Goal: Task Accomplishment & Management: Use online tool/utility

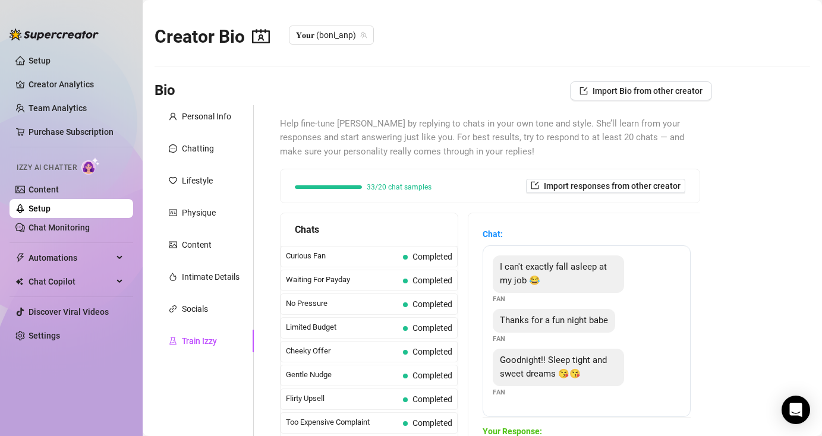
scroll to position [1067, 0]
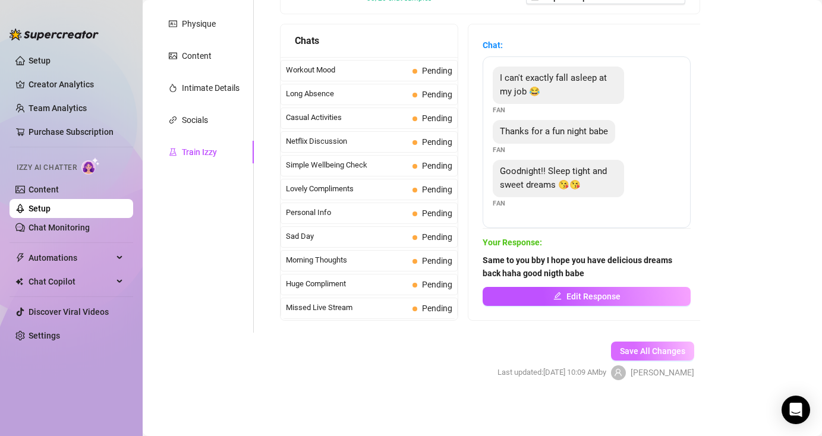
click at [653, 355] on span "Save All Changes" at bounding box center [652, 351] width 65 height 10
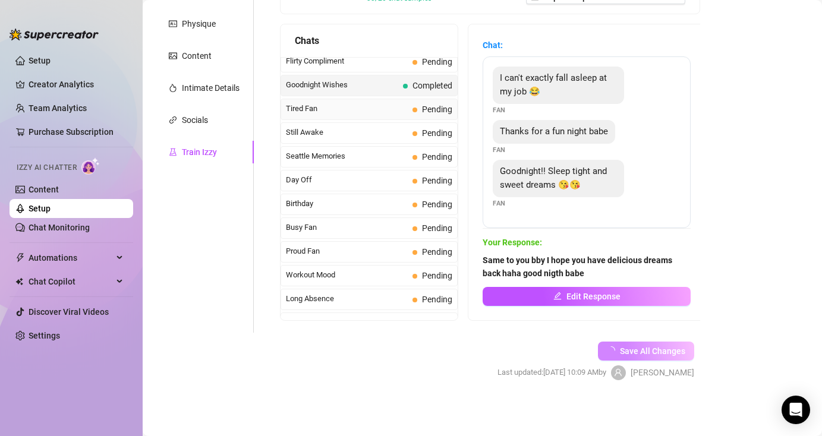
scroll to position [863, 0]
click at [368, 131] on span "Still Awake" at bounding box center [347, 131] width 122 height 12
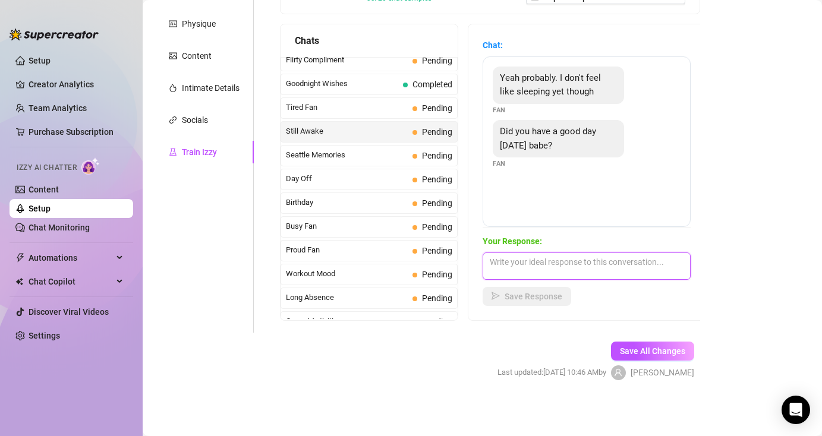
click at [559, 263] on textarea at bounding box center [587, 266] width 208 height 27
paste textarea "I am very awake and better now with your message."
type textarea "I am very awake and better now with your message."
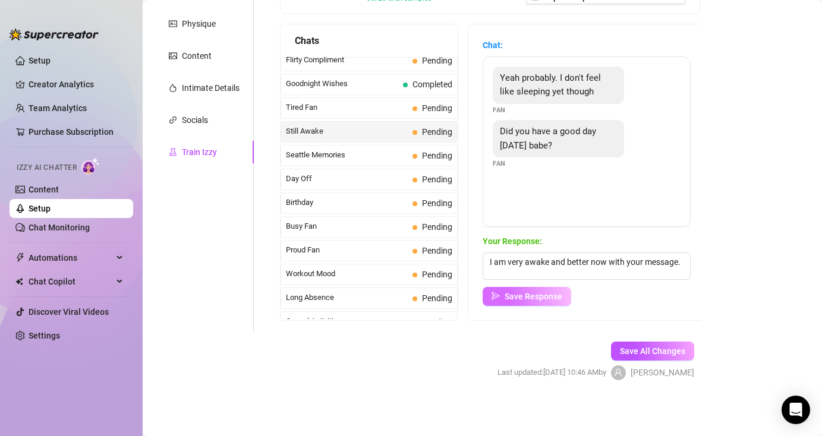
click at [535, 295] on span "Save Response" at bounding box center [534, 297] width 58 height 10
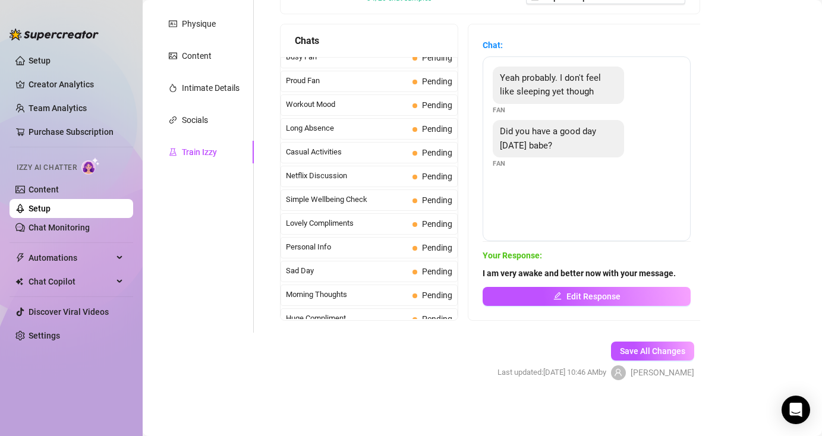
scroll to position [1067, 0]
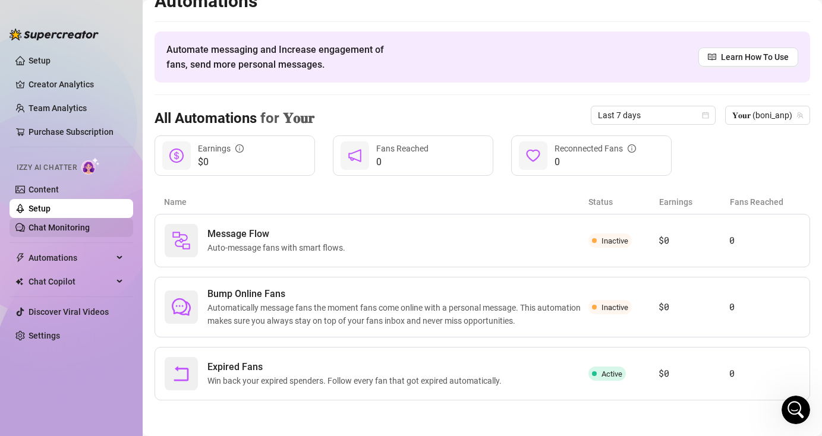
click at [80, 228] on link "Chat Monitoring" at bounding box center [59, 228] width 61 height 10
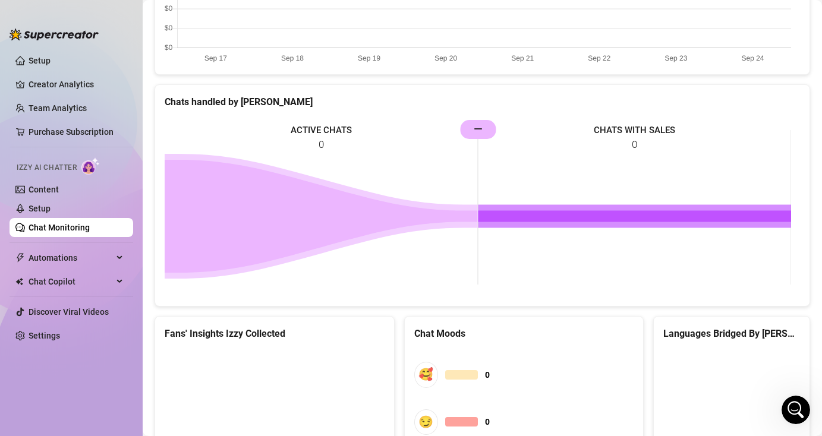
scroll to position [633, 0]
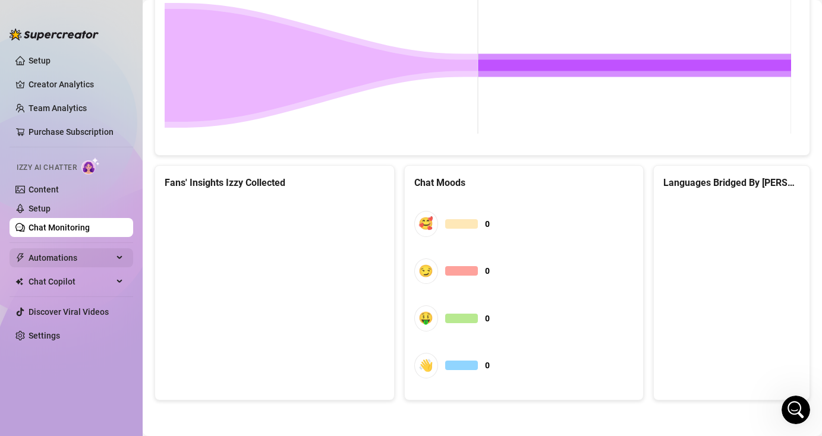
click at [100, 259] on span "Automations" at bounding box center [71, 257] width 84 height 19
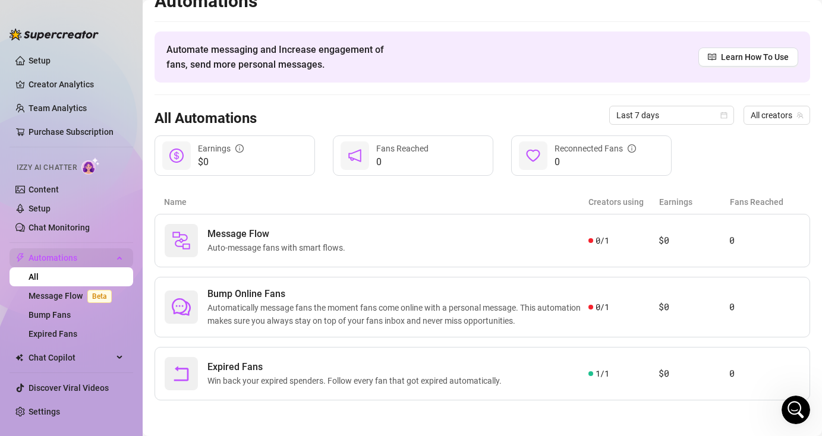
scroll to position [18, 0]
click at [51, 61] on link "Setup" at bounding box center [40, 61] width 22 height 10
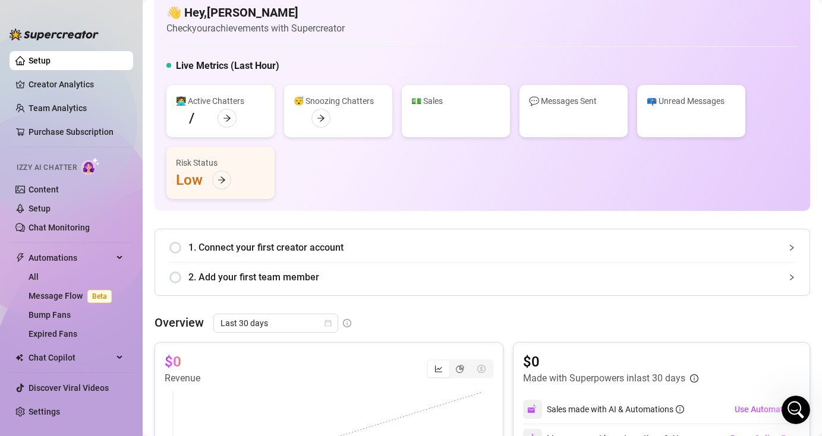
scroll to position [633, 0]
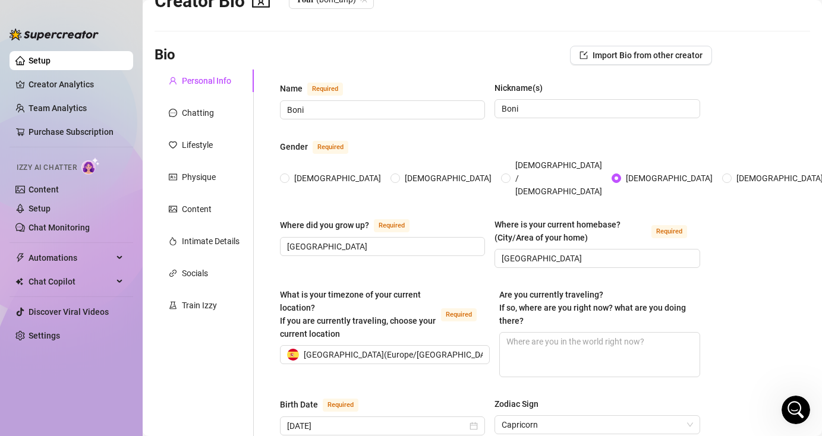
scroll to position [24, 0]
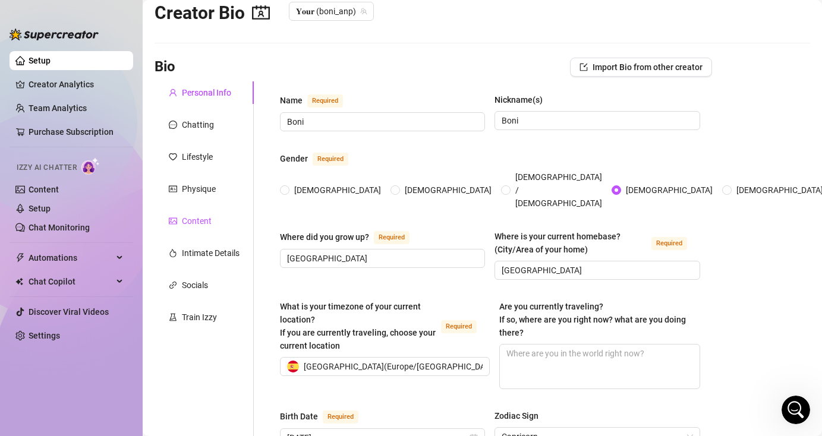
click at [199, 220] on div "Content" at bounding box center [197, 221] width 30 height 13
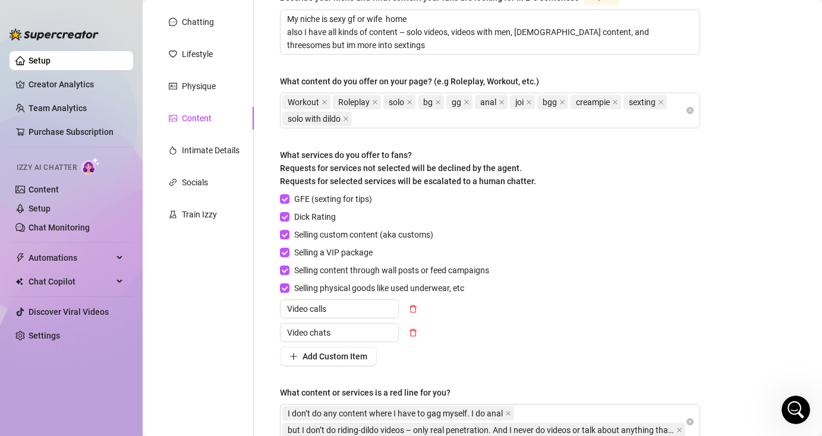
scroll to position [30, 0]
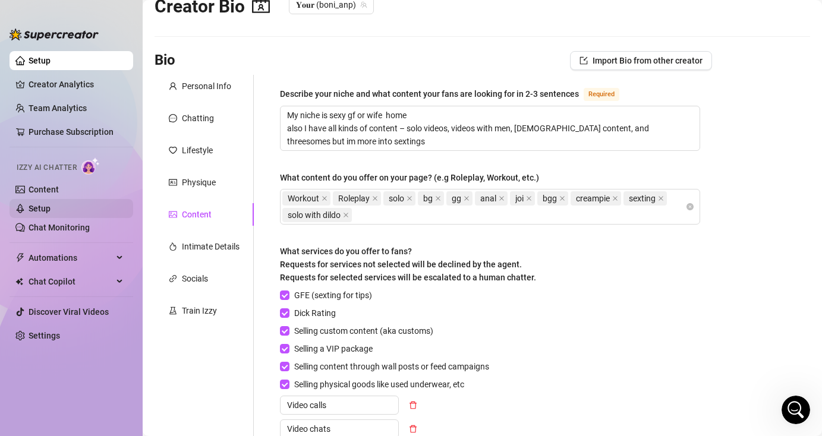
click at [51, 209] on link "Setup" at bounding box center [40, 209] width 22 height 10
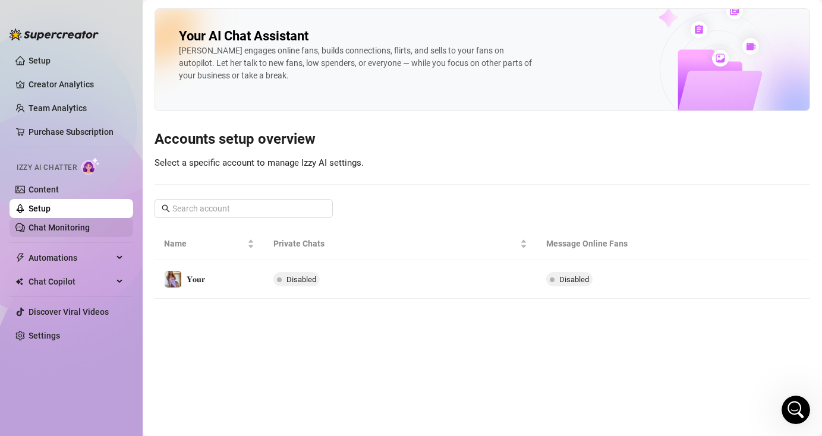
click at [73, 228] on link "Chat Monitoring" at bounding box center [59, 228] width 61 height 10
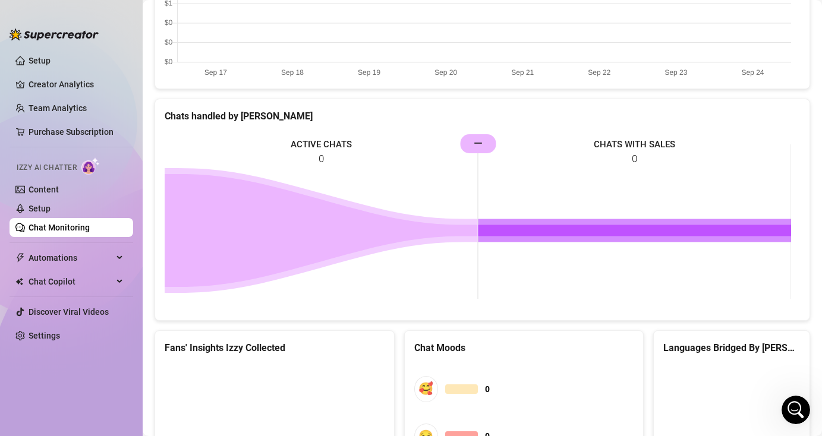
scroll to position [633, 0]
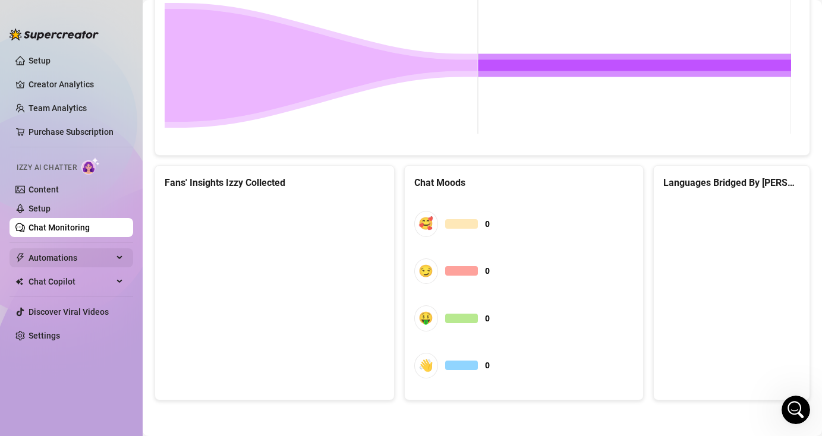
click at [122, 253] on div "Automations" at bounding box center [72, 257] width 124 height 19
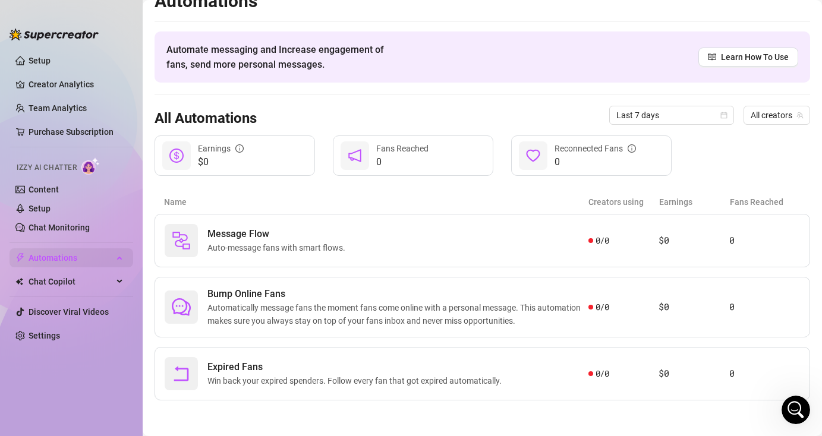
scroll to position [18, 0]
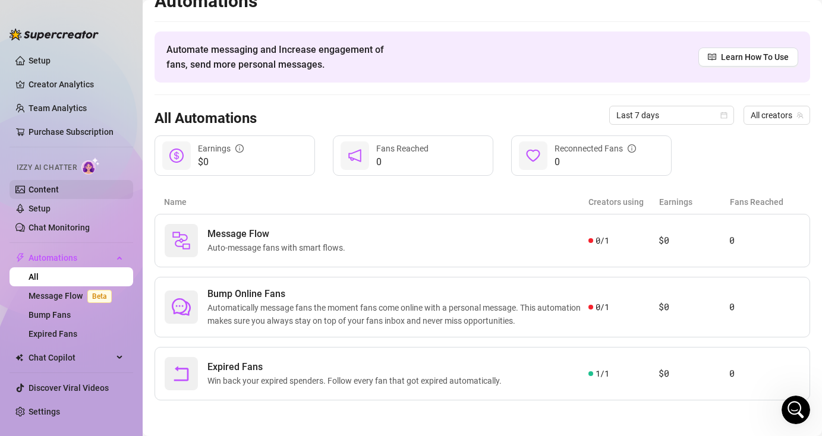
click at [52, 187] on link "Content" at bounding box center [44, 190] width 30 height 10
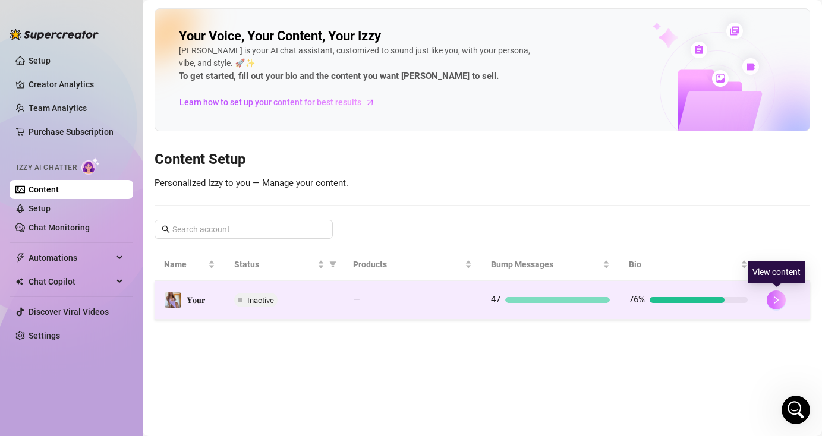
click at [777, 300] on icon "right" at bounding box center [776, 300] width 4 height 7
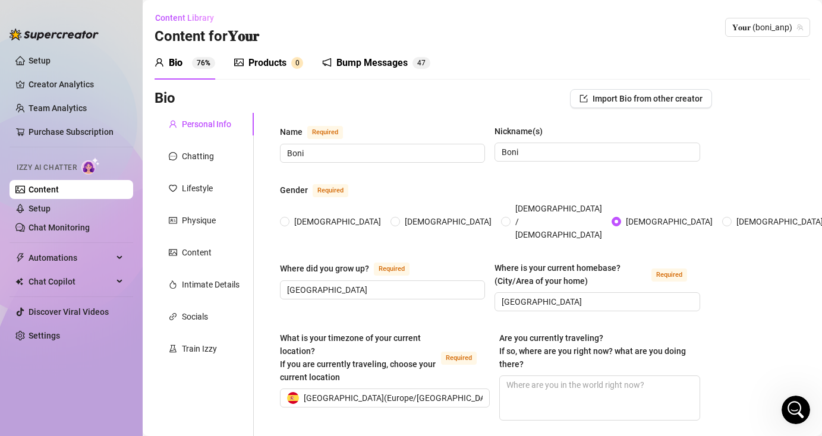
click at [256, 63] on div "Products" at bounding box center [267, 63] width 38 height 14
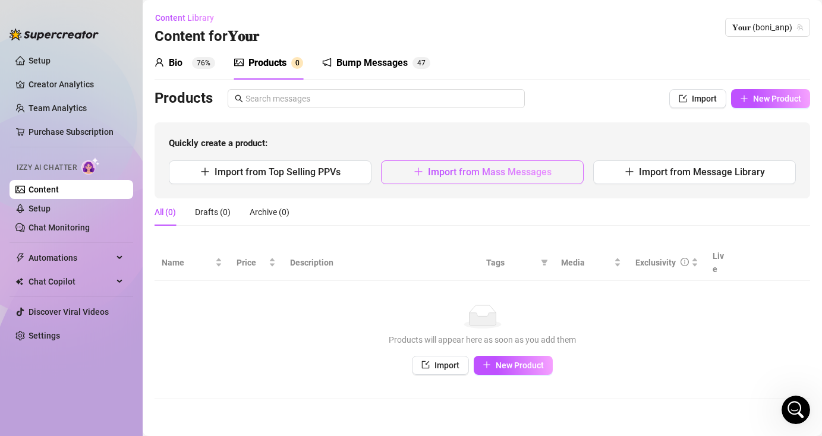
click at [451, 174] on span "Import from Mass Messages" at bounding box center [490, 171] width 124 height 11
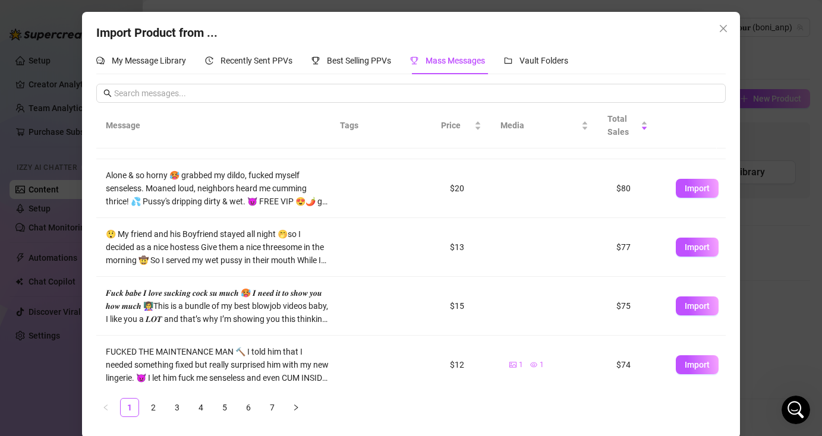
scroll to position [335, 0]
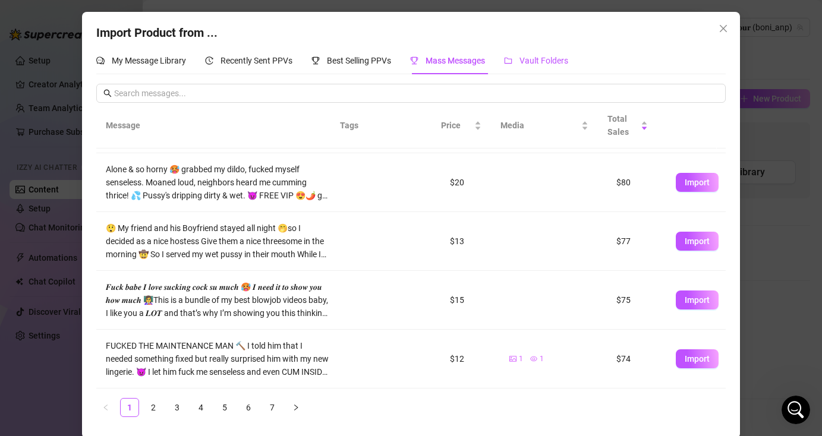
click at [543, 60] on span "Vault Folders" at bounding box center [543, 61] width 49 height 10
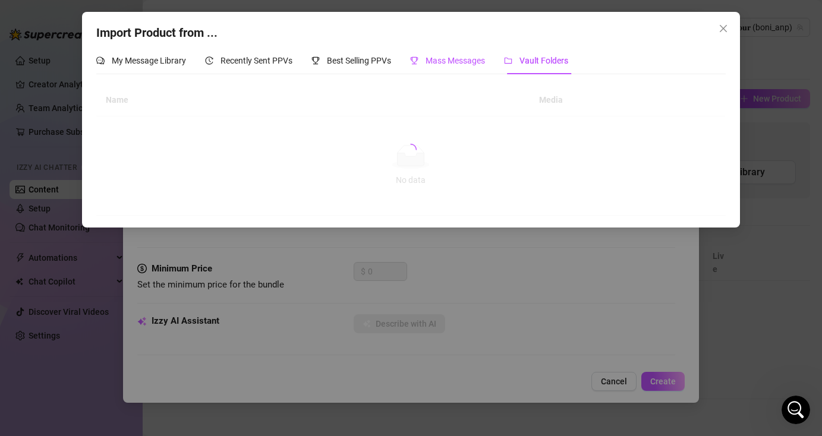
click at [445, 60] on span "Mass Messages" at bounding box center [455, 61] width 59 height 10
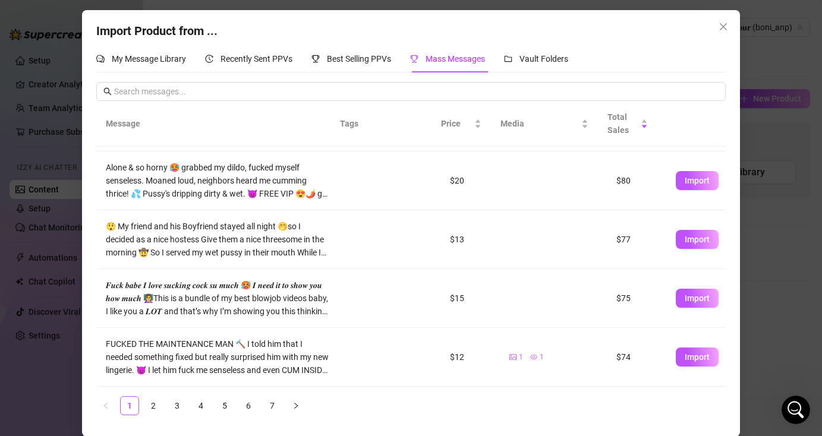
scroll to position [2, 0]
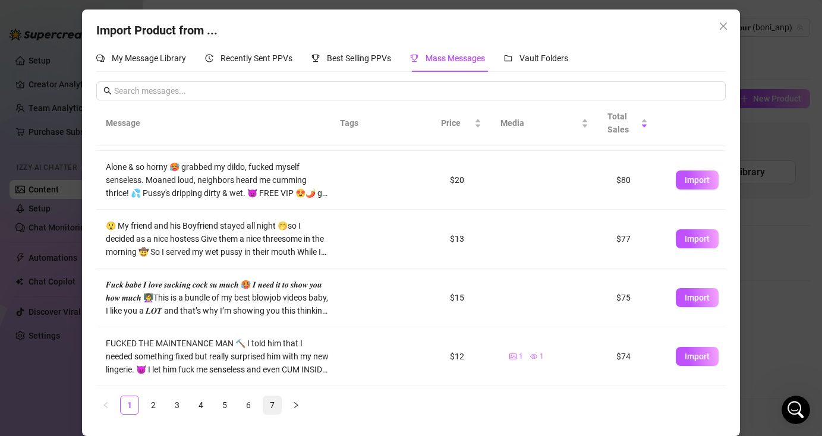
click at [269, 405] on link "7" at bounding box center [272, 405] width 18 height 18
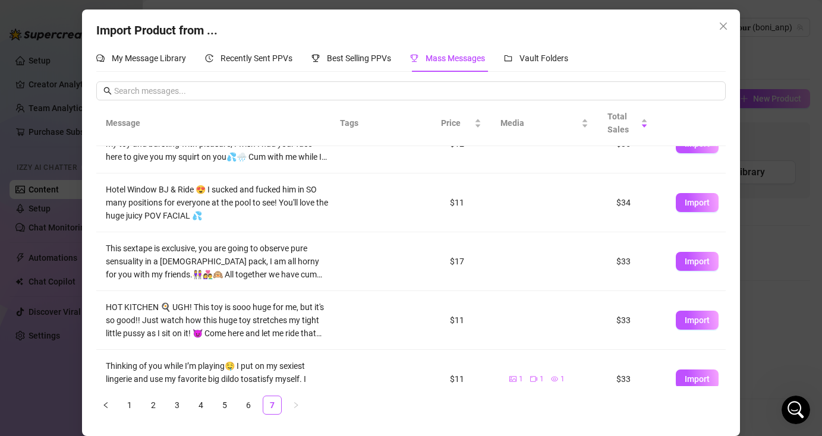
scroll to position [54, 0]
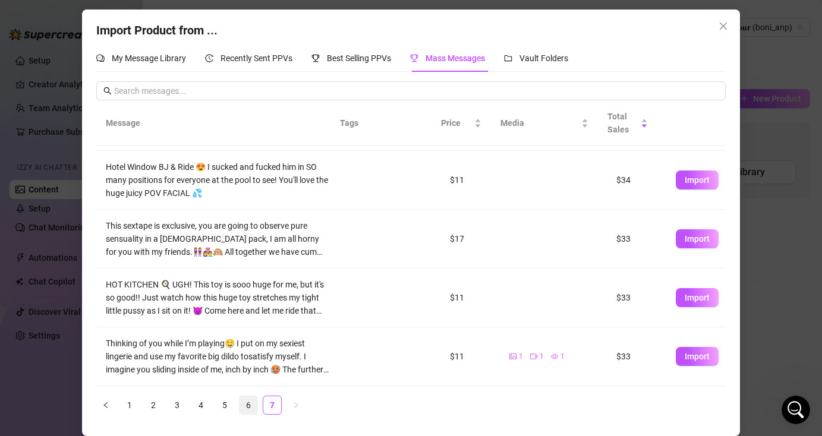
click at [247, 402] on link "6" at bounding box center [249, 405] width 18 height 18
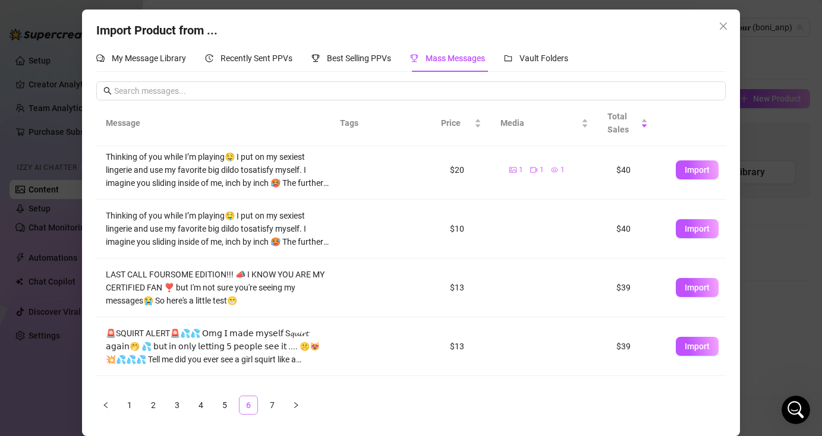
scroll to position [0, 0]
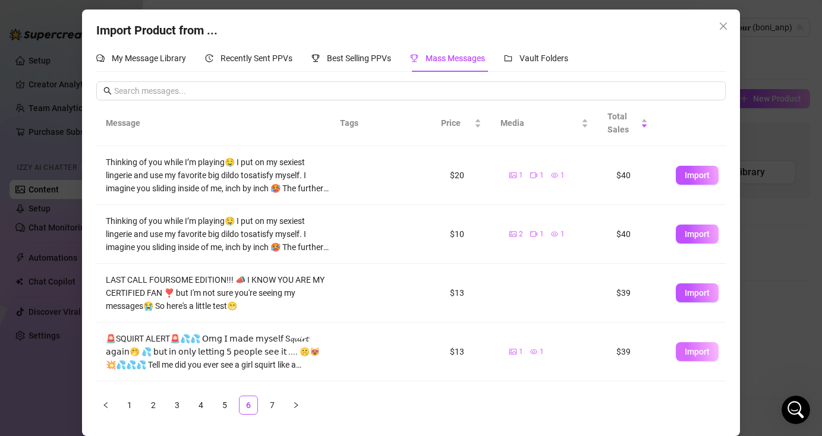
click at [689, 351] on span "Import" at bounding box center [697, 352] width 25 height 10
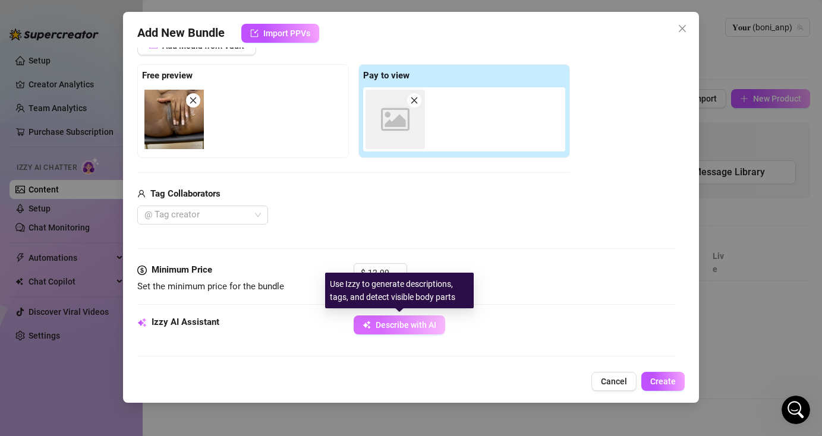
click at [434, 328] on span "Describe with AI" at bounding box center [406, 325] width 61 height 10
type textarea "Fully"
type textarea "Fully naked,"
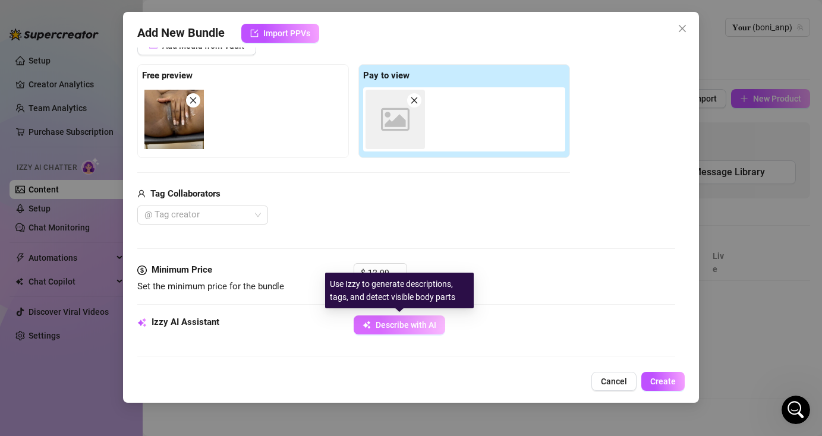
type textarea "Fully naked, Boni"
type textarea "Fully naked, Boni teases"
type textarea "Fully naked, Boni teases with"
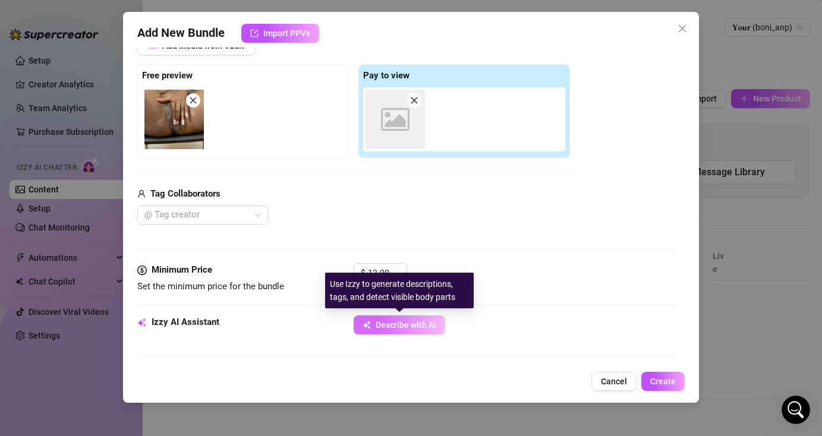
type textarea "Fully naked, Boni teases with"
type textarea "Fully naked, Boni teases with a"
type textarea "Fully naked, Boni teases with a slow"
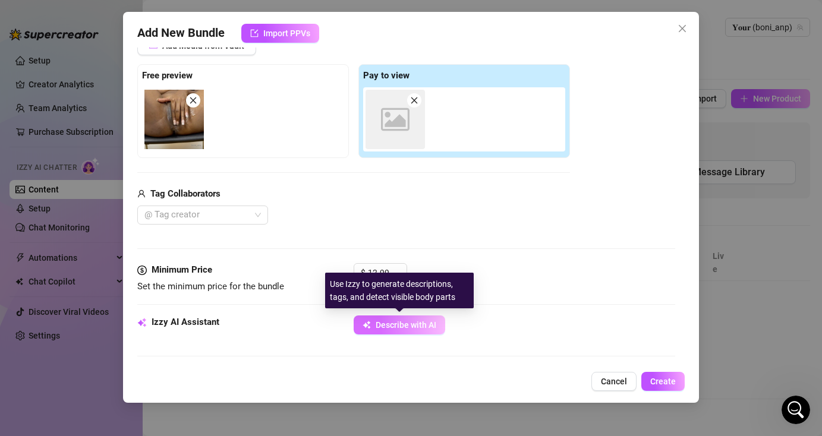
type textarea "Fully naked, Boni teases with a slow strip"
type textarea "Fully naked, Boni teases with a slow strip and"
type textarea "Fully naked, Boni teases with a slow strip and finger"
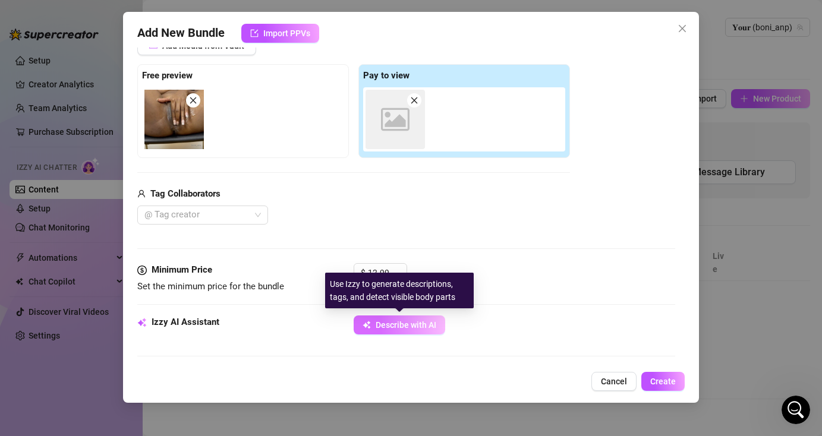
type textarea "Fully naked, Boni teases with a slow strip and finger"
type textarea "Fully naked, Boni teases with a slow strip and finger sucking"
type textarea "Fully naked, Boni teases with a slow strip and finger sucking before"
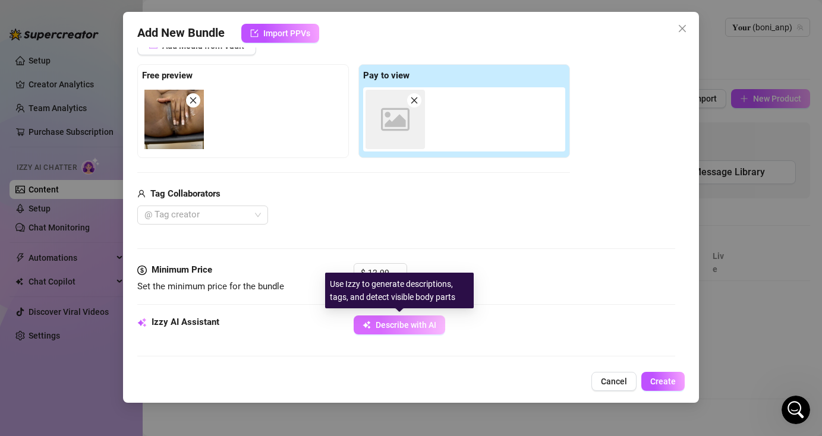
type textarea "Fully naked, Boni teases with a slow strip and finger sucking before spreading"
type textarea "Fully naked, Boni teases with a slow strip and finger sucking before spreading …"
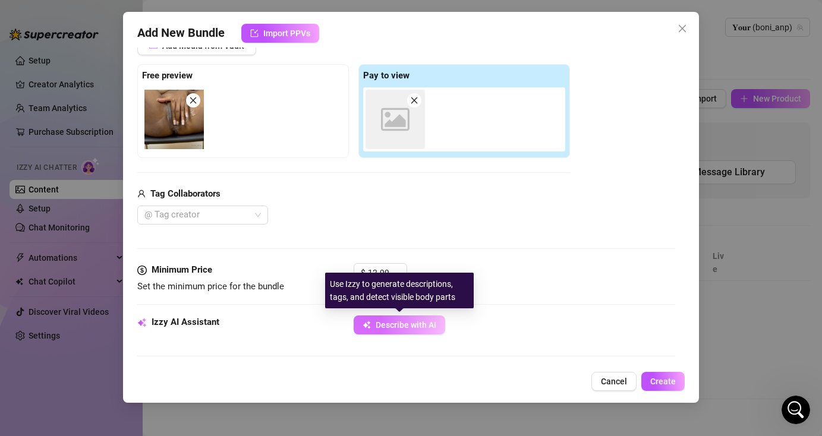
type textarea "Fully naked, Boni teases with a slow strip and finger sucking before spreading …"
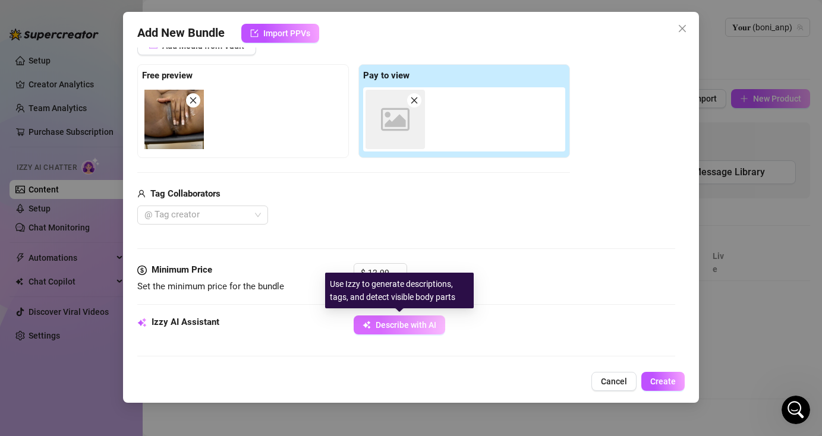
type textarea "Fully naked, Boni teases with a slow strip and finger sucking before spreading …"
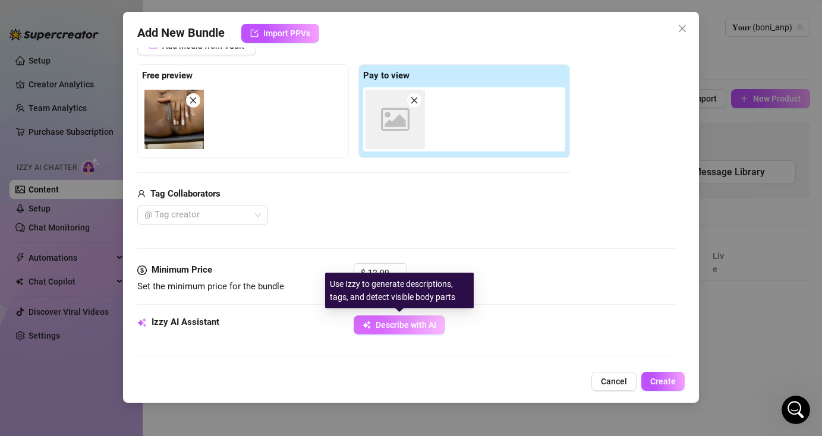
type textarea "Fully naked, Boni teases with a slow strip and finger sucking before spreading …"
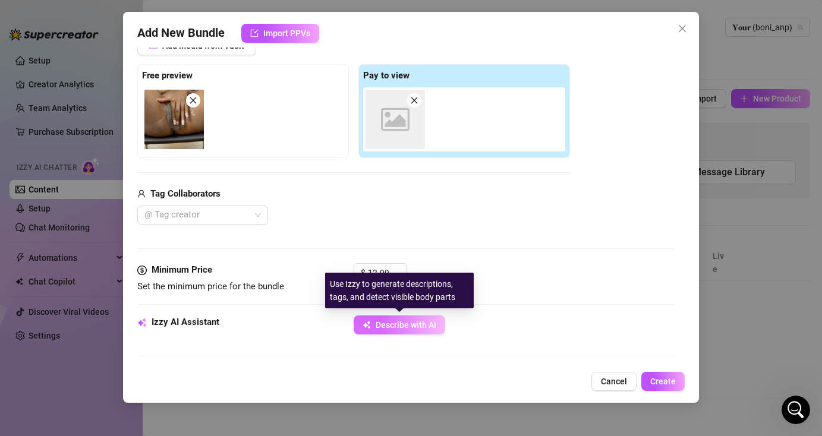
type textarea "Fully naked, Boni teases with a slow strip and finger sucking before spreading …"
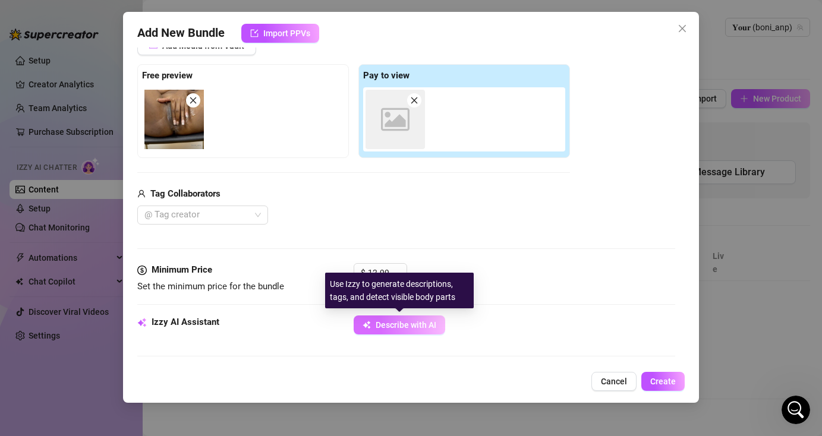
type textarea "Fully naked, Boni teases with a slow strip and finger sucking before spreading …"
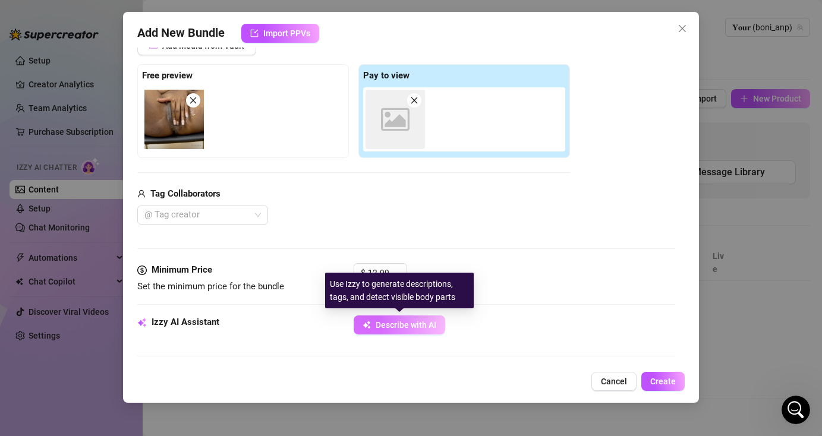
type textarea "Fully naked, Boni teases with a slow strip and finger sucking before spreading …"
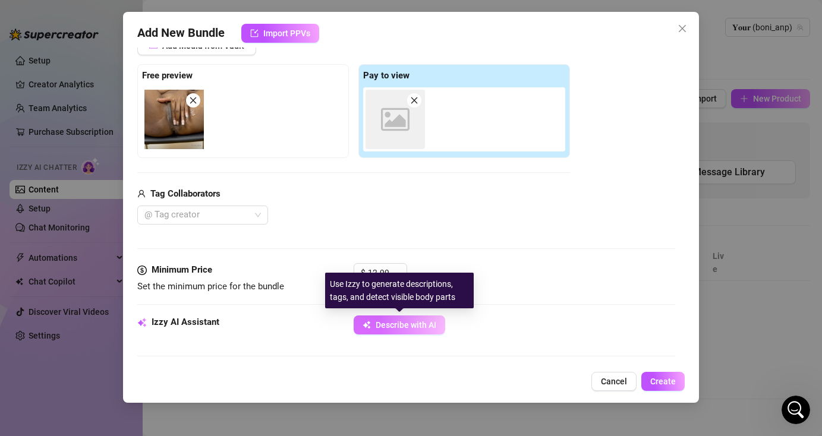
type textarea "Fully naked, Boni teases with a slow strip and finger sucking before spreading …"
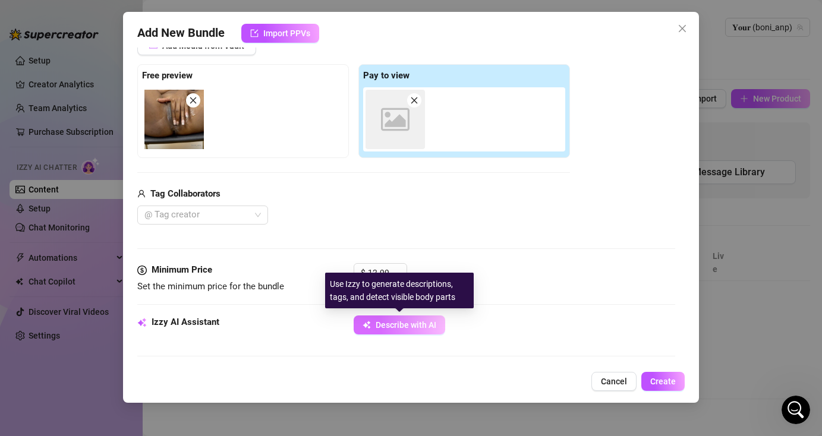
type textarea "Fully naked, Boni teases with a slow strip and finger sucking before spreading …"
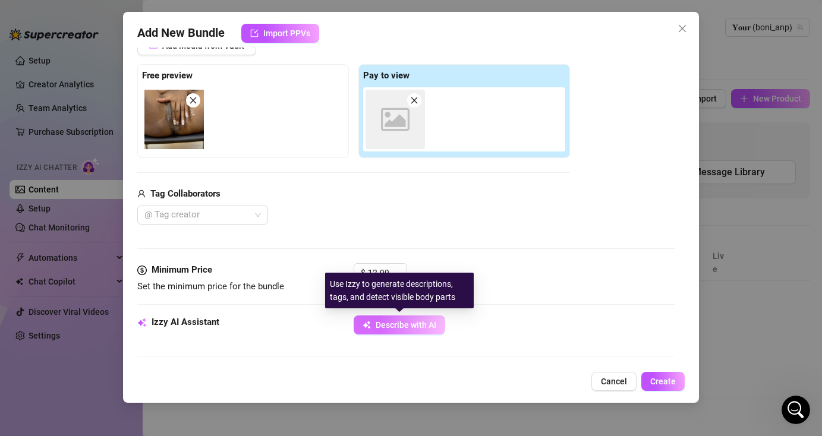
type textarea "Fully naked, Boni teases with a slow strip and finger sucking before spreading …"
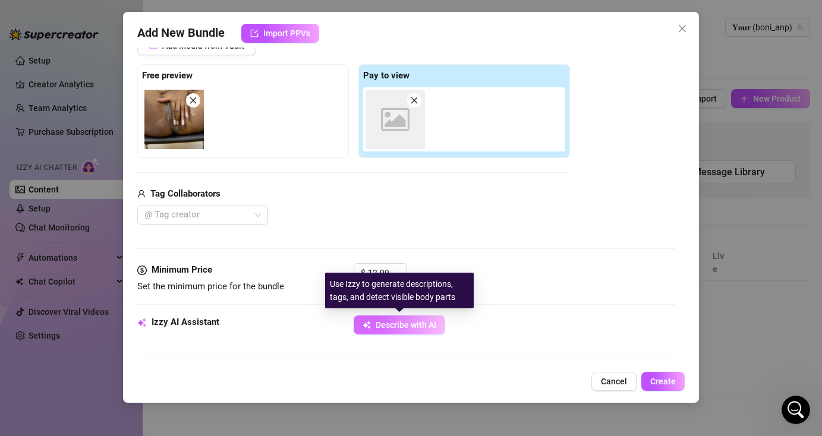
type textarea "Fully naked, Boni teases with a slow strip and finger sucking before spreading …"
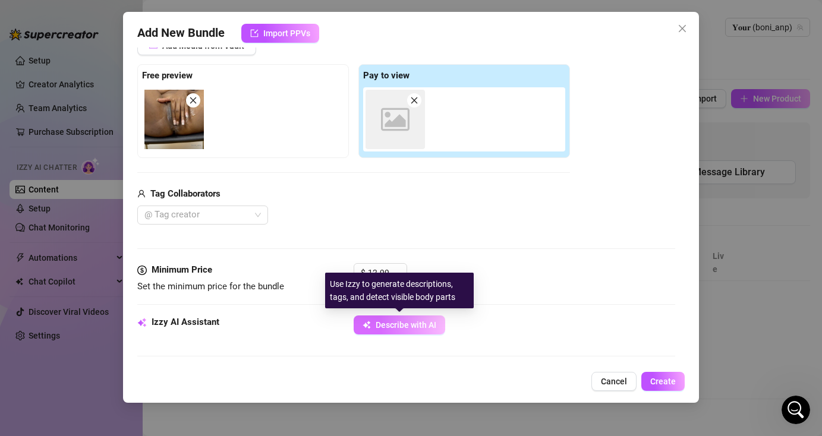
type textarea "Fully naked, Boni teases with a slow strip and finger sucking before spreading …"
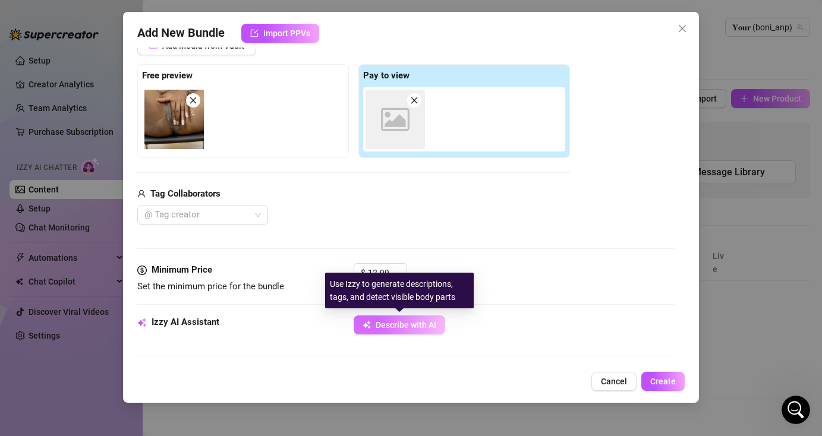
click at [423, 329] on span "Describe with AI" at bounding box center [406, 325] width 61 height 10
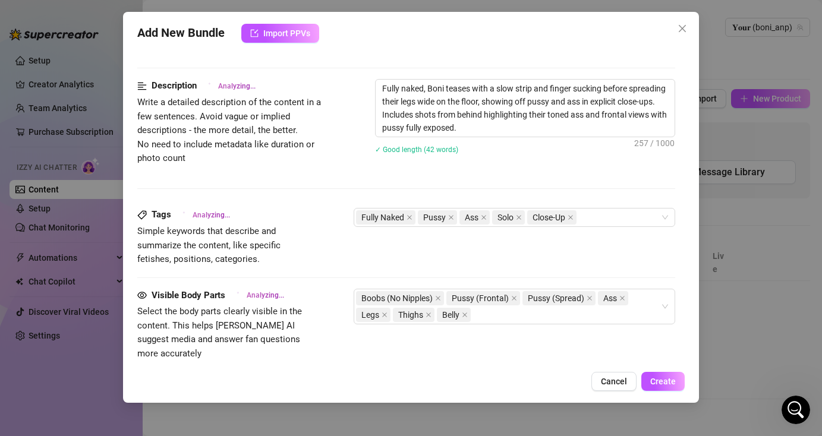
scroll to position [458, 0]
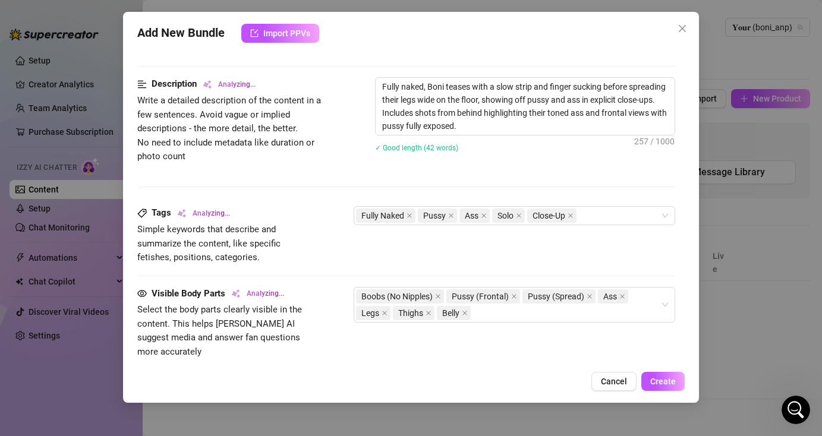
type textarea "Fully"
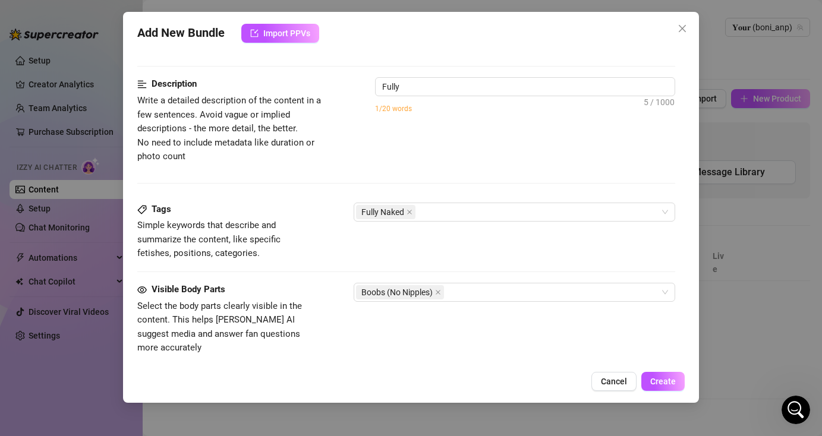
type textarea "Fully naked,"
type textarea "Fully naked, Boni"
type textarea "Fully naked, Boni teases"
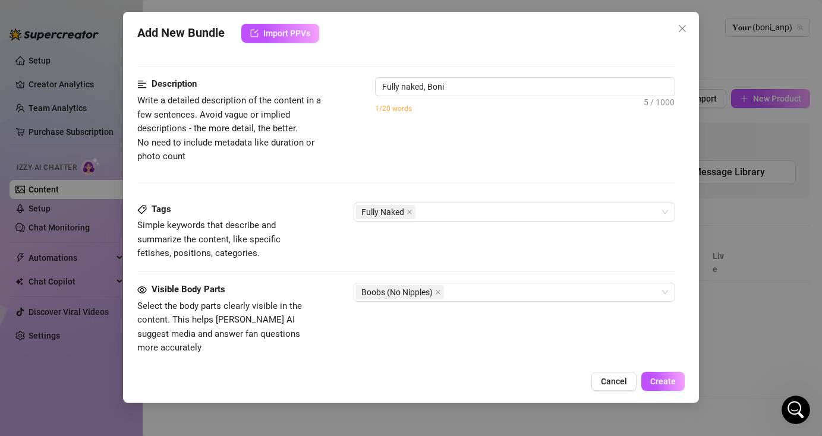
type textarea "Fully naked, Boni teases"
type textarea "Fully naked, Boni teases with"
type textarea "Fully naked, Boni teases with a"
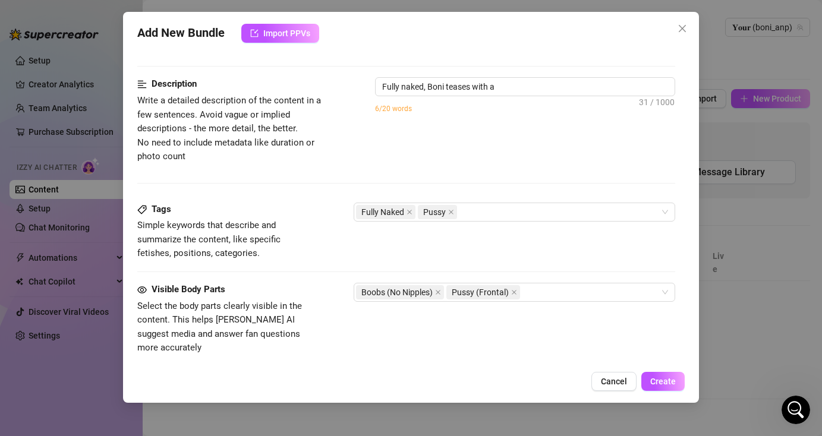
type textarea "Fully naked, Boni teases with a slow"
type textarea "Fully naked, Boni teases with a slow strip"
type textarea "Fully naked, Boni teases with a slow strip and"
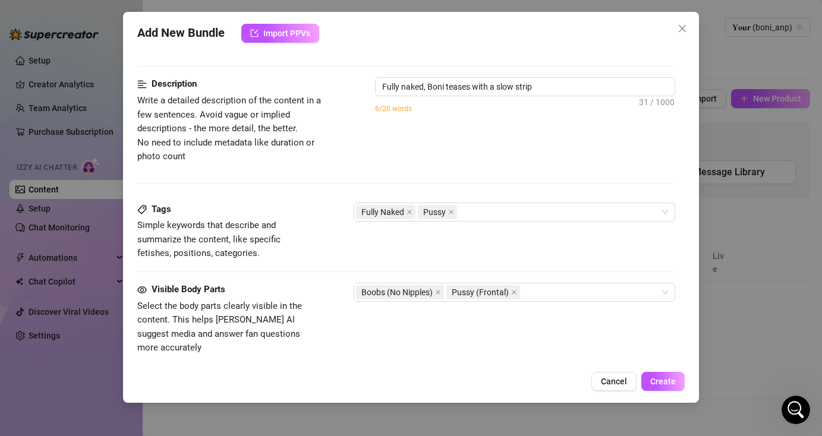
type textarea "Fully naked, Boni teases with a slow strip and"
type textarea "Fully naked, Boni teases with a slow strip and finger"
type textarea "Fully naked, Boni teases with a slow strip and finger sucking"
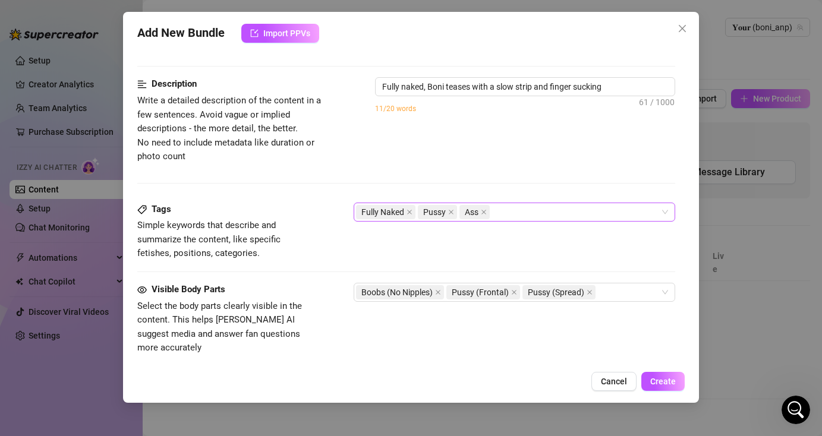
type textarea "Fully naked, Boni teases with a slow strip and finger sucking before"
type textarea "Fully naked, Boni teases with a slow strip and finger sucking before spreading"
type textarea "Fully naked, Boni teases with a slow strip and finger sucking before spreading …"
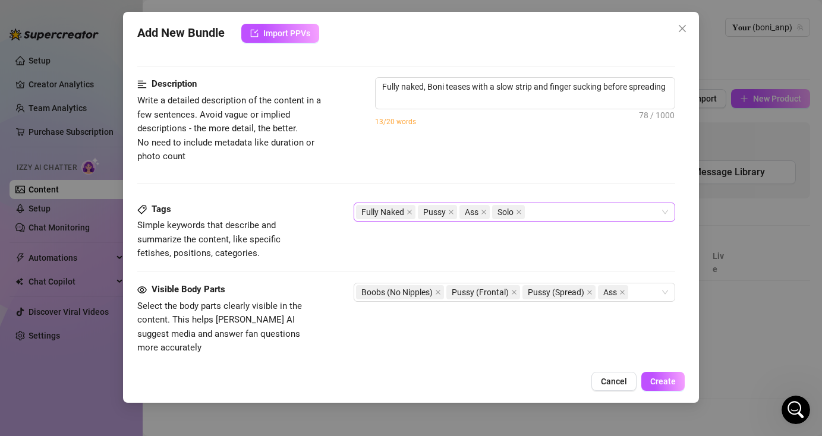
type textarea "Fully naked, Boni teases with a slow strip and finger sucking before spreading …"
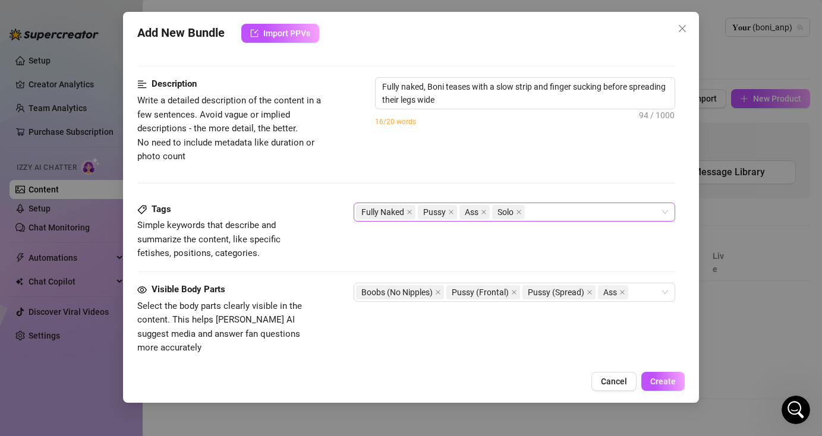
type textarea "Fully naked, Boni teases with a slow strip and finger sucking before spreading …"
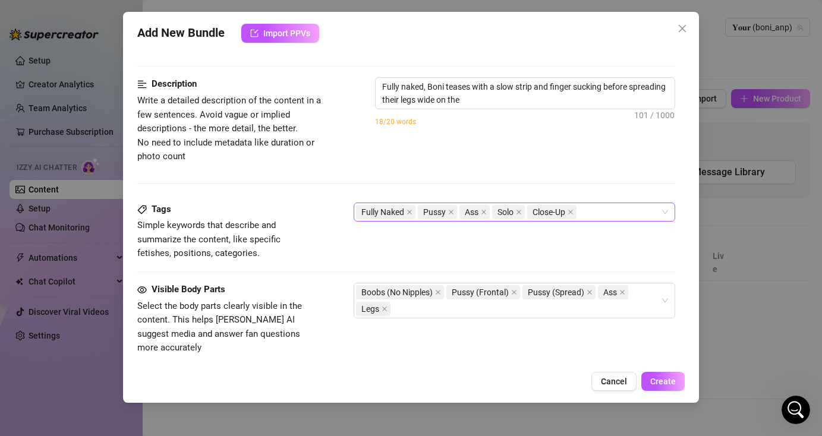
type textarea "Fully naked, Boni teases with a slow strip and finger sucking before spreading …"
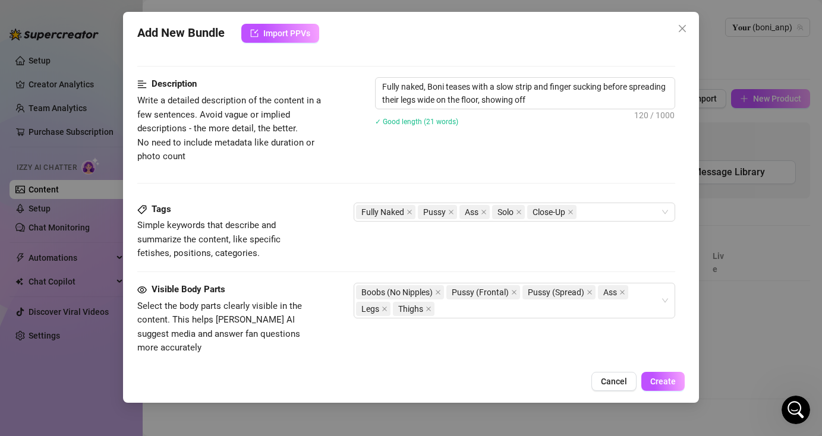
type textarea "Fully naked, Boni teases with a slow strip and finger sucking before spreading …"
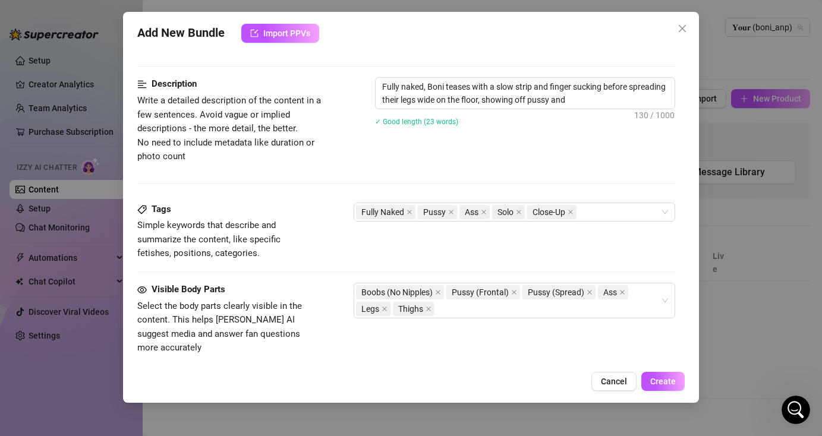
type textarea "Fully naked, Boni teases with a slow strip and finger sucking before spreading …"
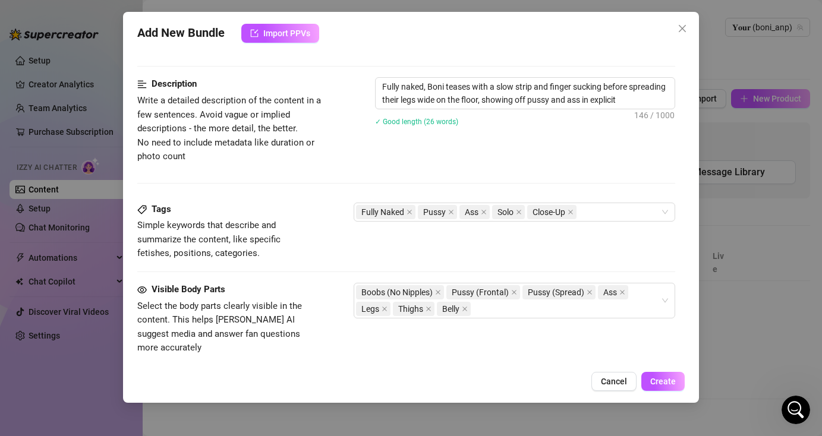
type textarea "Fully naked, Boni teases with a slow strip and finger sucking before spreading …"
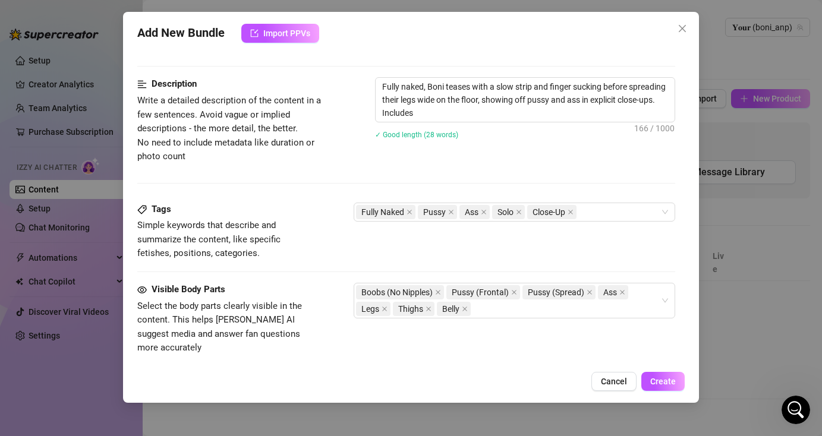
type textarea "Fully naked, Boni teases with a slow strip and finger sucking before spreading …"
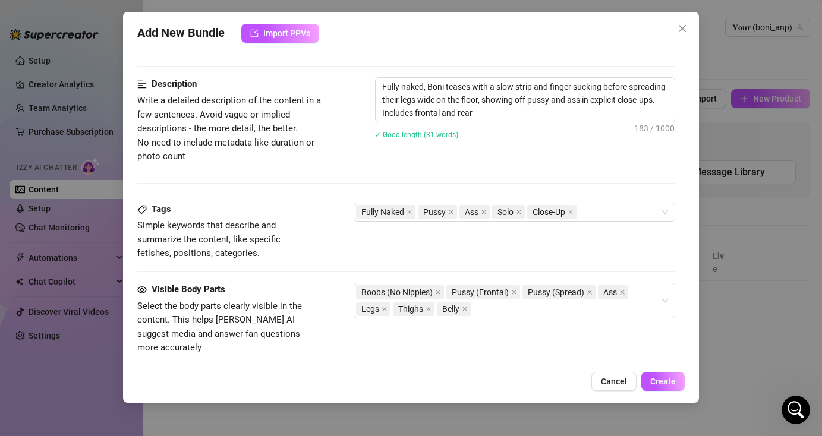
type textarea "Fully naked, Boni teases with a slow strip and finger sucking before spreading …"
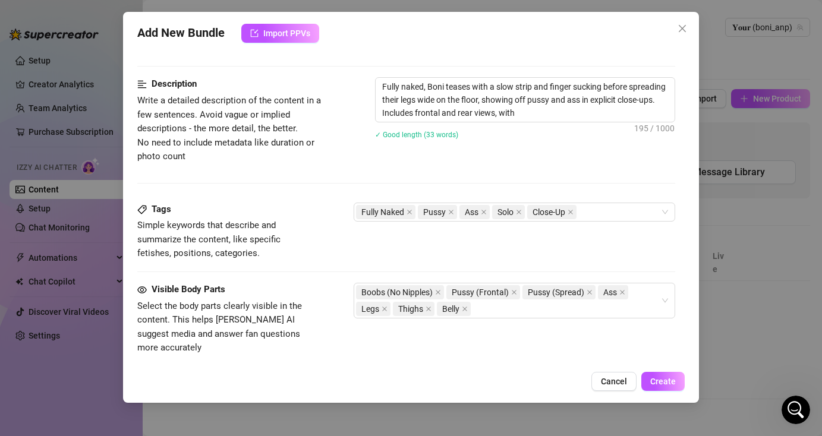
type textarea "Fully naked, Boni teases with a slow strip and finger sucking before spreading …"
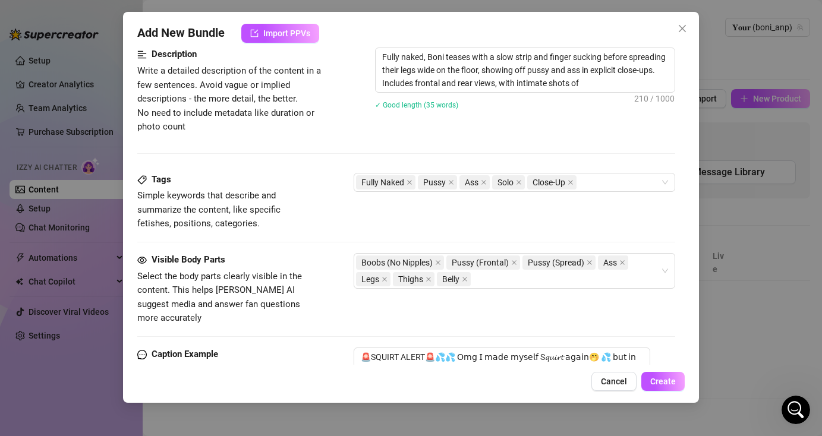
type textarea "Fully naked, Boni teases with a slow strip and finger sucking before spreading …"
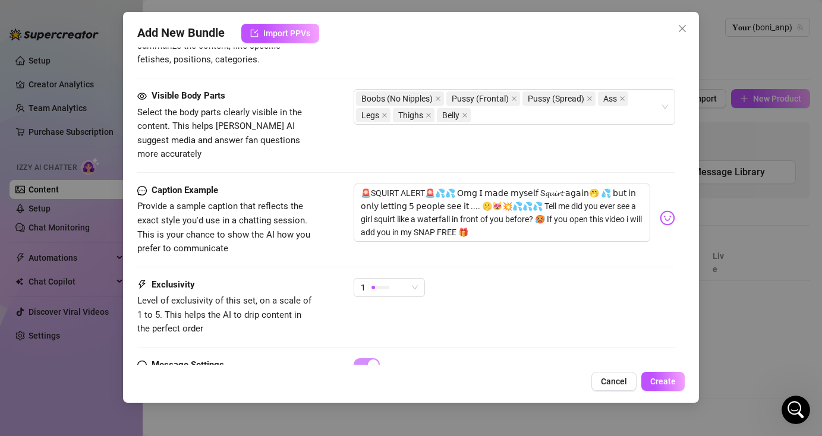
type textarea "Fully naked, Boni teases with a slow strip and finger sucking before spreading …"
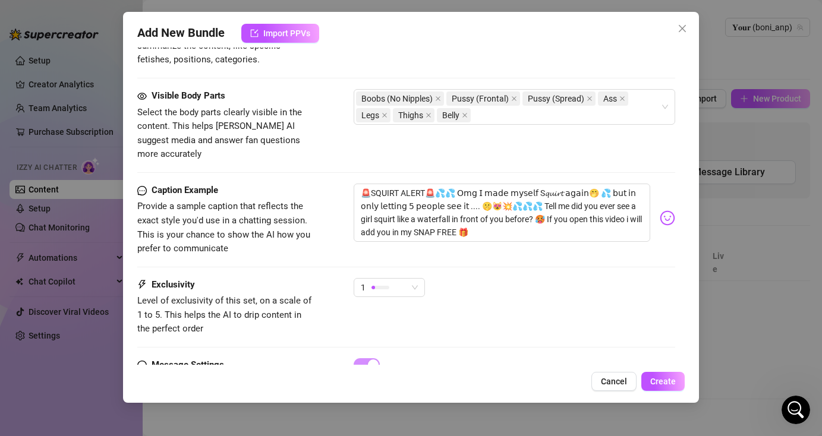
type textarea "Fully naked, Boni teases with a slow strip and finger sucking before spreading …"
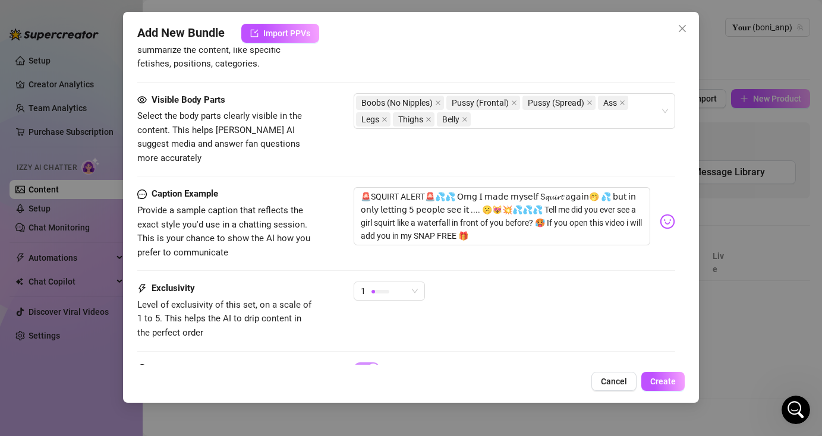
scroll to position [656, 0]
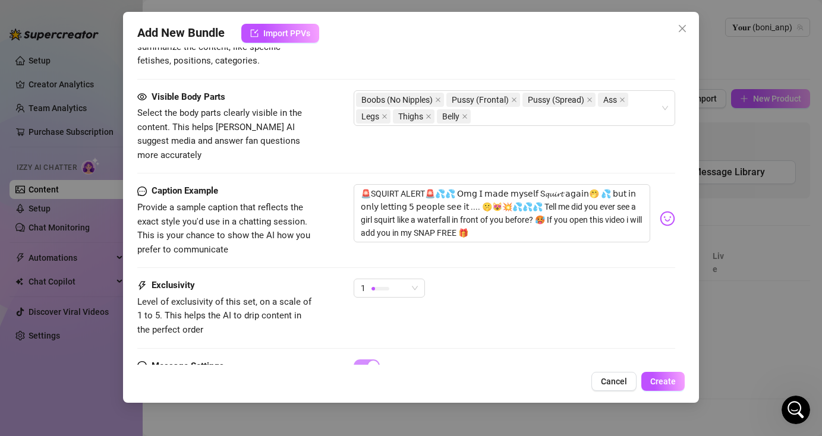
type textarea "Fully naked, Boni teases with a slow strip and finger sucking before spreading …"
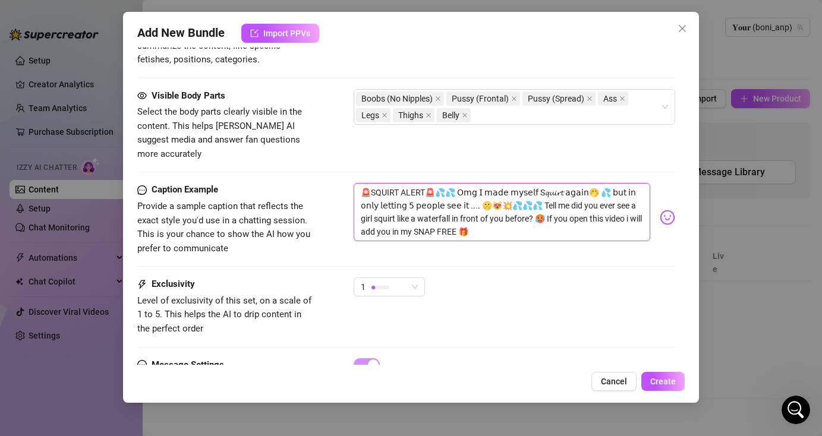
drag, startPoint x: 450, startPoint y: 178, endPoint x: 426, endPoint y: 177, distance: 24.4
click at [425, 183] on textarea "🚨SQUIRT ALERT🚨💦💦 𝖮𝗆𝗀 𝖨 𝗆𝖺𝖽𝖾 𝗆𝗒𝗌𝖾𝗅𝖿 S𝓺𝓾𝓲𝓻𝓽 𝖺𝗀𝖺𝗂𝗇🤭 💦 𝖻𝗎𝗍 𝗂𝗇 𝗈𝗇𝗅𝗒 𝗅𝖾𝗍𝗍𝗂𝗇𝗀 𝟧 𝗉𝖾𝗈𝗉𝗅𝖾…" at bounding box center [502, 212] width 296 height 58
click at [438, 183] on textarea "🚨SQUIRT ALERT🚨💦💦 𝖮𝗆𝗀 𝖨 𝗆𝖺𝖽𝖾 𝗆𝗒𝗌𝖾𝗅𝖿 S𝓺𝓾𝓲𝓻𝓽 𝖺𝗀𝖺𝗂𝗇🤭 💦 𝖻𝗎𝗍 𝗂𝗇 𝗈𝗇𝗅𝗒 𝗅𝖾𝗍𝗍𝗂𝗇𝗀 𝟧 𝗉𝖾𝗈𝗉𝗅𝖾…" at bounding box center [502, 212] width 296 height 58
drag, startPoint x: 440, startPoint y: 177, endPoint x: 360, endPoint y: 172, distance: 80.4
click at [358, 183] on textarea "🚨SQUIRT ALERT🚨💦💦 𝖮𝗆𝗀 𝖨 𝗆𝖺𝖽𝖾 𝗆𝗒𝗌𝖾𝗅𝖿 S𝓺𝓾𝓲𝓻𝓽 𝖺𝗀𝖺𝗂𝗇🤭 💦 𝖻𝗎𝗍 𝗂𝗇 𝗈𝗇𝗅𝗒 𝗅𝖾𝗍𝗍𝗂𝗇𝗀 𝟧 𝗉𝖾𝗈𝗉𝗅𝖾…" at bounding box center [502, 212] width 296 height 58
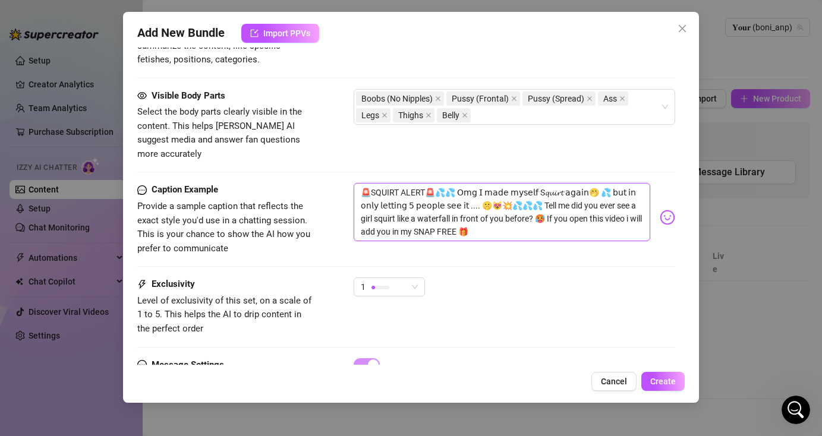
type textarea "💦 𝖮𝗆𝗀 𝖨 𝗆𝖺𝖽𝖾 𝗆𝗒𝗌𝖾𝗅𝖿 S𝓺𝓾𝓲𝓻𝓽 𝖺𝗀𝖺𝗂𝗇🤭 💦 𝖻𝗎𝗍 𝗂𝗇 𝗈𝗇𝗅𝗒 𝗅𝖾𝗍𝗍𝗂𝗇𝗀 𝟧 𝗉𝖾𝗈𝗉𝗅𝖾 𝗌𝖾𝖾 𝗂𝗍 .... 🤫😻…"
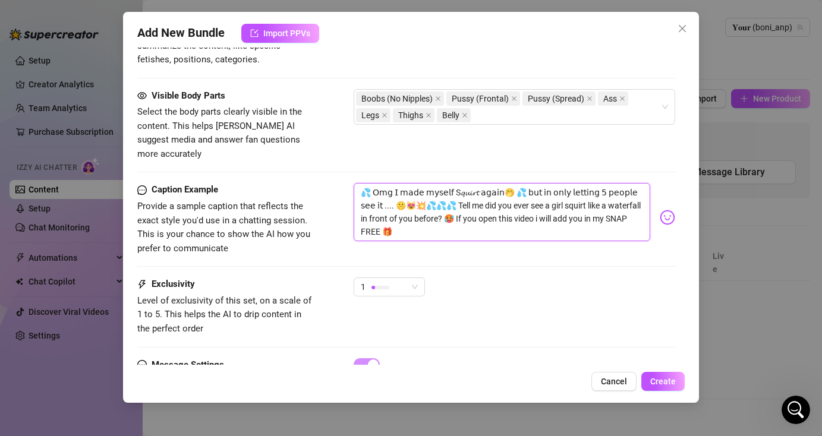
click at [372, 194] on textarea "💦 𝖮𝗆𝗀 𝖨 𝗆𝖺𝖽𝖾 𝗆𝗒𝗌𝖾𝗅𝖿 S𝓺𝓾𝓲𝓻𝓽 𝖺𝗀𝖺𝗂𝗇🤭 💦 𝖻𝗎𝗍 𝗂𝗇 𝗈𝗇𝗅𝗒 𝗅𝖾𝗍𝗍𝗂𝗇𝗀 𝟧 𝗉𝖾𝗈𝗉𝗅𝖾 𝗌𝖾𝖾 𝗂𝗍 .... 🤫😻…" at bounding box center [502, 212] width 296 height 58
type textarea "💦 𝖮𝗆𝗀 𝖨 𝗆𝖺𝖽𝖾 𝗆𝗒𝗌𝖾𝗅𝖿 S𝓺𝓾𝓲𝓻𝓽 𝖺𝗀𝖺𝗂𝗇🤭 💦 𝖻𝗎𝗍 𝗂𝗇 𝗈𝗇𝗅𝗒 𝗅𝖾𝗍𝗍𝗂𝗇𝗀 𝟧 𝗉𝖾𝗈𝗉𝗅𝖾 𝗌𝖾𝖾 𝗂𝗍 ....🤫😻💥…"
drag, startPoint x: 512, startPoint y: 178, endPoint x: 423, endPoint y: 193, distance: 89.8
click at [423, 193] on textarea "💦 𝖮𝗆𝗀 𝖨 𝗆𝖺𝖽𝖾 𝗆𝗒𝗌𝖾𝗅𝖿 S𝓺𝓾𝓲𝓻𝓽 𝖺𝗀𝖺𝗂𝗇🤭 💦 𝖻𝗎𝗍 𝗂𝗇 𝗈𝗇𝗅𝗒 𝗅𝖾𝗍𝗍𝗂𝗇𝗀 𝟧 𝗉𝖾𝗈𝗉𝗅𝖾 𝗌𝖾𝖾 𝗂𝗍 ....🤫😻💥…" at bounding box center [502, 212] width 296 height 58
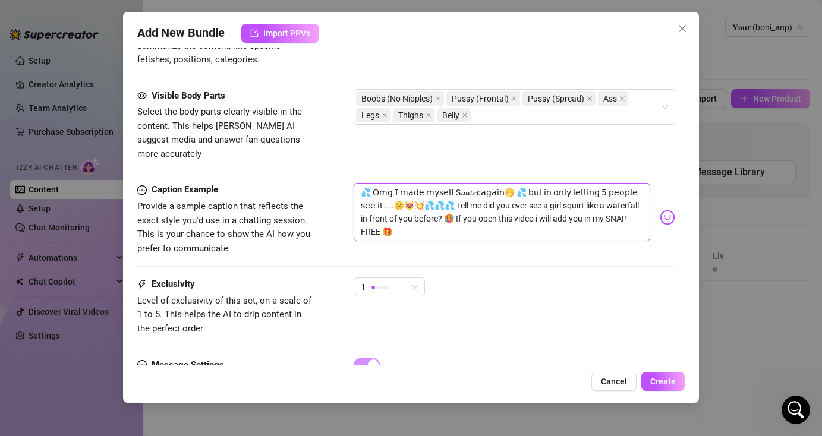
type textarea "💦 𝖮𝗆𝗀 𝖨 𝗆𝖺𝖽𝖾 𝗆𝗒𝗌𝖾𝗅𝖿 S𝓺𝓾𝓲𝓻𝓽 𝖺𝗀𝖺𝗂𝗇🤭 💦 Tell me did you ever see a girl squirt like…"
drag, startPoint x: 475, startPoint y: 205, endPoint x: 358, endPoint y: 208, distance: 117.7
click at [358, 208] on textarea "💦 𝖮𝗆𝗀 𝖨 𝗆𝖺𝖽𝖾 𝗆𝗒𝗌𝖾𝗅𝖿 S𝓺𝓾𝓲𝓻𝓽 𝖺𝗀𝖺𝗂𝗇🤭 💦 Tell me did you ever see a girl squirt like…" at bounding box center [502, 207] width 296 height 48
type textarea "💦 𝖮𝗆𝗀 𝖨 𝗆𝖺𝖽𝖾 𝗆𝗒𝗌𝖾𝗅𝖿 S𝓺𝓾𝓲𝓻𝓽 𝖺𝗀𝖺𝗂𝗇🤭 💦 Tell me did you ever see a girl squirt like…"
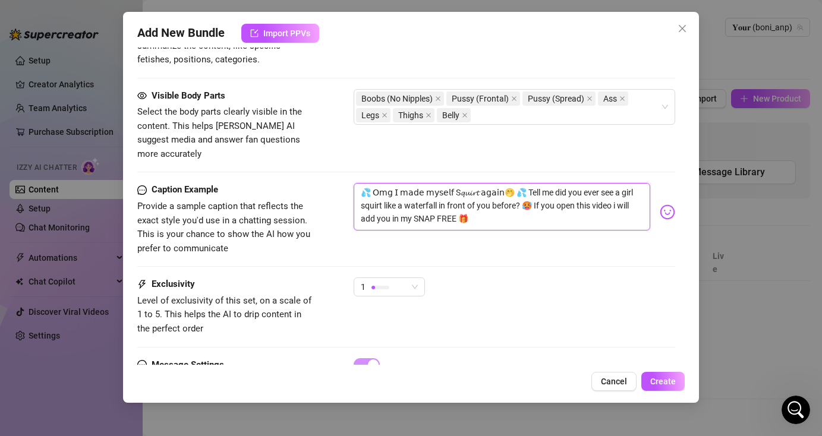
type textarea "💦 𝖮𝗆𝗀 𝖨 𝗆𝖺𝖽𝖾 𝗆𝗒𝗌𝖾𝗅𝖿 S𝓺𝓾𝓲𝓻𝓽 𝖺𝗀𝖺𝗂𝗇🤭 💦 Tell me did you ever see a girl squirt like…"
drag, startPoint x: 534, startPoint y: 191, endPoint x: 611, endPoint y: 194, distance: 76.7
click at [611, 194] on textarea "💦 𝖮𝗆𝗀 𝖨 𝗆𝖺𝖽𝖾 𝗆𝗒𝗌𝖾𝗅𝖿 S𝓺𝓾𝓲𝓻𝓽 𝖺𝗀𝖺𝗂𝗇🤭 💦 Tell me did you ever see a girl squirt like…" at bounding box center [502, 207] width 296 height 48
drag, startPoint x: 633, startPoint y: 193, endPoint x: 534, endPoint y: 193, distance: 99.3
click at [534, 193] on textarea "💦 𝖮𝗆𝗀 𝖨 𝗆𝖺𝖽𝖾 𝗆𝗒𝗌𝖾𝗅𝖿 S𝓺𝓾𝓲𝓻𝓽 𝖺𝗀𝖺𝗂𝗇🤭 💦 Tell me did you ever see a girl squirt like…" at bounding box center [502, 207] width 296 height 48
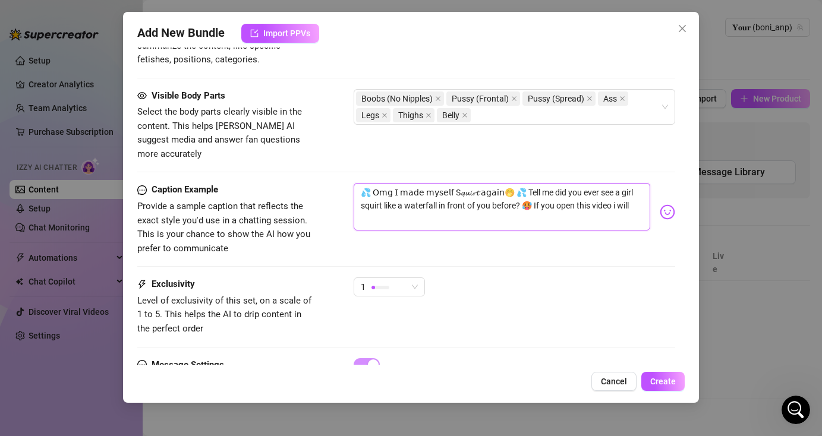
type textarea "💦 𝖮𝗆𝗀 𝖨 𝗆𝖺𝖽𝖾 𝗆𝗒𝗌𝖾𝗅𝖿 S𝓺𝓾𝓲𝓻𝓽 𝖺𝗀𝖺𝗂𝗇🤭 💦 Tell me did you ever see a girl squirt like…"
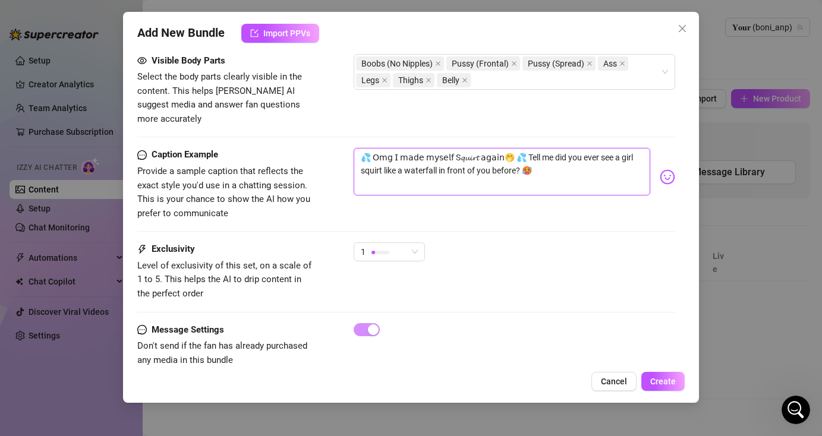
scroll to position [702, 0]
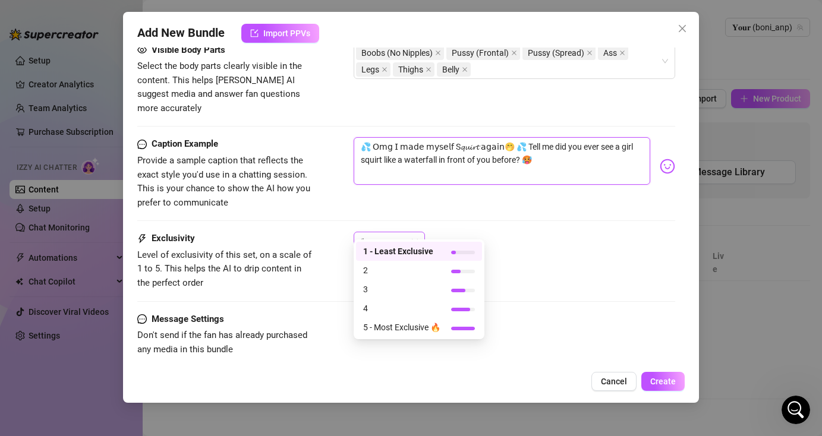
click at [415, 232] on span "1" at bounding box center [389, 241] width 57 height 18
type textarea "💦 𝖮𝗆𝗀 𝖨 𝗆𝖺𝖽𝖾 𝗆𝗒𝗌𝖾𝗅𝖿 S𝓺𝓾𝓲𝓻𝓽 𝖺𝗀𝖺𝗂𝗇🤭 💦 Tell me did you ever see a girl squirt like…"
click at [408, 291] on span "3" at bounding box center [401, 289] width 77 height 13
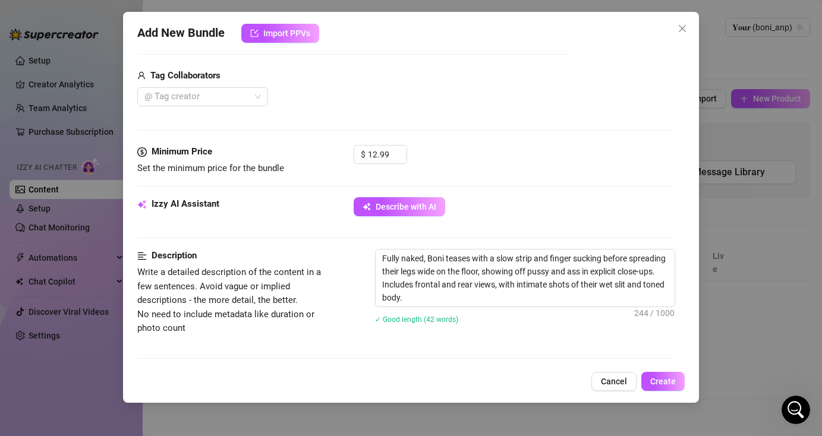
scroll to position [223, 0]
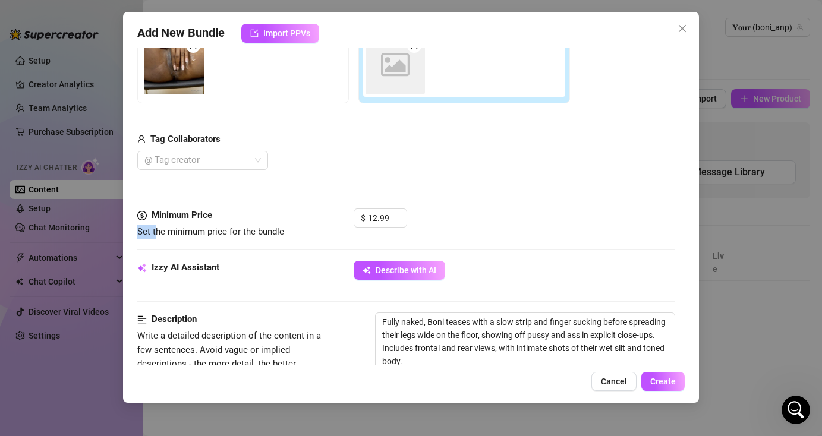
drag, startPoint x: 296, startPoint y: 232, endPoint x: 138, endPoint y: 235, distance: 158.1
click at [138, 235] on span "Set the minimum price for the bundle" at bounding box center [226, 232] width 178 height 14
click at [390, 219] on input "12.99" at bounding box center [387, 218] width 39 height 18
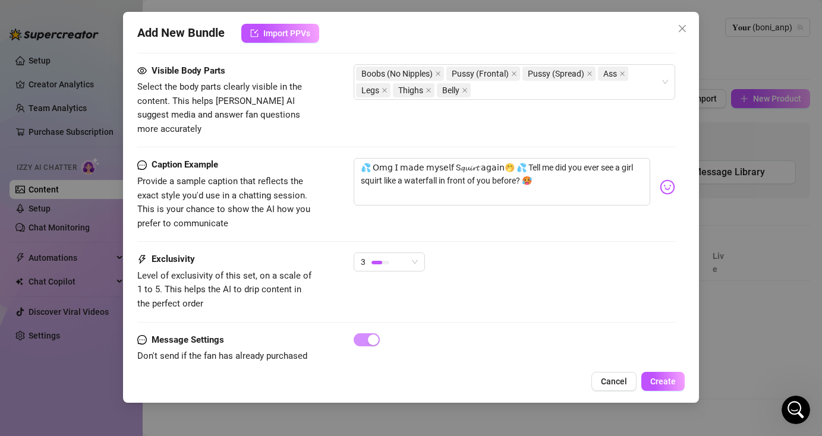
scroll to position [702, 0]
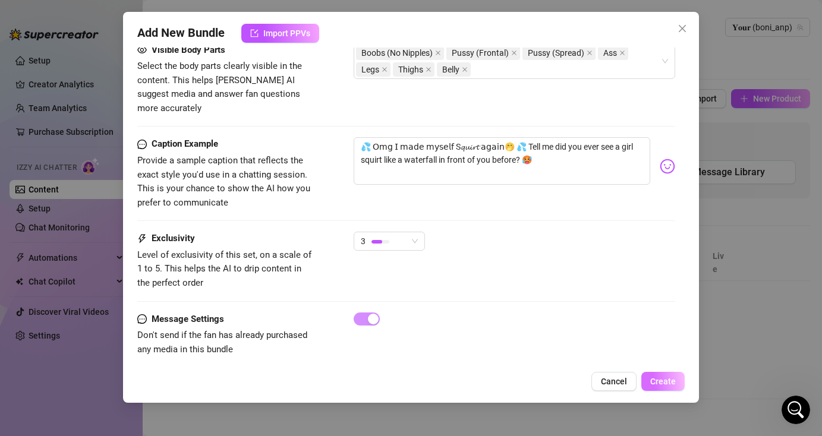
click at [663, 385] on span "Create" at bounding box center [663, 382] width 26 height 10
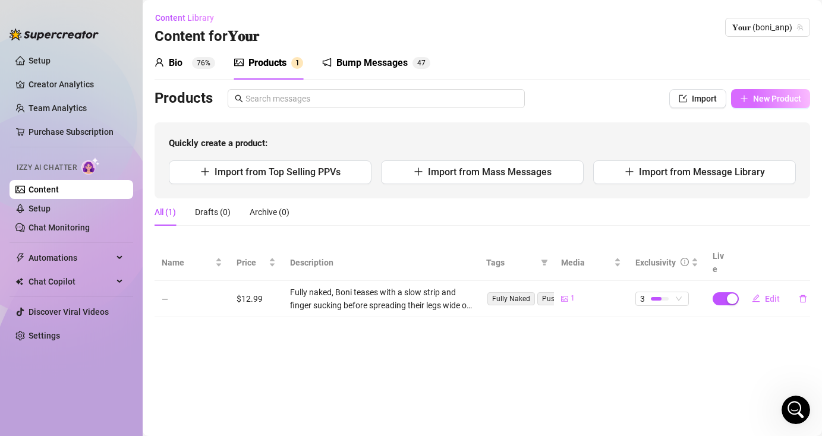
click at [767, 102] on span "New Product" at bounding box center [777, 99] width 48 height 10
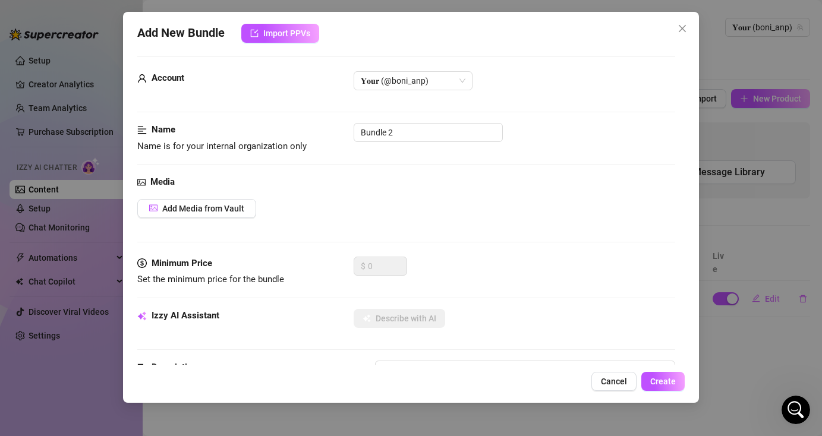
scroll to position [0, 0]
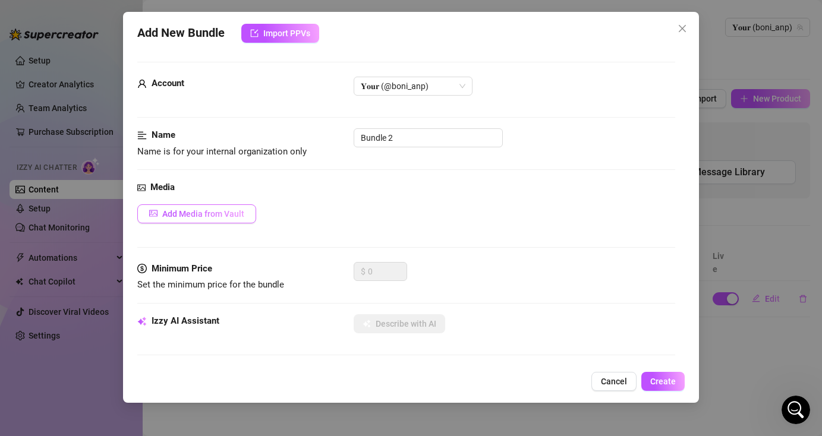
click at [200, 213] on span "Add Media from Vault" at bounding box center [203, 214] width 82 height 10
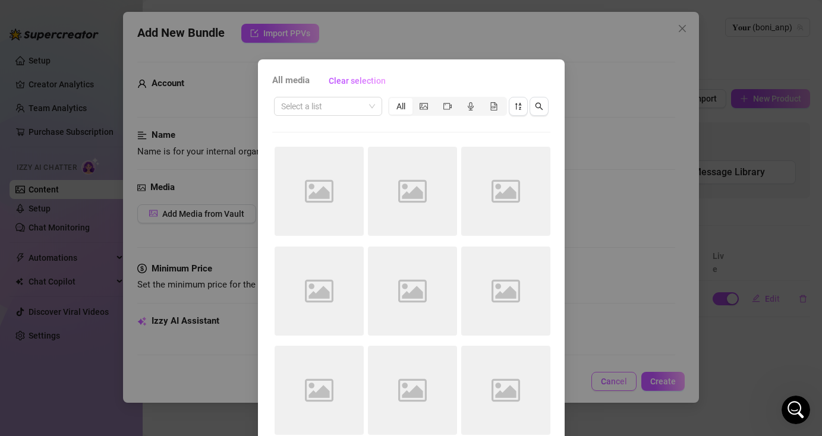
click at [612, 385] on div "All media Clear selection Select a list All Image placeholder Image placeholder…" at bounding box center [411, 218] width 822 height 436
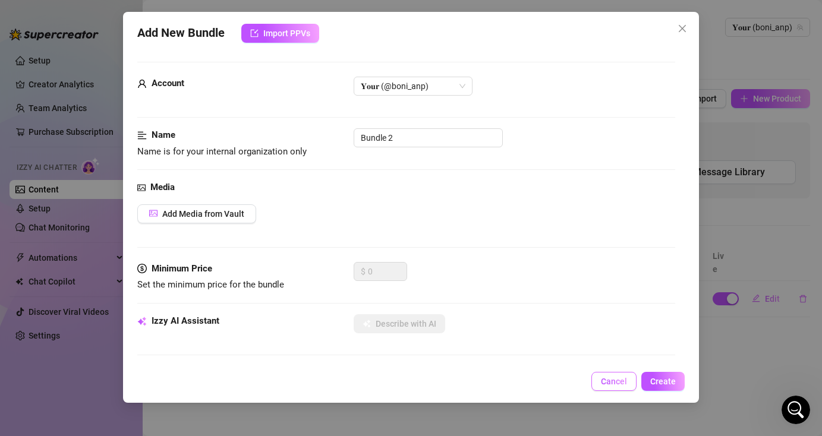
click at [617, 388] on button "Cancel" at bounding box center [613, 381] width 45 height 19
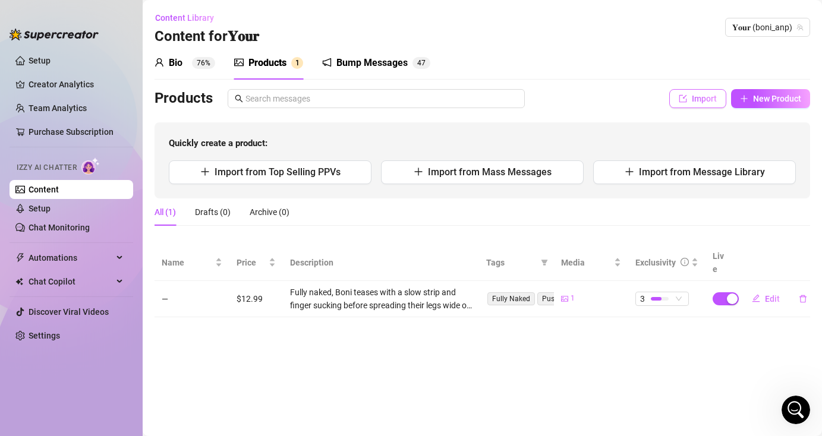
click at [704, 98] on span "Import" at bounding box center [704, 99] width 25 height 10
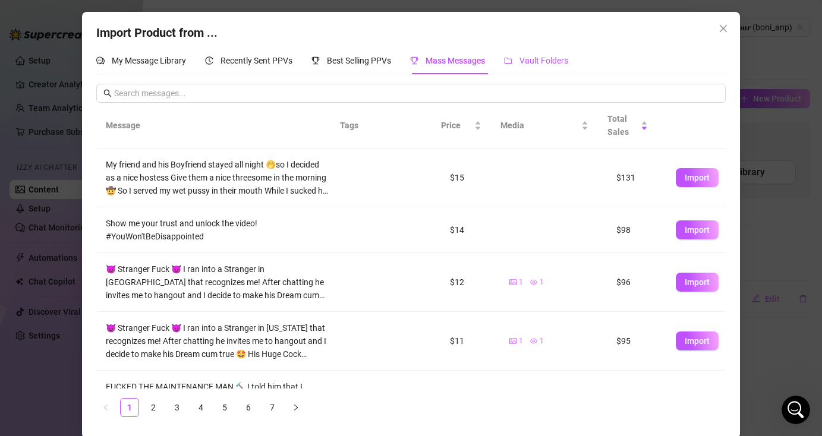
click at [550, 59] on span "Vault Folders" at bounding box center [543, 61] width 49 height 10
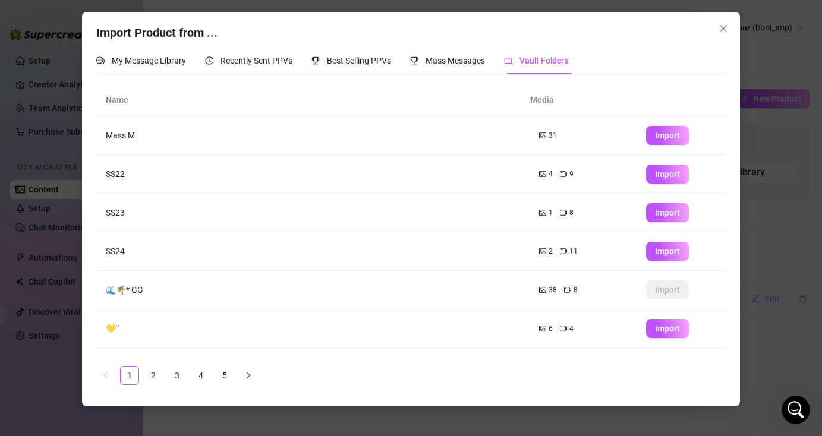
scroll to position [146, 0]
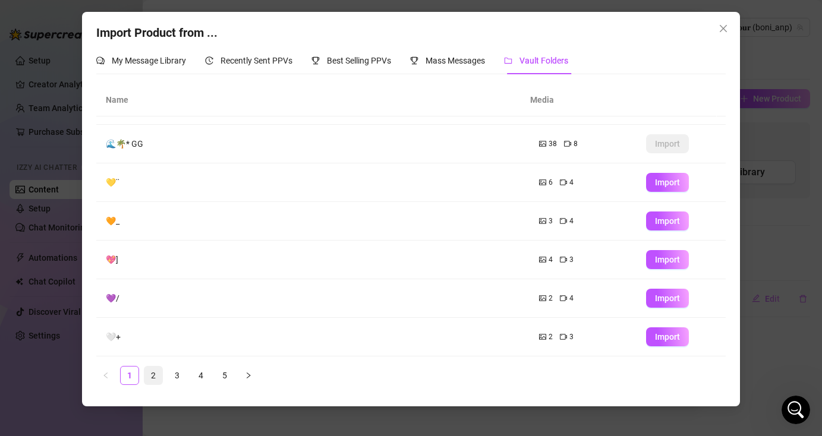
click at [156, 376] on link "2" at bounding box center [153, 376] width 18 height 18
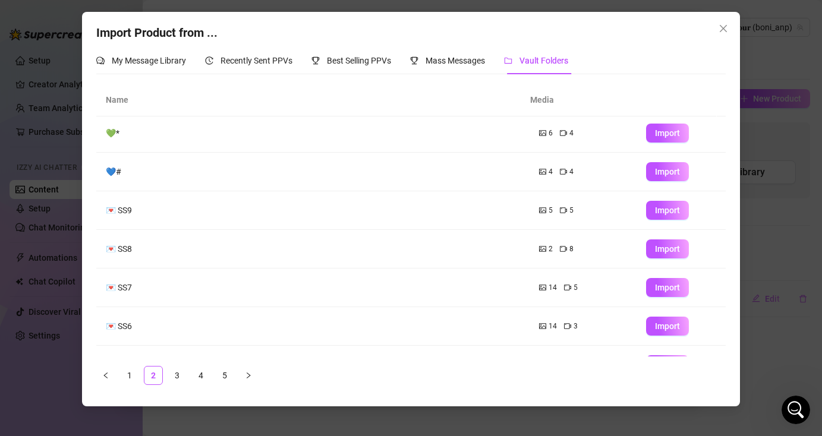
scroll to position [0, 0]
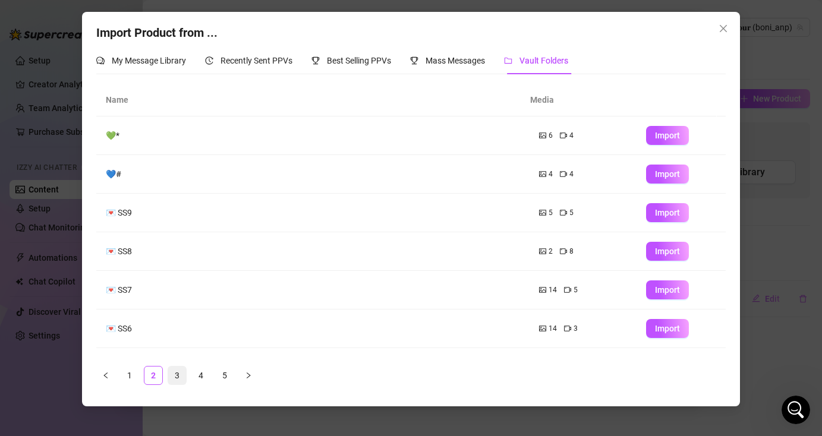
click at [177, 376] on link "3" at bounding box center [177, 376] width 18 height 18
click at [188, 376] on ul "1 2 3 4 5" at bounding box center [410, 375] width 629 height 19
click at [202, 375] on link "4" at bounding box center [201, 376] width 18 height 18
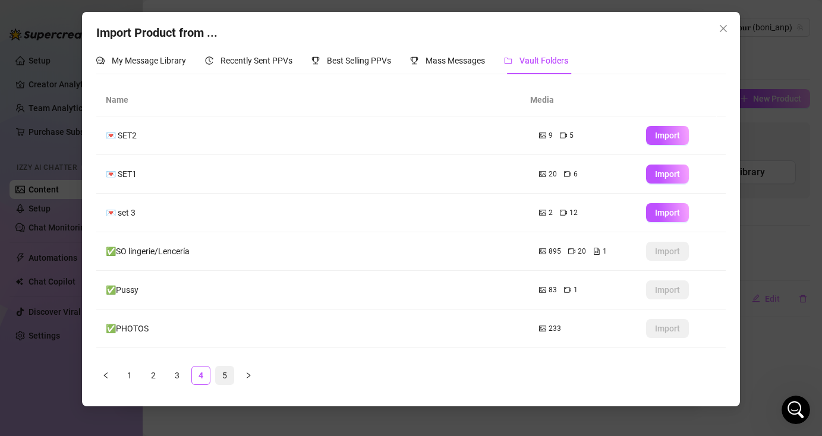
click at [225, 375] on link "5" at bounding box center [225, 376] width 18 height 18
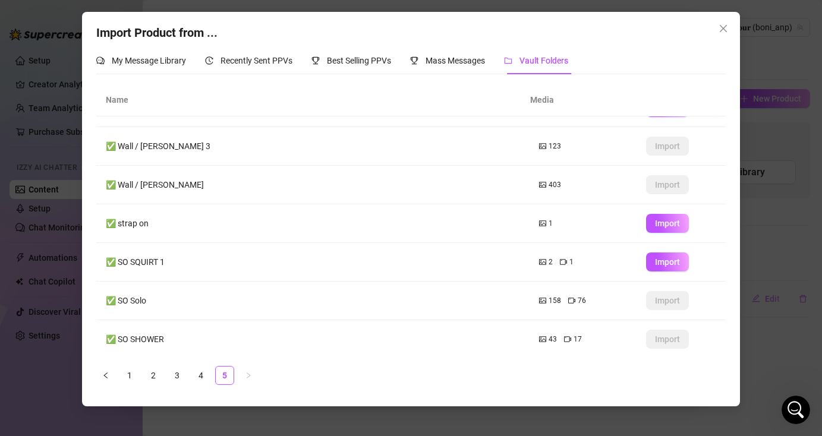
scroll to position [81, 0]
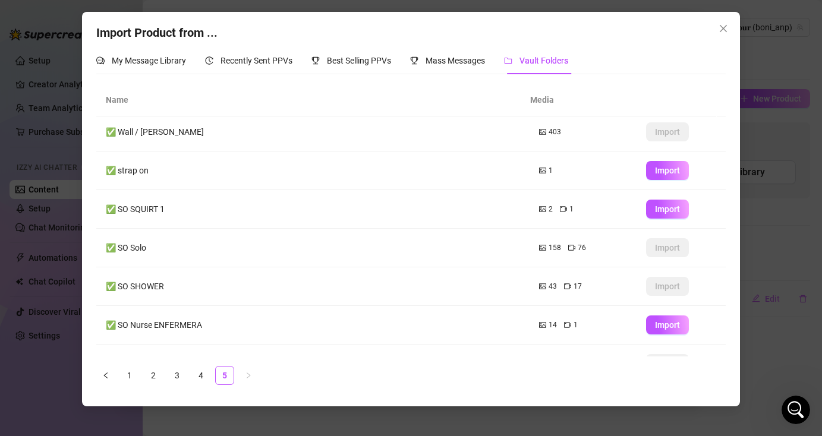
click at [472, 244] on td "✅ SO Solo" at bounding box center [312, 248] width 433 height 39
click at [132, 250] on td "✅ SO Solo" at bounding box center [312, 248] width 433 height 39
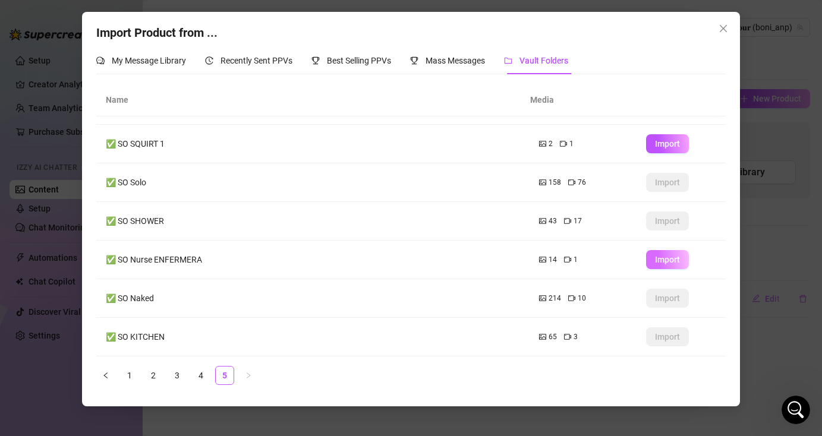
click at [655, 258] on span "Import" at bounding box center [667, 260] width 25 height 10
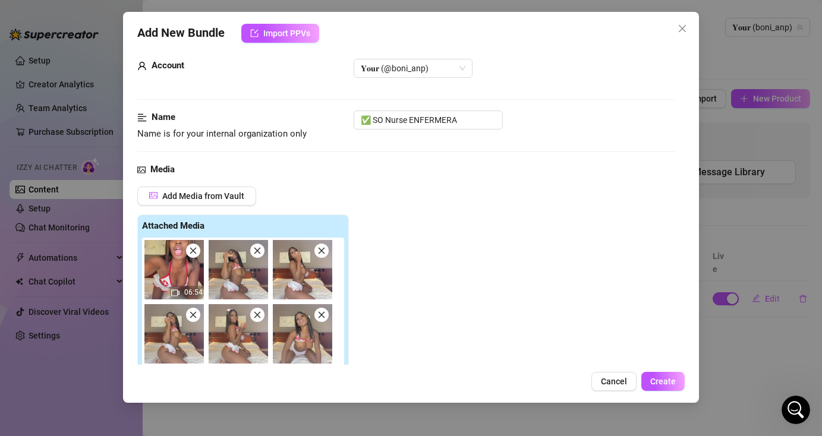
scroll to position [153, 0]
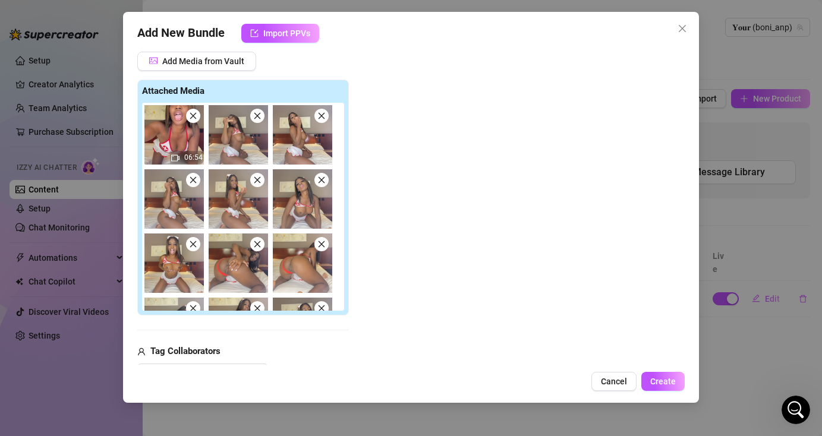
drag, startPoint x: 193, startPoint y: 241, endPoint x: 207, endPoint y: 247, distance: 14.7
click at [193, 241] on icon "close" at bounding box center [193, 244] width 8 height 8
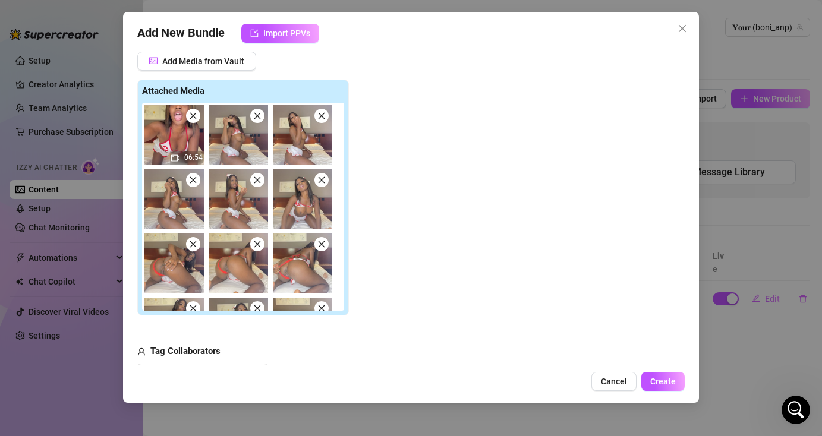
click at [253, 247] on icon "close" at bounding box center [257, 244] width 8 height 8
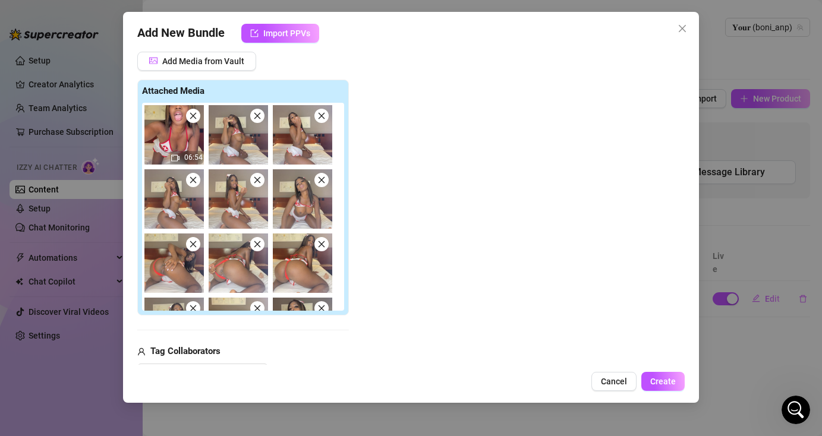
click at [257, 118] on icon "close" at bounding box center [257, 116] width 8 height 8
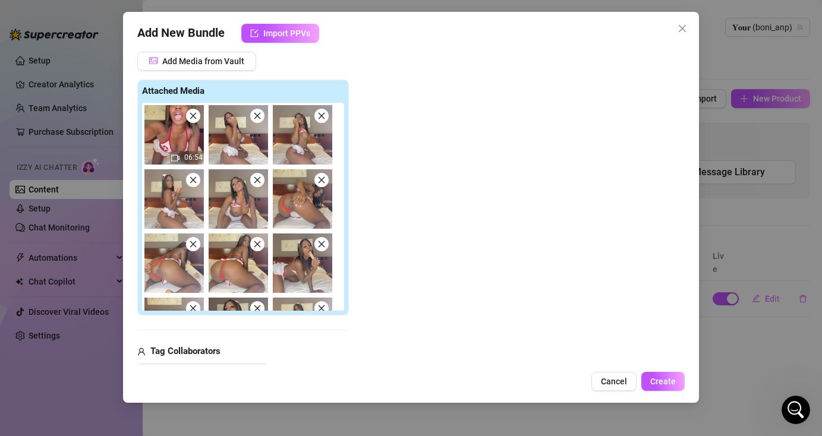
drag, startPoint x: 260, startPoint y: 179, endPoint x: 295, endPoint y: 182, distance: 35.2
click at [260, 179] on icon "close" at bounding box center [257, 180] width 8 height 8
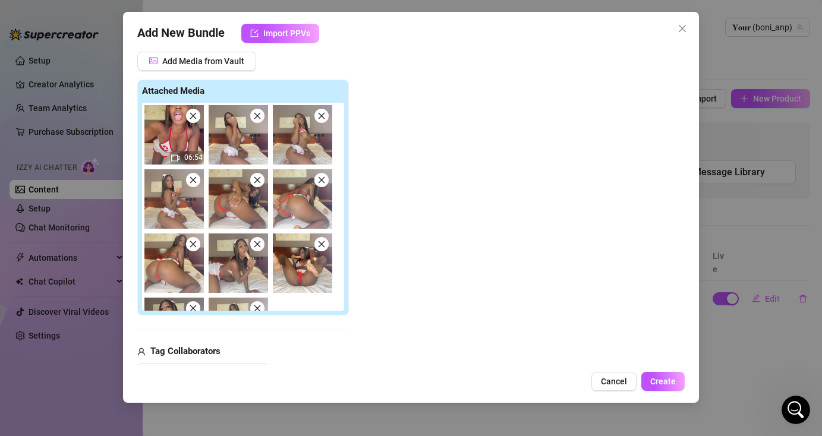
click at [321, 241] on icon "close" at bounding box center [321, 244] width 8 height 8
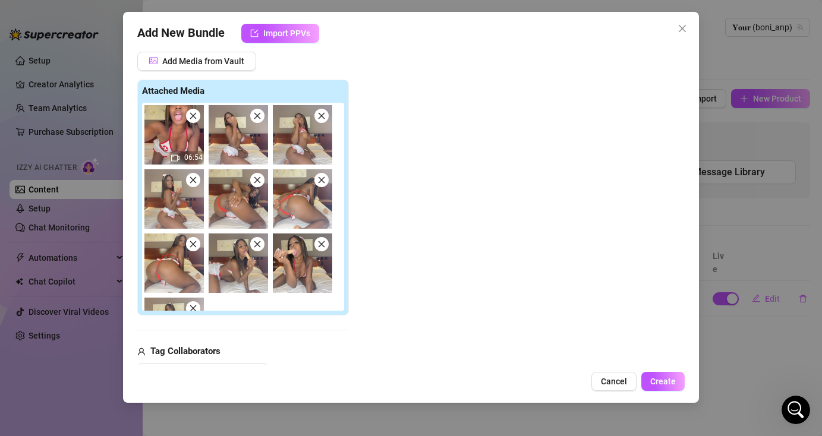
click at [189, 182] on icon "close" at bounding box center [193, 180] width 8 height 8
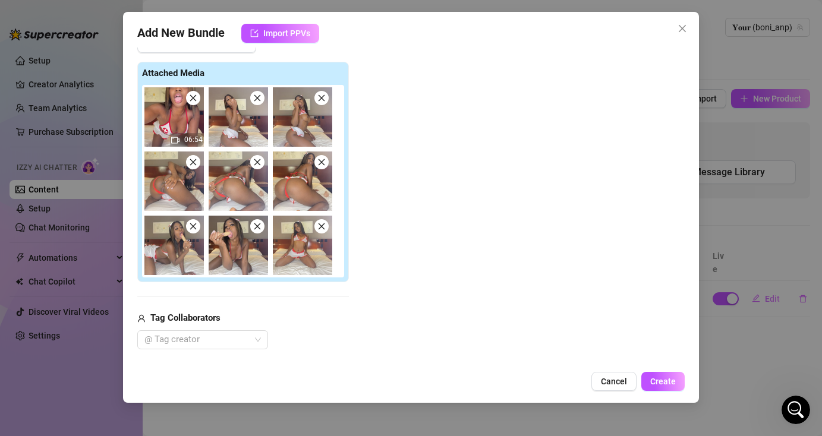
scroll to position [172, 0]
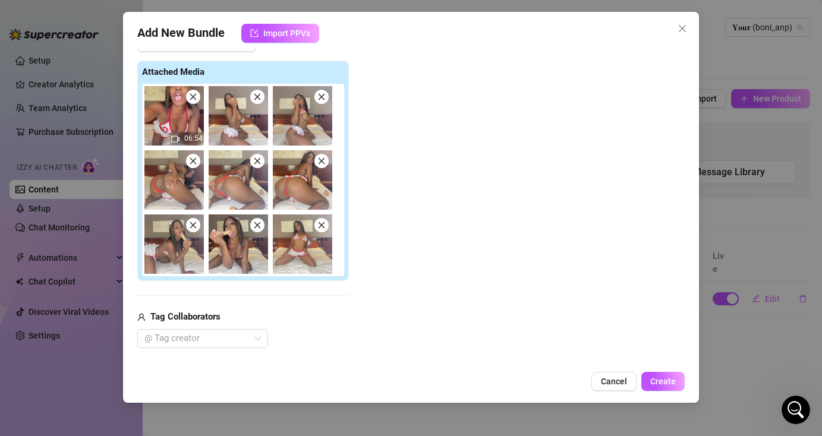
click at [254, 225] on icon "close" at bounding box center [257, 225] width 8 height 8
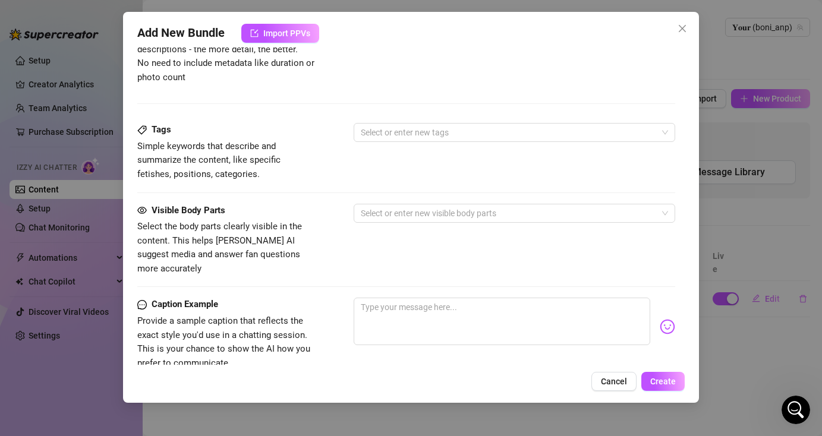
scroll to position [425, 0]
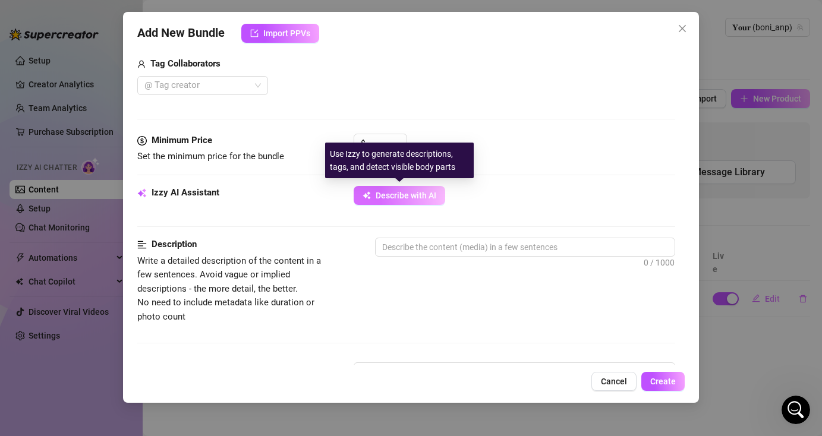
click at [416, 193] on span "Describe with AI" at bounding box center [406, 196] width 61 height 10
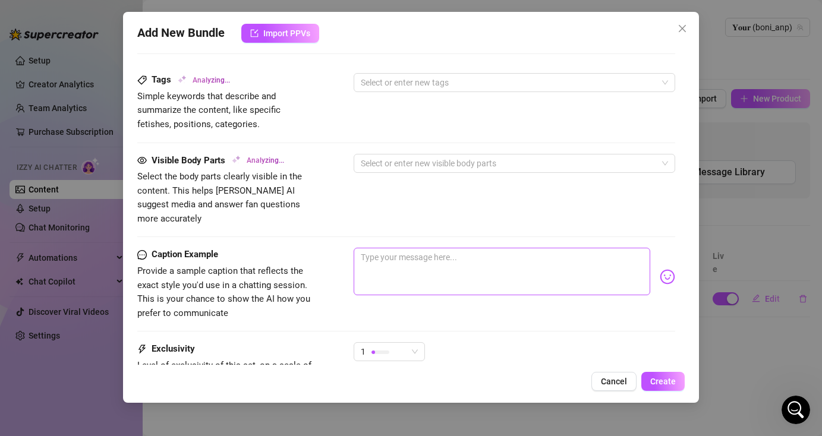
scroll to position [733, 0]
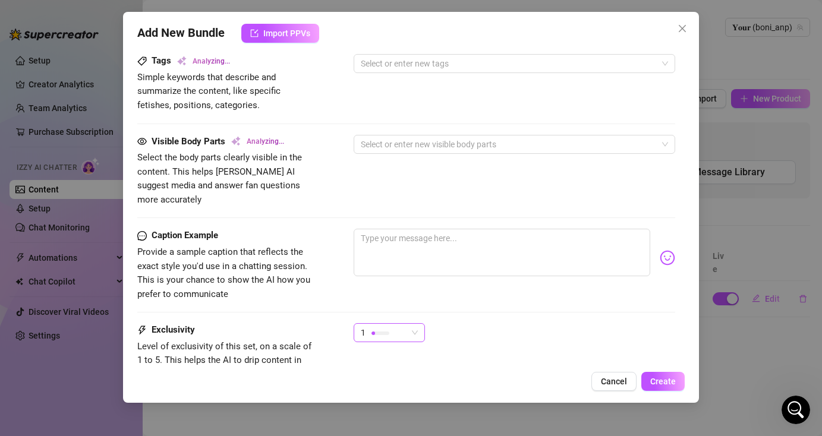
click at [421, 323] on div "1" at bounding box center [389, 332] width 71 height 19
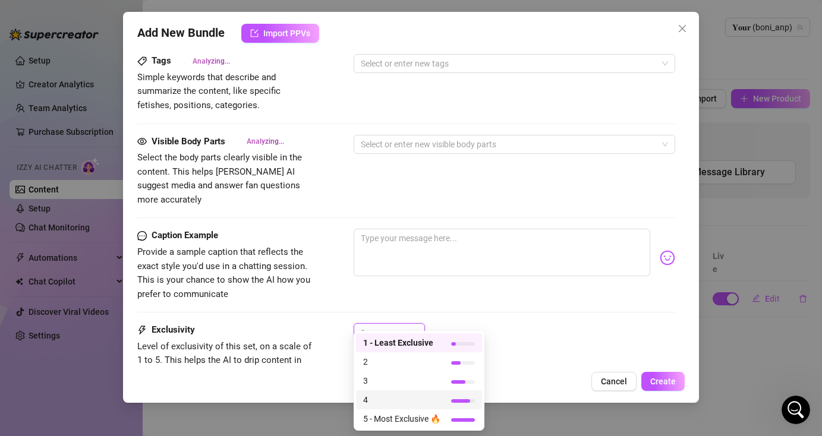
click at [427, 396] on span "4" at bounding box center [401, 399] width 77 height 13
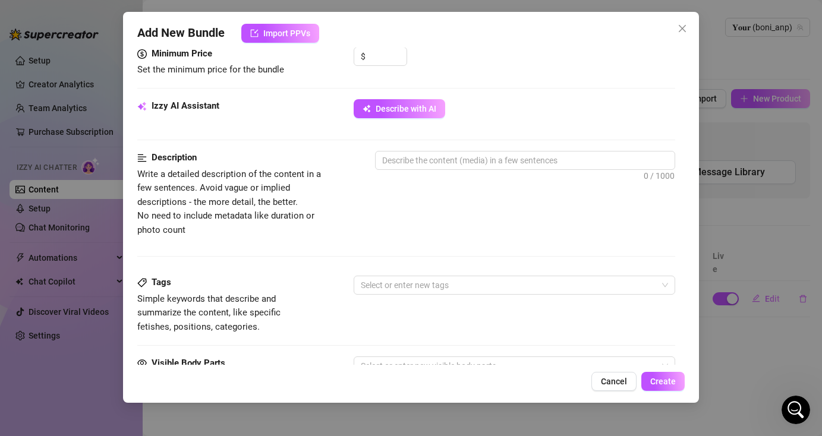
scroll to position [511, 0]
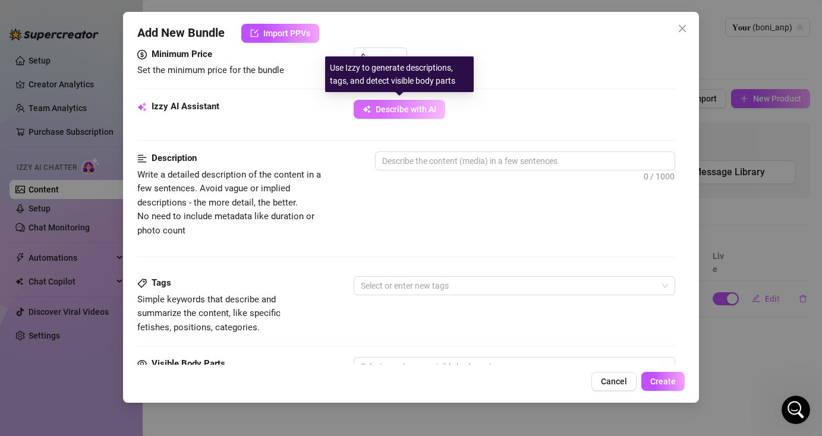
click at [412, 108] on span "Describe with AI" at bounding box center [406, 110] width 61 height 10
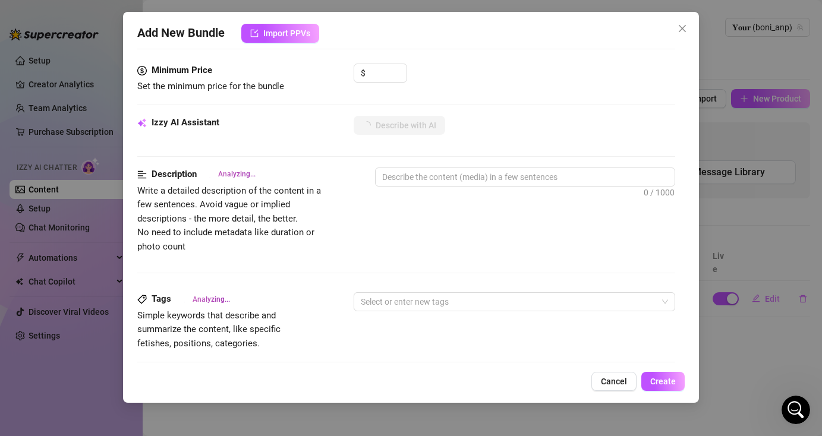
scroll to position [496, 0]
type textarea "Boni"
type textarea "Boni teases"
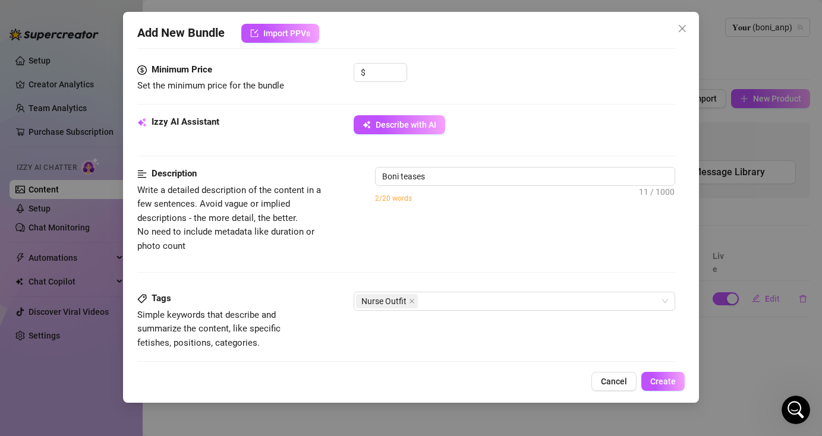
type textarea "Boni teases in"
type textarea "Boni teases in a"
type textarea "Boni teases in a skimpy"
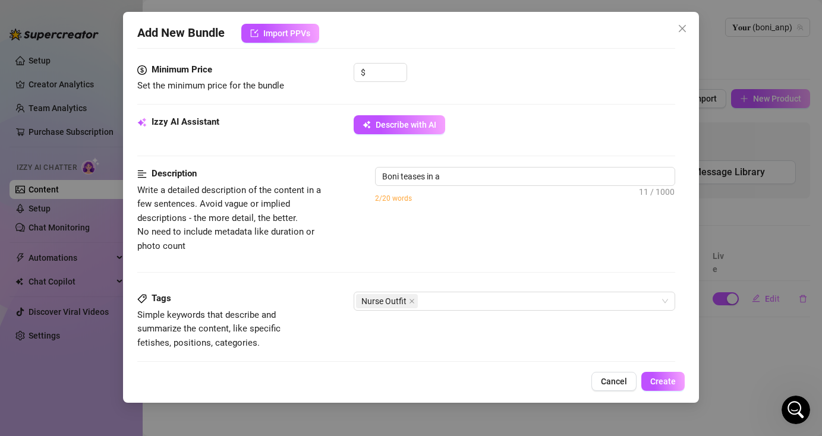
type textarea "Boni teases in a skimpy"
type textarea "Boni teases in a skimpy red-and-white"
type textarea "Boni teases in a skimpy red-and-white nurse"
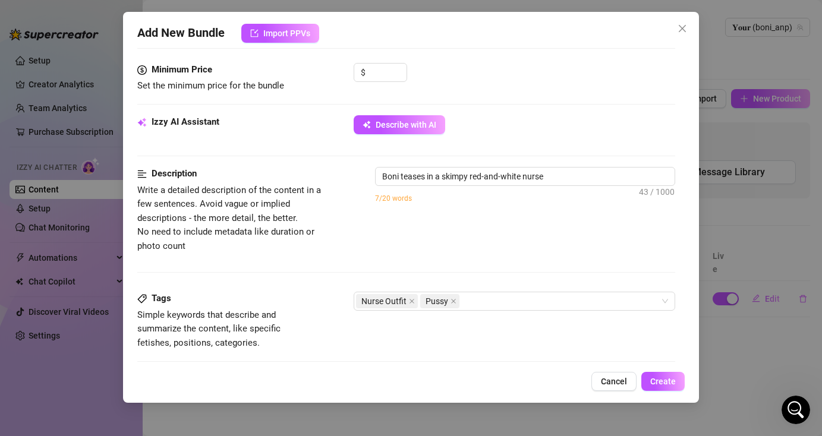
type textarea "Boni teases in a skimpy red-and-white nurse outfit,"
type textarea "Boni teases in a skimpy red-and-white nurse outfit, showing"
type textarea "Boni teases in a skimpy red-and-white nurse outfit, showing off"
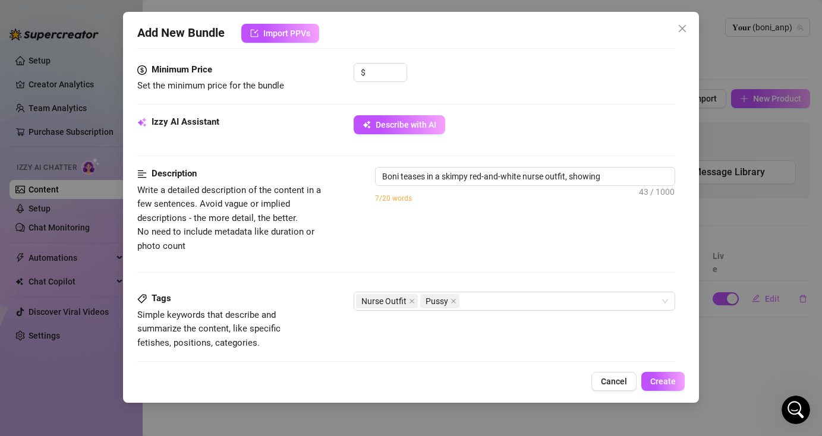
type textarea "Boni teases in a skimpy red-and-white nurse outfit, showing off"
type textarea "Boni teases in a skimpy red-and-white nurse outfit, showing off their"
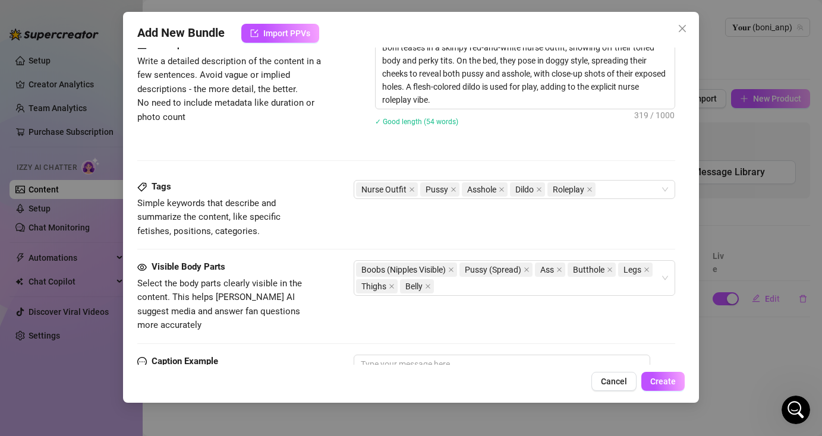
scroll to position [710, 0]
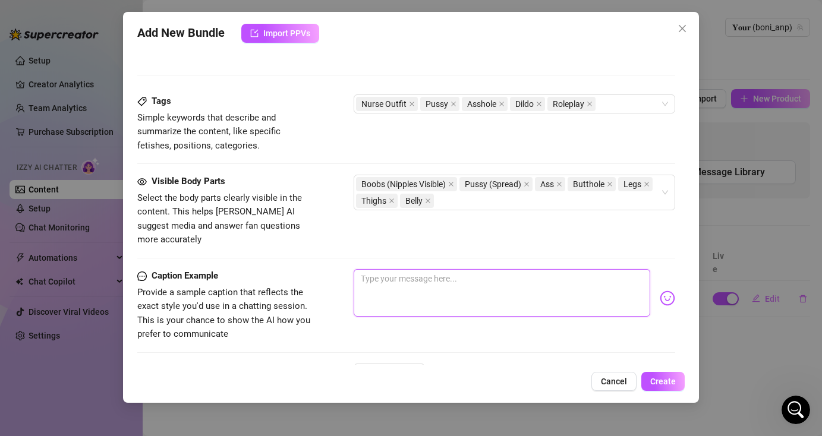
click at [445, 281] on textarea at bounding box center [502, 293] width 296 height 48
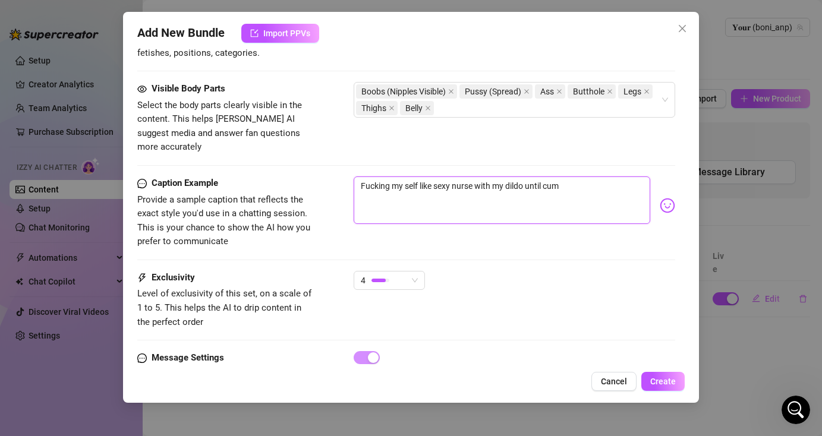
scroll to position [842, 0]
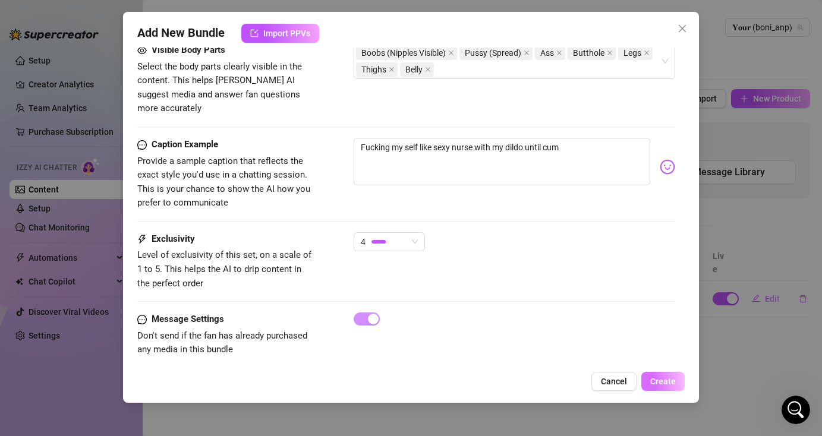
click at [664, 382] on span "Create" at bounding box center [663, 382] width 26 height 10
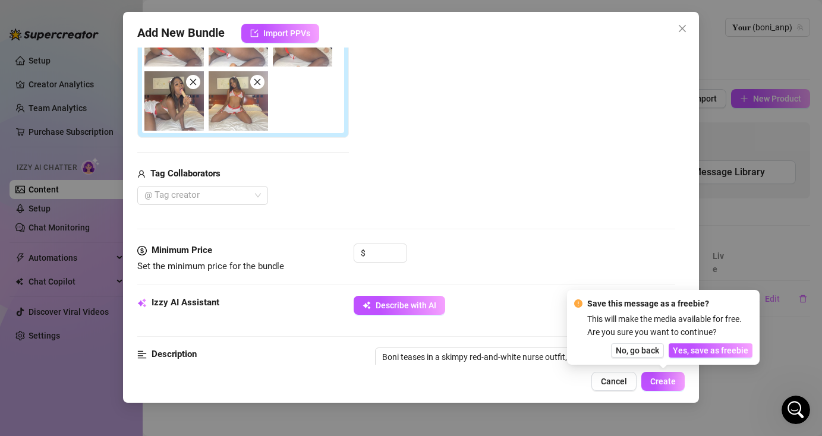
scroll to position [177, 0]
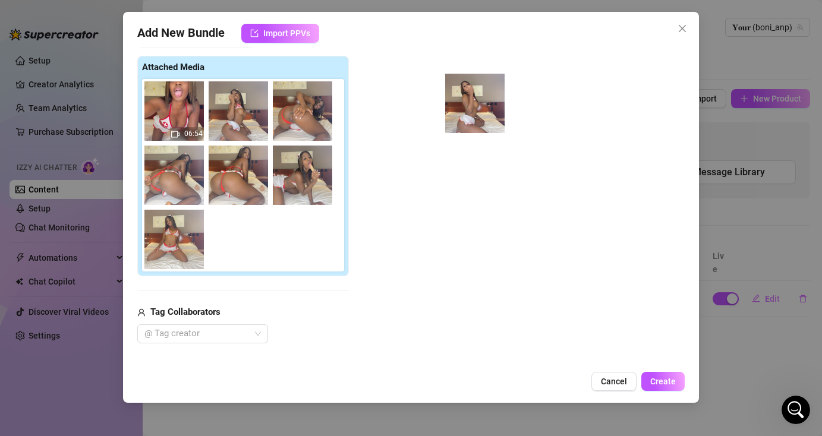
drag, startPoint x: 237, startPoint y: 114, endPoint x: 480, endPoint y: 107, distance: 242.6
click at [480, 107] on div "Add Media from Vault Attached Media 06:54 Tag Collaborators @ Tag creator" at bounding box center [405, 186] width 537 height 316
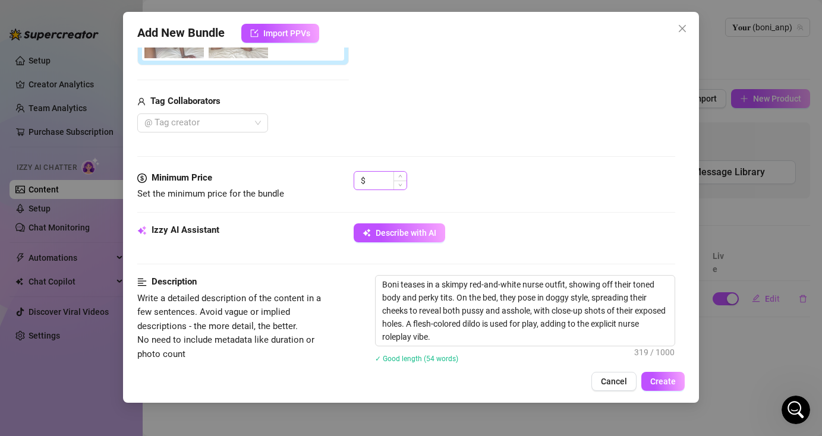
scroll to position [367, 0]
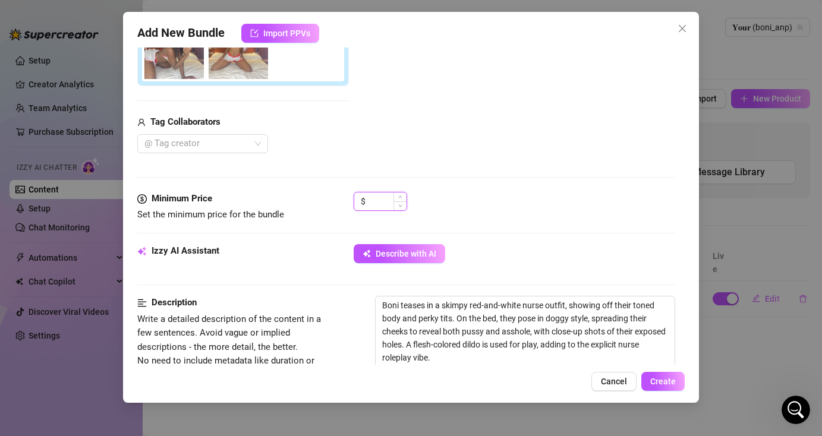
click at [372, 203] on input at bounding box center [387, 202] width 39 height 18
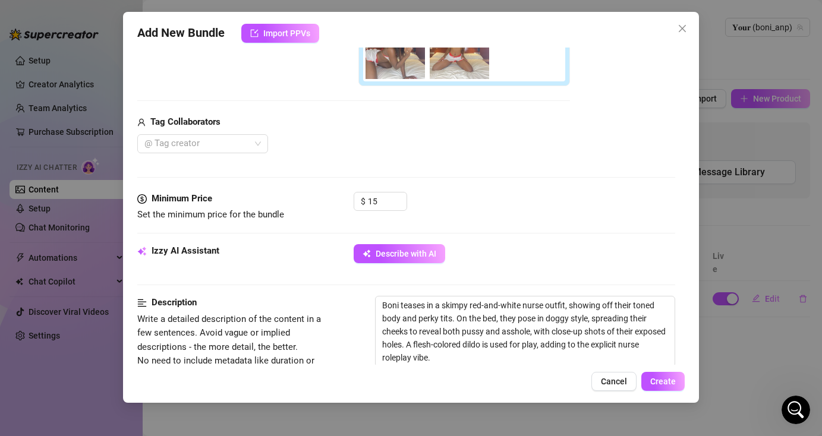
click at [195, 194] on strong "Minimum Price" at bounding box center [182, 198] width 61 height 11
click at [231, 218] on span "Set the minimum price for the bundle" at bounding box center [210, 214] width 147 height 11
click at [565, 168] on div "Media Add Media from Vault Free preview Pay to view 06:54 Tag Collaborators @ T…" at bounding box center [405, 3] width 537 height 378
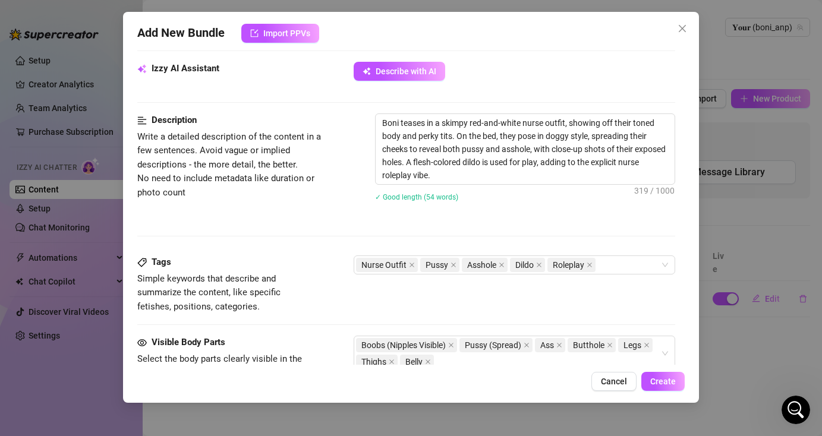
scroll to position [842, 0]
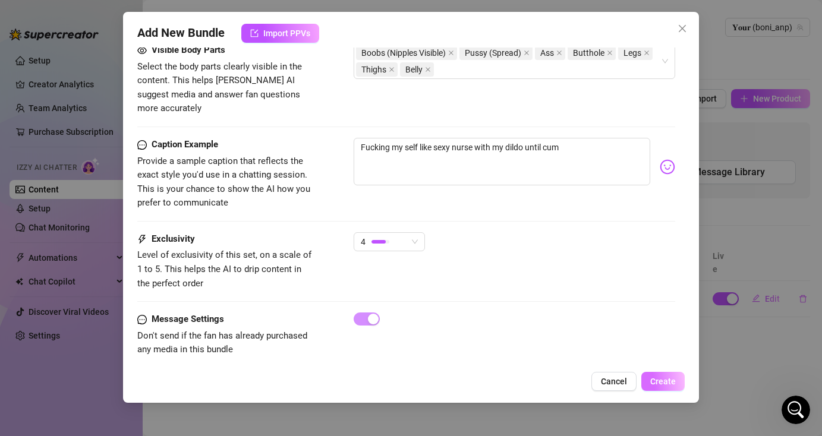
click at [656, 381] on span "Create" at bounding box center [663, 382] width 26 height 10
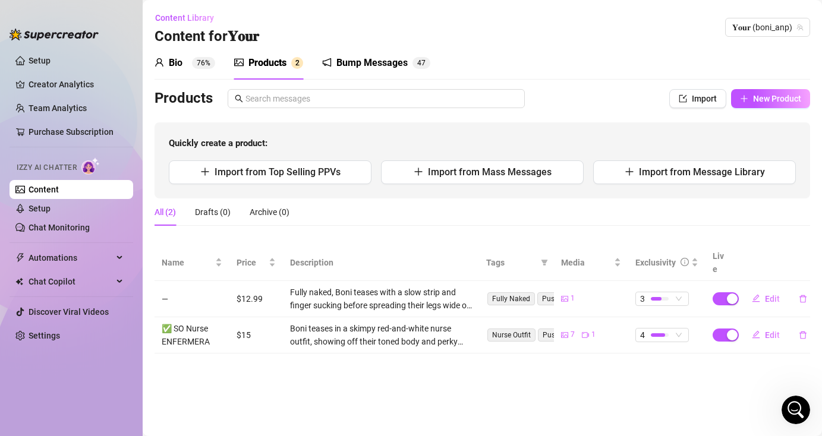
click at [386, 61] on div "Bump Messages" at bounding box center [371, 63] width 71 height 14
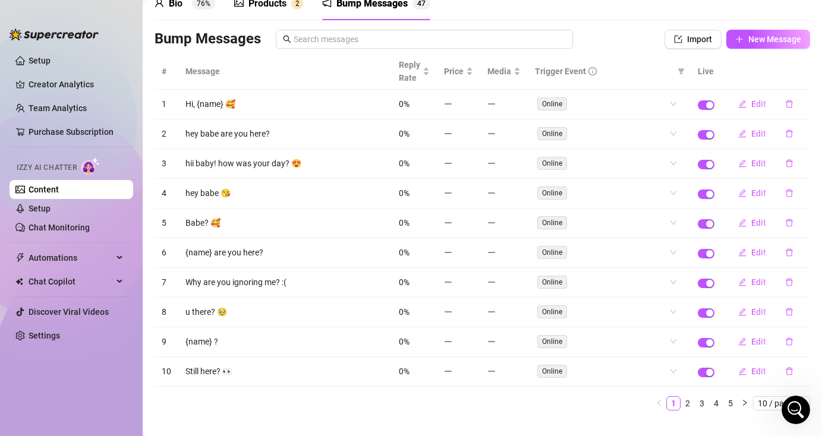
scroll to position [79, 0]
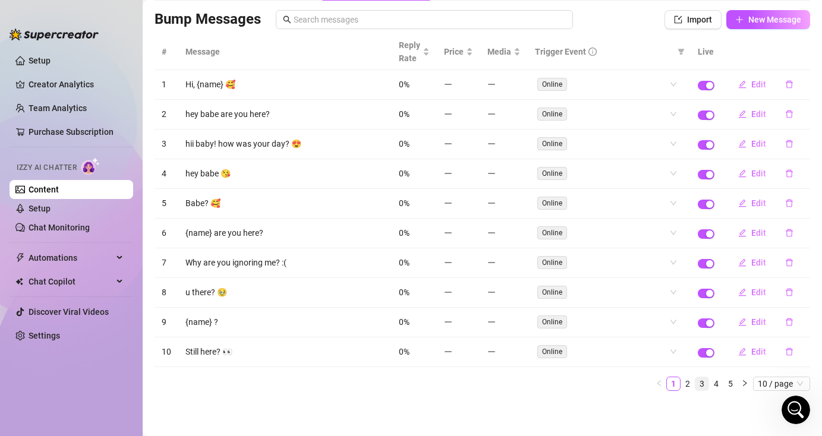
click at [699, 383] on link "3" at bounding box center [701, 383] width 13 height 13
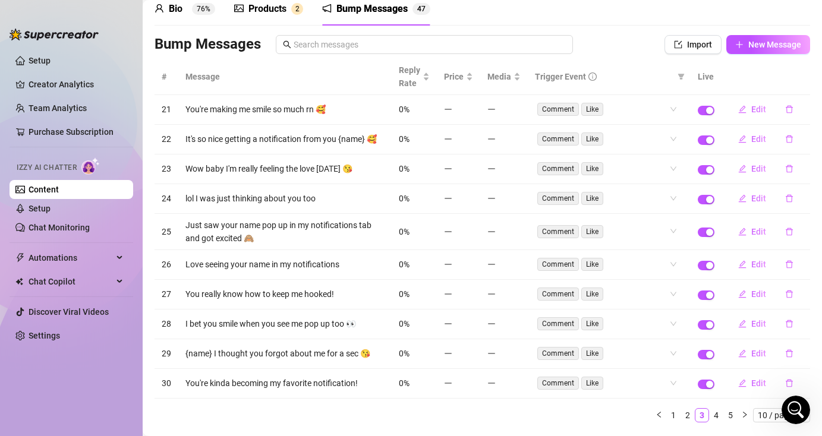
scroll to position [86, 0]
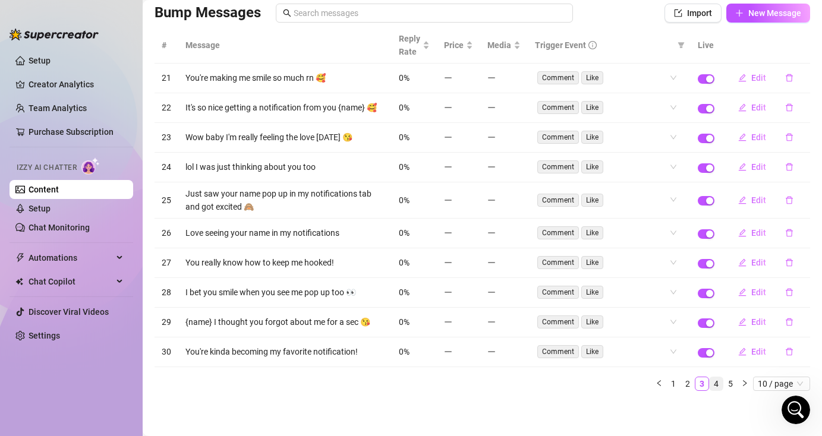
click at [710, 383] on link "4" at bounding box center [716, 383] width 13 height 13
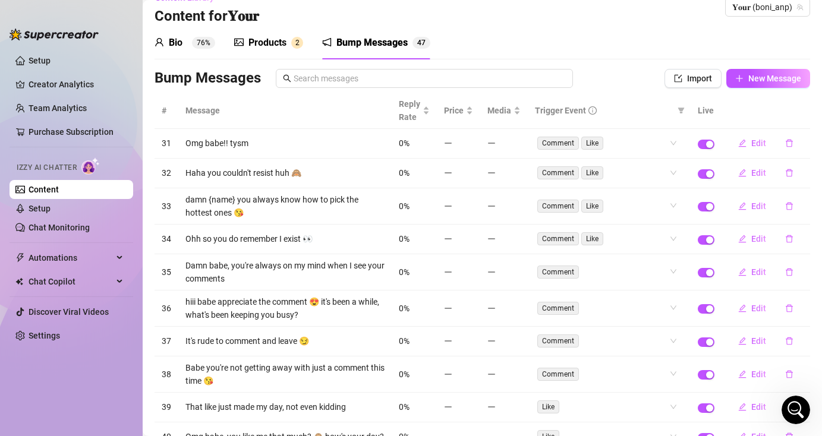
scroll to position [0, 0]
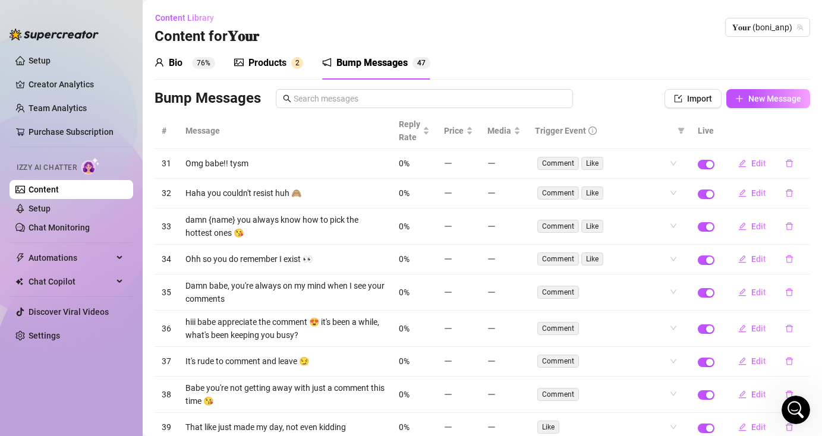
click at [199, 65] on sup "76%" at bounding box center [203, 63] width 23 height 12
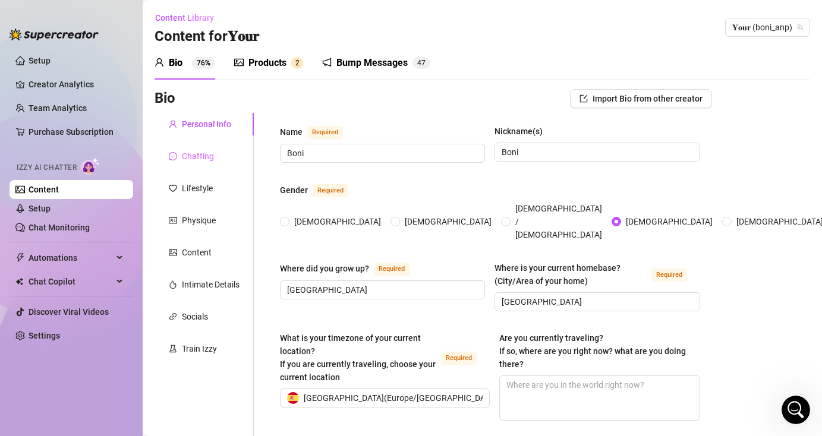
click at [213, 156] on div "Chatting" at bounding box center [204, 156] width 99 height 23
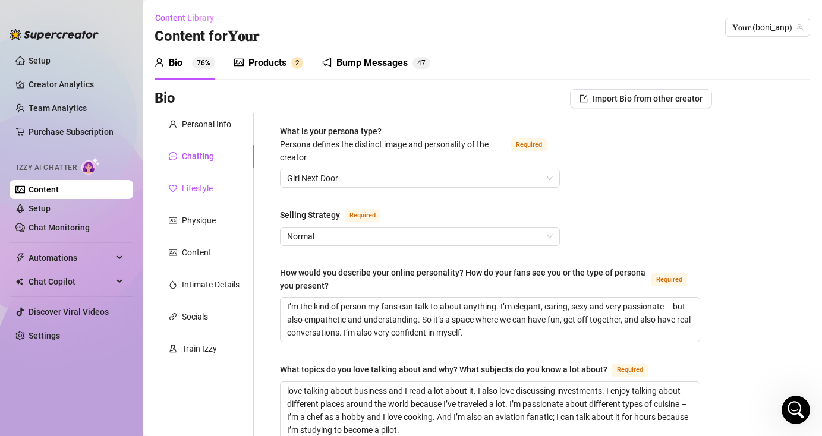
click at [197, 190] on div "Lifestyle" at bounding box center [197, 188] width 31 height 13
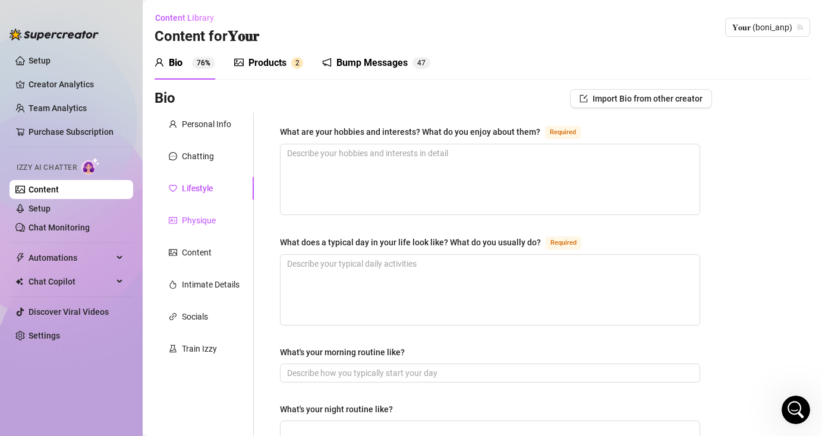
click at [195, 220] on div "Physique" at bounding box center [199, 220] width 34 height 13
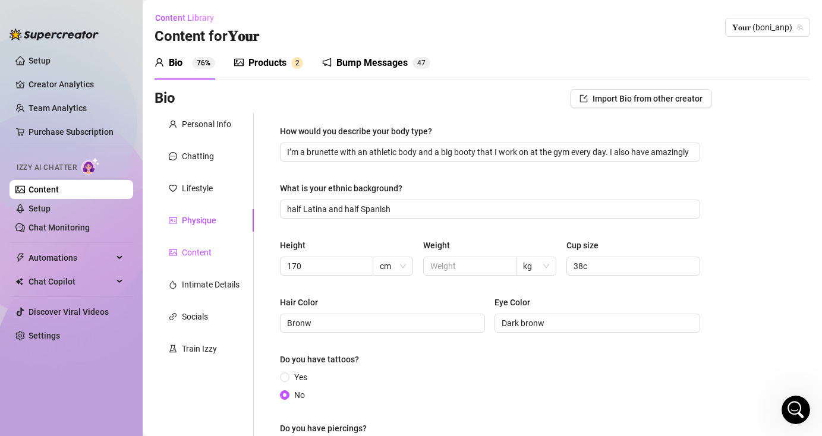
click at [204, 253] on div "Content" at bounding box center [197, 252] width 30 height 13
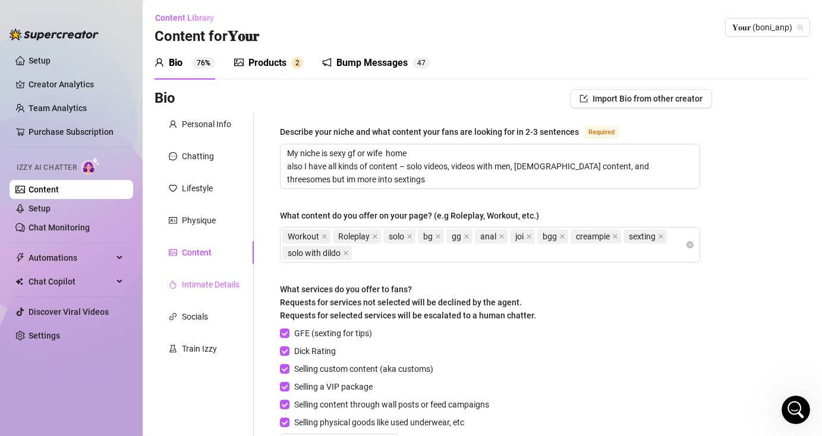
click at [220, 291] on div "Intimate Details" at bounding box center [204, 284] width 99 height 23
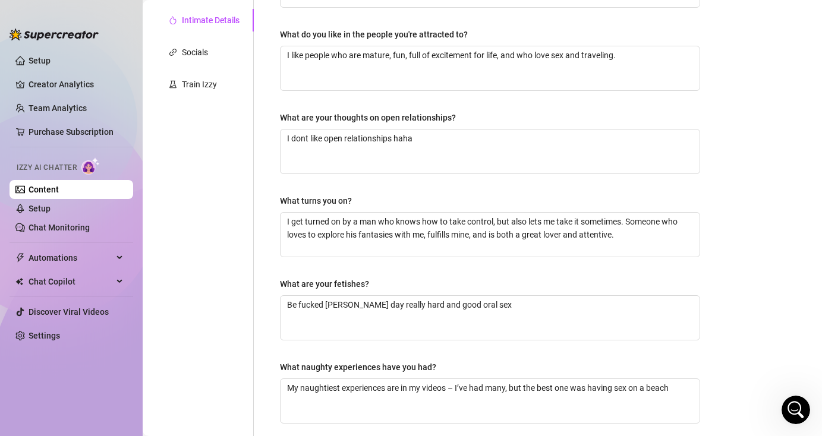
scroll to position [168, 0]
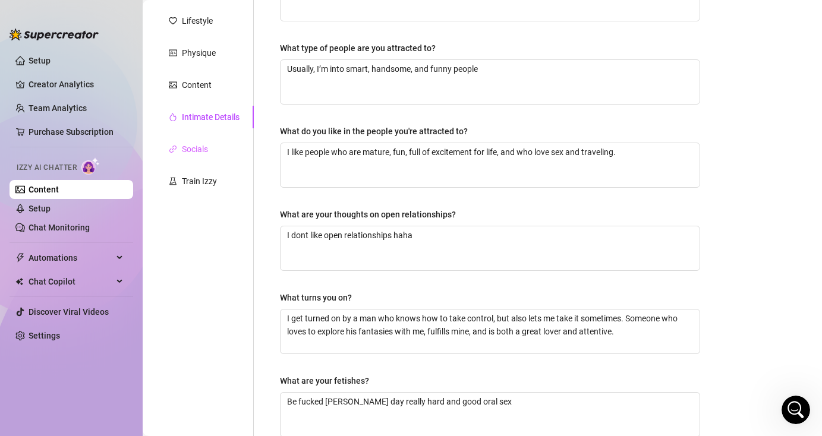
click at [209, 150] on div "Socials" at bounding box center [204, 149] width 99 height 23
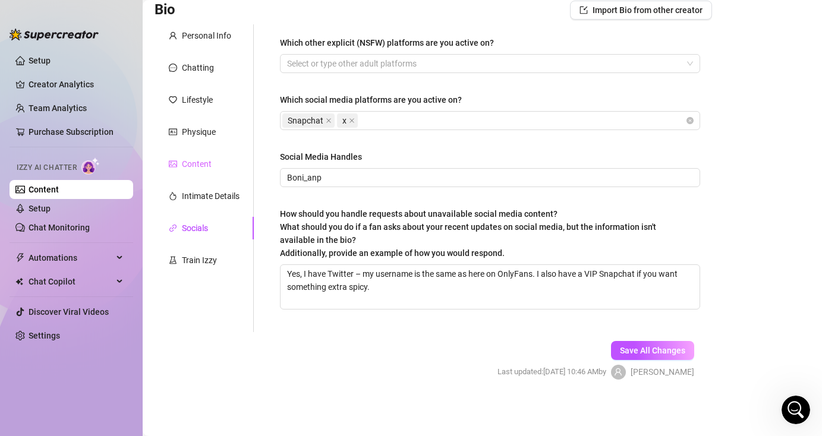
scroll to position [89, 0]
click at [214, 260] on div "Train Izzy" at bounding box center [199, 260] width 35 height 13
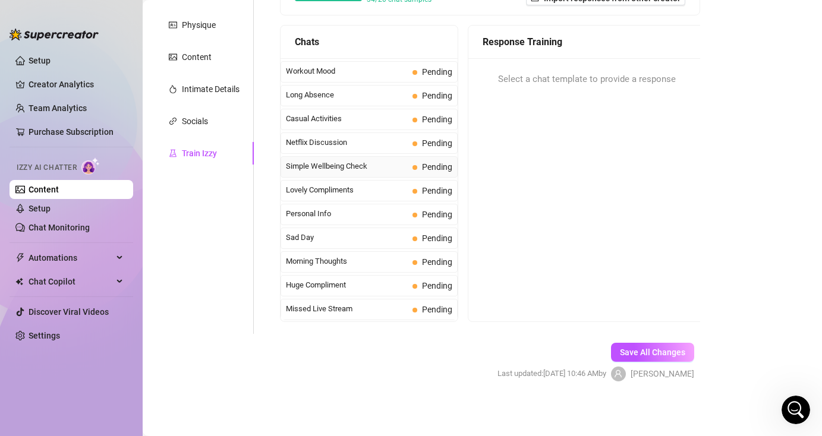
scroll to position [197, 0]
click at [51, 206] on link "Setup" at bounding box center [40, 209] width 22 height 10
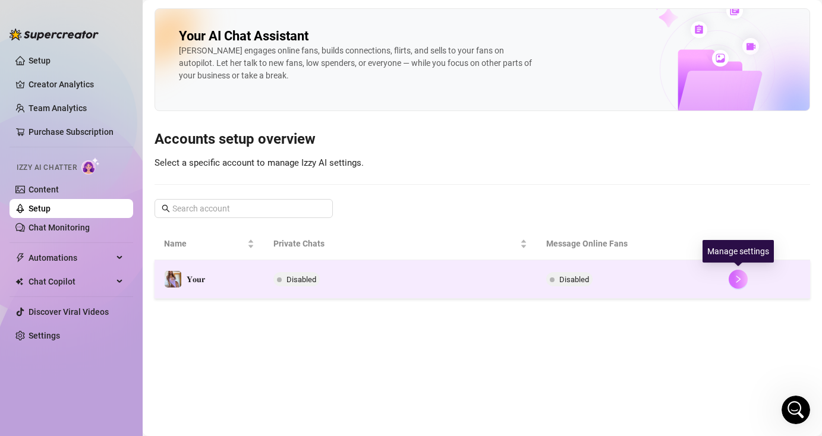
click at [741, 281] on icon "right" at bounding box center [738, 279] width 8 height 8
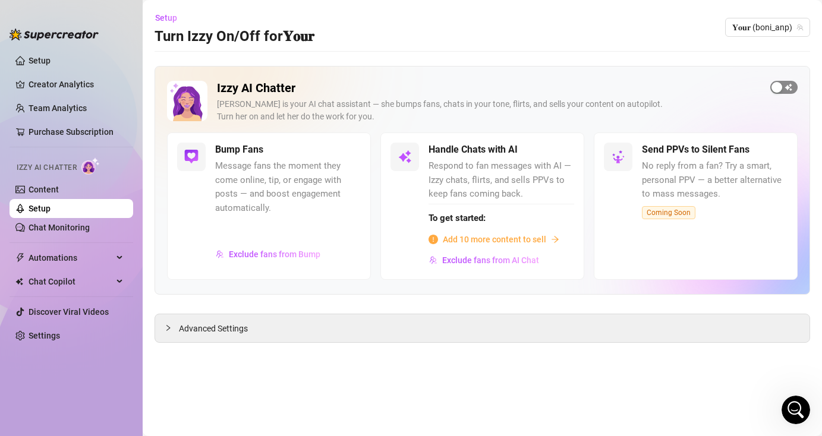
click at [777, 86] on div "button" at bounding box center [776, 87] width 11 height 11
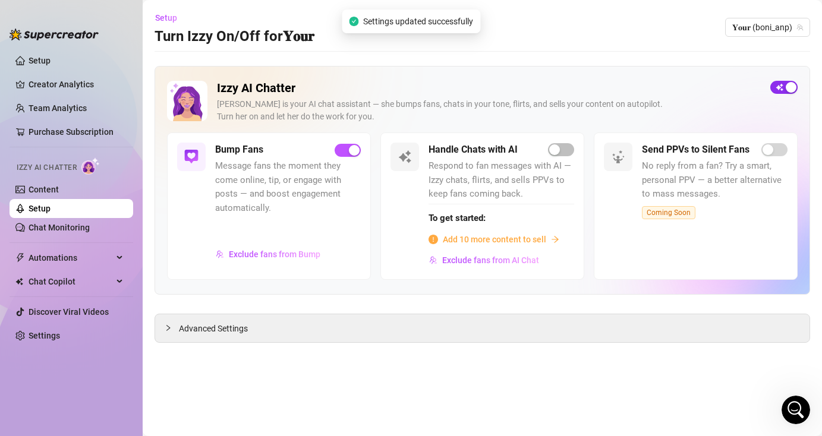
click at [789, 86] on div "button" at bounding box center [791, 87] width 11 height 11
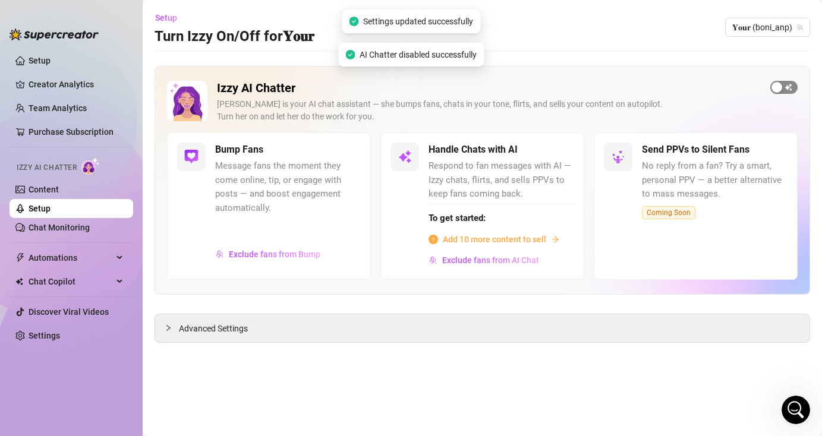
click at [779, 87] on div "button" at bounding box center [776, 87] width 11 height 11
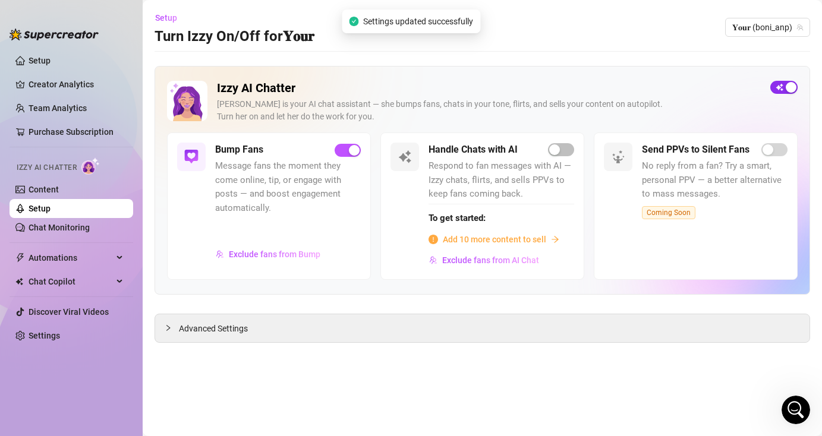
click at [779, 87] on span "button" at bounding box center [783, 87] width 27 height 13
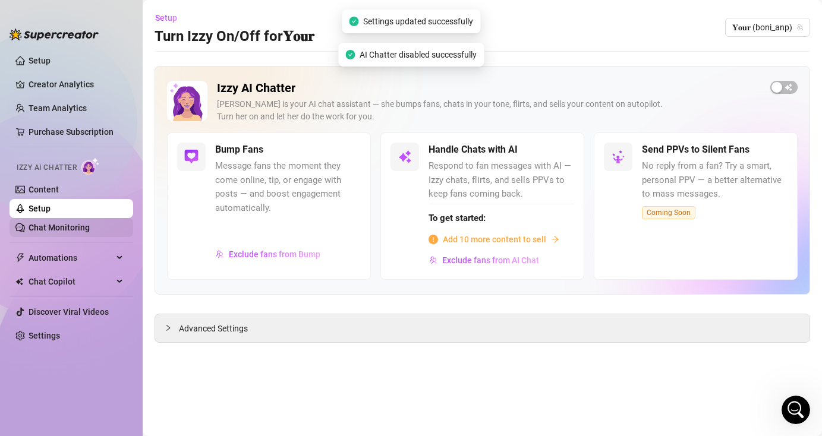
click at [87, 231] on link "Chat Monitoring" at bounding box center [59, 228] width 61 height 10
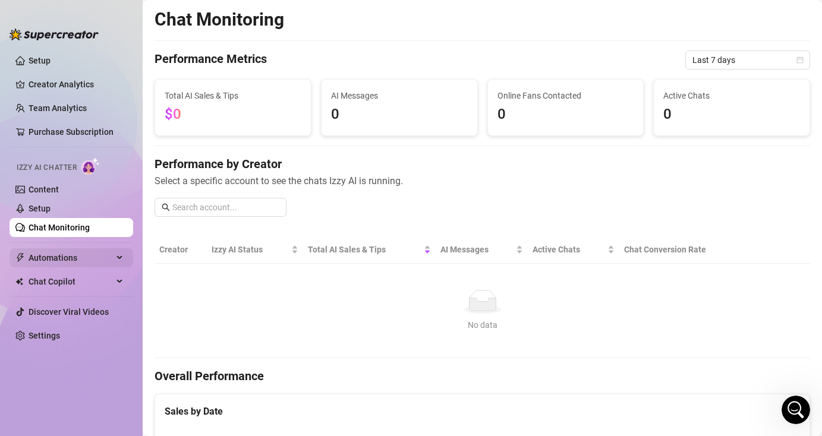
click at [112, 253] on span "Automations" at bounding box center [71, 257] width 84 height 19
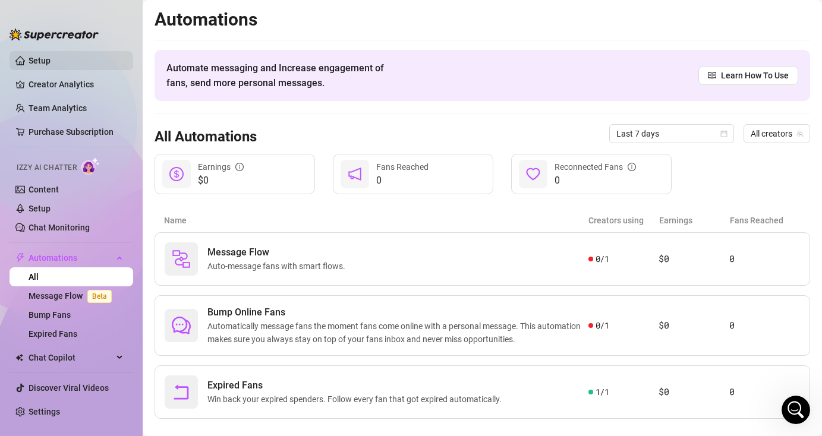
click at [42, 59] on link "Setup" at bounding box center [40, 61] width 22 height 10
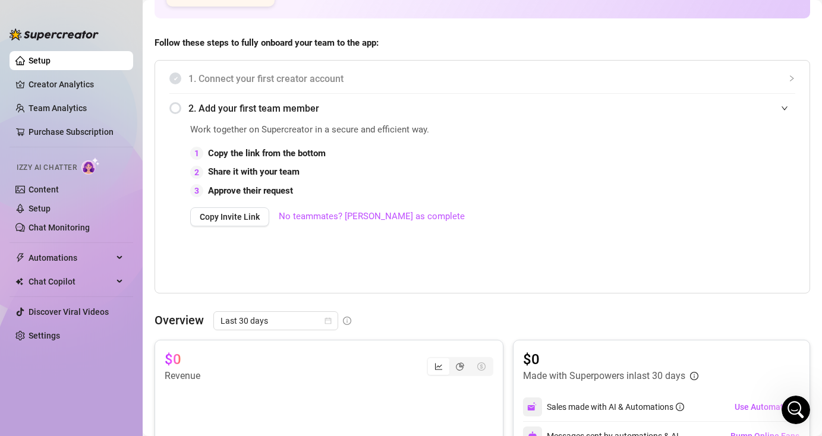
scroll to position [278, 0]
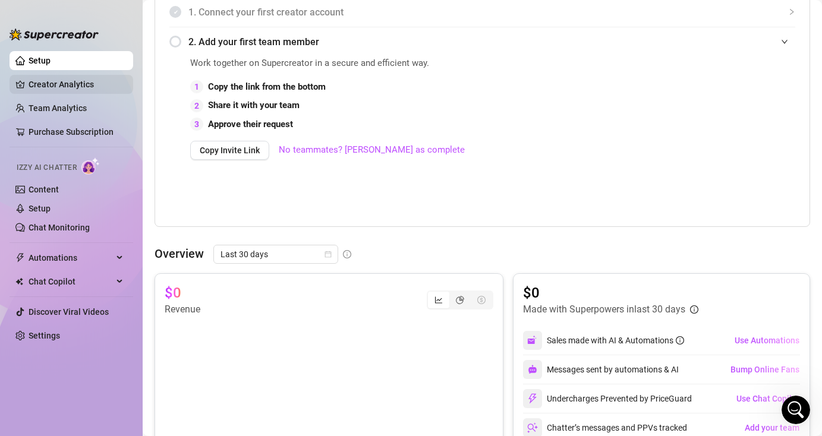
click at [84, 81] on link "Creator Analytics" at bounding box center [76, 84] width 95 height 19
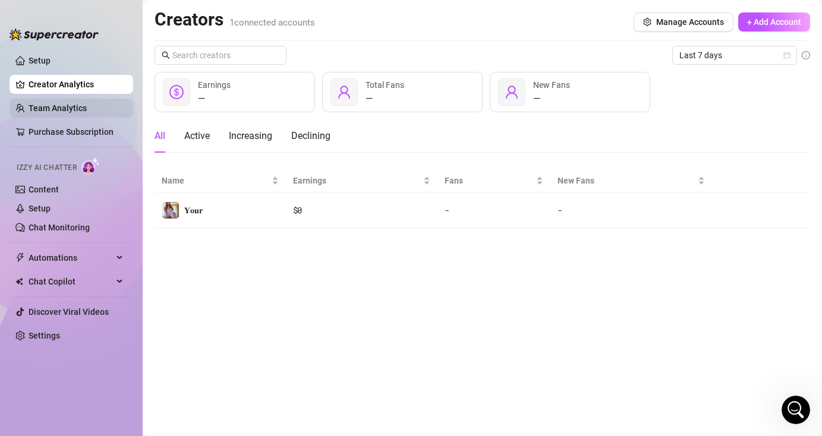
click at [86, 110] on link "Team Analytics" at bounding box center [58, 108] width 58 height 10
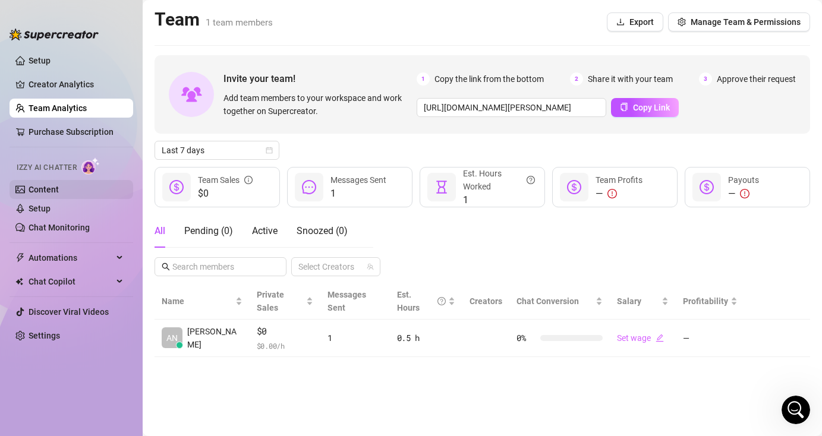
click at [59, 188] on link "Content" at bounding box center [44, 190] width 30 height 10
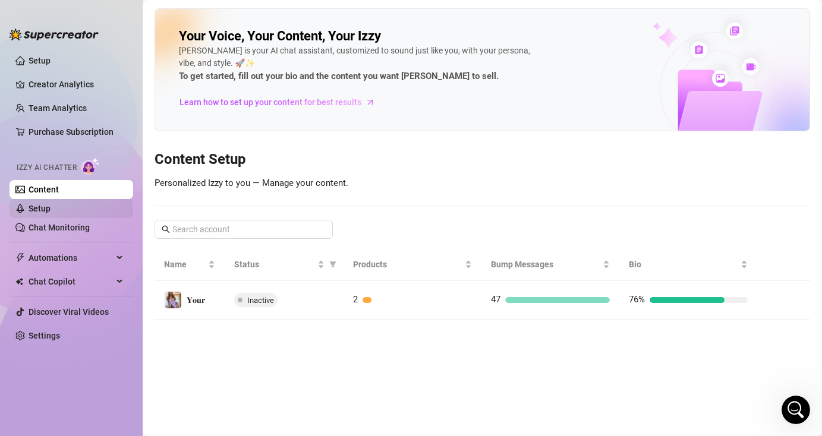
click at [51, 206] on link "Setup" at bounding box center [40, 209] width 22 height 10
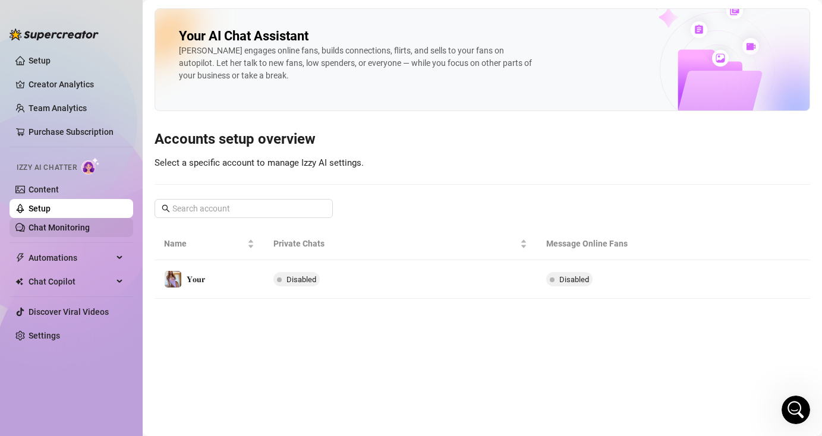
click at [81, 229] on link "Chat Monitoring" at bounding box center [59, 228] width 61 height 10
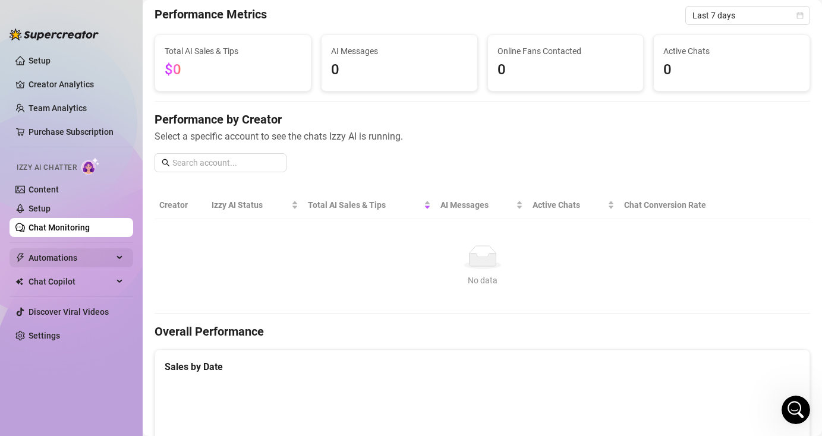
click at [74, 260] on span "Automations" at bounding box center [71, 257] width 84 height 19
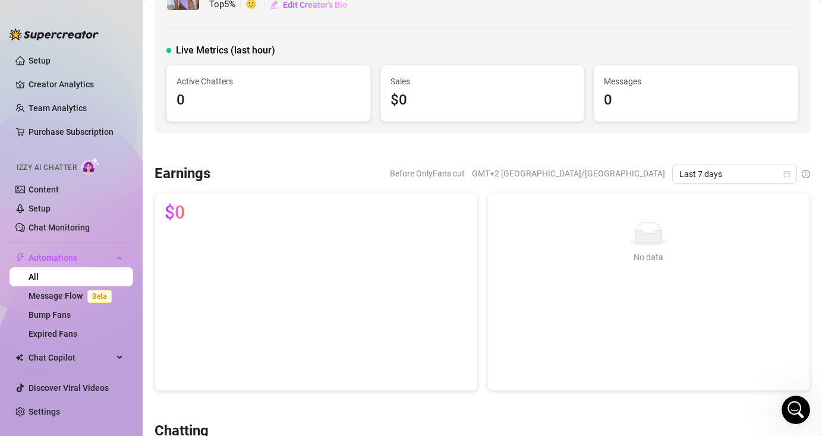
scroll to position [47, 0]
click at [62, 298] on link "Message Flow Beta" at bounding box center [73, 296] width 88 height 10
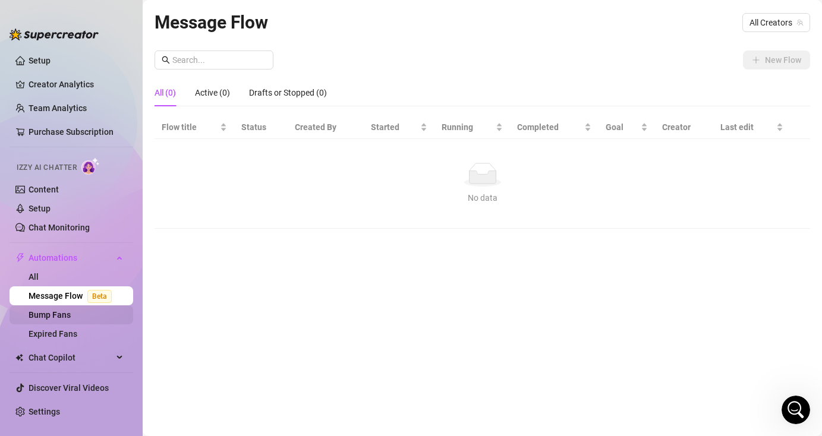
click at [64, 317] on link "Bump Fans" at bounding box center [50, 315] width 42 height 10
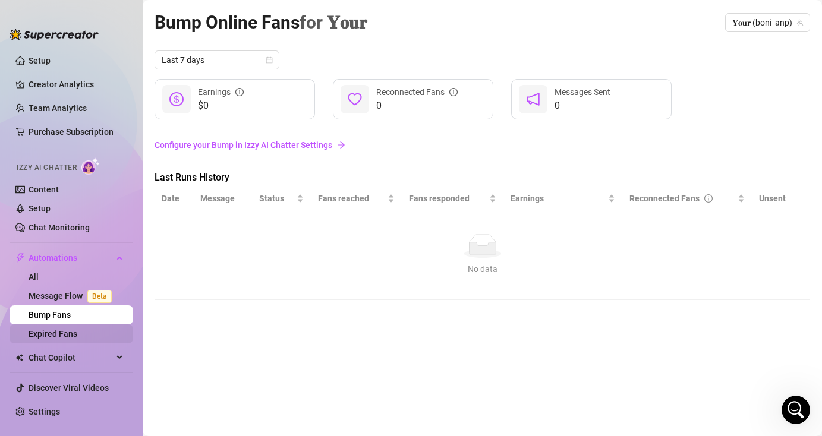
click at [77, 339] on link "Expired Fans" at bounding box center [53, 334] width 49 height 10
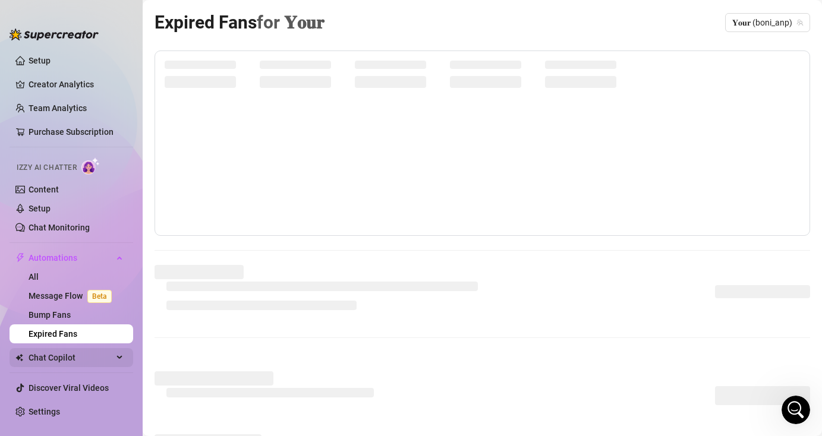
click at [106, 360] on div "Chat Copilot" at bounding box center [72, 357] width 124 height 19
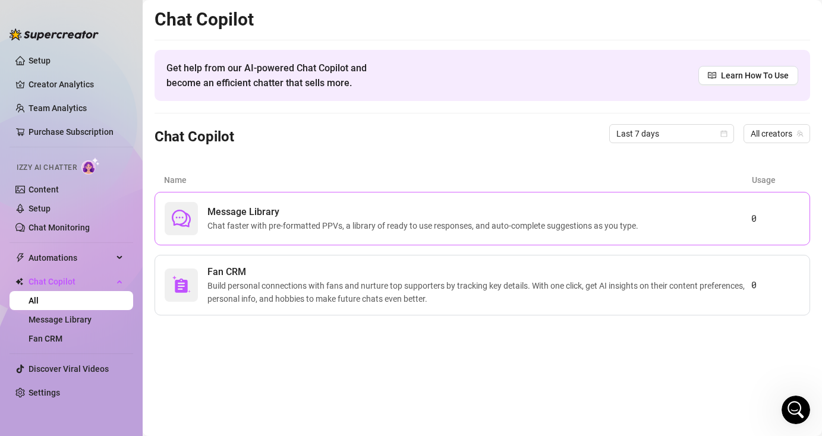
click at [361, 221] on span "Chat faster with pre-formatted PPVs, a library of ready to use responses, and a…" at bounding box center [425, 225] width 436 height 13
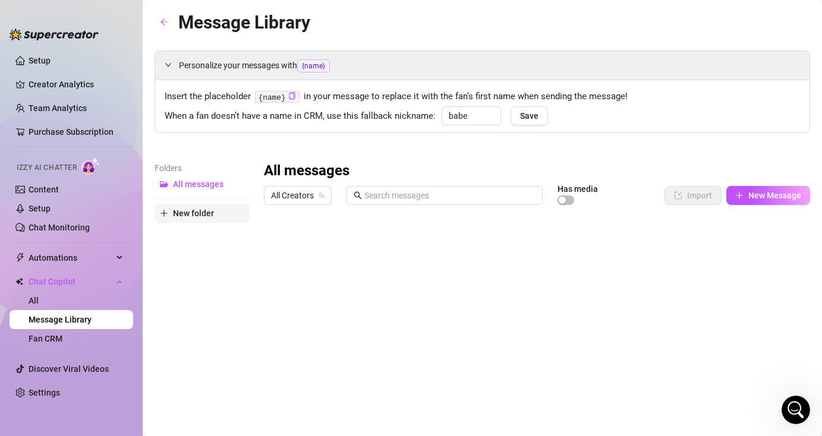
click at [210, 212] on span "New folder" at bounding box center [193, 214] width 41 height 10
click at [210, 229] on span "New folder" at bounding box center [193, 233] width 41 height 10
click at [534, 116] on span "Save" at bounding box center [529, 116] width 18 height 10
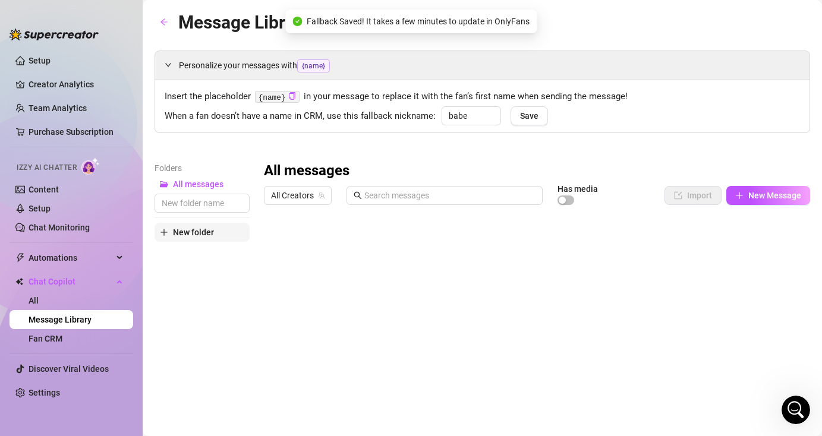
click at [209, 231] on span "New folder" at bounding box center [193, 233] width 41 height 10
click at [209, 233] on span "New folder" at bounding box center [193, 233] width 41 height 10
click at [214, 205] on input "text" at bounding box center [202, 203] width 95 height 19
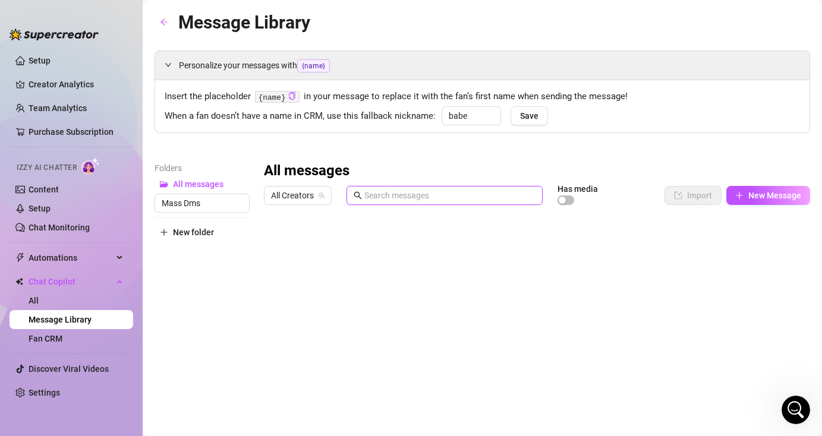
click at [372, 199] on input "text" at bounding box center [449, 195] width 171 height 13
click at [216, 204] on button "Mass Dms" at bounding box center [202, 203] width 95 height 19
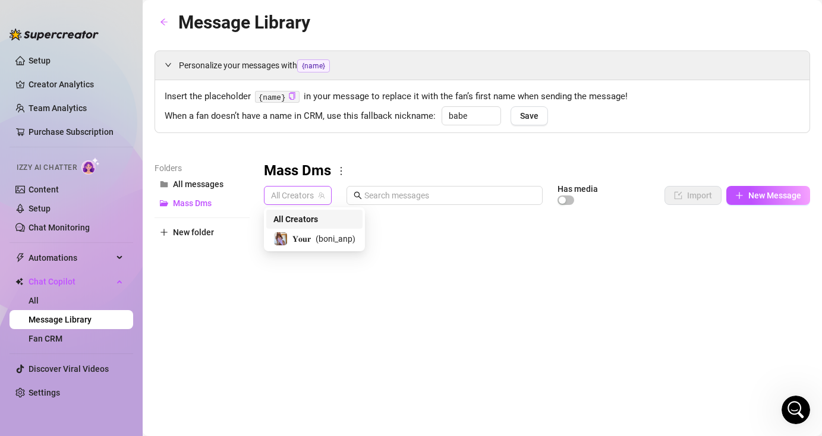
click at [295, 196] on span "All Creators" at bounding box center [297, 196] width 53 height 18
click at [306, 239] on span "𝐘𝐨𝐮𝐫" at bounding box center [301, 238] width 18 height 13
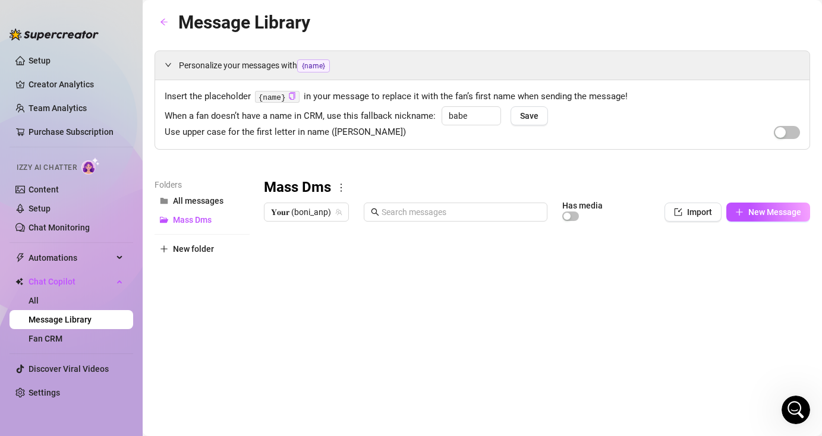
click at [629, 288] on div "Mass Dms 𝐘𝐨𝐮𝐫 (boni_anp) Has media Import New Message Title Text Media $ AI Pri…" at bounding box center [537, 373] width 546 height 391
click at [749, 217] on button "New Message" at bounding box center [768, 212] width 84 height 19
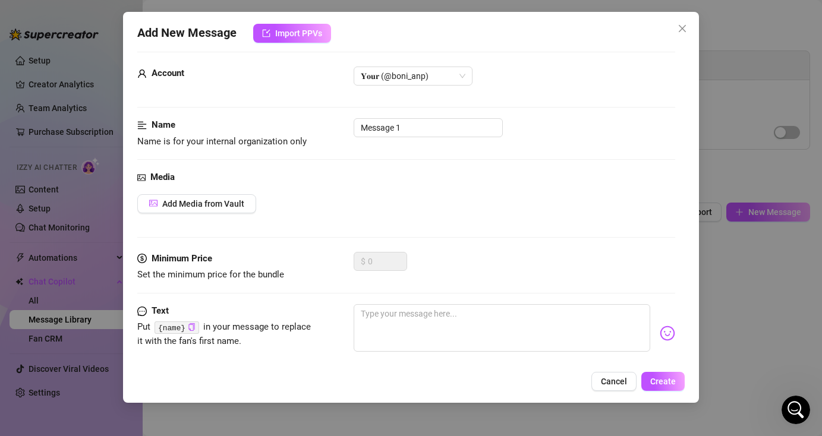
scroll to position [81, 0]
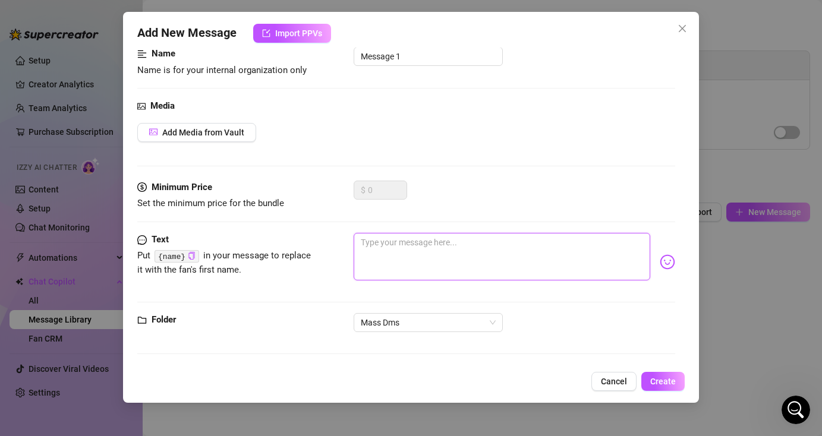
click at [394, 257] on textarea at bounding box center [502, 257] width 296 height 48
click at [608, 381] on span "Cancel" at bounding box center [614, 382] width 26 height 10
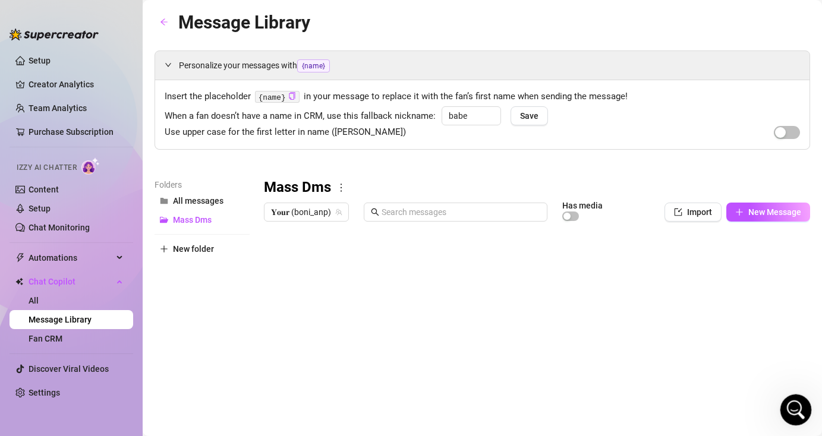
click at [794, 410] on icon "Open Intercom Messenger" at bounding box center [795, 409] width 20 height 20
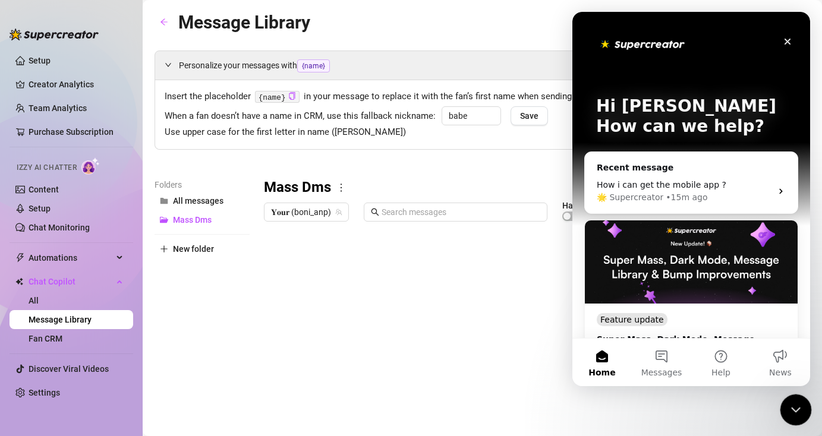
scroll to position [0, 0]
click at [739, 172] on div "How i can get the mobile app ? 🌟 Supercreator • 15m ago" at bounding box center [691, 191] width 213 height 44
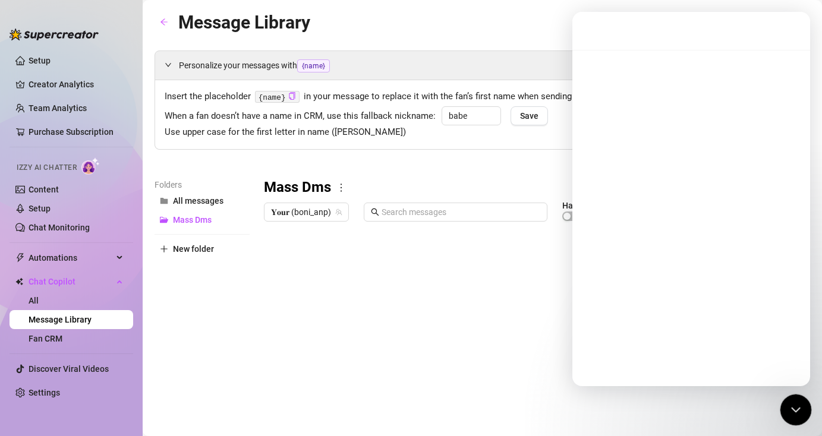
click at [801, 404] on icon "Close Intercom Messenger" at bounding box center [794, 408] width 14 height 14
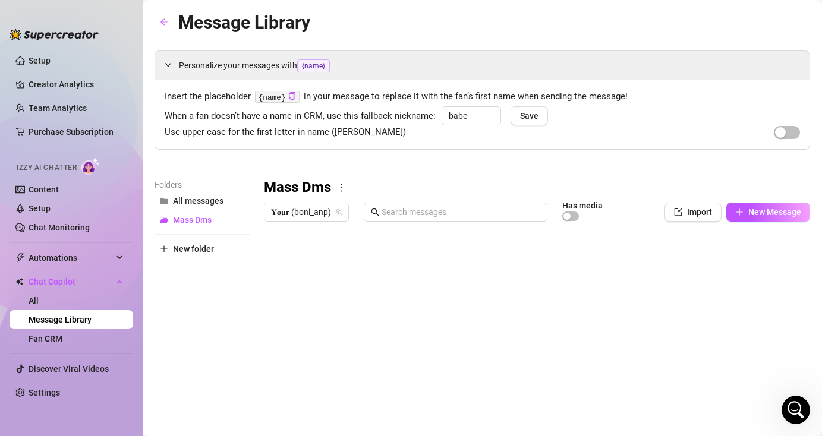
click at [793, 396] on div "Open Intercom Messenger" at bounding box center [795, 409] width 39 height 39
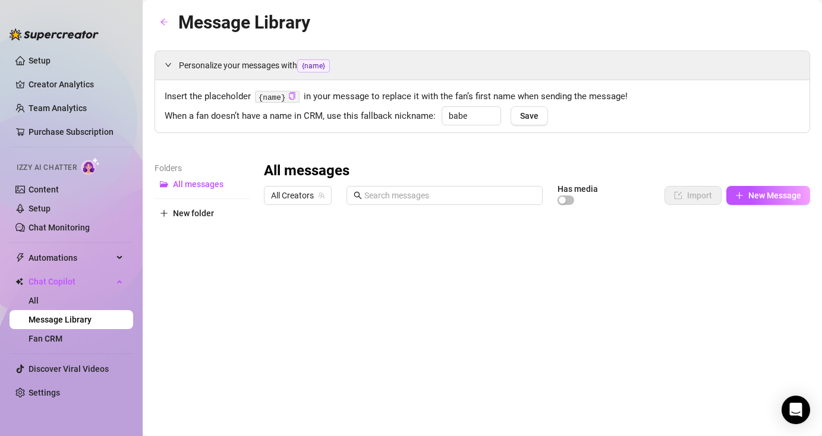
type input "babe"
click at [800, 409] on icon "Open Intercom Messenger" at bounding box center [796, 409] width 14 height 15
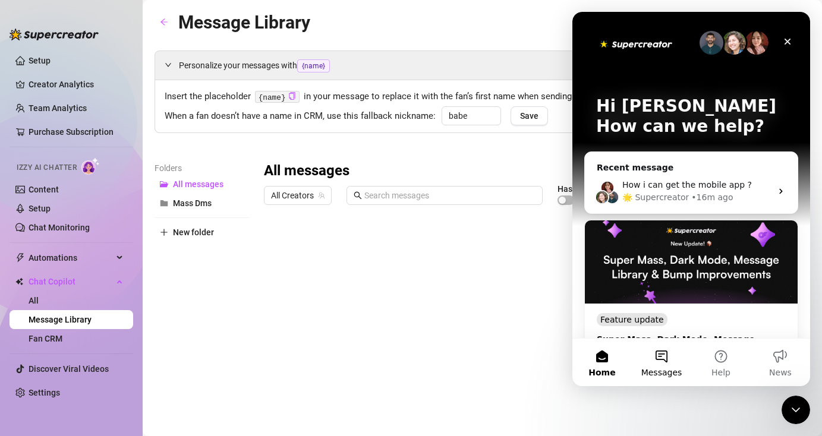
click at [663, 354] on button "Messages" at bounding box center [661, 363] width 59 height 48
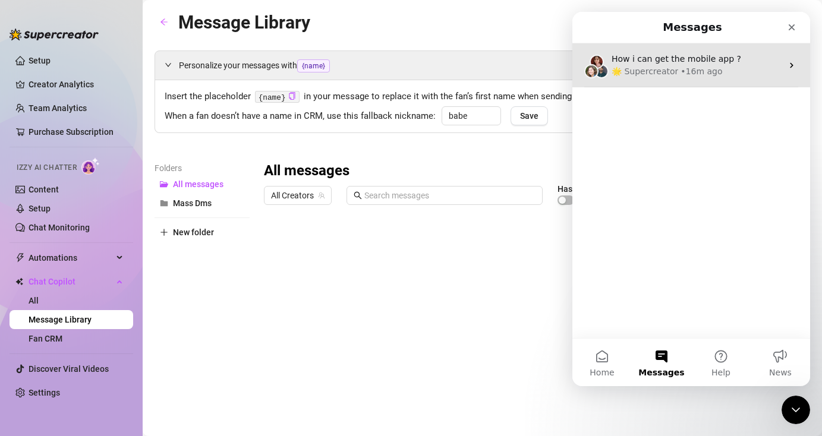
click at [758, 56] on div "How i can get the mobile app ?" at bounding box center [697, 59] width 171 height 12
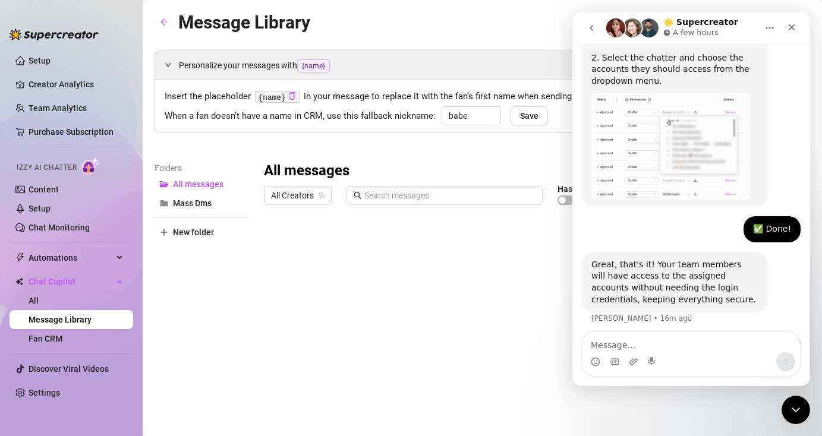
scroll to position [988, 0]
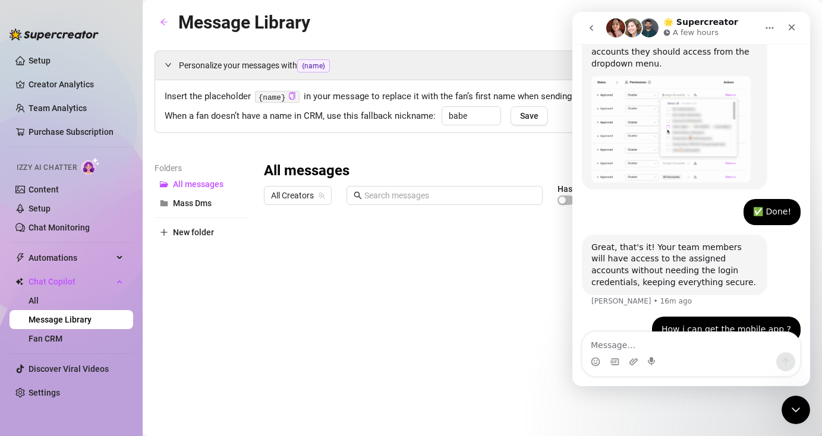
click at [389, 306] on div "All messages All Creators Has media Import New Message Title Text Media $ AI Pr…" at bounding box center [537, 357] width 546 height 391
click at [216, 205] on button "Mass Dms" at bounding box center [202, 203] width 95 height 19
click at [791, 30] on icon "Close" at bounding box center [792, 28] width 10 height 10
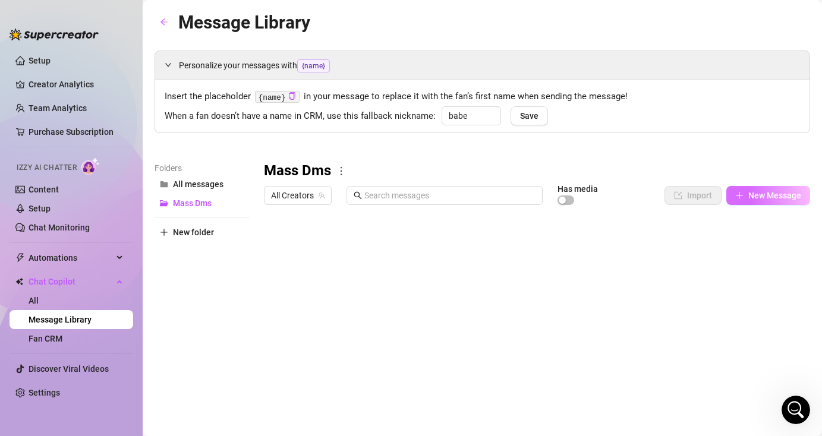
click at [765, 195] on span "New Message" at bounding box center [774, 196] width 53 height 10
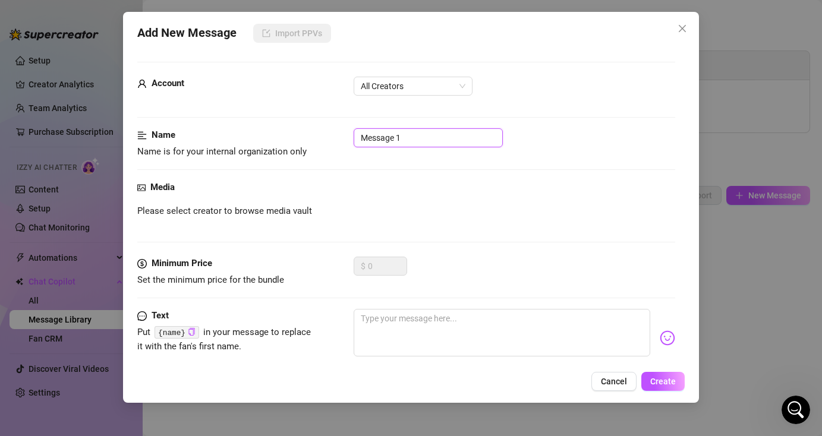
click at [407, 141] on input "Message 1" at bounding box center [428, 137] width 149 height 19
type input "M"
type input "1"
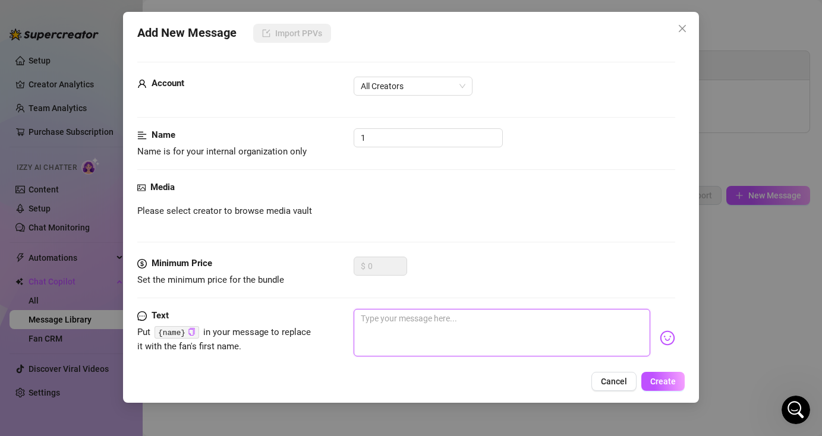
click at [398, 333] on textarea at bounding box center [502, 333] width 296 height 48
paste textarea "Is human cum hotter in the mouth as it is inside the ass? Let's find out... 💦👀"
type textarea "Is human cum hotter in the mouth as it is inside the ass? Let's find out... 💦👀"
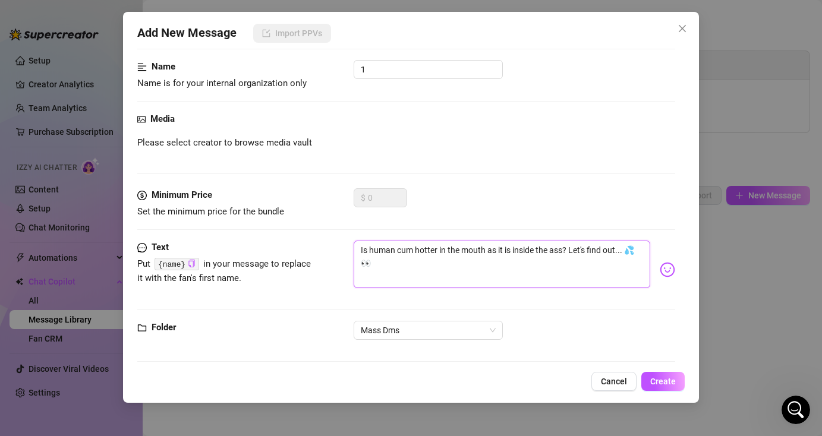
scroll to position [76, 0]
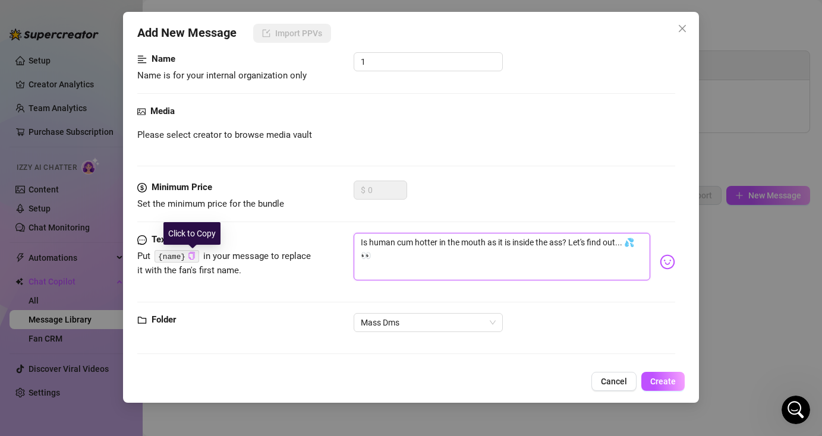
type textarea "Is human cum hotter in the mouth as it is inside the ass? Let's find out... 💦👀"
click at [196, 256] on icon "copy" at bounding box center [192, 256] width 8 height 8
click at [361, 243] on textarea "Is human cum hotter in the mouth as it is inside the ass? Let's find out... 💦👀" at bounding box center [502, 257] width 296 height 48
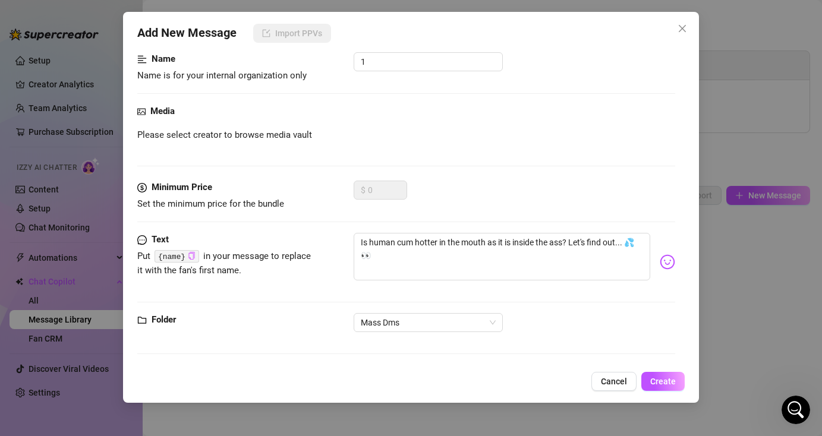
click at [182, 256] on code "{name}" at bounding box center [177, 256] width 45 height 12
click at [661, 386] on button "Create" at bounding box center [662, 381] width 43 height 19
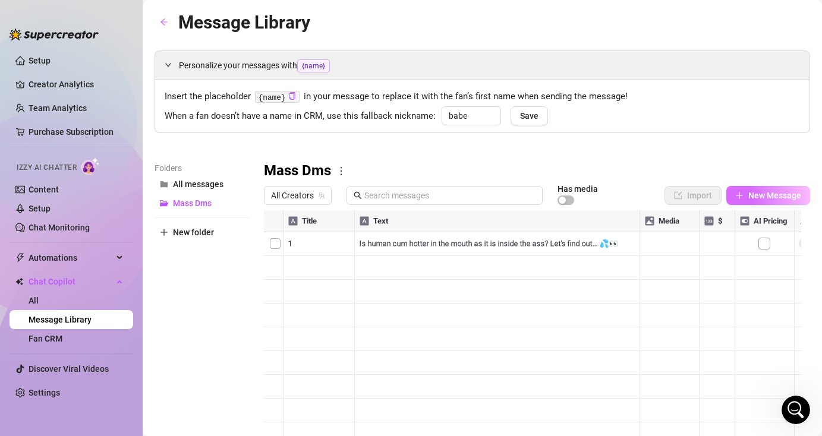
click at [776, 199] on span "New Message" at bounding box center [774, 196] width 53 height 10
type textarea "Type your message here..."
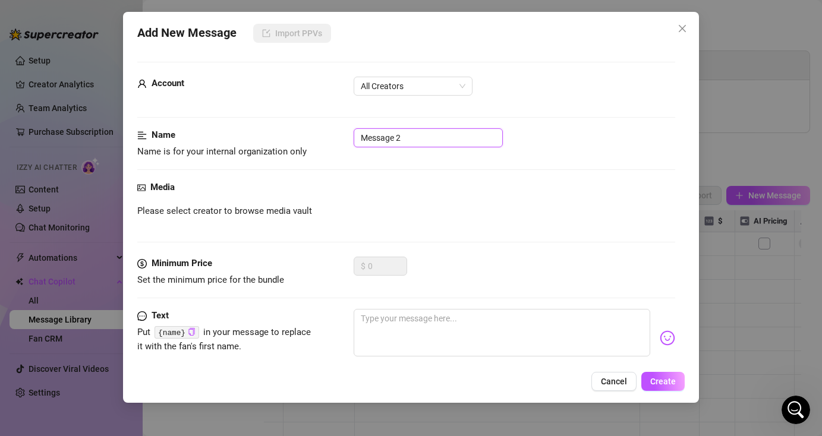
click at [434, 139] on input "Message 2" at bounding box center [428, 137] width 149 height 19
click at [434, 140] on input "Message 2" at bounding box center [428, 137] width 149 height 19
type input "2"
click at [486, 253] on div "Media Please select creator to browse media vault" at bounding box center [405, 219] width 537 height 76
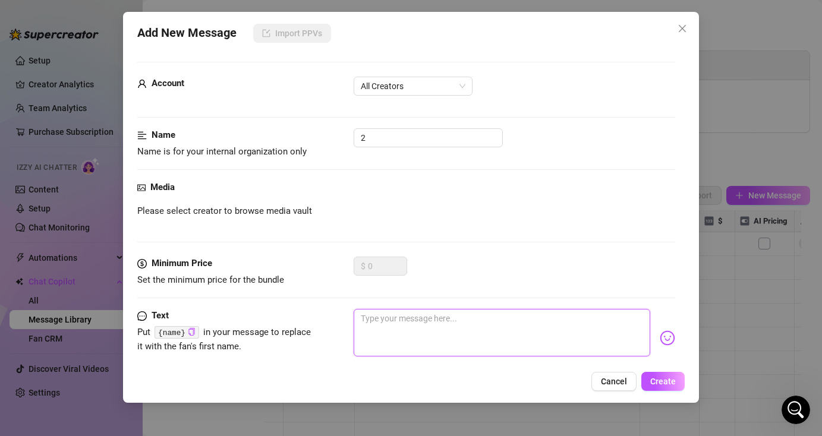
drag, startPoint x: 439, startPoint y: 326, endPoint x: 502, endPoint y: 338, distance: 64.6
click at [439, 326] on textarea at bounding box center [502, 333] width 296 height 48
click at [488, 338] on textarea at bounding box center [502, 333] width 296 height 48
paste textarea "What did you eat? You should include me in your diet. 🤭"
type textarea "What did you eat? You should include me in your diet. 🤭"
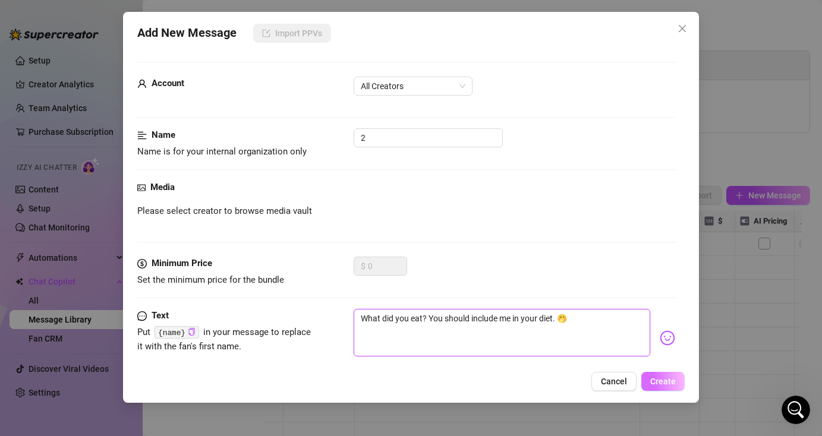
type textarea "What did you eat? You should include me in your diet. 🤭"
click at [666, 379] on span "Create" at bounding box center [663, 382] width 26 height 10
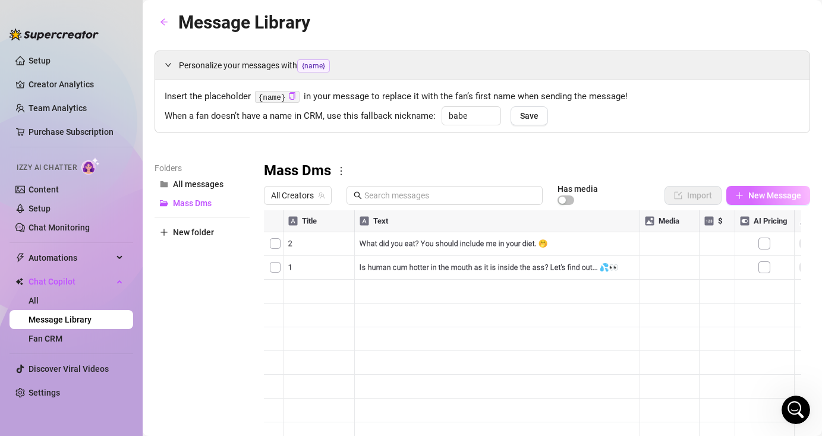
click at [754, 199] on span "New Message" at bounding box center [774, 196] width 53 height 10
type textarea "Type your message here..."
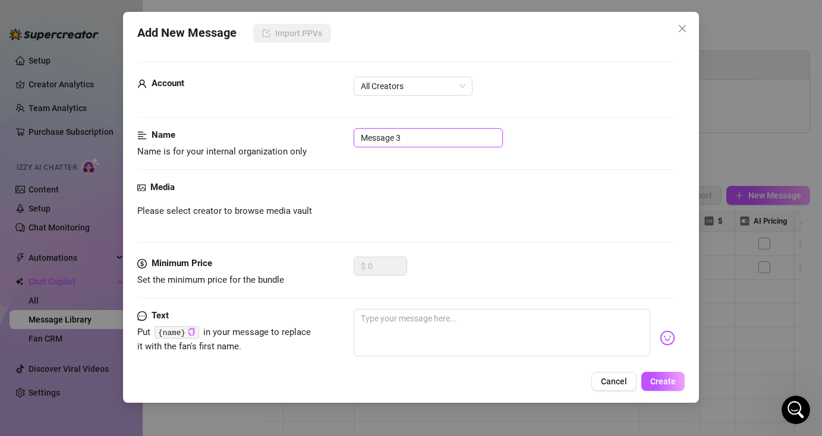
click at [410, 141] on input "Message 3" at bounding box center [428, 137] width 149 height 19
type input "3"
click at [661, 384] on span "Create" at bounding box center [663, 382] width 26 height 10
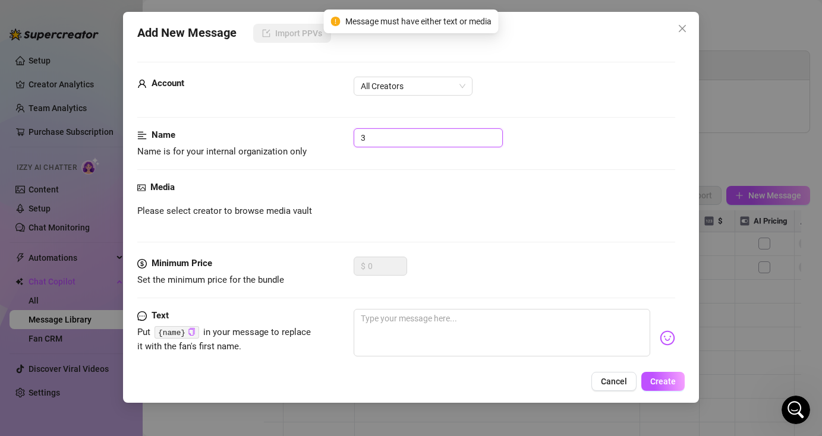
click at [397, 141] on input "3" at bounding box center [428, 137] width 149 height 19
click at [467, 333] on textarea at bounding box center [502, 333] width 296 height 48
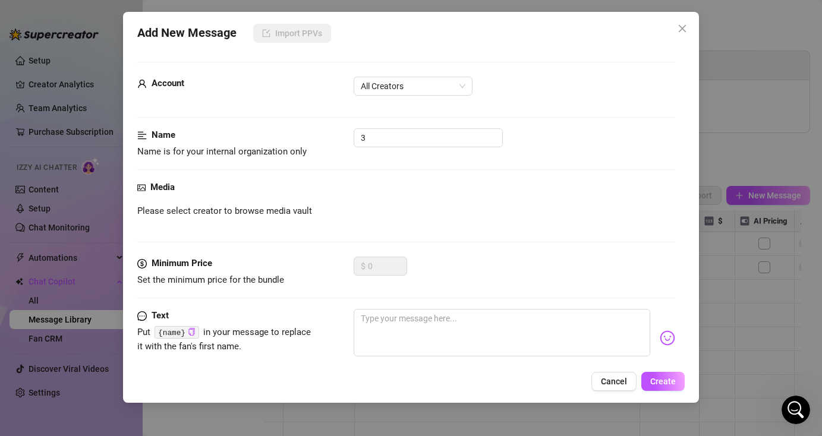
click at [755, 293] on div "Add New Message Import PPVs Account All Creators Name Name is for your internal…" at bounding box center [411, 218] width 822 height 436
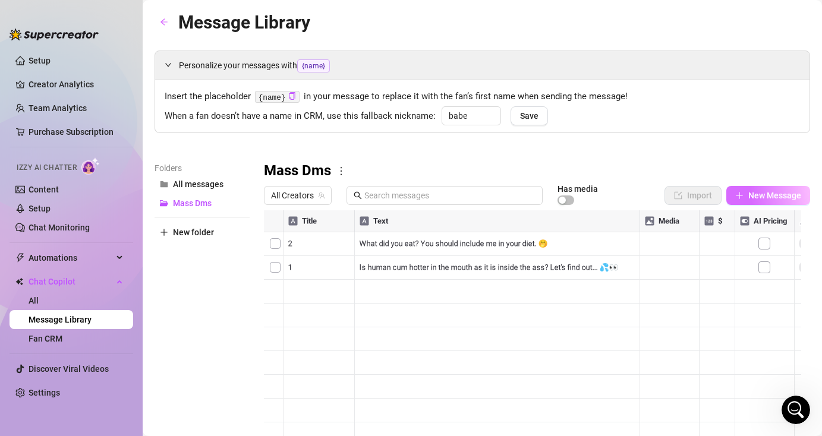
click at [761, 200] on button "New Message" at bounding box center [768, 195] width 84 height 19
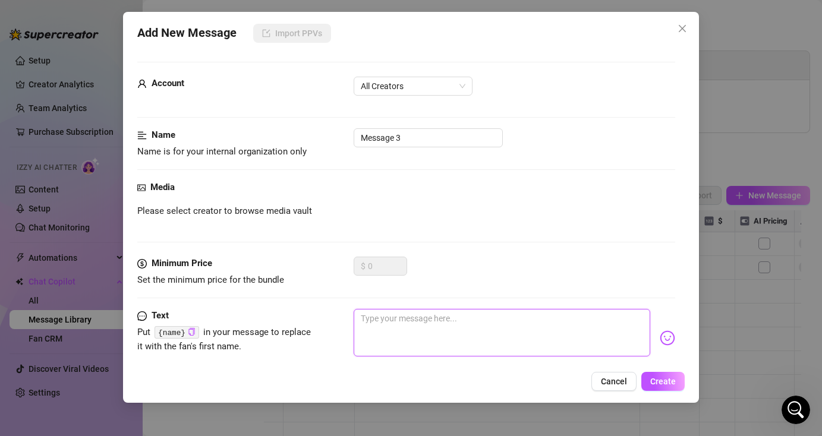
click at [392, 329] on textarea at bounding box center [502, 333] width 296 height 48
paste textarea "[DATE] weather is a bit gloomy isn't it?"
type textarea "[DATE] weather is a bit gloomy isn't it?"
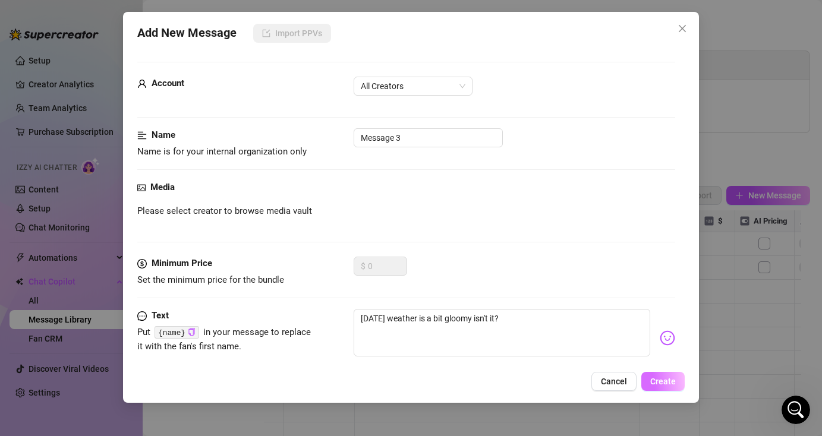
click at [658, 385] on span "Create" at bounding box center [663, 382] width 26 height 10
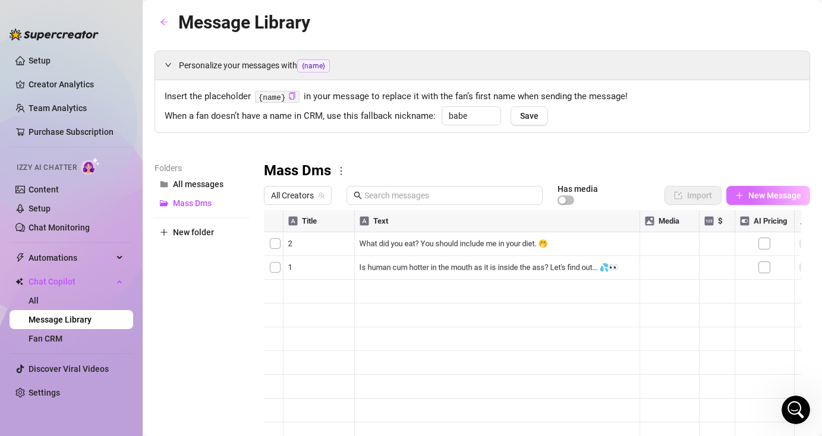
click at [767, 197] on span "New Message" at bounding box center [774, 196] width 53 height 10
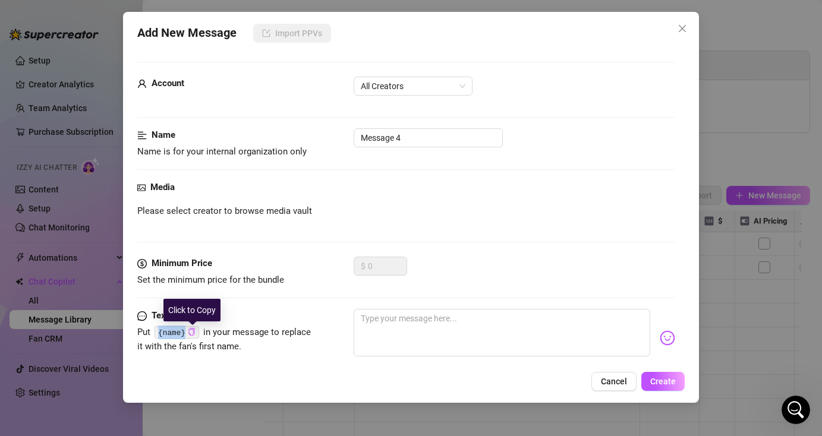
drag, startPoint x: 160, startPoint y: 335, endPoint x: 191, endPoint y: 333, distance: 31.5
click at [191, 333] on code "{name}" at bounding box center [177, 332] width 45 height 12
copy code "{name}"
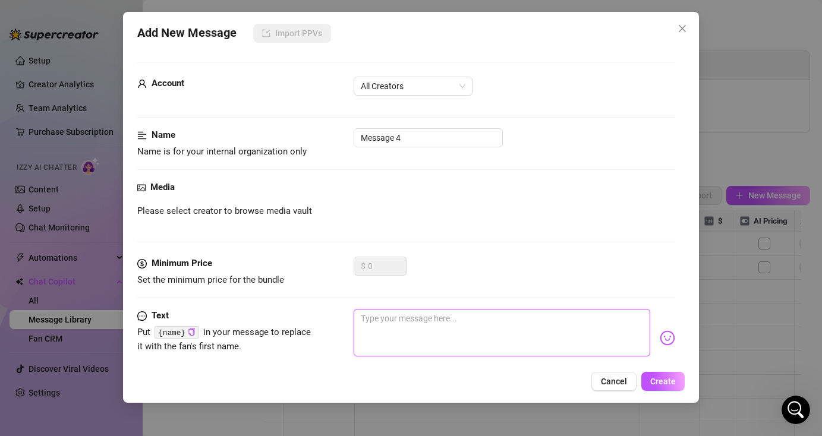
click at [411, 318] on textarea at bounding box center [502, 333] width 296 height 48
paste textarea "{name}"
type textarea "{name}"
click at [523, 329] on textarea "{name}" at bounding box center [502, 333] width 296 height 48
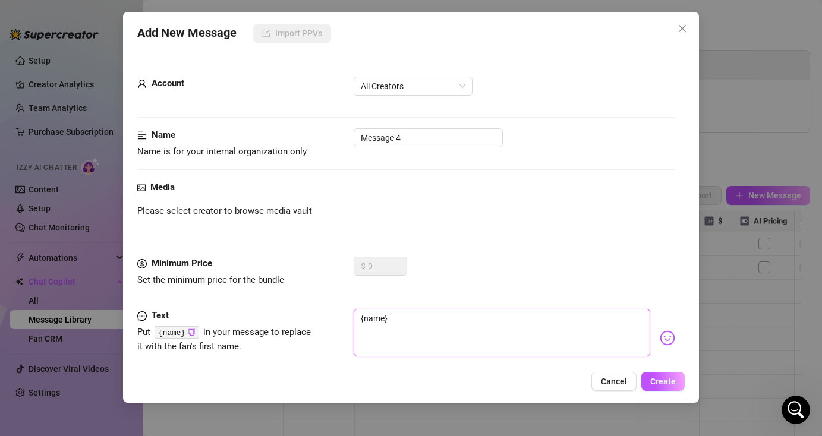
click at [360, 319] on textarea "{name}" at bounding box center [502, 333] width 296 height 48
paste textarea "Are you ready for some fun?"
type textarea "Are you ready for some fun?{name}"
type textarea "Are you ready for some fun? {name}"
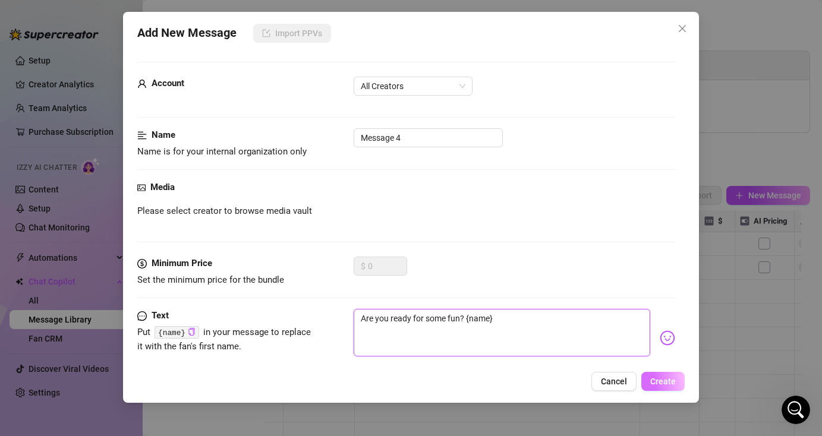
type textarea "Are you ready for some fun? {name}"
click at [678, 385] on button "Create" at bounding box center [662, 381] width 43 height 19
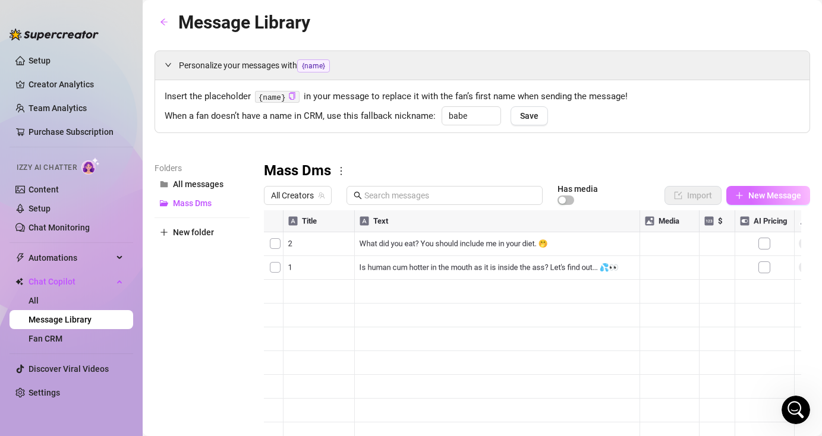
click at [749, 199] on span "New Message" at bounding box center [774, 196] width 53 height 10
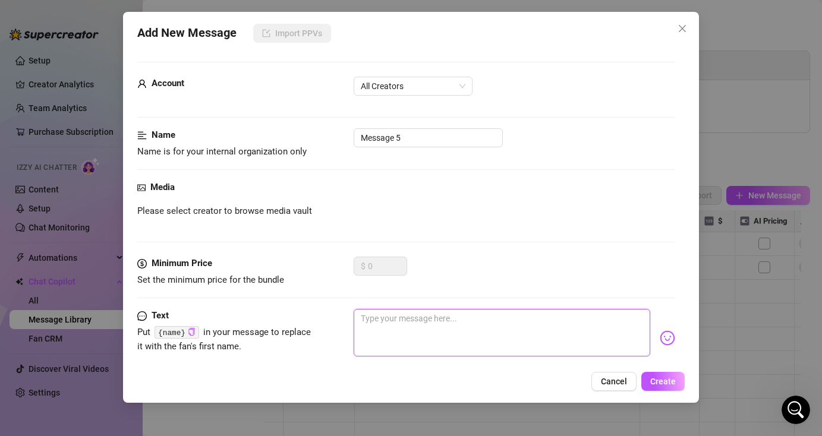
drag, startPoint x: 496, startPoint y: 319, endPoint x: 506, endPoint y: 324, distance: 11.7
click at [496, 319] on textarea at bounding box center [502, 333] width 296 height 48
click at [449, 331] on textarea at bounding box center [502, 333] width 296 height 48
paste textarea "Are you ready for some fun?"
type textarea "Are you ready for some fun?"
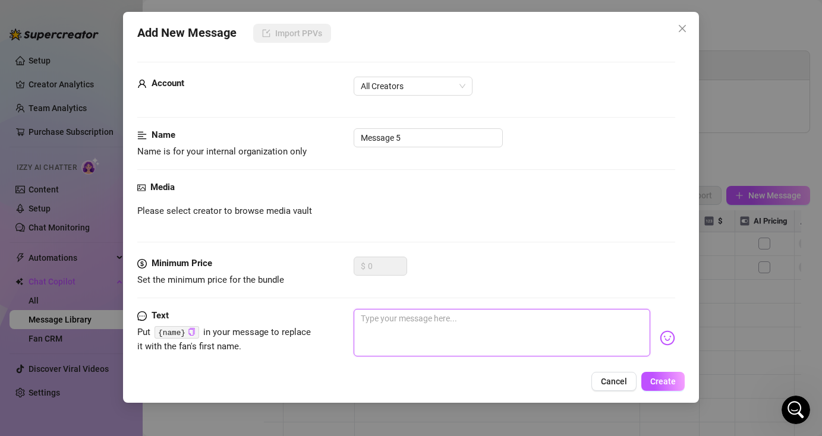
type textarea "Are you ready for some fun?"
drag, startPoint x: 489, startPoint y: 323, endPoint x: 342, endPoint y: 322, distance: 146.2
click at [323, 321] on div "Text Put {name} in your message to replace it with the fan's first name. Are yo…" at bounding box center [405, 338] width 537 height 58
type textarea "Type your message here..."
click at [515, 332] on textarea at bounding box center [502, 333] width 296 height 48
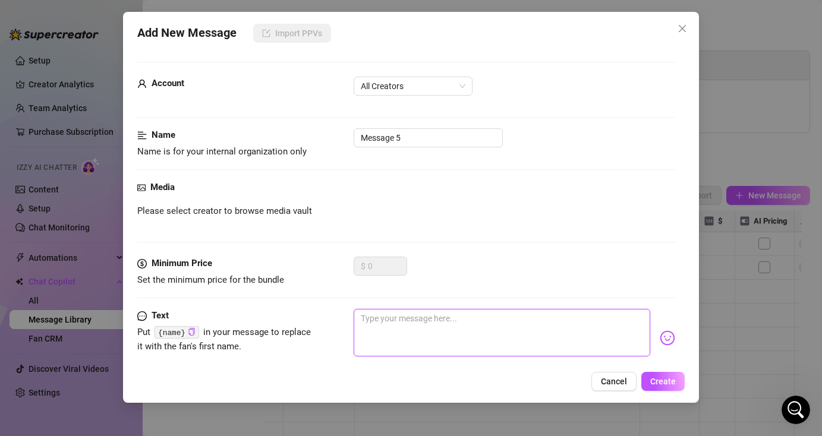
paste textarea "Breed me until I can't walk, talk, or think straight anymore. 💋"
type textarea "Breed me until I can't walk, talk, or think straight anymore. 💋"
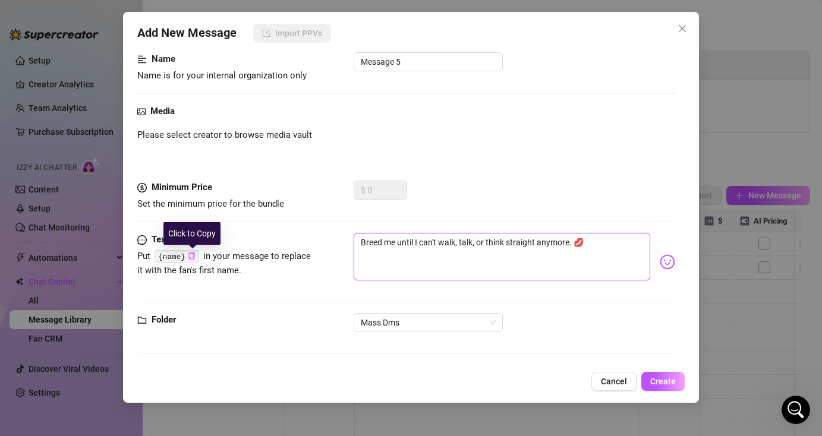
type textarea "Breed me until I can't walk, talk, or think straight anymore. 💋"
click at [193, 259] on icon "copy" at bounding box center [192, 256] width 8 height 8
click at [604, 240] on textarea "Breed me until I can't walk, talk, or think straight anymore. 💋" at bounding box center [502, 257] width 296 height 48
click at [572, 243] on textarea "Breed me until I can't walk, talk, or think straight anymore. 💋" at bounding box center [502, 257] width 296 height 48
click at [571, 243] on textarea "Breed me until I can't walk, talk, or think straight anymore. 💋" at bounding box center [502, 257] width 296 height 48
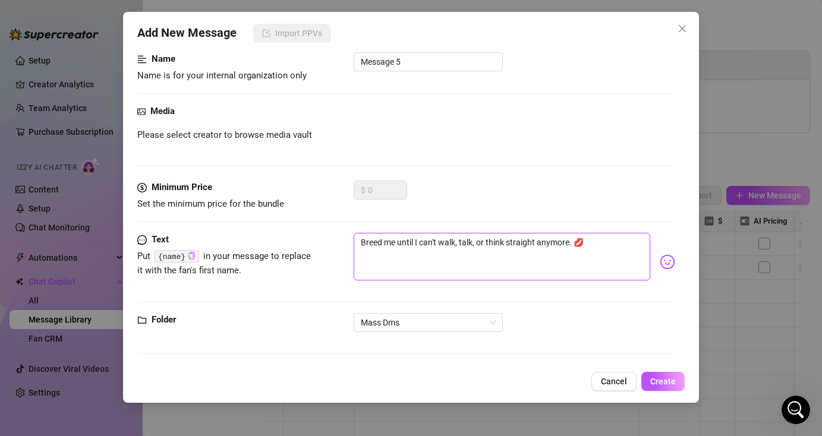
type textarea "Breed me until I can't walk, talk, or think straight anymore . 💋"
paste textarea "{name}"
type textarea "Breed me until I can't walk, talk, or think straight anymore {name}. 💋"
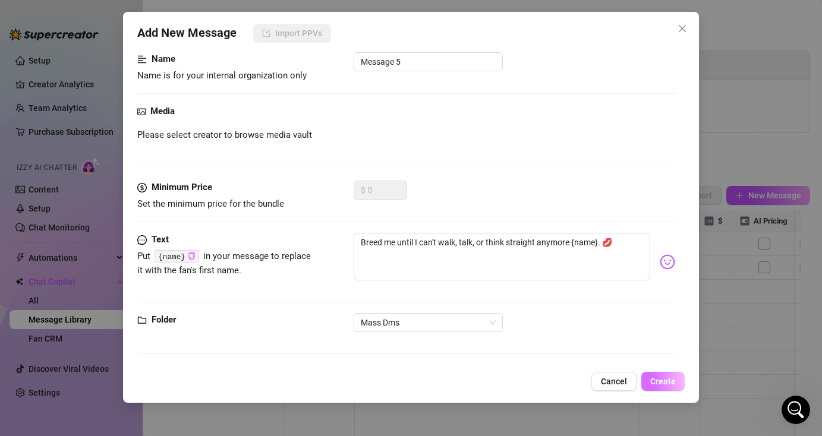
click at [672, 385] on span "Create" at bounding box center [663, 382] width 26 height 10
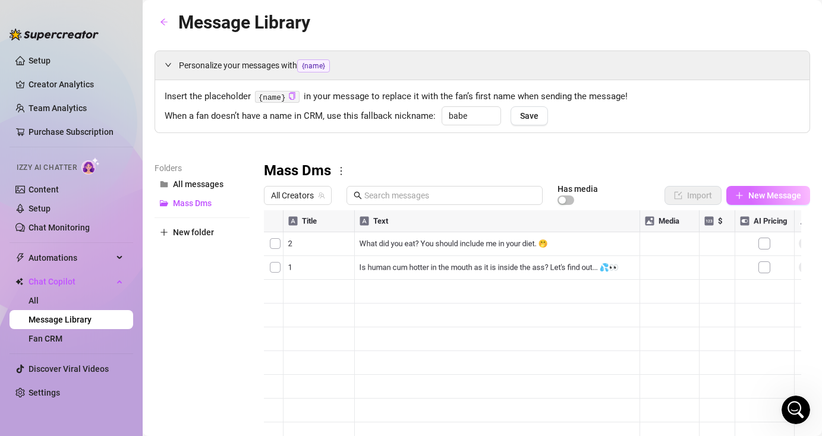
click at [748, 196] on span "New Message" at bounding box center [774, 196] width 53 height 10
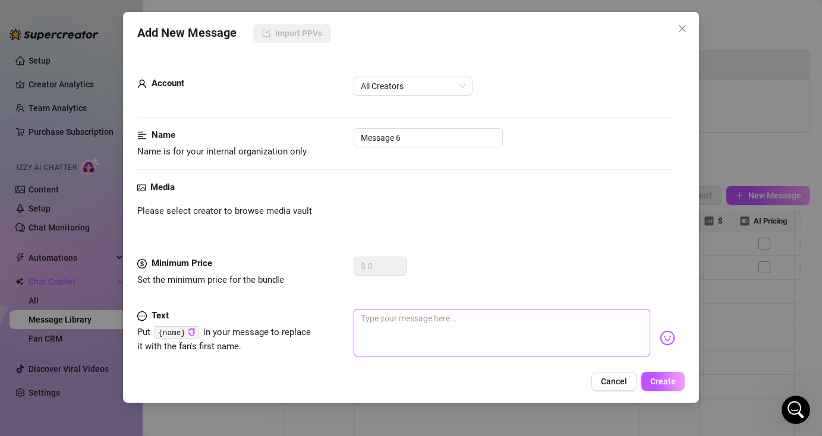
click at [420, 321] on textarea at bounding box center [502, 333] width 296 height 48
click at [191, 330] on icon "copy" at bounding box center [192, 332] width 8 height 8
click at [402, 326] on textarea at bounding box center [502, 333] width 296 height 48
paste textarea "{name}"
type textarea "{name}"
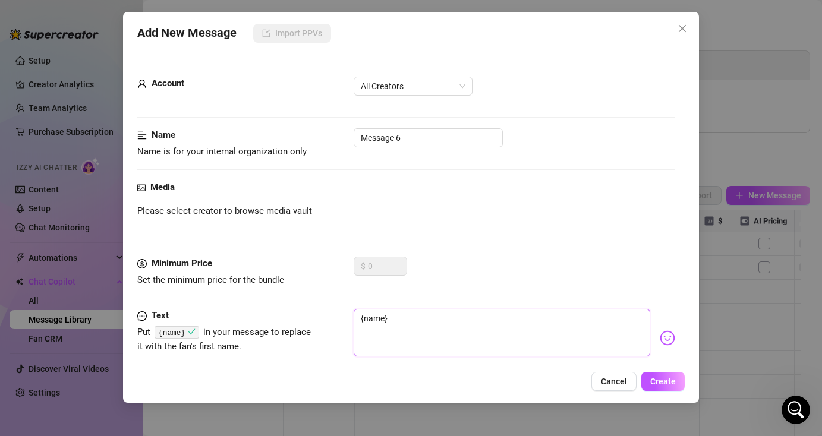
type textarea "{name}"
click at [424, 321] on textarea "{name}" at bounding box center [502, 333] width 296 height 48
click at [363, 320] on textarea "{name}" at bounding box center [502, 333] width 296 height 48
click at [395, 320] on textarea "{name}" at bounding box center [502, 333] width 296 height 48
type textarea "{name}"
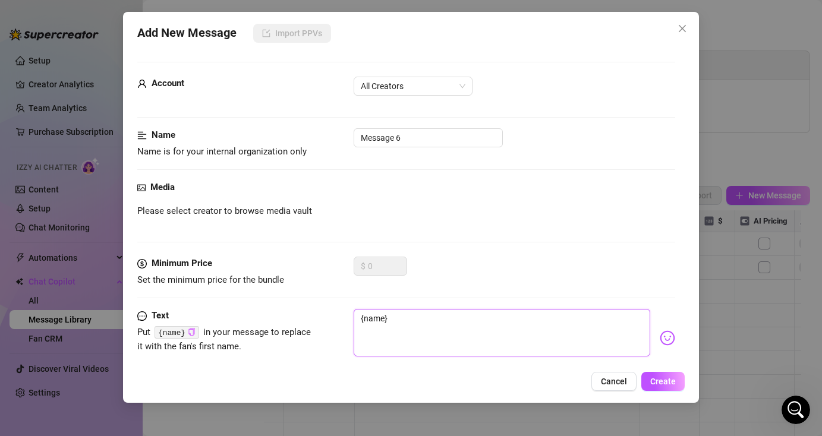
type textarea "{name}"
paste textarea "I've been feeling extra horny lately. Have the guts to cater my fantasies? 😈💦"
type textarea "{name} I've been feeling extra horny lately. Have the guts to cater my fantasie…"
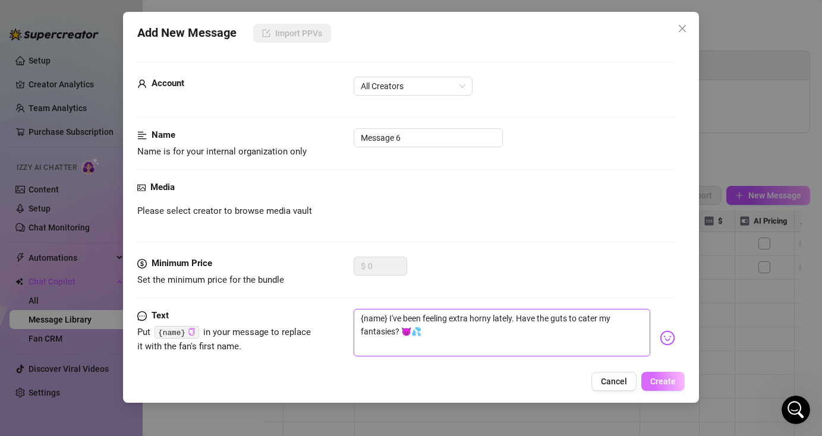
type textarea "{name} I've been feeling extra horny lately. Have the guts to cater my fantasie…"
click at [660, 380] on span "Create" at bounding box center [663, 382] width 26 height 10
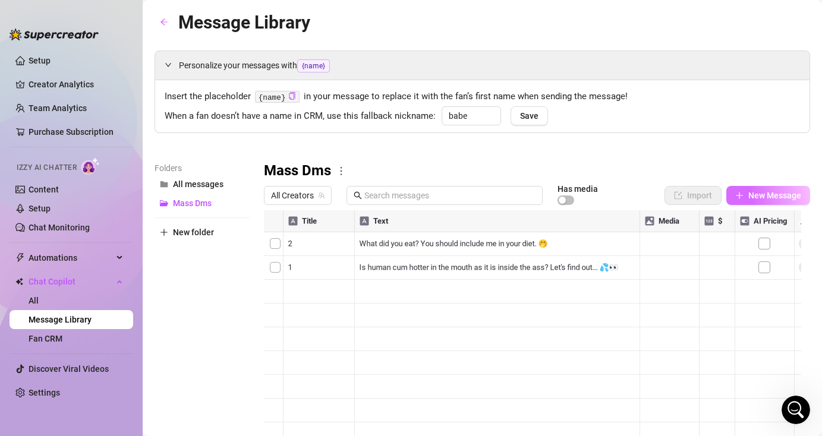
click at [787, 199] on span "New Message" at bounding box center [774, 196] width 53 height 10
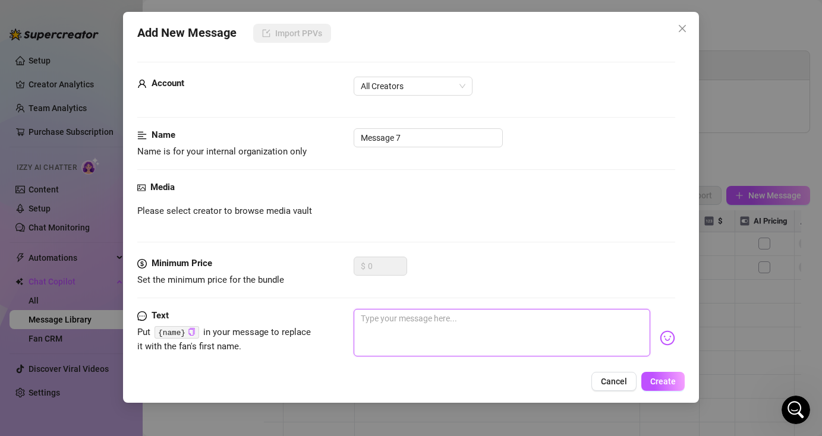
click at [421, 325] on textarea at bounding box center [502, 333] width 296 height 48
click at [439, 333] on textarea at bounding box center [502, 333] width 296 height 48
paste textarea "I want to see you beg on your knees. 😈"
type textarea "I want to see you beg on your knees. 😈"
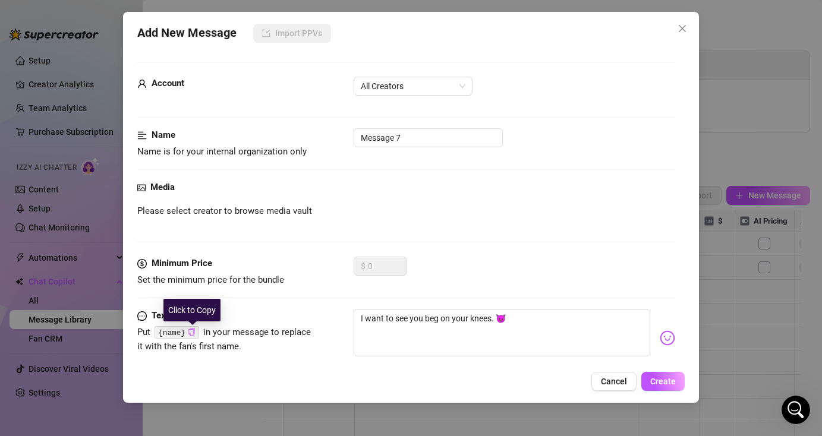
click at [193, 333] on icon "copy" at bounding box center [191, 332] width 6 height 8
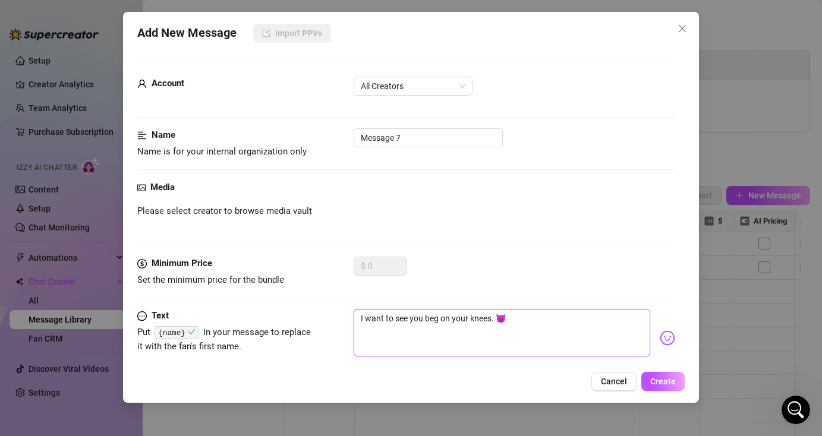
click at [521, 321] on textarea "I want to see you beg on your knees. 😈" at bounding box center [502, 333] width 296 height 48
click at [491, 323] on textarea "I want to see you beg on your knees. 😈" at bounding box center [502, 333] width 296 height 48
type textarea "I want to see you beg on your knees . 😈"
paste textarea "{name}"
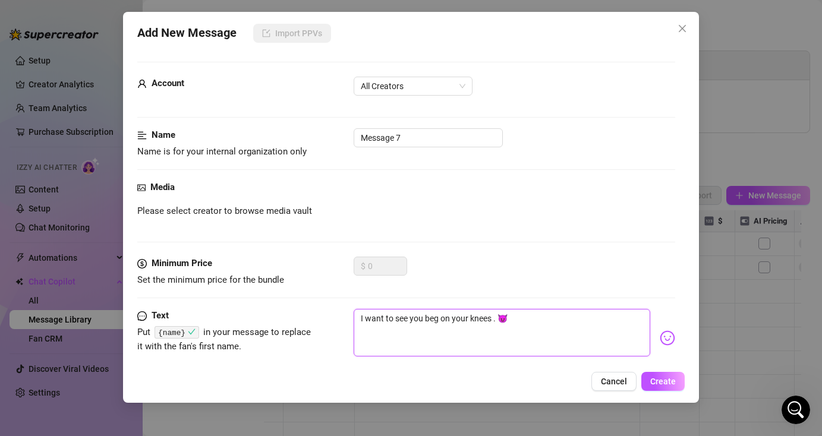
type textarea "I want to see you beg on your knees {name}. 😈"
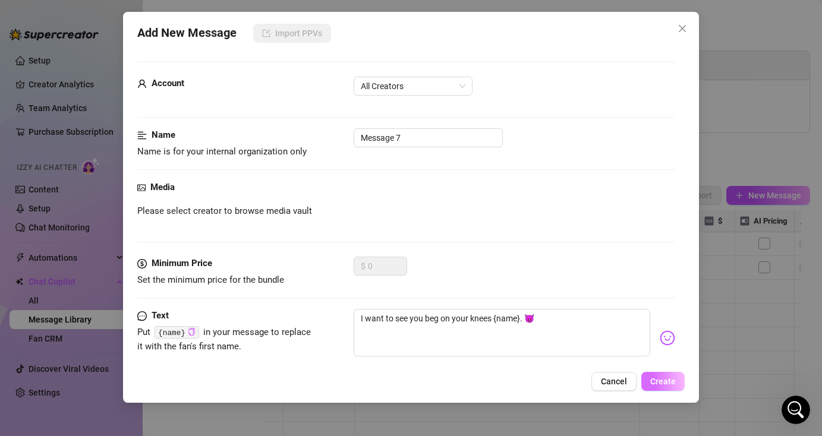
click at [675, 383] on span "Create" at bounding box center [663, 382] width 26 height 10
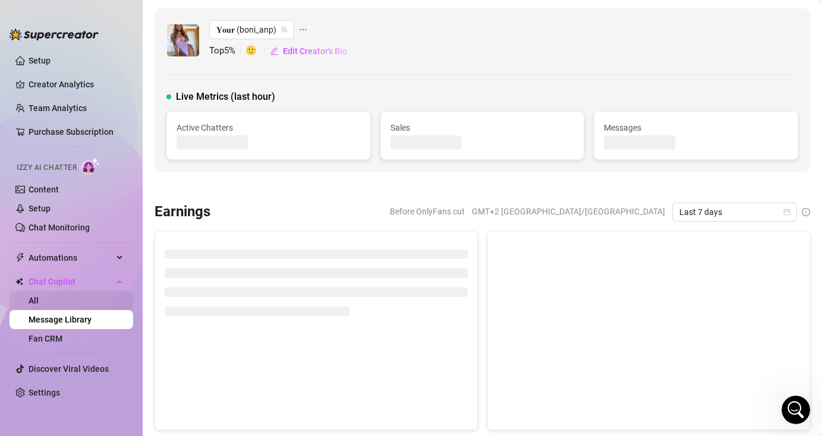
click at [39, 296] on link "All" at bounding box center [34, 301] width 10 height 10
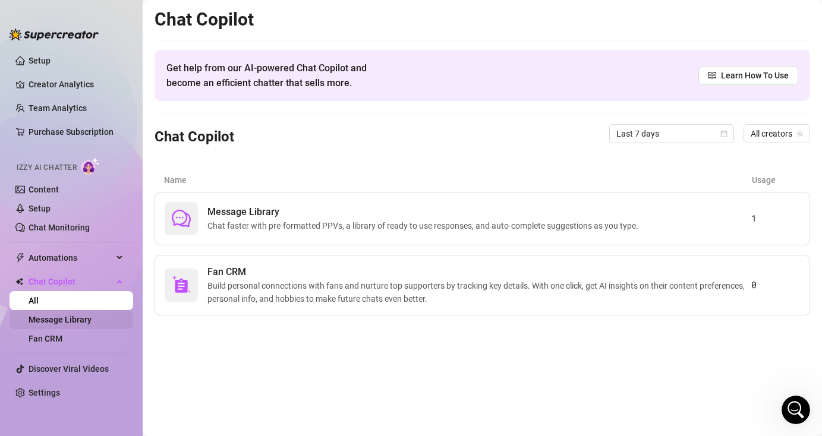
click at [76, 325] on link "Message Library" at bounding box center [60, 320] width 63 height 10
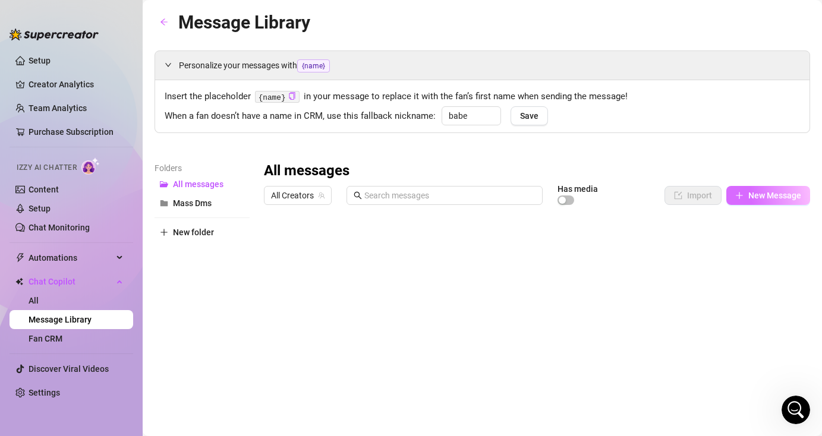
click at [748, 200] on span "New Message" at bounding box center [774, 196] width 53 height 10
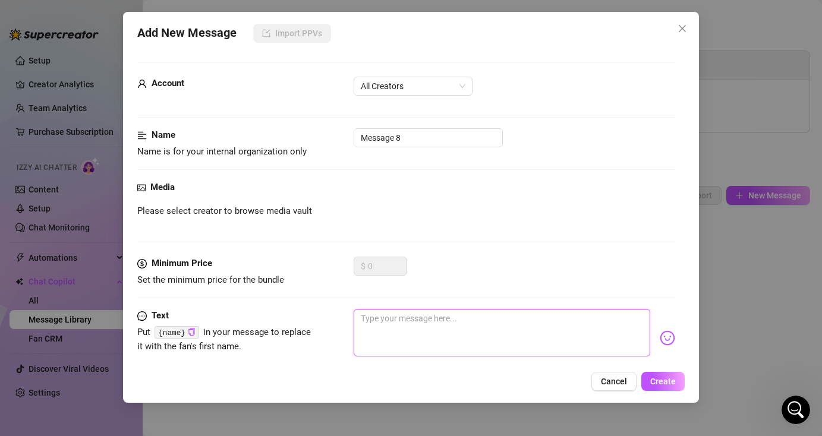
drag, startPoint x: 443, startPoint y: 330, endPoint x: 449, endPoint y: 329, distance: 6.1
click at [443, 330] on textarea at bounding box center [502, 333] width 296 height 48
click at [439, 330] on textarea at bounding box center [502, 333] width 296 height 48
paste textarea "I wish you were here... but instead I'm left with a toy. 🥺"
type textarea "I wish you were here... but instead I'm left with a toy. 🥺"
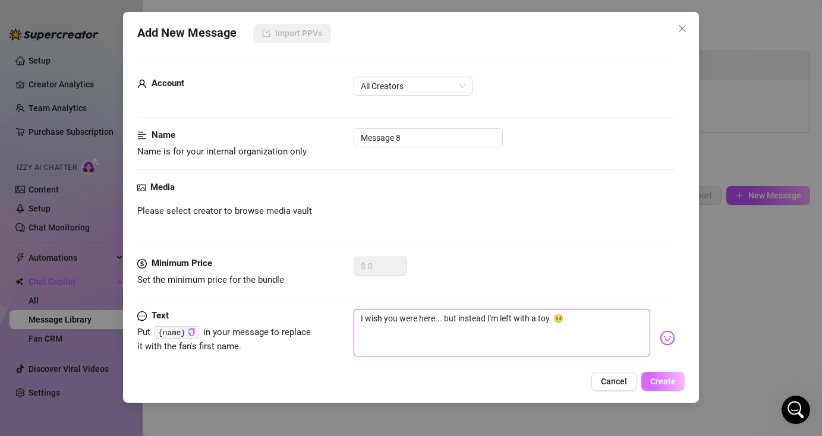
type textarea "I wish you were here... but instead I'm left with a toy. 🥺"
click at [655, 379] on span "Create" at bounding box center [663, 382] width 26 height 10
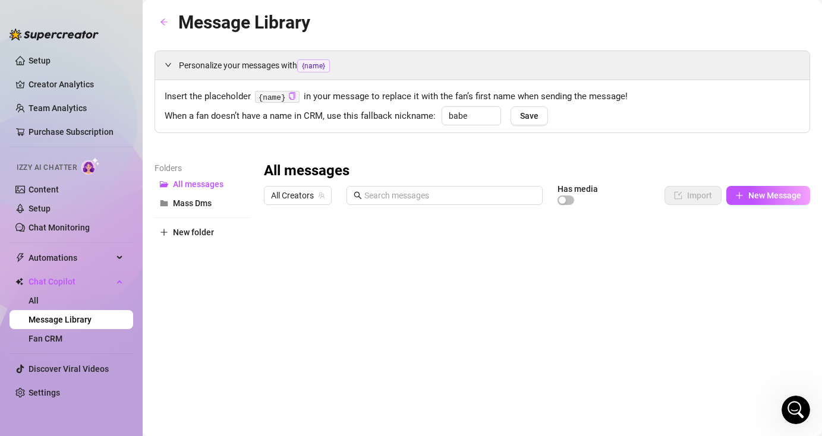
scroll to position [9, 0]
click at [771, 197] on span "New Message" at bounding box center [774, 196] width 53 height 10
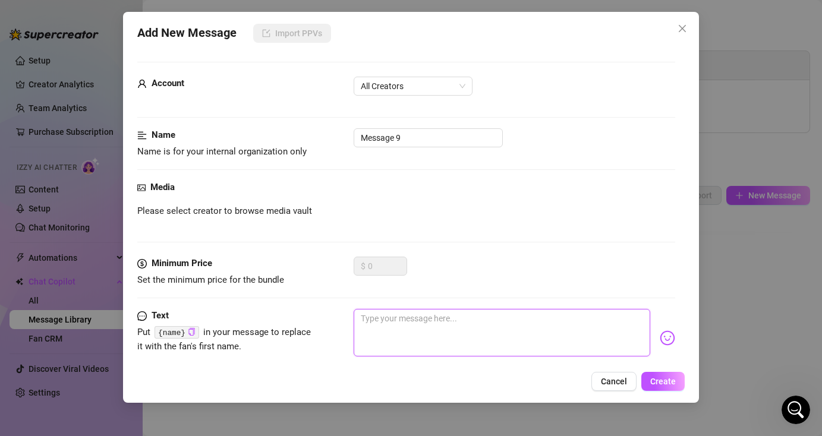
drag, startPoint x: 458, startPoint y: 333, endPoint x: 522, endPoint y: 338, distance: 63.8
click at [460, 333] on textarea at bounding box center [502, 333] width 296 height 48
click at [492, 329] on textarea at bounding box center [502, 333] width 296 height 48
paste textarea "Use me as you want. Want me to spread my legs, or bend over? 😈"
type textarea "Use me as you want. Want me to spread my legs, or bend over? 😈"
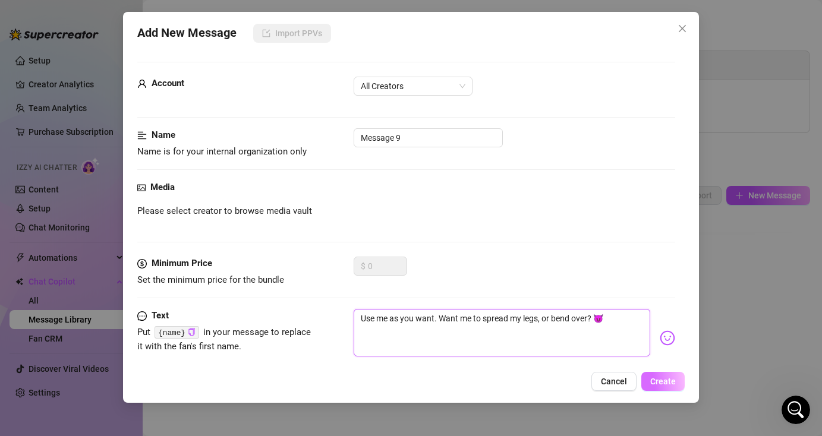
type textarea "Use me as you want. Want me to spread my legs, or bend over? 😈"
click at [660, 381] on span "Create" at bounding box center [663, 382] width 26 height 10
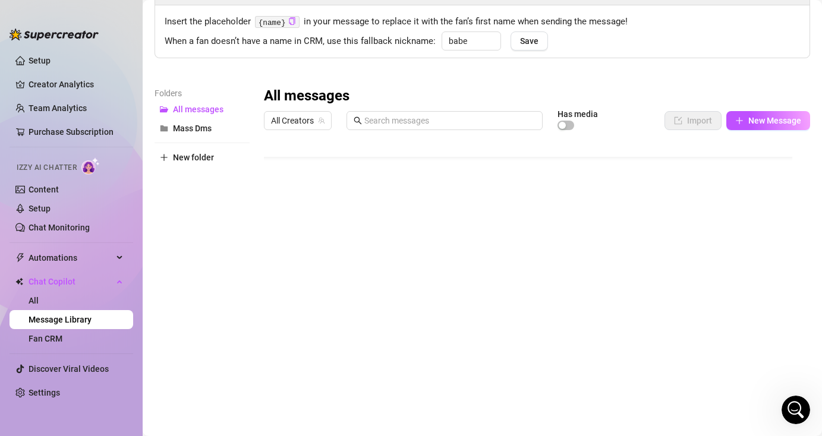
scroll to position [75, 0]
click at [789, 120] on span "New Message" at bounding box center [774, 121] width 53 height 10
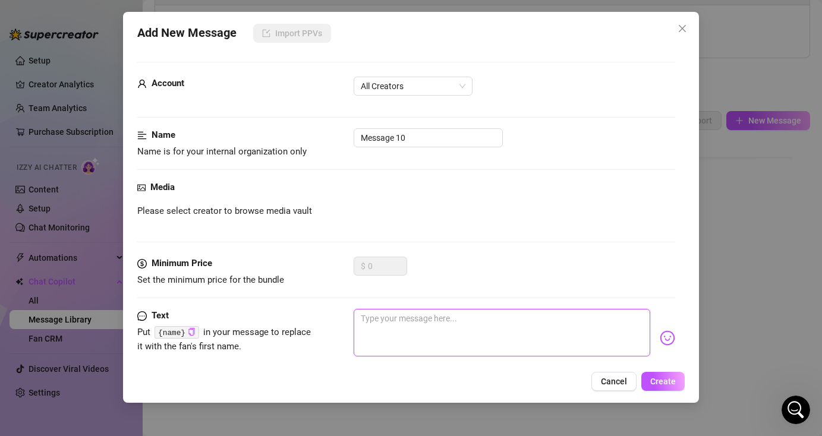
click at [486, 333] on textarea at bounding box center [502, 333] width 296 height 48
paste textarea "Give me that deep creampie and make me your breeding bitch 👅💦"
type textarea "Give me that deep creampie and make me your breeding bitch 👅💦"
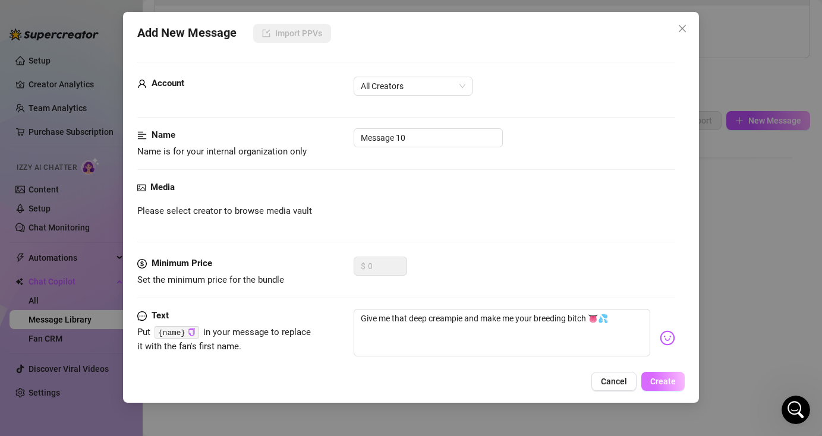
click at [665, 385] on span "Create" at bounding box center [663, 382] width 26 height 10
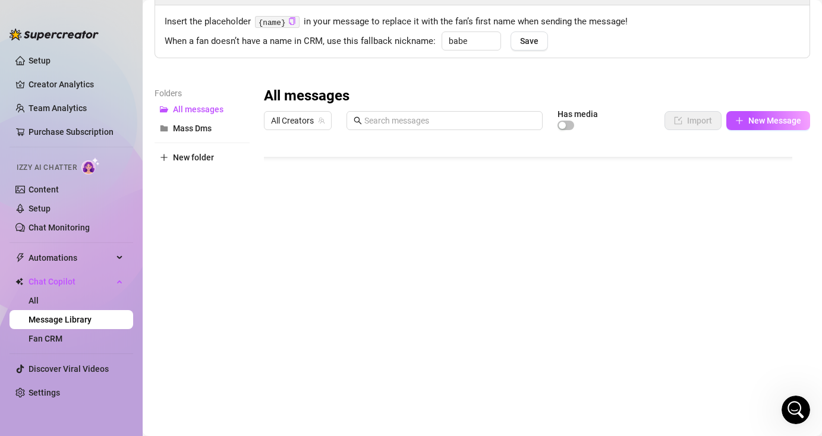
scroll to position [56, 0]
click at [757, 121] on span "New Message" at bounding box center [774, 121] width 53 height 10
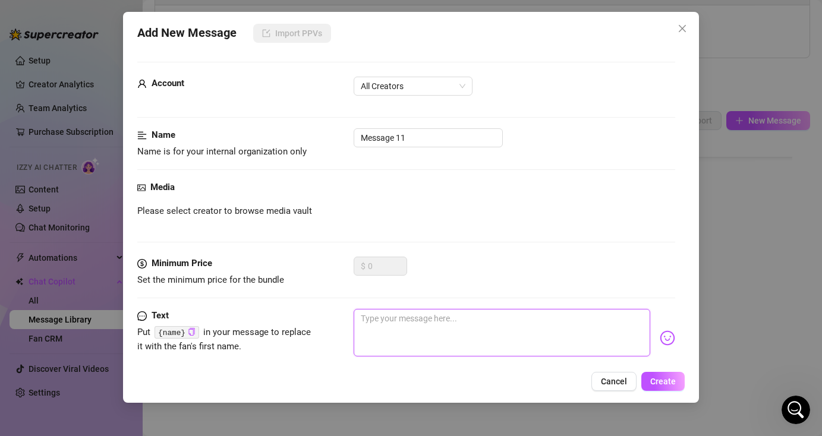
click at [430, 322] on textarea at bounding box center [502, 333] width 296 height 48
click at [513, 326] on textarea at bounding box center [502, 333] width 296 height 48
paste textarea "Will you come and have your way with me while your wife is away?"
type textarea "Will you come and have your way with me while your wife is away?"
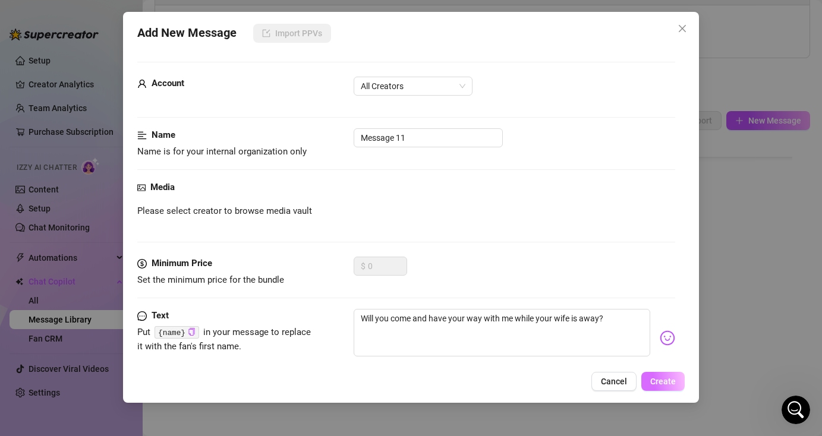
click at [665, 379] on span "Create" at bounding box center [663, 382] width 26 height 10
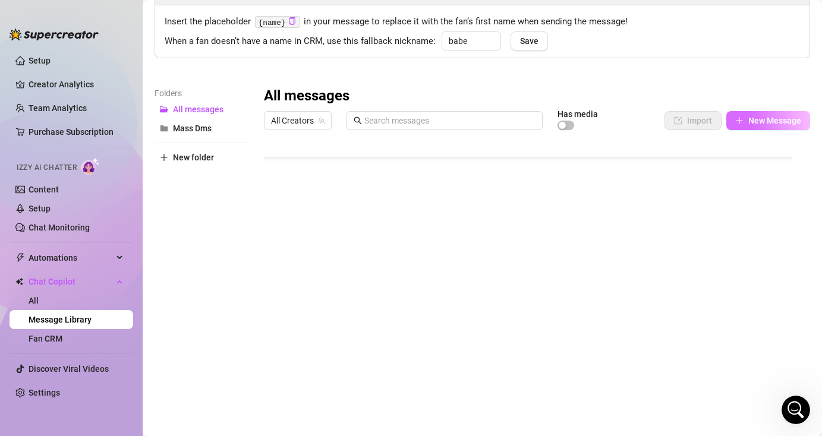
click at [779, 123] on span "New Message" at bounding box center [774, 121] width 53 height 10
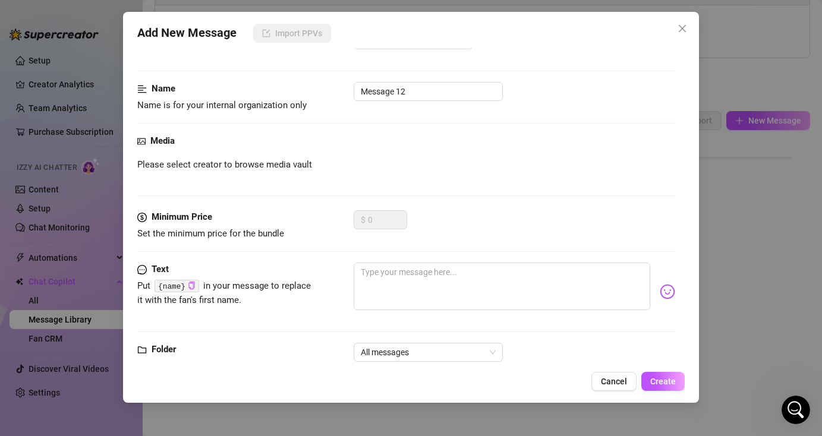
scroll to position [76, 0]
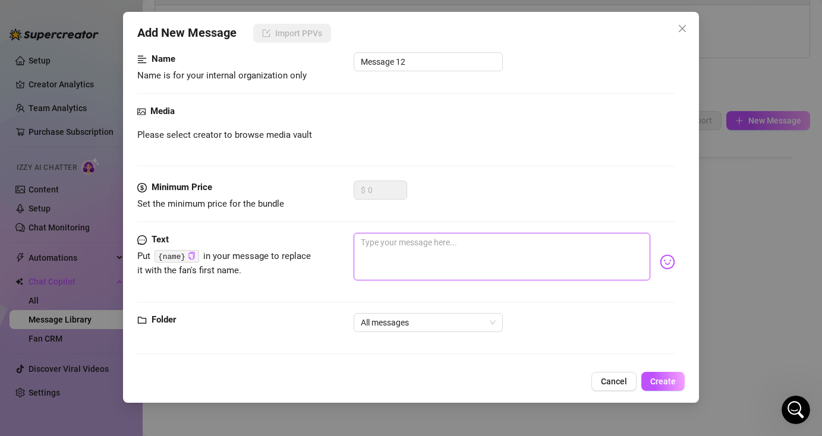
click at [496, 255] on textarea at bounding box center [502, 257] width 296 height 48
paste textarea "Can you be my personal sexting coach, please? 😘"
type textarea "Can you be my personal sexting coach, please? 😘"
click at [659, 386] on span "Create" at bounding box center [663, 382] width 26 height 10
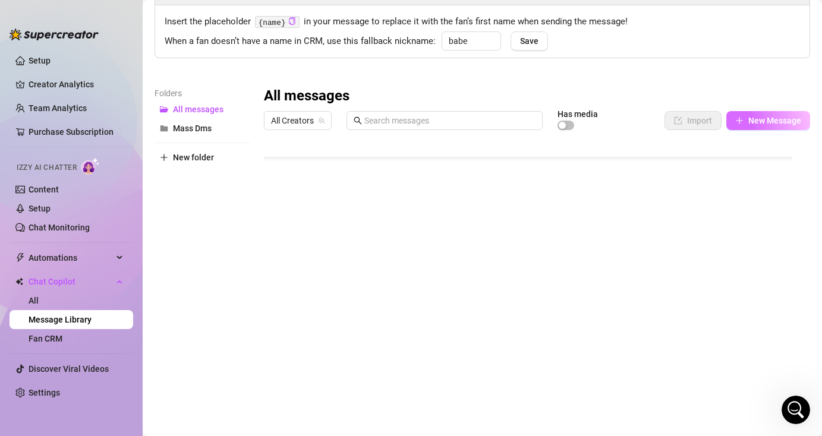
click at [773, 119] on span "New Message" at bounding box center [774, 121] width 53 height 10
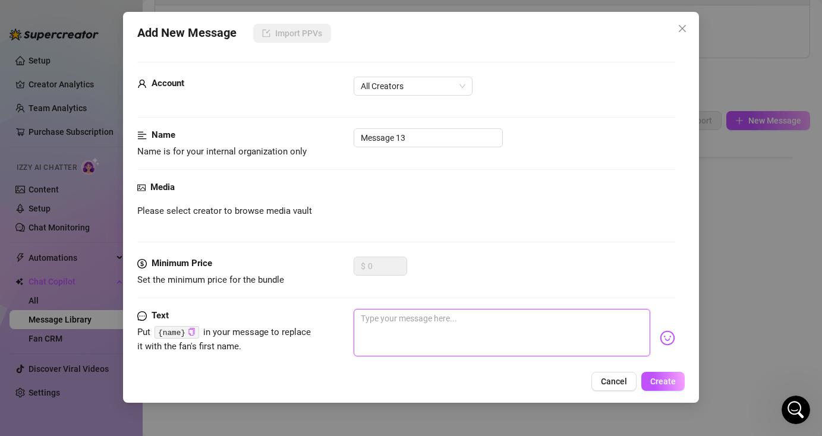
click at [501, 330] on textarea at bounding box center [502, 333] width 296 height 48
click at [489, 323] on textarea at bounding box center [502, 333] width 296 height 48
paste textarea "I need your big, hard cock pounding my ass until I can't take it anymore."
type textarea "I need your big, hard cock pounding my ass until I can't take it anymore."
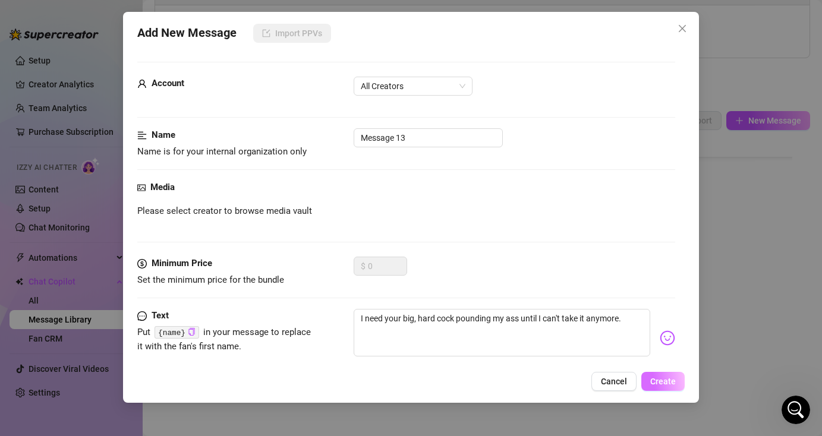
click at [673, 384] on span "Create" at bounding box center [663, 382] width 26 height 10
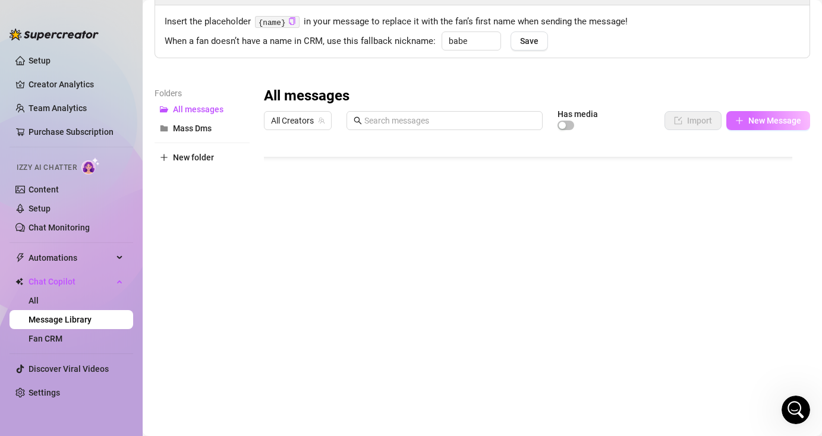
click at [748, 119] on span "New Message" at bounding box center [774, 121] width 53 height 10
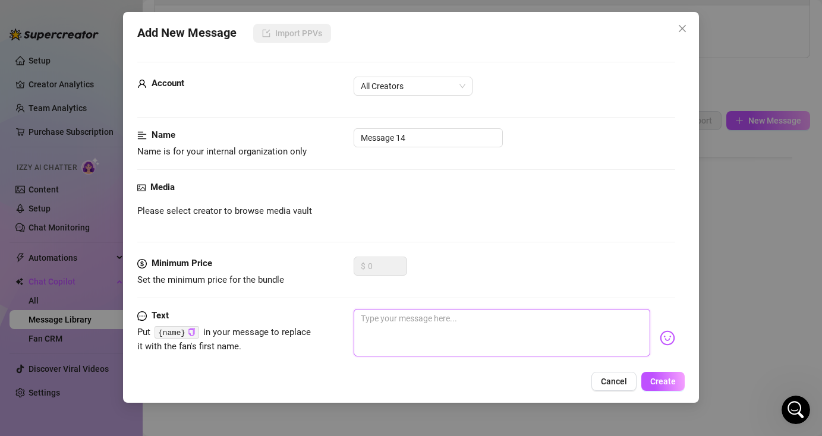
click at [458, 336] on textarea at bounding box center [502, 333] width 296 height 48
click at [534, 332] on textarea at bounding box center [502, 333] width 296 height 48
paste textarea "You know what turns me on? Watching you stroke your cock to my videos."
type textarea "You know what turns me on? Watching you stroke your cock to my videos."
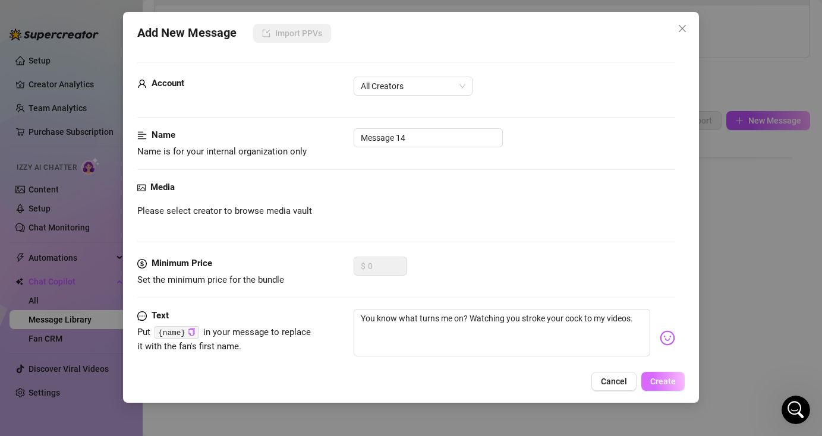
click at [663, 382] on span "Create" at bounding box center [663, 382] width 26 height 10
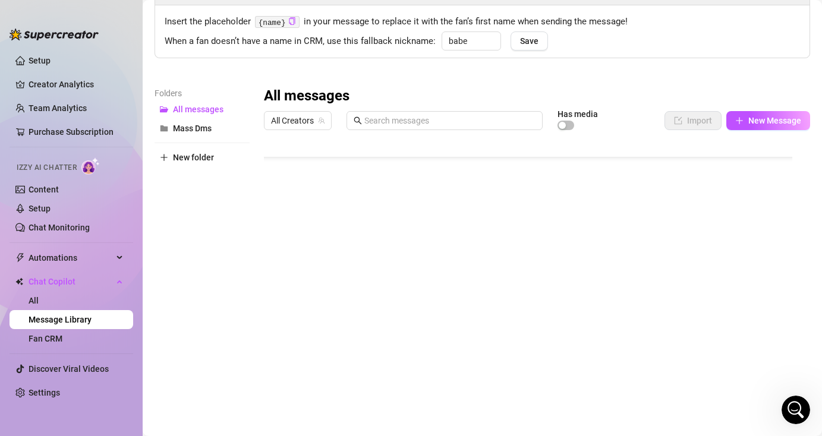
click at [213, 159] on span "New folder" at bounding box center [193, 158] width 41 height 10
click at [204, 150] on input "text" at bounding box center [202, 147] width 95 height 19
type input "Customs"
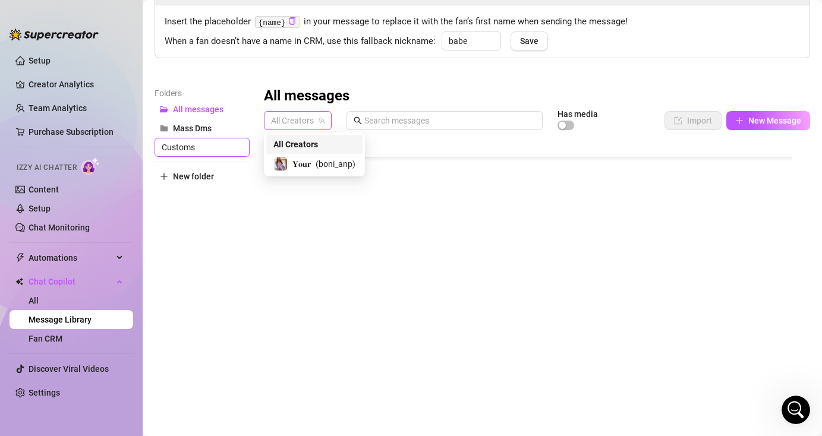
click at [317, 119] on span "All Creators" at bounding box center [297, 121] width 53 height 18
click at [290, 144] on span "All Creators" at bounding box center [295, 144] width 45 height 13
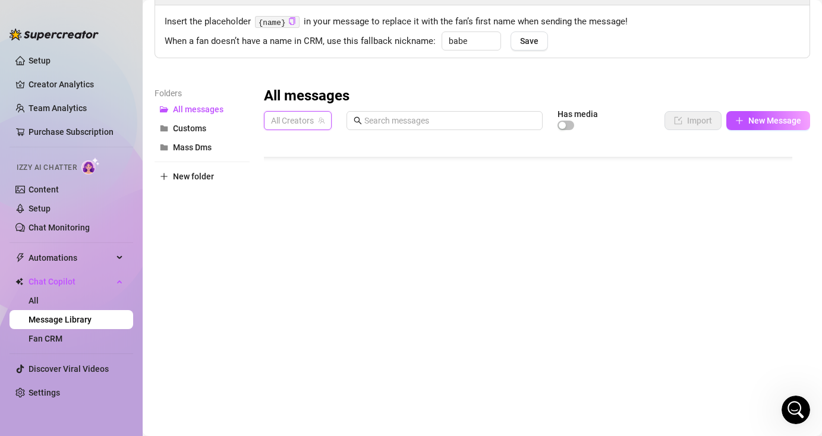
click at [294, 119] on span "All Creators" at bounding box center [297, 121] width 53 height 18
click at [324, 163] on span "( boni_anp )" at bounding box center [336, 163] width 40 height 13
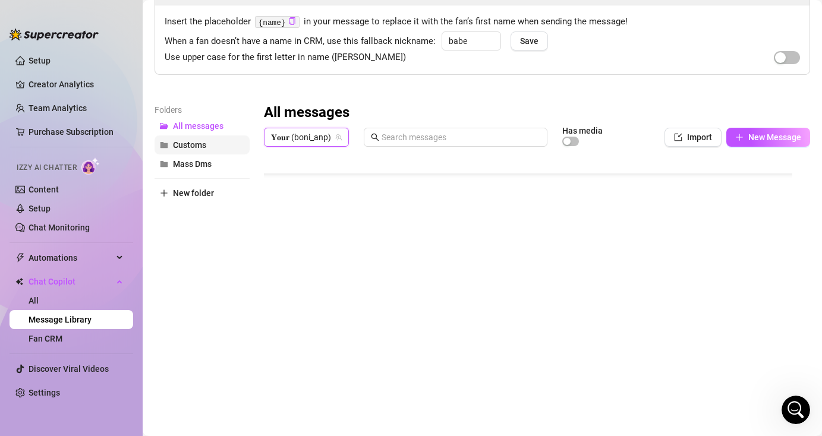
click at [218, 143] on button "Customs" at bounding box center [202, 145] width 95 height 19
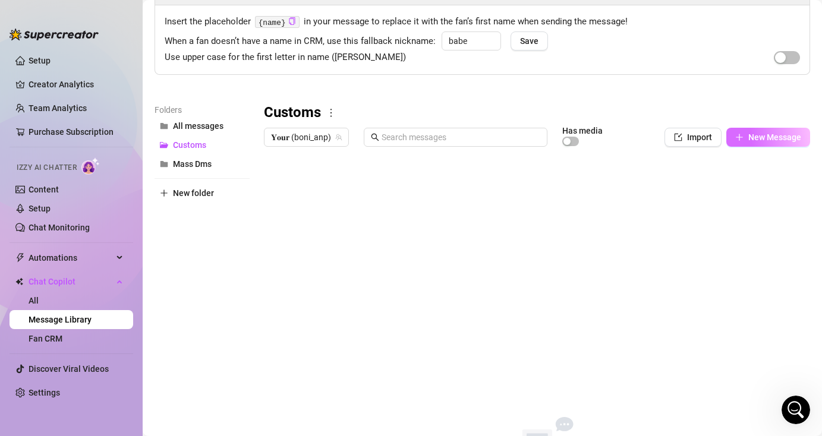
click at [764, 133] on span "New Message" at bounding box center [774, 138] width 53 height 10
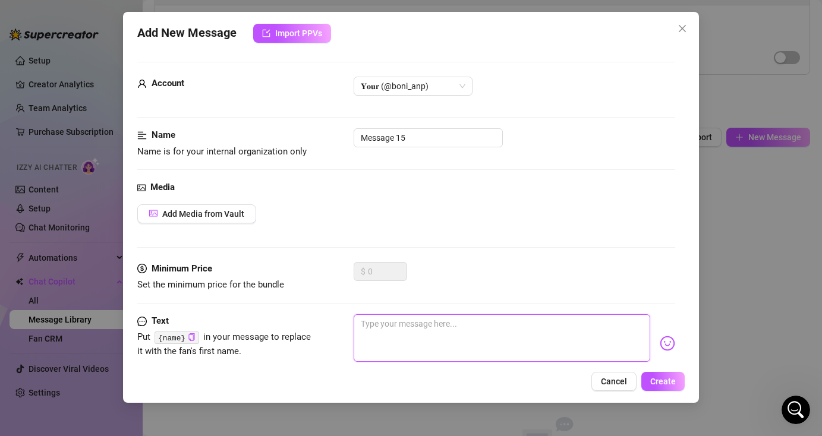
click at [423, 322] on textarea at bounding box center [502, 338] width 296 height 48
click at [732, 266] on div "Add New Message Import PPVs Account 𝐘𝐨𝐮𝐫 (@boni_anp) Name Name is for your inte…" at bounding box center [411, 218] width 822 height 436
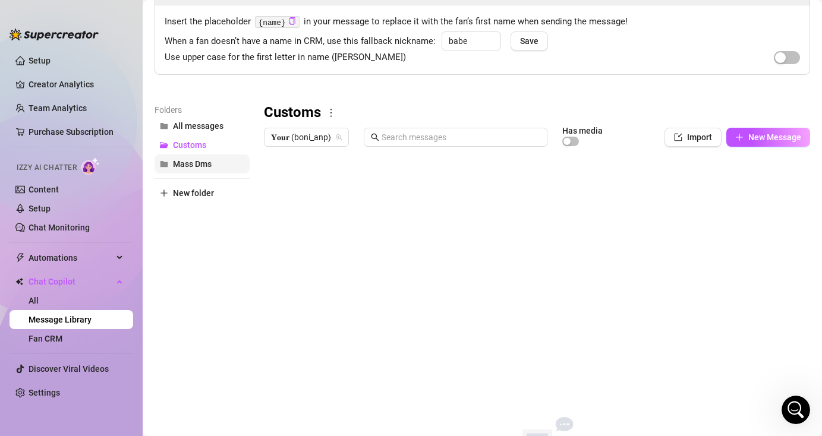
click at [190, 163] on span "Mass Dms" at bounding box center [192, 164] width 39 height 10
click at [209, 137] on button "Customs" at bounding box center [202, 145] width 95 height 19
click at [795, 133] on button "New Message" at bounding box center [768, 137] width 84 height 19
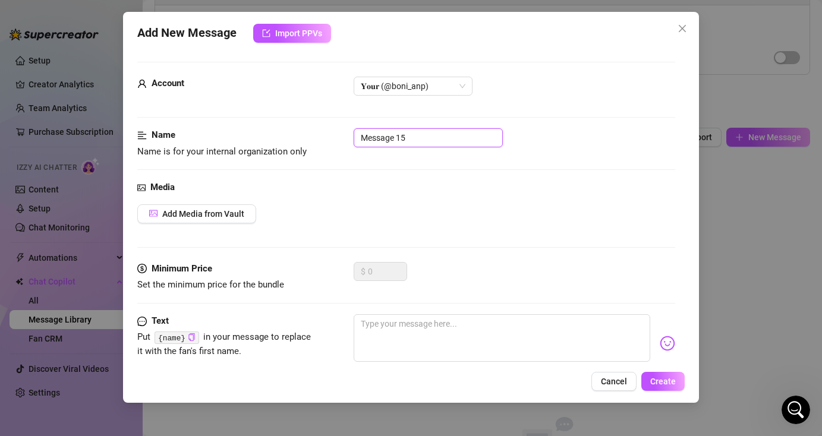
click at [452, 135] on input "Message 15" at bounding box center [428, 137] width 149 height 19
click at [420, 330] on textarea at bounding box center [502, 338] width 296 height 48
paste textarea "What's your dirtiest fantasy? Want me to film it? 🤭👀"
type textarea "What's your dirtiest fantasy? Want me to film it? 🤭👀"
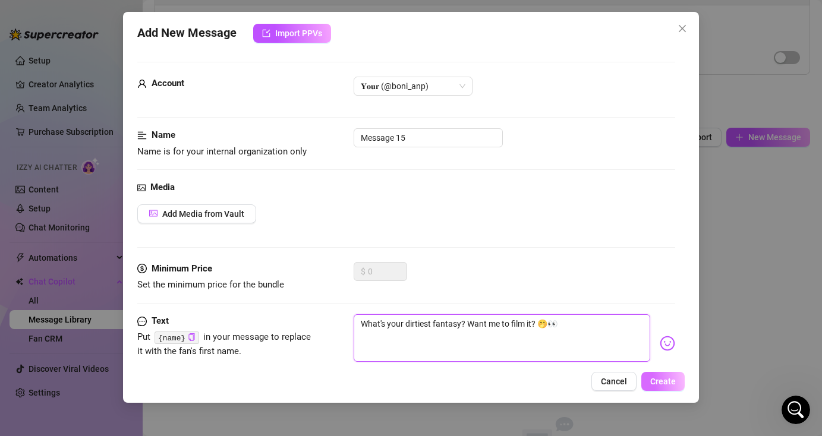
type textarea "What's your dirtiest fantasy? Want me to film it? 🤭👀"
click at [657, 381] on span "Create" at bounding box center [663, 382] width 26 height 10
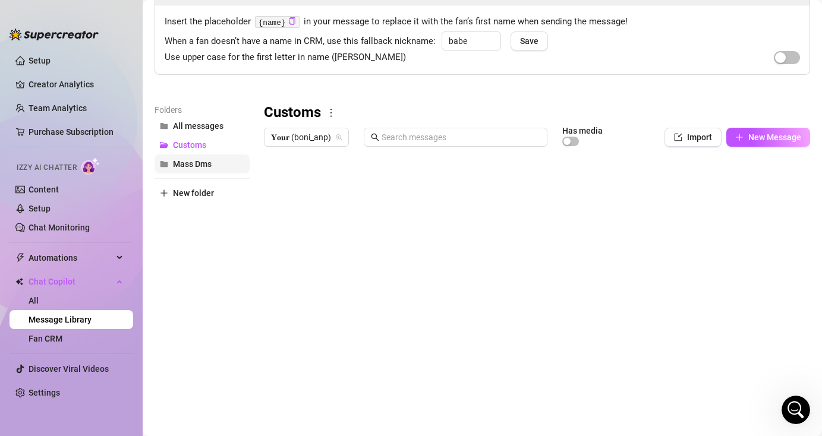
click at [219, 165] on button "Mass Dms" at bounding box center [202, 164] width 95 height 19
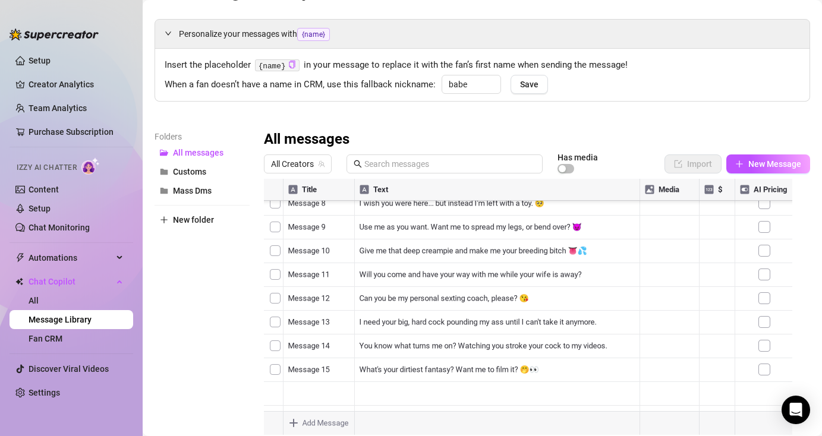
scroll to position [75, 0]
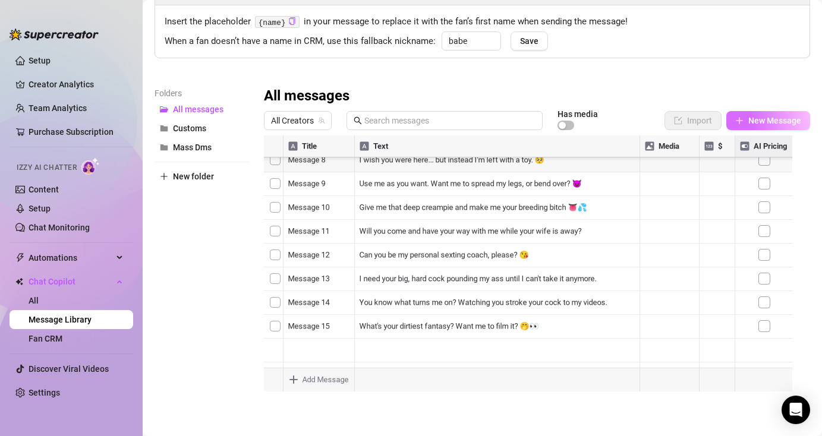
click at [752, 122] on span "New Message" at bounding box center [774, 121] width 53 height 10
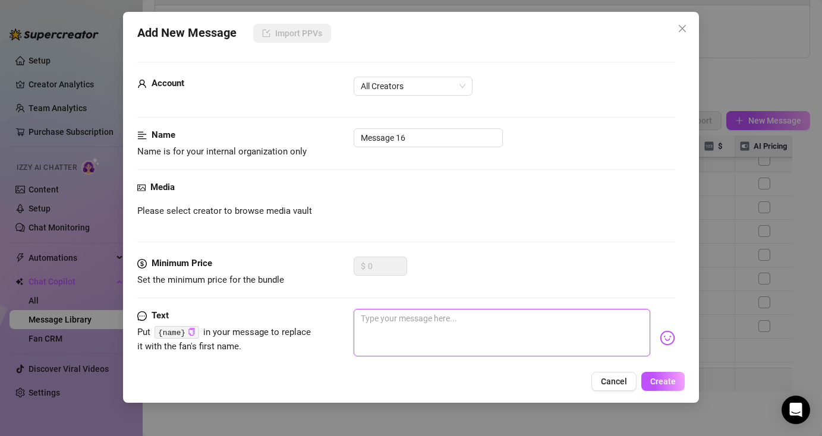
click at [482, 330] on textarea at bounding box center [502, 333] width 296 height 48
paste textarea "Want an exclusive look at what goes on behind the camera? 😈"
type textarea "Want an exclusive look at what goes on behind the camera? 😈"
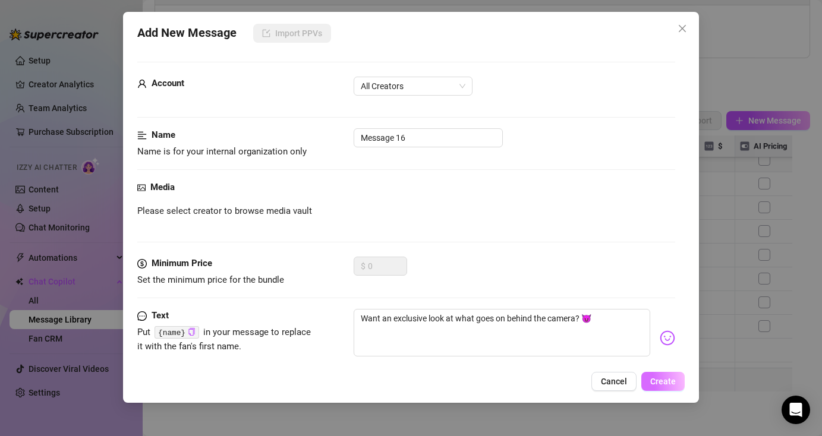
click at [656, 382] on span "Create" at bounding box center [663, 382] width 26 height 10
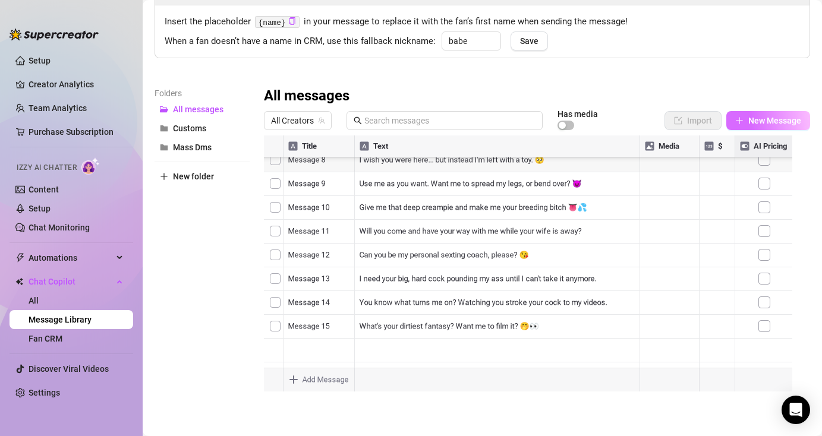
click at [751, 126] on button "New Message" at bounding box center [768, 120] width 84 height 19
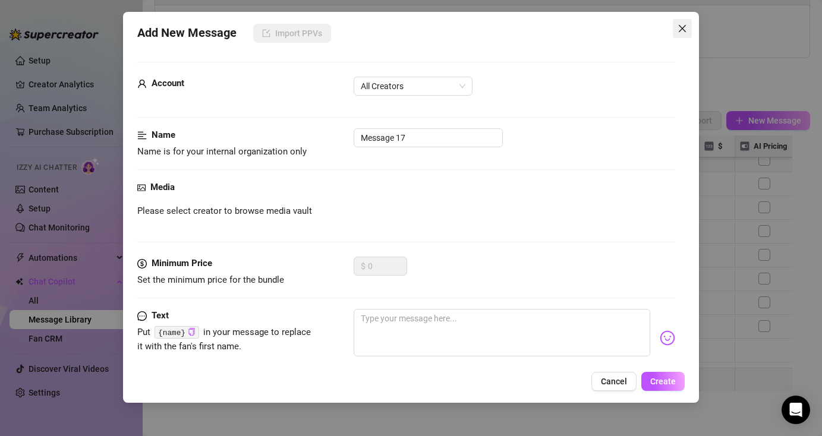
click at [681, 29] on icon "close" at bounding box center [683, 29] width 10 height 10
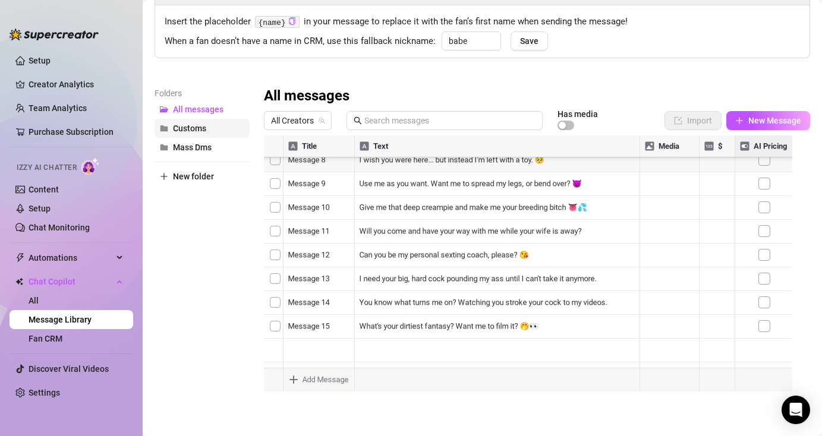
click at [203, 127] on span "Customs" at bounding box center [189, 129] width 33 height 10
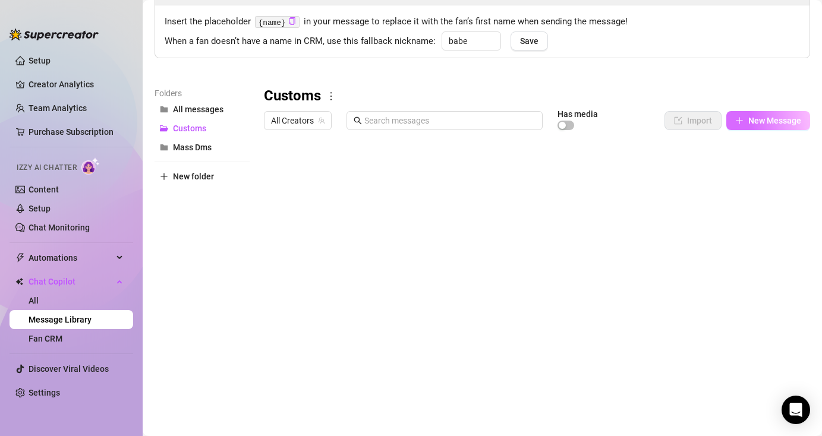
click at [768, 116] on span "New Message" at bounding box center [774, 121] width 53 height 10
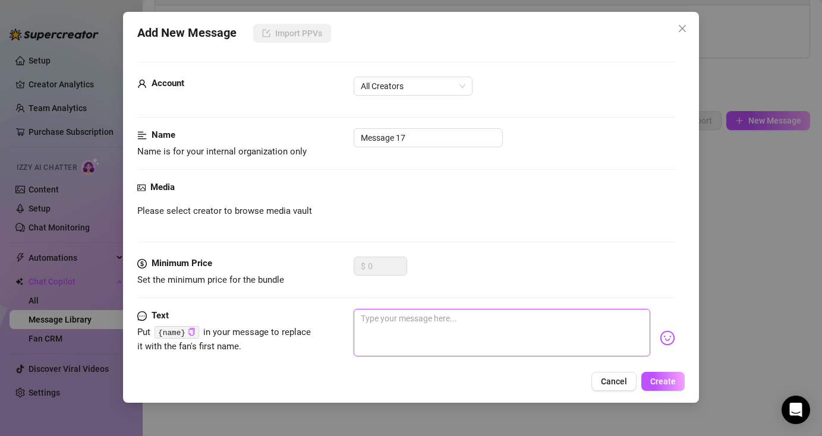
click at [412, 323] on textarea at bounding box center [502, 333] width 296 height 48
paste textarea "Wanna feel what it's like to be my boyfriend? I can arrange that one via video …"
type textarea "Wanna feel what it's like to be my boyfriend? I can arrange that one via video …"
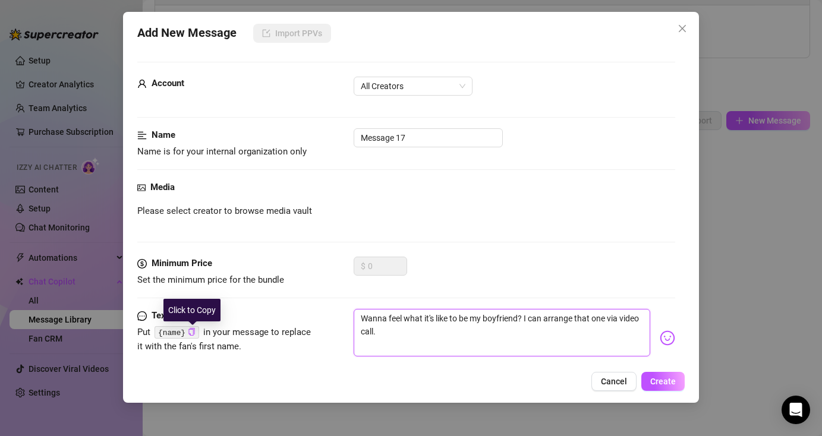
type textarea "Wanna feel what it's like to be my boyfriend? I can arrange that one via video …"
click at [187, 330] on code "{name}" at bounding box center [177, 332] width 45 height 12
click at [402, 333] on textarea "Wanna feel what it's like to be my boyfriend? I can arrange that one via video …" at bounding box center [502, 333] width 296 height 48
type textarea "Wanna feel what it's like to be my boyfriend? I can arrange that one via video …"
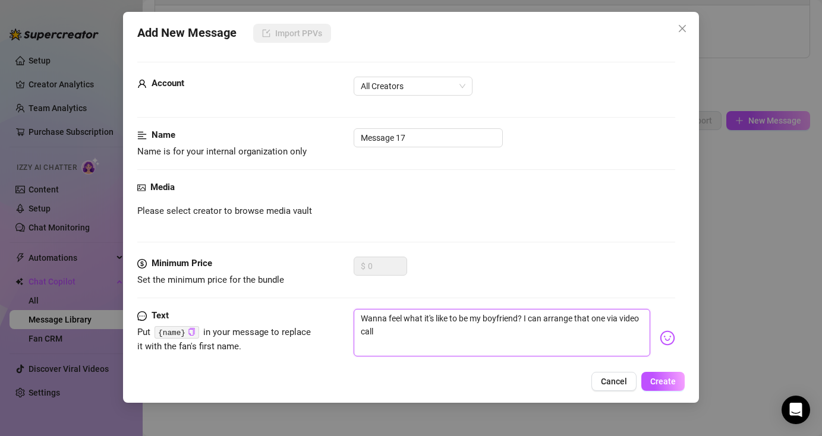
type textarea "Wanna feel what it's like to be my boyfriend? I can arrange that one via video …"
paste textarea "Wanna feel what it's like to be my boyfriend? I can arrange that one via video …"
type textarea "Wanna feel what it's like to be my boyfriend? I can arrange that one via video …"
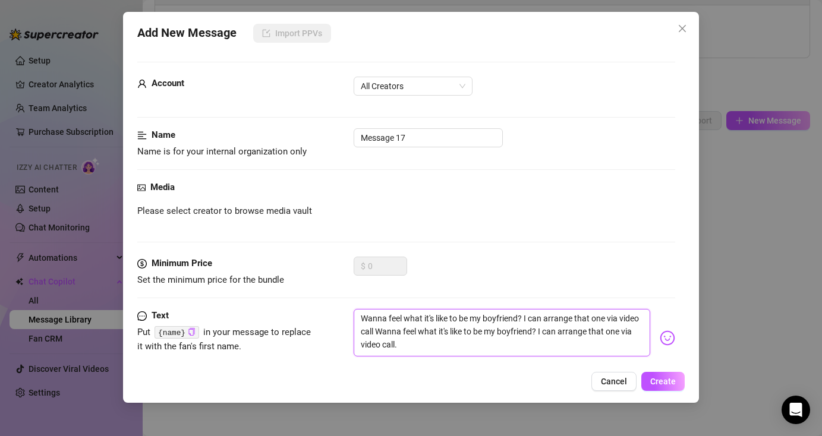
type textarea "Wanna feel what it's like to be my boyfriend? I can arrange that one via video …"
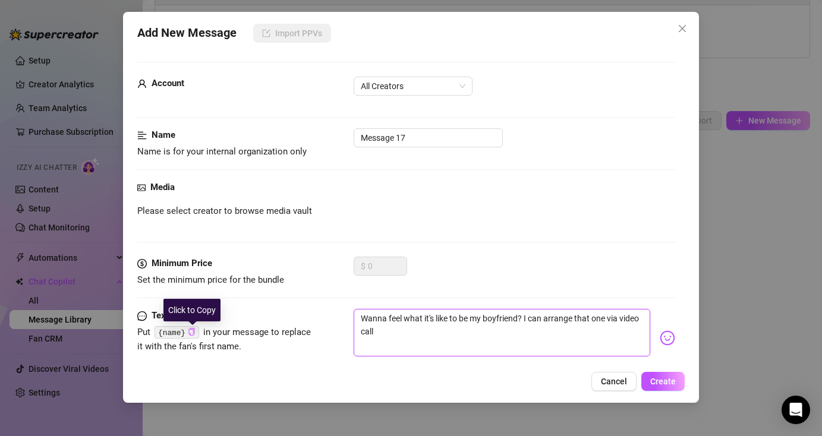
type textarea "Wanna feel what it's like to be my boyfriend? I can arrange that one via video …"
click at [191, 333] on icon "copy" at bounding box center [192, 332] width 8 height 8
click at [443, 336] on textarea "Wanna feel what it's like to be my boyfriend? I can arrange that one via video …" at bounding box center [502, 333] width 296 height 48
paste textarea "{name}"
type textarea "Wanna feel what it's like to be my boyfriend? I can arrange that one via video …"
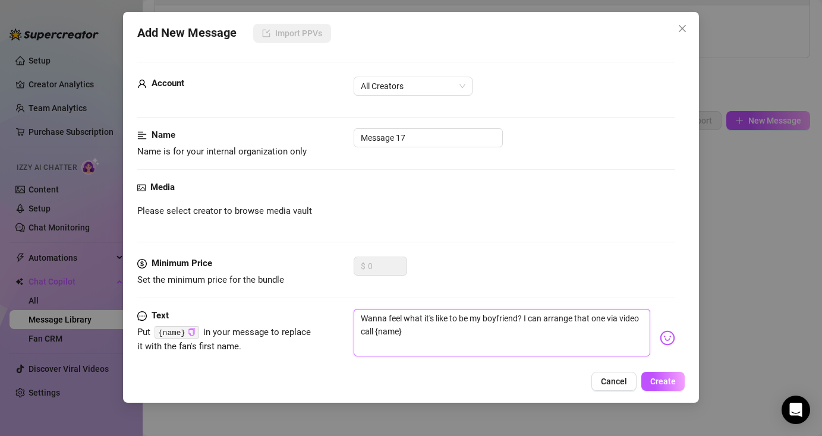
type textarea "Wanna feel what it's like to be my boyfriend? I can arrange that one via video …"
click at [660, 338] on img at bounding box center [667, 337] width 15 height 15
click at [599, 341] on textarea "Wanna feel what it's like to be my boyfriend? I can arrange that one via video …" at bounding box center [502, 333] width 296 height 48
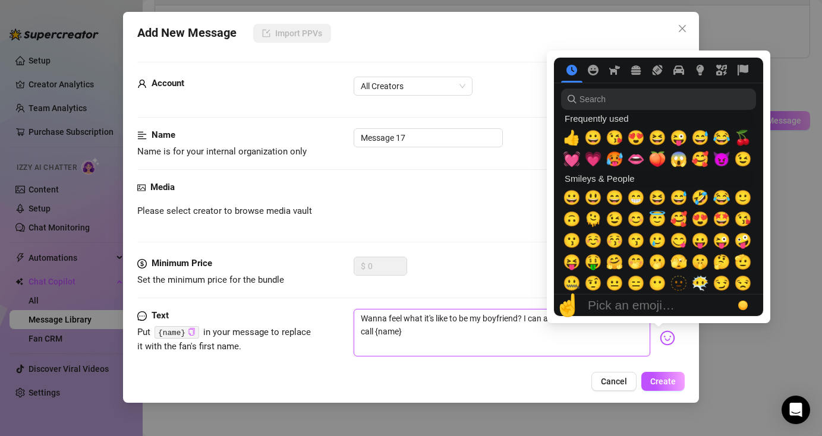
type textarea "Wanna feel what it's like to be my boyfriend? I can arrange that one via video …"
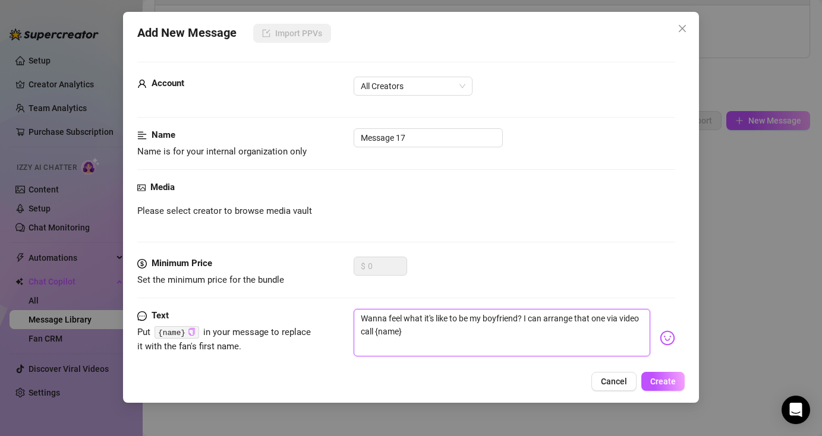
type textarea "Wanna feel what it's like to be my boyfriend? I can arrange that one via video …"
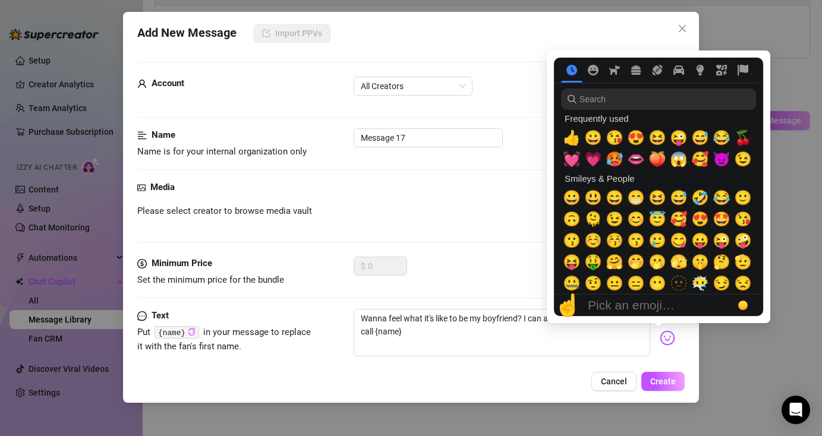
click at [660, 338] on img at bounding box center [667, 337] width 15 height 15
click at [621, 138] on span "😘" at bounding box center [615, 138] width 18 height 17
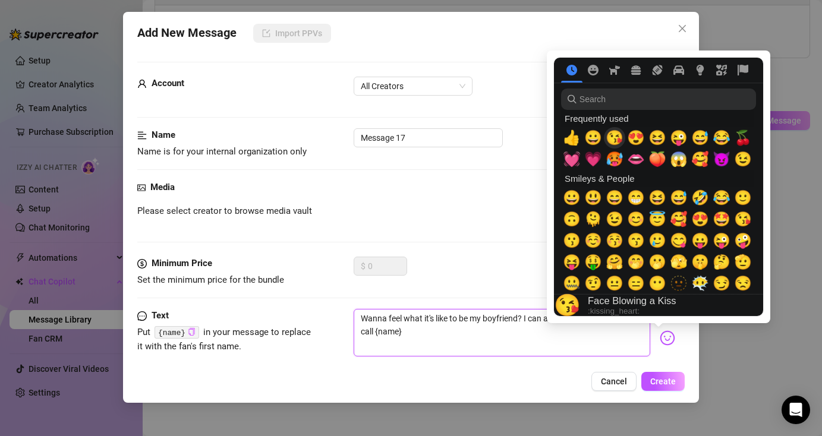
type textarea "Wanna feel what it's like to be my boyfriend? I can arrange that one via video …"
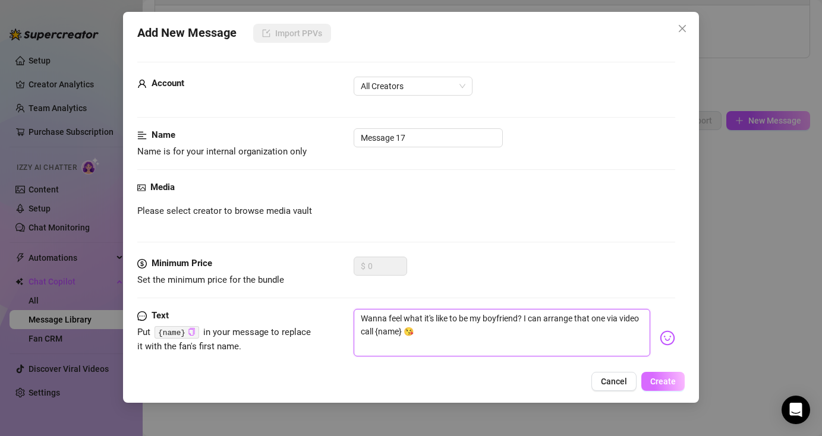
type textarea "Wanna feel what it's like to be my boyfriend? I can arrange that one via video …"
click at [674, 385] on span "Create" at bounding box center [663, 382] width 26 height 10
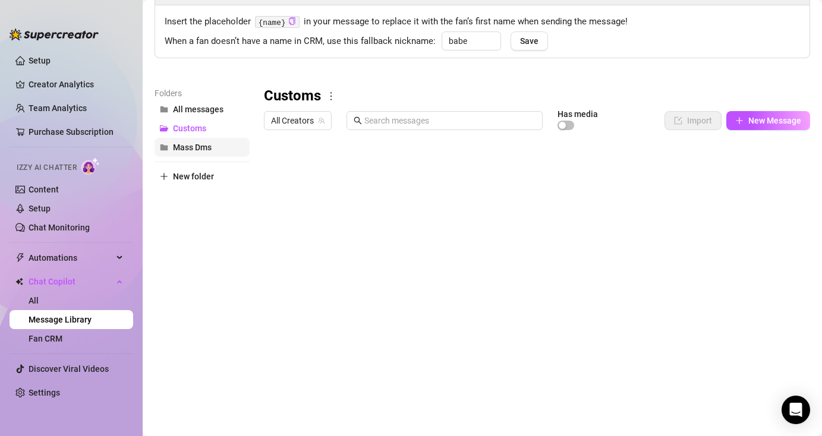
click at [201, 152] on button "Mass Dms" at bounding box center [202, 147] width 95 height 19
click at [763, 114] on button "New Message" at bounding box center [768, 120] width 84 height 19
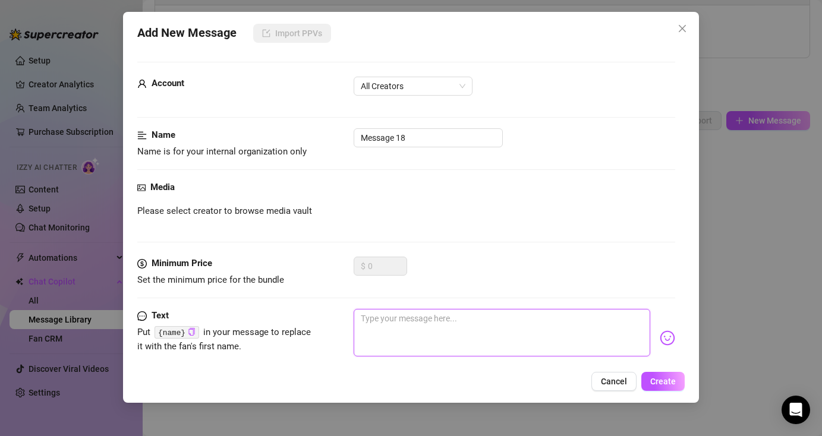
click at [478, 332] on textarea at bounding box center [502, 333] width 296 height 48
paste textarea "POV: I am your dirty secret. 👅"
type textarea "POV: I am your dirty secret. 👅"
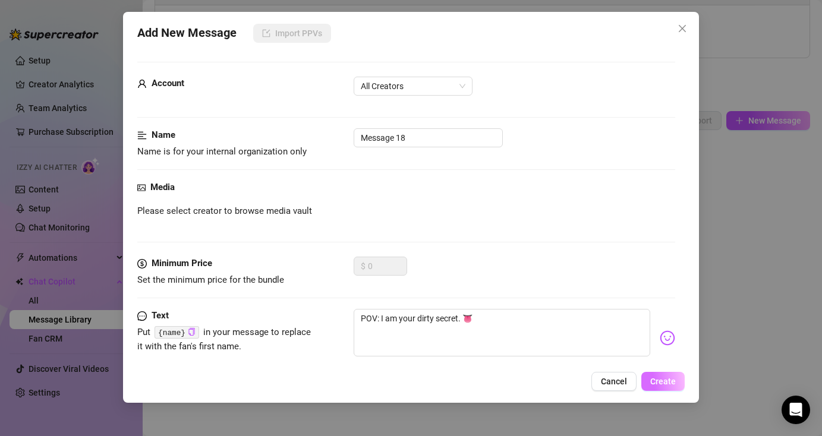
click at [670, 382] on span "Create" at bounding box center [663, 382] width 26 height 10
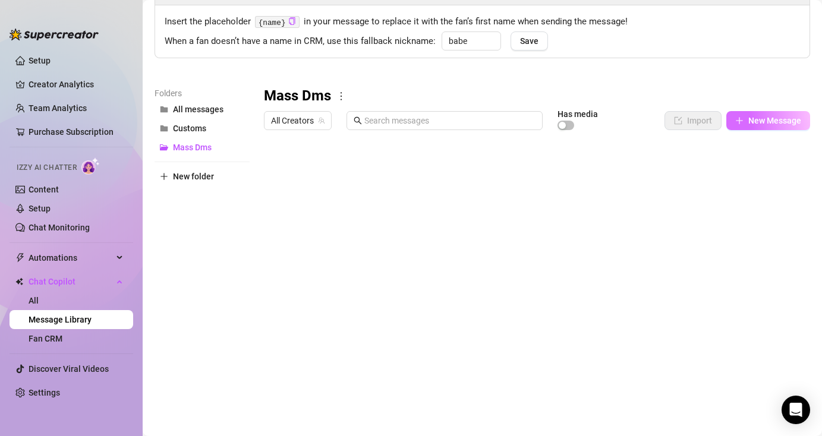
click at [750, 118] on span "New Message" at bounding box center [774, 121] width 53 height 10
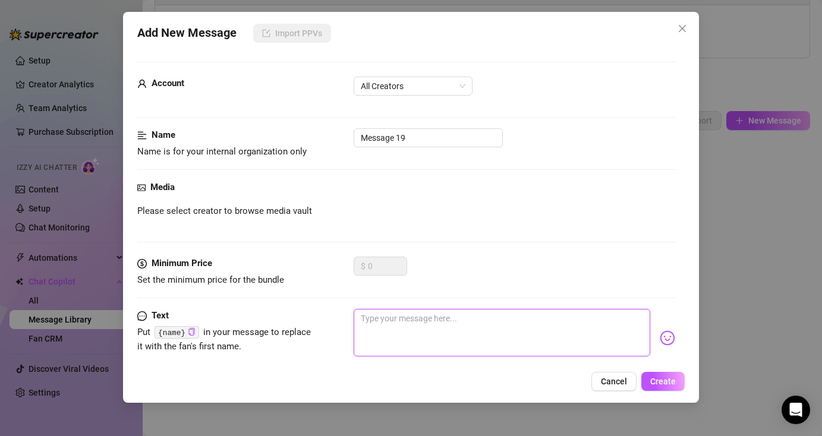
click at [511, 325] on textarea at bounding box center [502, 333] width 296 height 48
click at [519, 342] on textarea at bounding box center [502, 333] width 296 height 48
paste textarea "What color is my pussy? 🤔"
type textarea "What color is my pussy? 🤔"
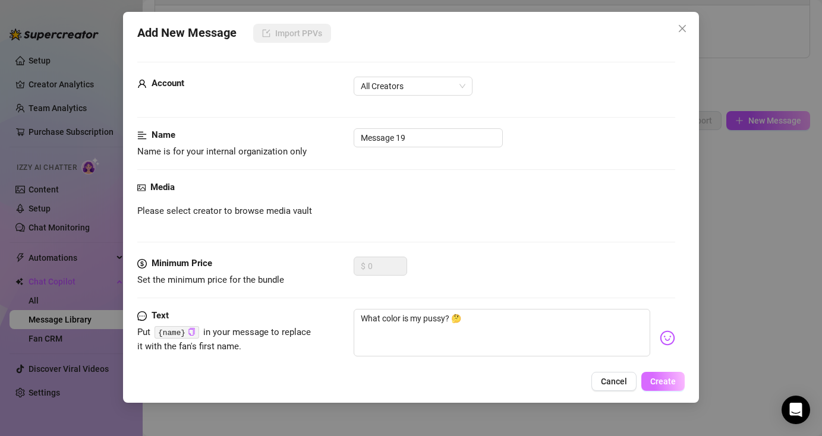
click at [656, 383] on span "Create" at bounding box center [663, 382] width 26 height 10
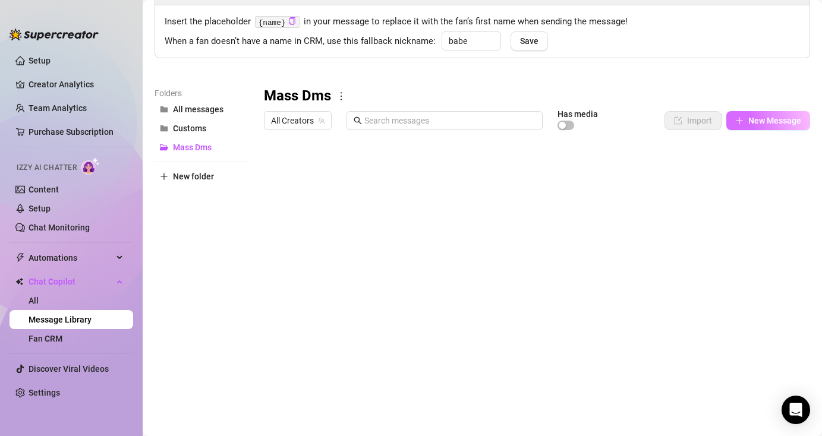
click at [765, 113] on button "New Message" at bounding box center [768, 120] width 84 height 19
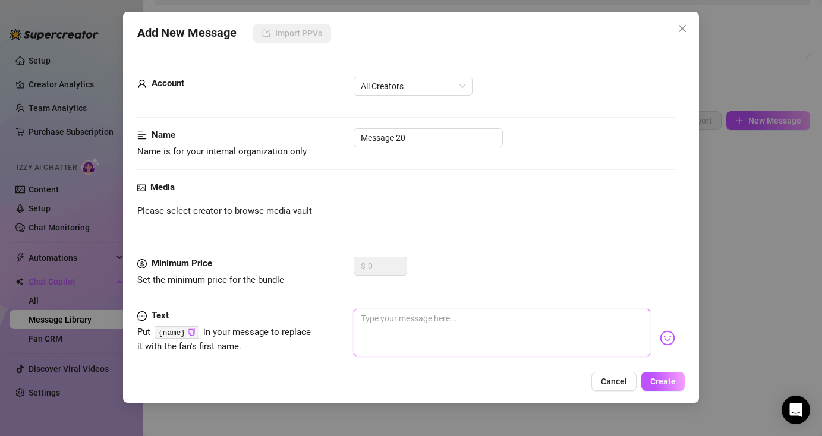
click at [598, 335] on textarea at bounding box center [502, 333] width 296 height 48
click at [520, 339] on textarea at bounding box center [502, 333] width 296 height 48
paste textarea "Want to taste my wetness?"
type textarea "Want to taste my wetness?"
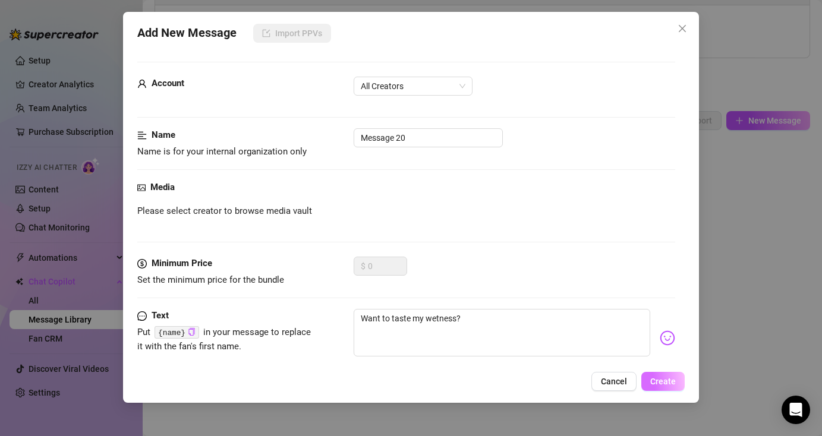
click at [662, 380] on span "Create" at bounding box center [663, 382] width 26 height 10
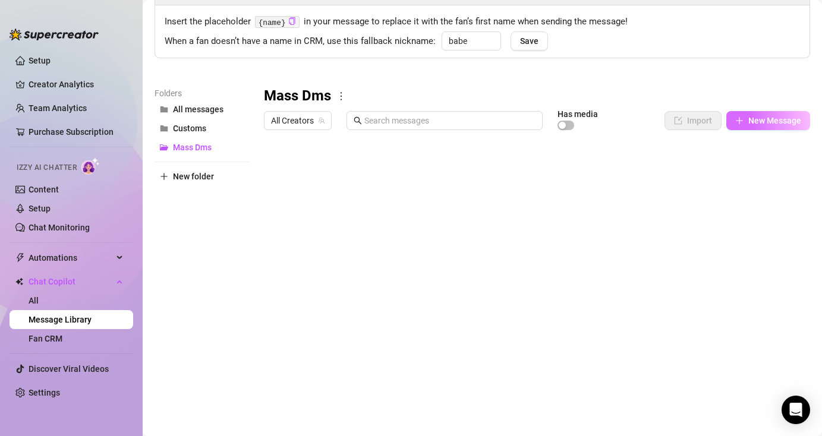
click at [755, 119] on span "New Message" at bounding box center [774, 121] width 53 height 10
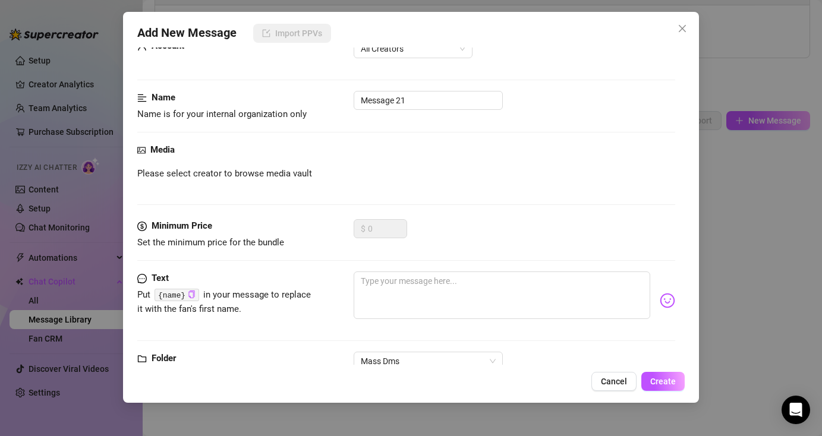
scroll to position [76, 0]
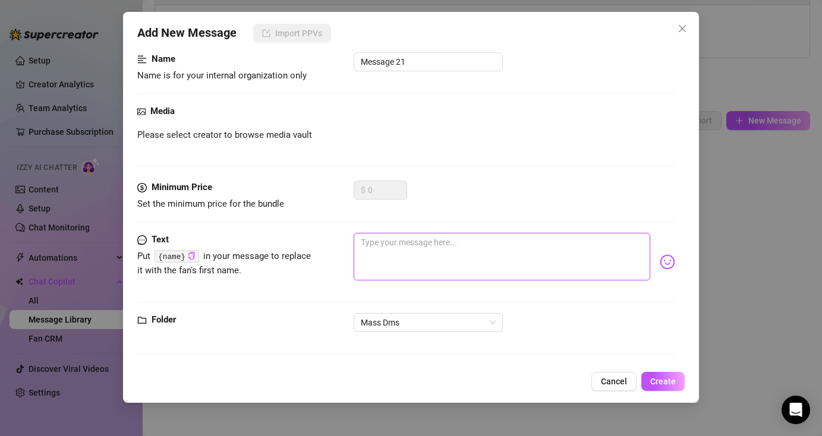
click at [426, 263] on textarea at bounding box center [502, 257] width 296 height 48
paste textarea "They say I'm too soft-spoken to be dominant. I bet not. Let me try being domina…"
type textarea "They say I'm too soft-spoken to be dominant. I bet not. Let me try being domina…"
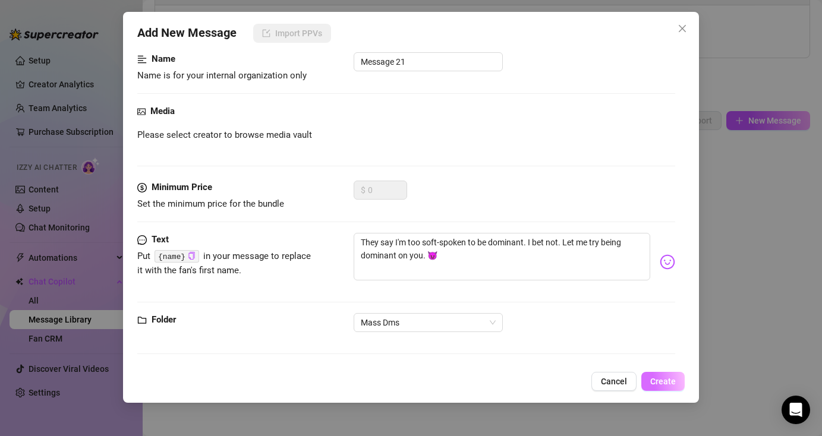
click at [676, 382] on button "Create" at bounding box center [662, 381] width 43 height 19
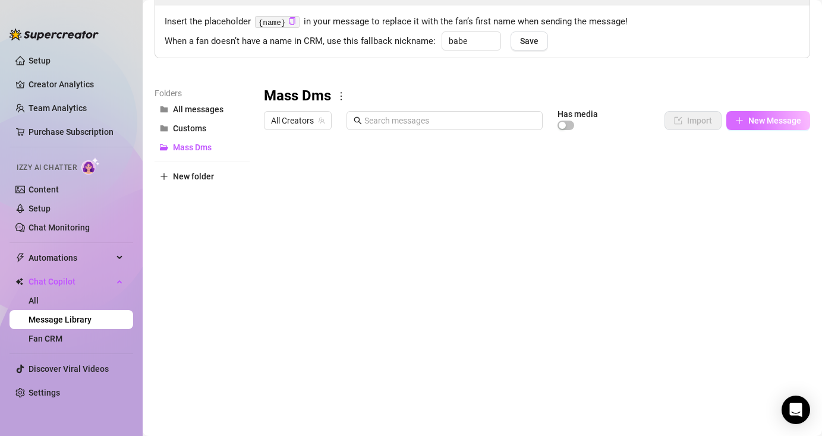
click at [773, 123] on span "New Message" at bounding box center [774, 121] width 53 height 10
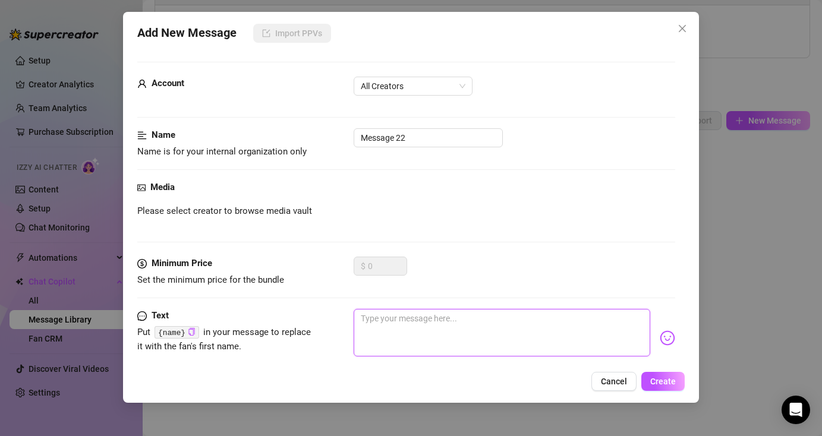
click at [473, 330] on textarea at bounding box center [502, 333] width 296 height 48
paste textarea "Want to know a secret?"
type textarea "Want to know a secret?"
click at [661, 381] on span "Create" at bounding box center [663, 382] width 26 height 10
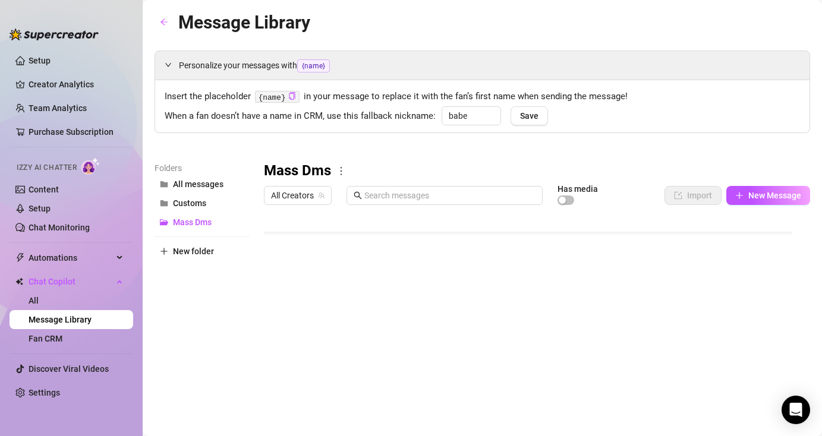
scroll to position [104, 0]
click at [748, 222] on div at bounding box center [532, 342] width 537 height 265
click at [748, 221] on div at bounding box center [532, 342] width 537 height 265
click at [790, 158] on div "Personalize your messages with {name} Insert the placeholder {name} in your mes…" at bounding box center [483, 263] width 656 height 425
click at [747, 222] on div at bounding box center [532, 342] width 537 height 265
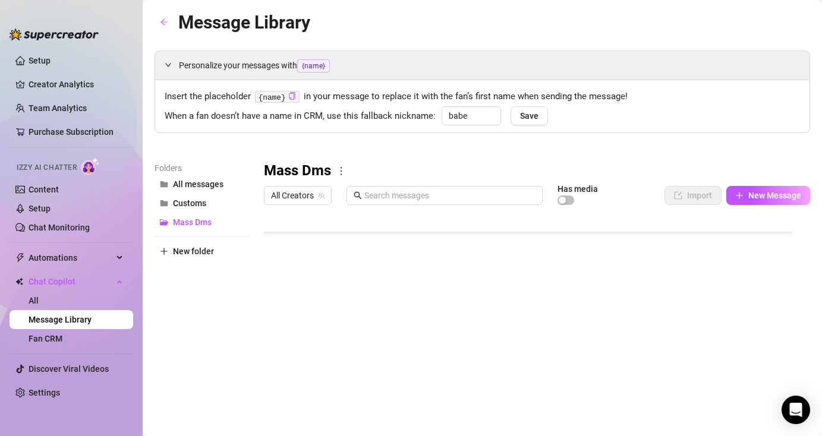
click at [746, 222] on div at bounding box center [532, 342] width 537 height 265
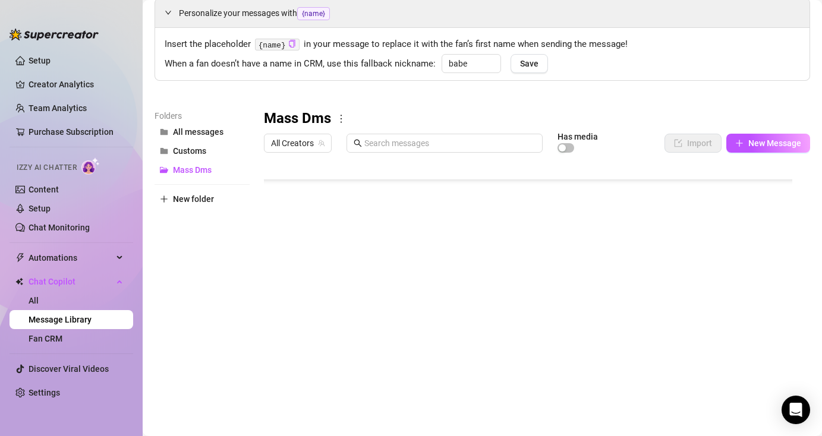
scroll to position [75, 0]
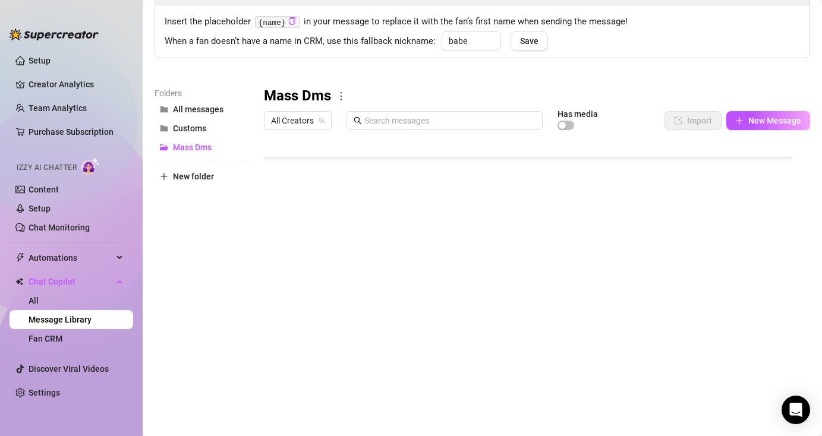
click at [763, 165] on div at bounding box center [532, 268] width 537 height 265
click at [763, 160] on div at bounding box center [532, 268] width 537 height 265
click at [749, 118] on span "New Message" at bounding box center [774, 121] width 53 height 10
type textarea "Type your message here..."
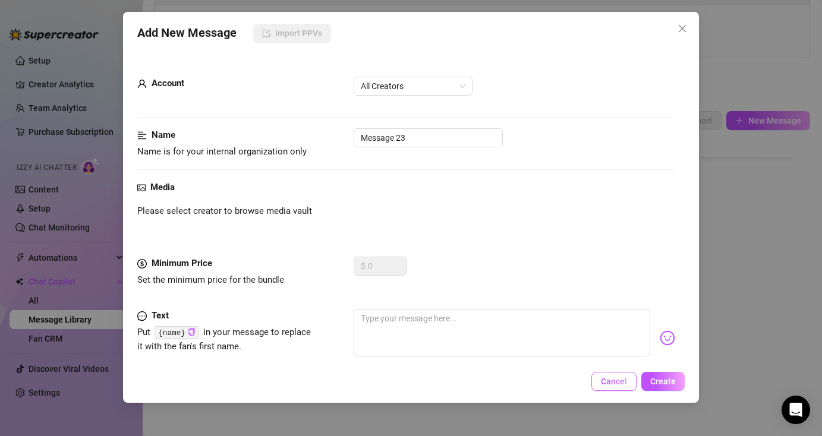
click at [614, 382] on span "Cancel" at bounding box center [614, 382] width 26 height 10
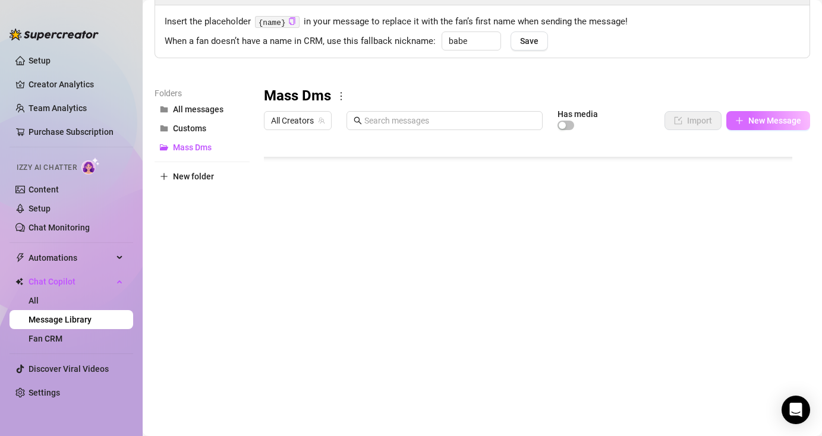
click at [764, 121] on span "New Message" at bounding box center [774, 121] width 53 height 10
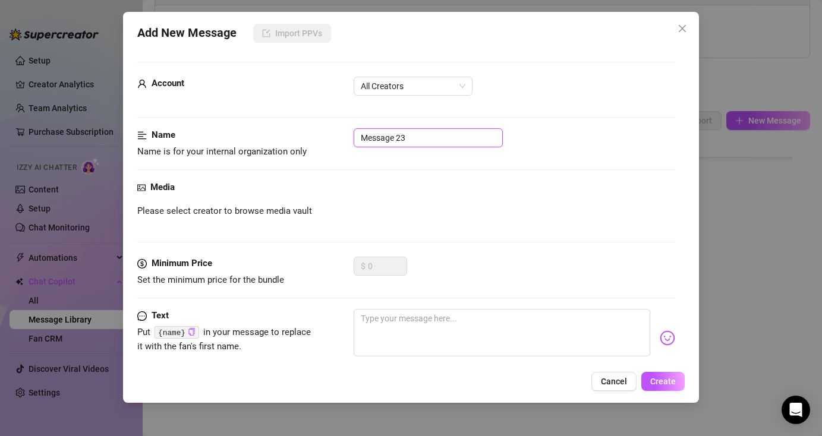
click at [428, 140] on input "Message 23" at bounding box center [428, 137] width 149 height 19
type input "Message 23"
click at [464, 334] on textarea at bounding box center [502, 333] width 296 height 48
paste textarea "Are you into feet content? Am I not pretty enough for you huh? 😤"
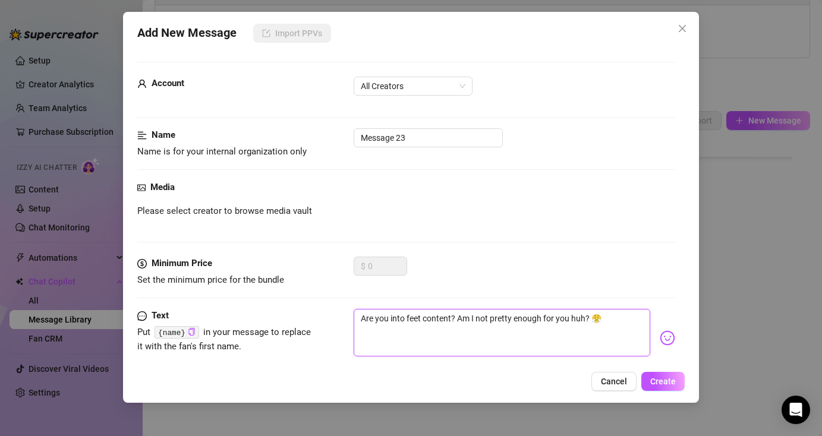
type textarea "Are you into feet content? Am I not pretty enough for you huh? 😤"
click at [664, 380] on span "Create" at bounding box center [663, 382] width 26 height 10
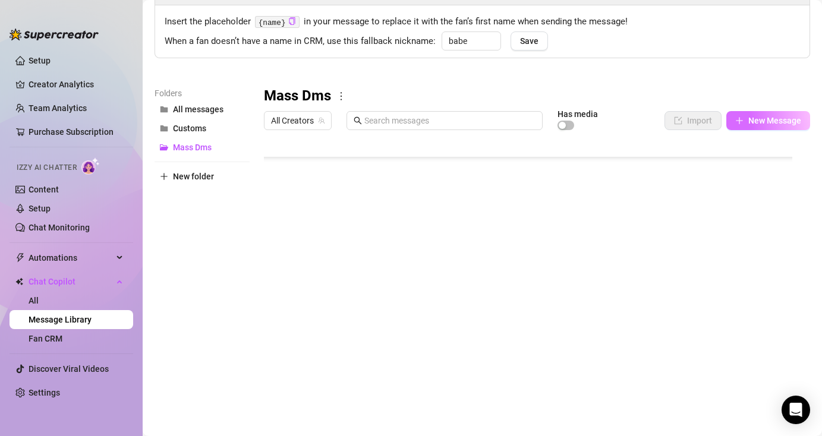
click at [748, 124] on span "New Message" at bounding box center [774, 121] width 53 height 10
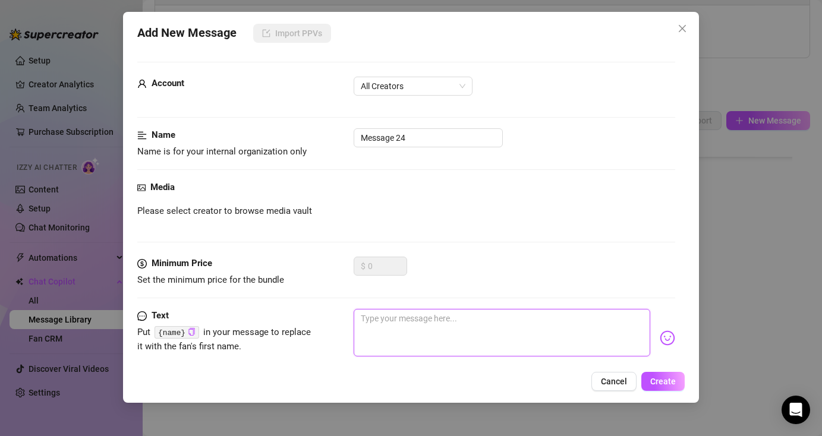
click at [388, 329] on textarea at bounding box center [502, 333] width 296 height 48
click at [393, 328] on textarea at bounding box center [502, 333] width 296 height 48
paste textarea "Are you a fan of horseback riding? 😈"
type textarea "Are you a fan of horseback riding? 😈"
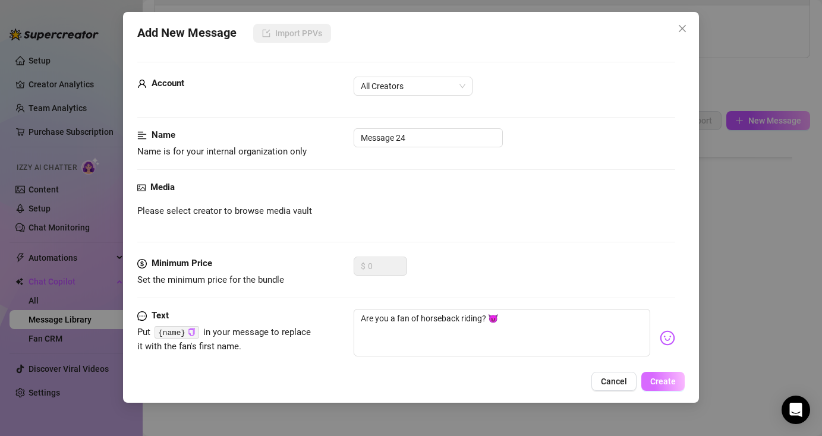
click at [667, 382] on span "Create" at bounding box center [663, 382] width 26 height 10
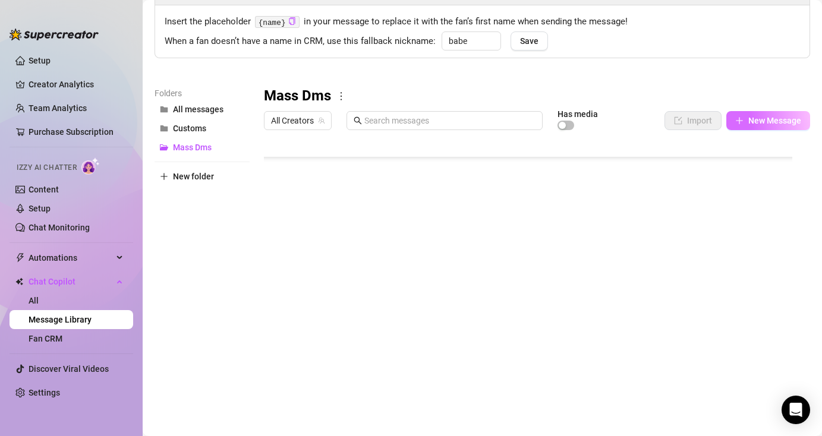
click at [767, 125] on span "New Message" at bounding box center [774, 121] width 53 height 10
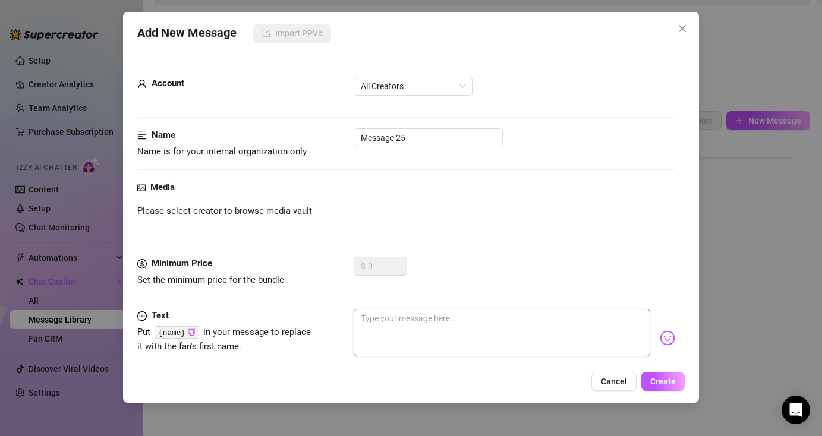
click at [594, 336] on textarea at bounding box center [502, 333] width 296 height 48
click at [459, 327] on textarea at bounding box center [502, 333] width 296 height 48
paste textarea "My ass is tight. I can prove it. 🍑"
type textarea "My ass is tight. I can prove it. 🍑"
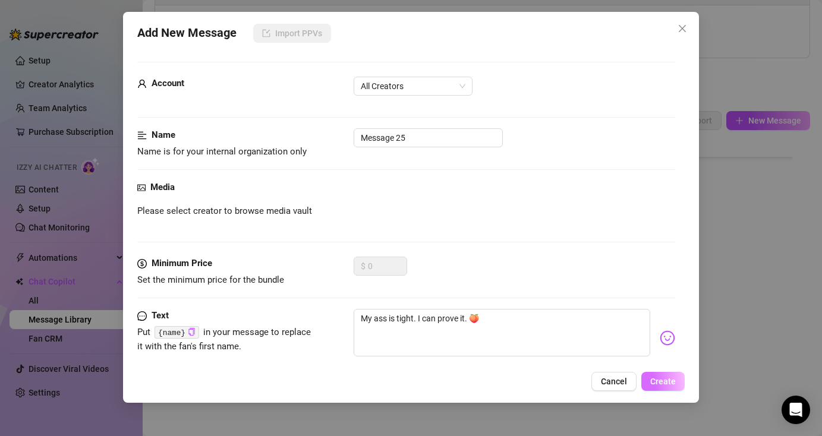
click at [657, 385] on span "Create" at bounding box center [663, 382] width 26 height 10
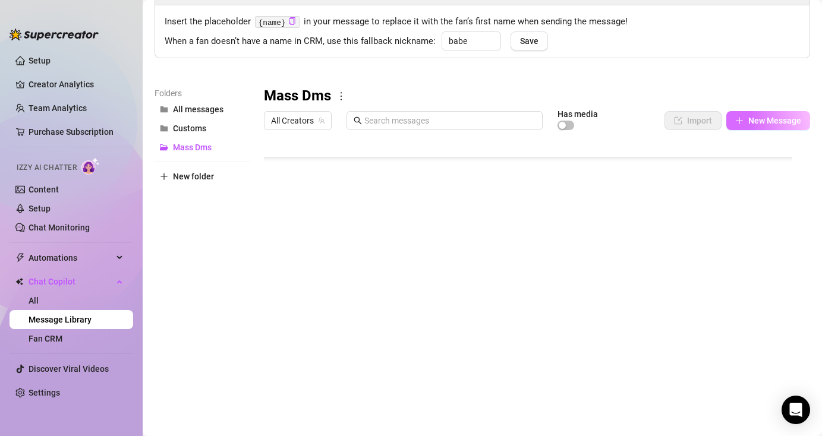
click at [748, 125] on span "New Message" at bounding box center [774, 121] width 53 height 10
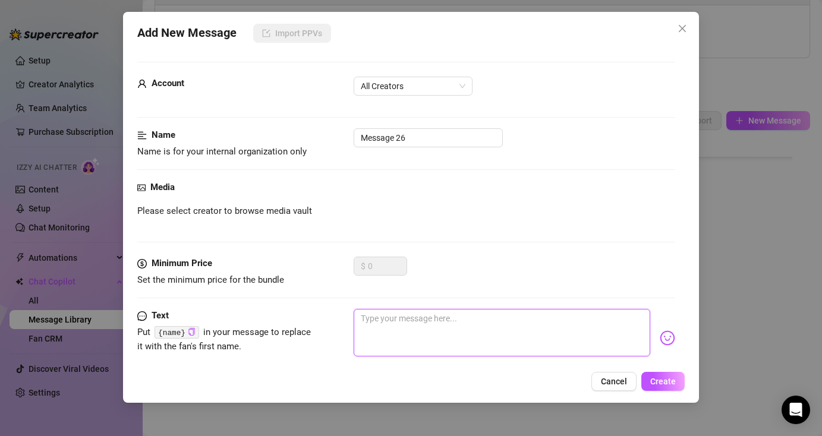
click at [521, 336] on textarea at bounding box center [502, 333] width 296 height 48
paste textarea "My ass is tight. I can prove it. 🍑"
type textarea "My ass is tight. I can prove it. 🍑"
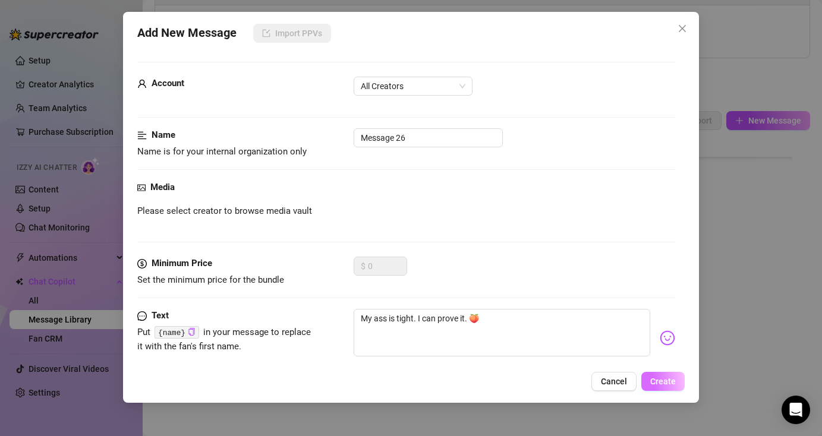
click at [665, 384] on span "Create" at bounding box center [663, 382] width 26 height 10
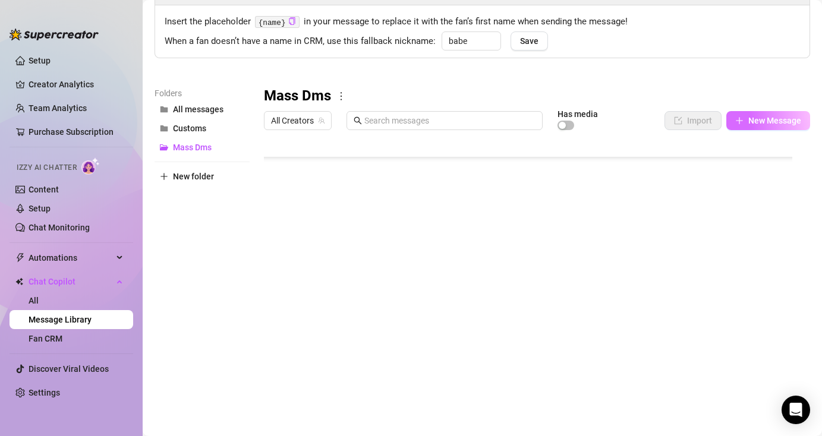
click at [748, 118] on span "New Message" at bounding box center [774, 121] width 53 height 10
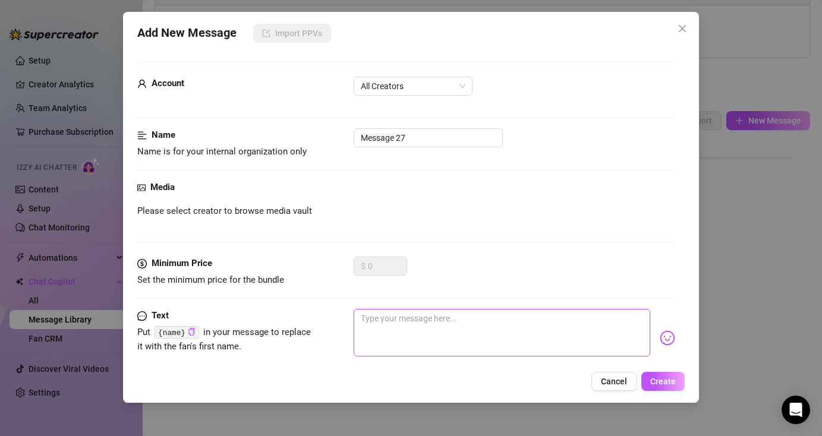
click at [497, 327] on textarea at bounding box center [502, 333] width 296 height 48
paste textarea "What's holding you from burying your face in between my thighs? 💦"
type textarea "What's holding you from burying your face in between my thighs? 💦"
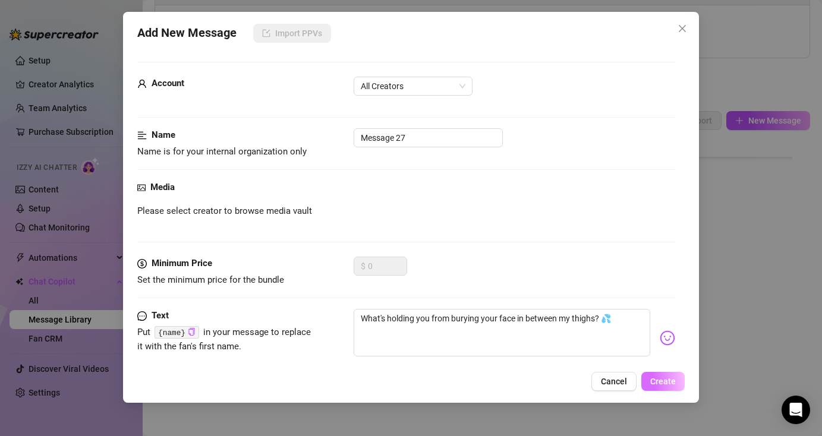
click at [656, 379] on span "Create" at bounding box center [663, 382] width 26 height 10
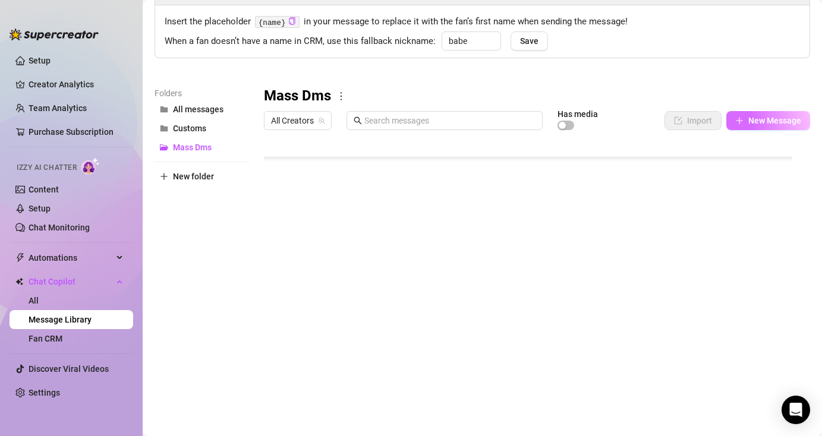
click at [748, 121] on span "New Message" at bounding box center [774, 121] width 53 height 10
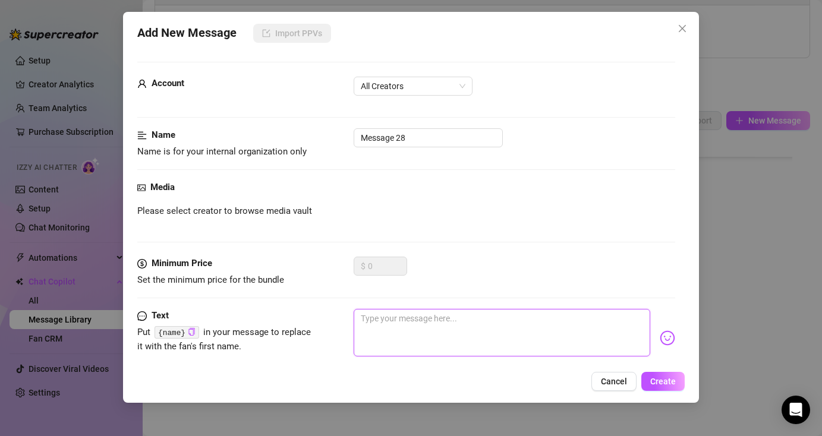
click at [539, 339] on textarea at bounding box center [502, 333] width 296 height 48
paste textarea "Do you remember what my favorite food is?"
type textarea "Do you remember what my favorite food is?"
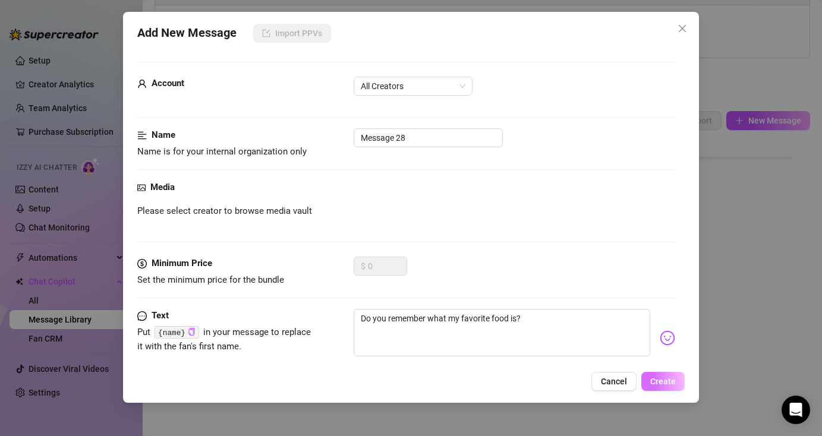
click at [665, 382] on span "Create" at bounding box center [663, 382] width 26 height 10
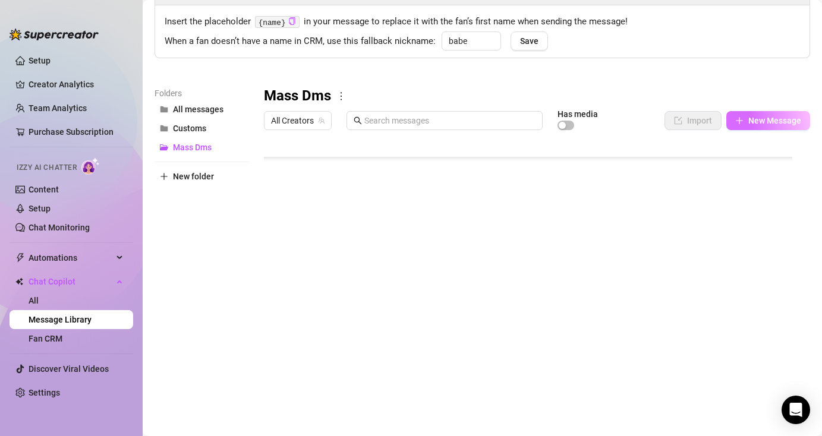
click at [751, 117] on span "New Message" at bounding box center [774, 121] width 53 height 10
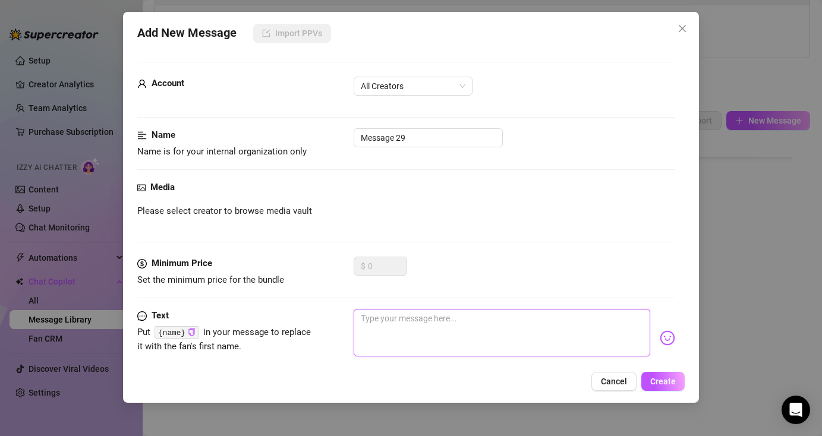
click at [533, 337] on textarea at bounding box center [502, 333] width 296 height 48
paste textarea "What's holding you from burying your face in between my thighs? 💦"
type textarea "What's holding you from burying your face in between my thighs? 💦"
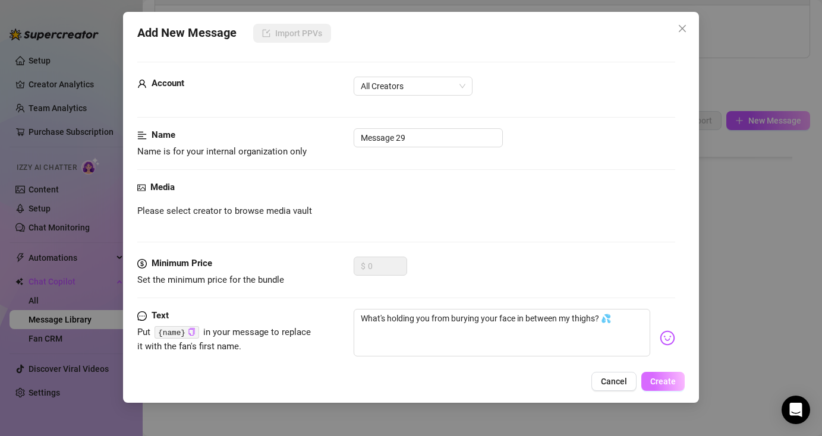
click at [663, 380] on span "Create" at bounding box center [663, 382] width 26 height 10
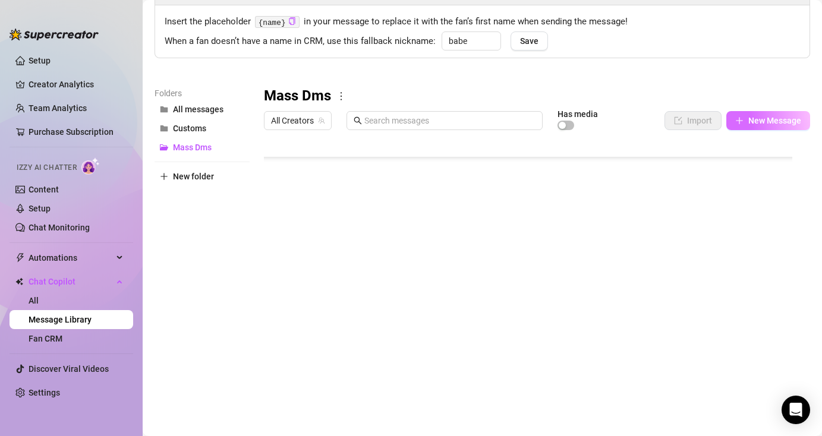
click at [770, 124] on span "New Message" at bounding box center [774, 121] width 53 height 10
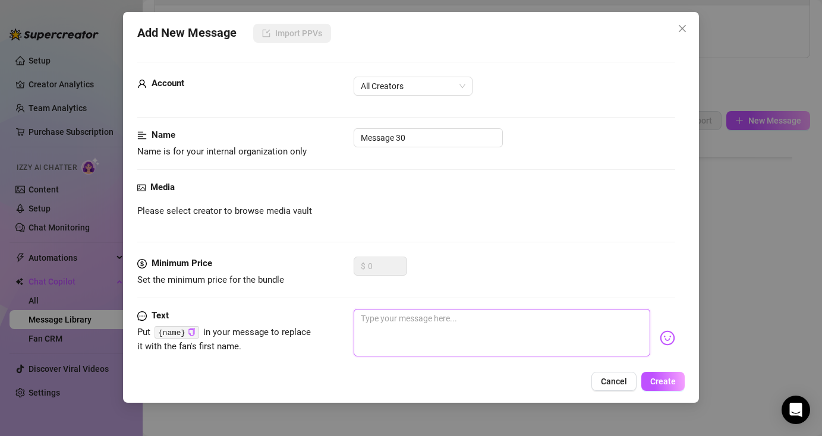
drag, startPoint x: 485, startPoint y: 342, endPoint x: 505, endPoint y: 388, distance: 49.2
click at [486, 342] on textarea at bounding box center [502, 333] width 296 height 48
click at [565, 333] on textarea at bounding box center [502, 333] width 296 height 48
paste textarea "Whats sports are you into? 🤔"
type textarea "Whats sports are you into? 🤔"
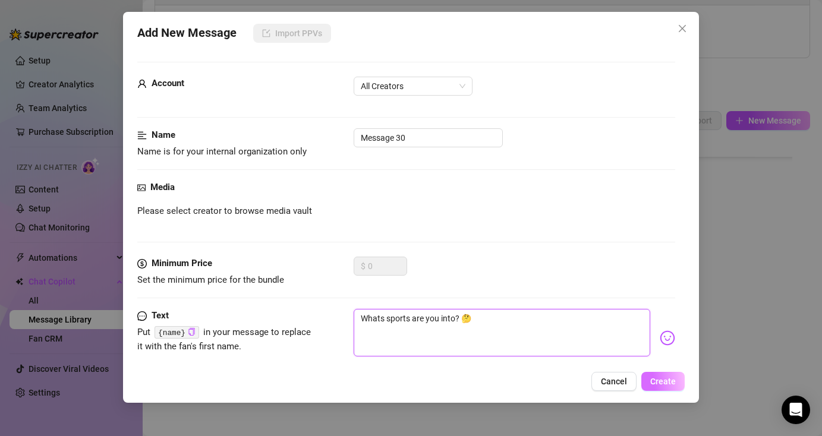
type textarea "Whats sports are you into? 🤔"
drag, startPoint x: 672, startPoint y: 382, endPoint x: 683, endPoint y: 377, distance: 12.3
click at [672, 382] on span "Create" at bounding box center [663, 382] width 26 height 10
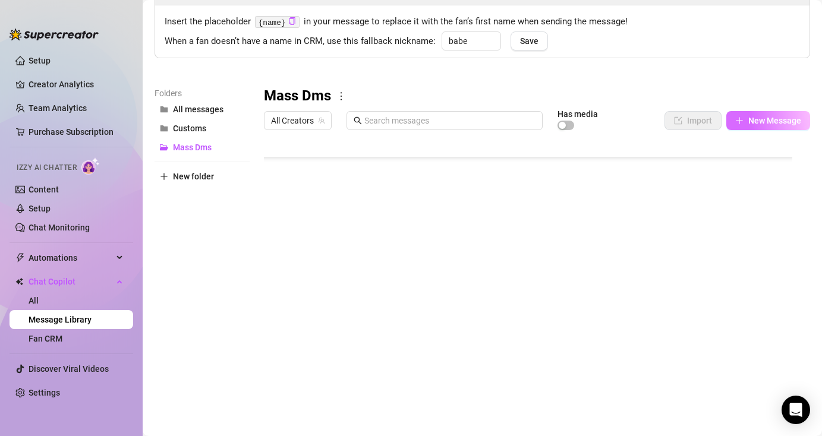
click at [751, 126] on button "New Message" at bounding box center [768, 120] width 84 height 19
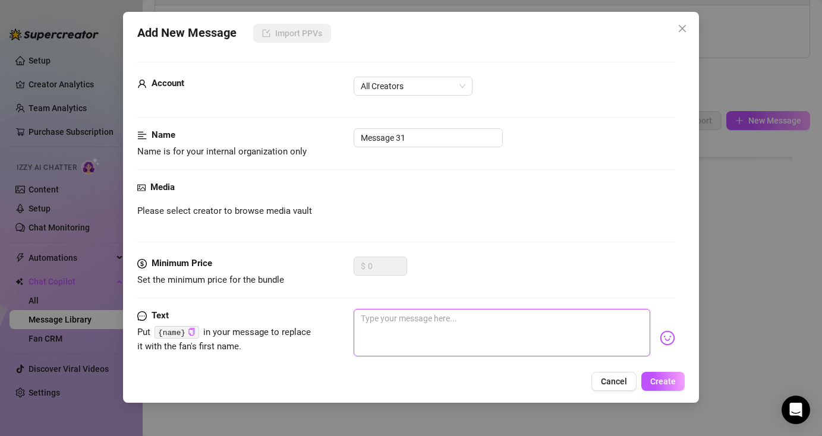
drag, startPoint x: 472, startPoint y: 341, endPoint x: 517, endPoint y: 340, distance: 44.6
click at [472, 341] on textarea at bounding box center [502, 333] width 296 height 48
click at [569, 340] on textarea at bounding box center [502, 333] width 296 height 48
paste textarea "I bought a new toy. Wanna see if it's longer than yours?"
type textarea "I bought a new toy. Wanna see if it's longer than yours?"
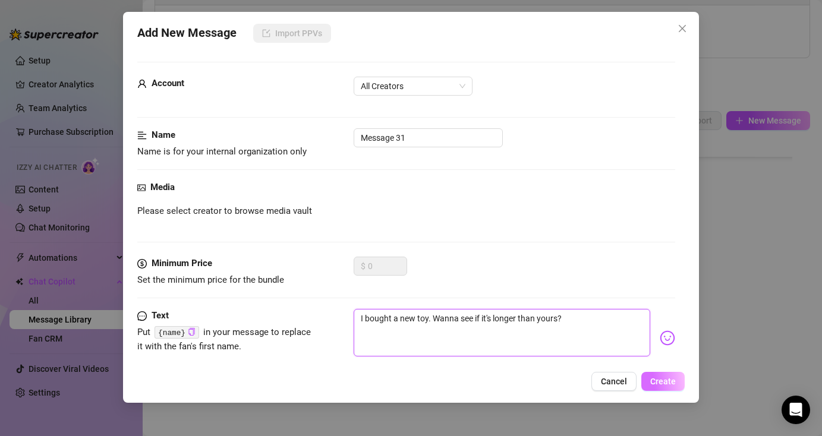
type textarea "I bought a new toy. Wanna see if it's longer than yours?"
drag, startPoint x: 655, startPoint y: 380, endPoint x: 674, endPoint y: 374, distance: 19.9
click at [655, 380] on span "Create" at bounding box center [663, 382] width 26 height 10
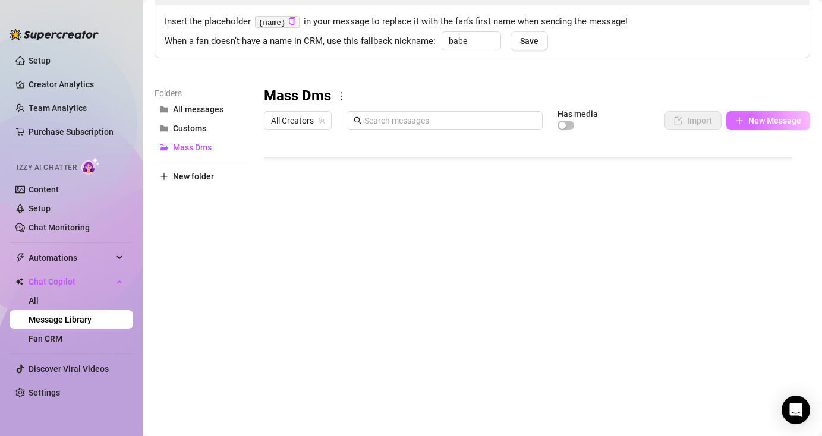
click at [731, 125] on button "New Message" at bounding box center [768, 120] width 84 height 19
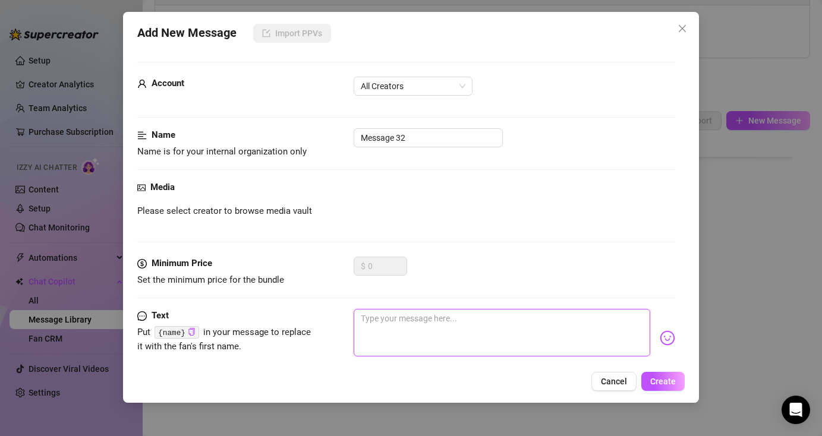
click at [467, 326] on textarea at bounding box center [502, 333] width 296 height 48
click at [561, 332] on textarea at bounding box center [502, 333] width 296 height 48
paste textarea "I bought a new toy. Wanna see if it's longer than yours?"
type textarea "I bought a new toy. Wanna see if it's longer than yours?"
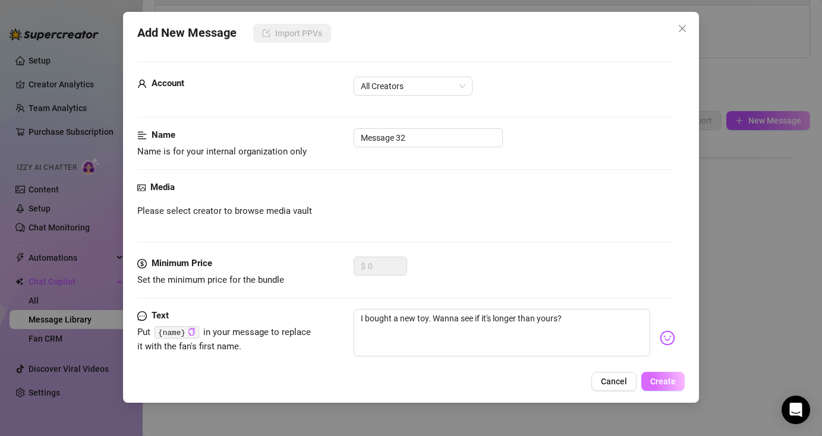
click at [655, 382] on span "Create" at bounding box center [663, 382] width 26 height 10
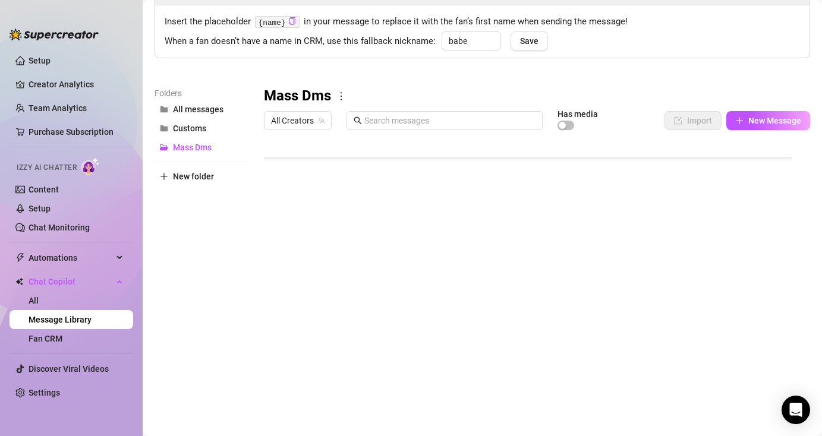
scroll to position [342, 0]
click at [762, 331] on div at bounding box center [532, 268] width 537 height 265
click at [764, 330] on div at bounding box center [532, 268] width 537 height 265
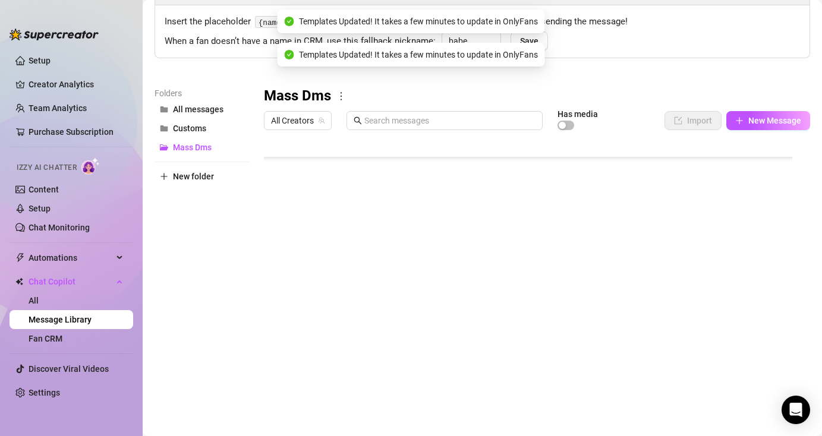
click at [277, 327] on div at bounding box center [532, 268] width 537 height 265
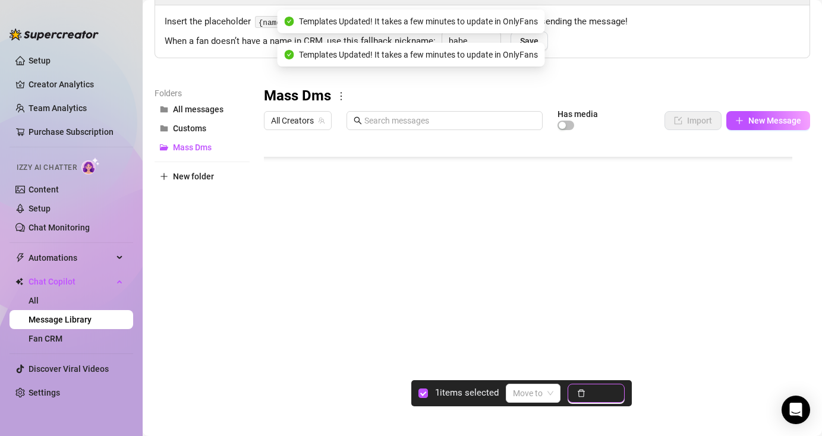
click at [590, 391] on button "Delete" at bounding box center [596, 393] width 57 height 19
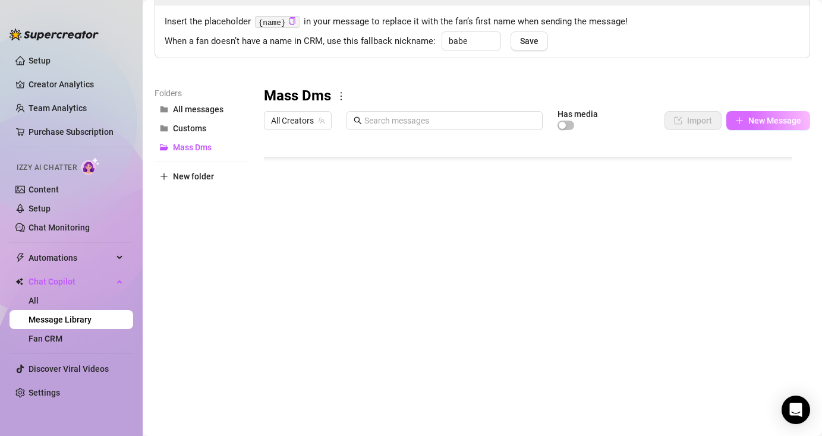
click at [735, 127] on button "New Message" at bounding box center [768, 120] width 84 height 19
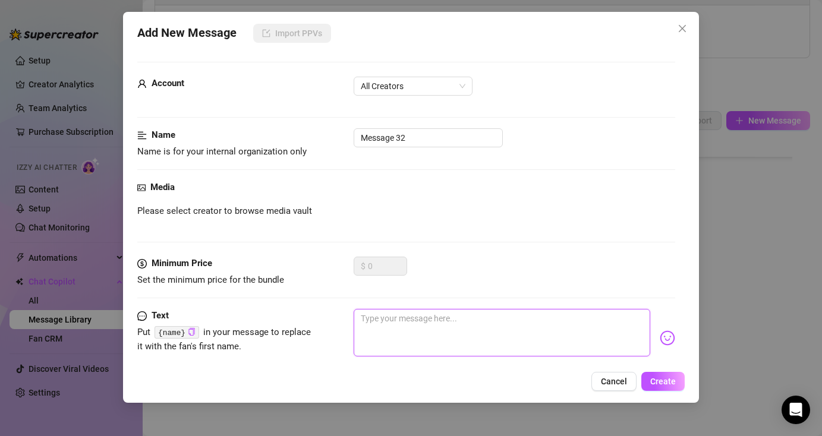
click at [530, 319] on textarea at bounding box center [502, 333] width 296 height 48
paste textarea "Why are you still up? Little general still up too? 🤭"
type textarea "Why are you still up? Little general still up too? 🤭"
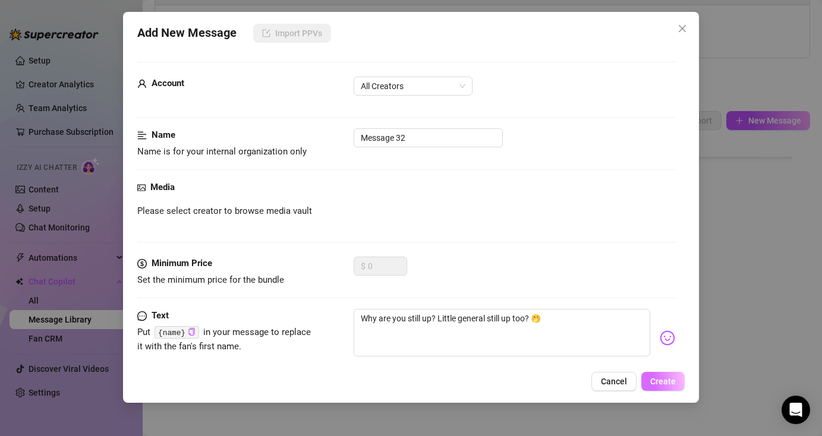
click at [658, 384] on span "Create" at bounding box center [663, 382] width 26 height 10
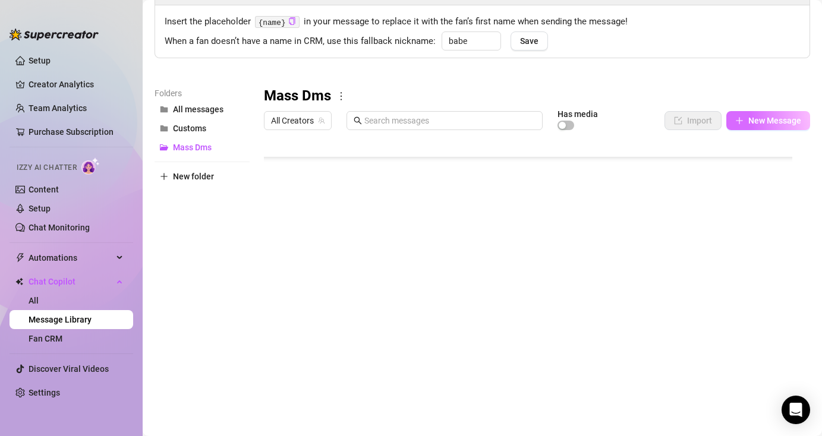
click at [784, 125] on span "New Message" at bounding box center [774, 121] width 53 height 10
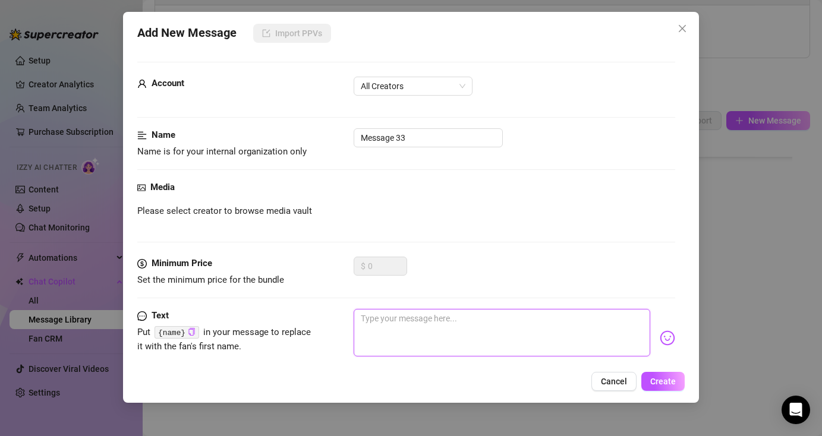
click at [450, 328] on textarea at bounding box center [502, 333] width 296 height 48
click at [475, 340] on textarea at bounding box center [502, 333] width 296 height 48
paste textarea "Why are you still up? Little general still up too? 🤭"
type textarea "Why are you still up? Little general still up too? 🤭"
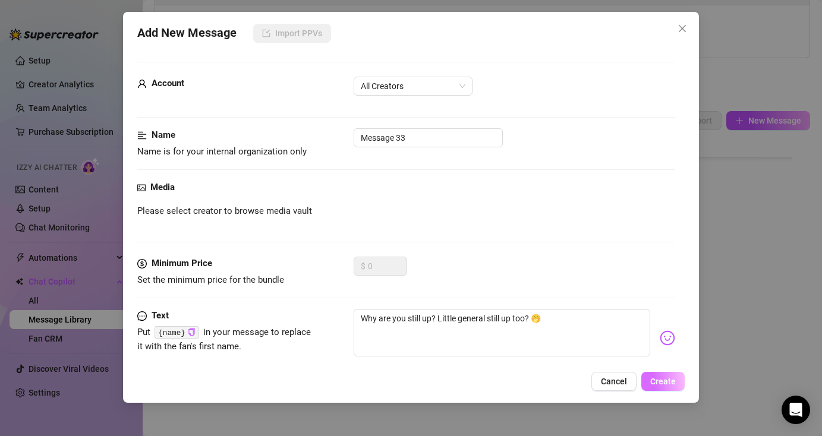
click at [657, 378] on span "Create" at bounding box center [663, 382] width 26 height 10
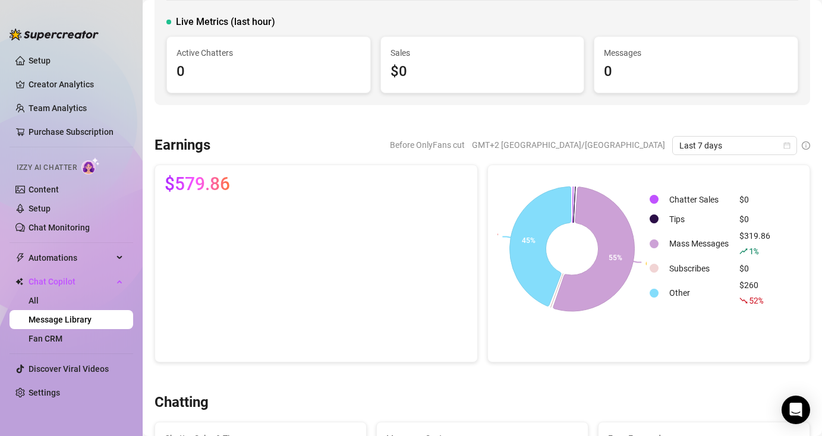
click at [81, 321] on link "Message Library" at bounding box center [60, 320] width 63 height 10
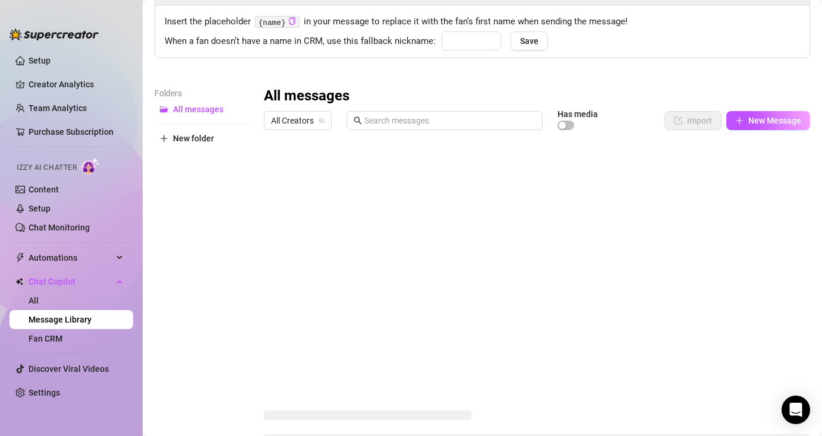
type input "babe"
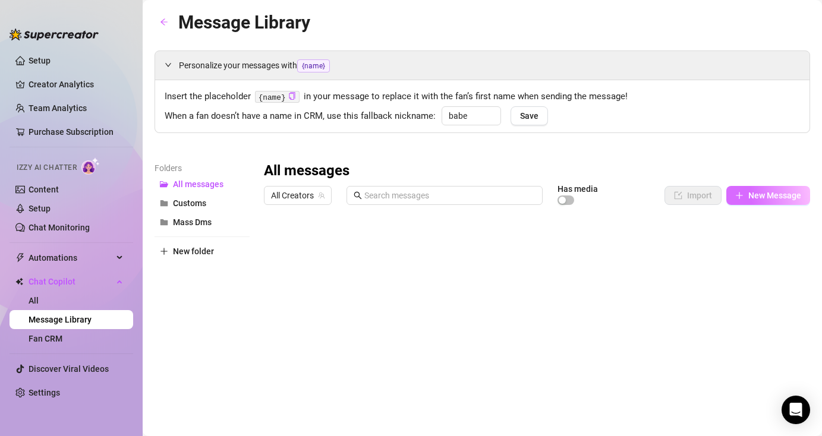
click at [770, 197] on span "New Message" at bounding box center [774, 196] width 53 height 10
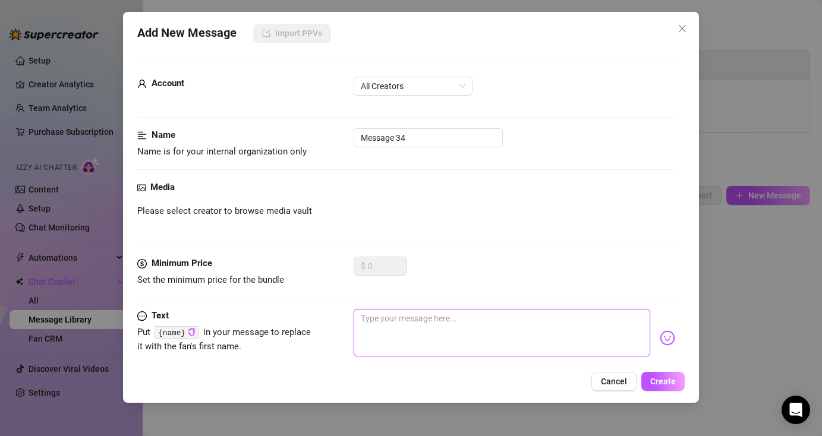
click at [440, 337] on textarea at bounding box center [502, 333] width 296 height 48
paste textarea "If you cum, do you want it facial or creampie?"
type textarea "If you cum, do you want it facial or creampie?"
click at [193, 336] on icon "copy" at bounding box center [192, 332] width 8 height 8
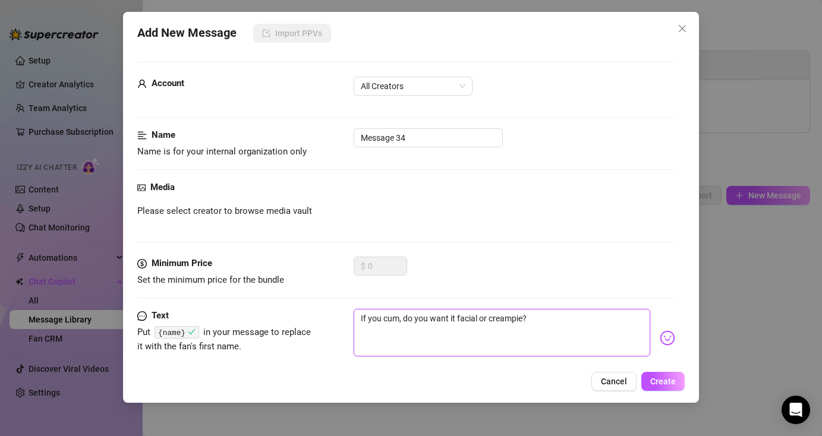
click at [541, 323] on textarea "If you cum, do you want it facial or creampie?" at bounding box center [502, 333] width 296 height 48
type textarea "If you cum, do you want it facial or creampie?"
paste textarea "{name}"
type textarea "If you cum, do you want it facial or creampie? {name}"
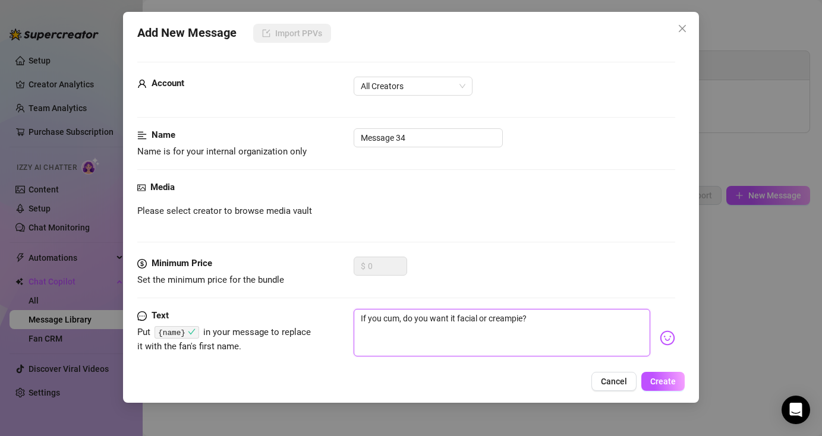
type textarea "If you cum, do you want it facial or creampie? {name}"
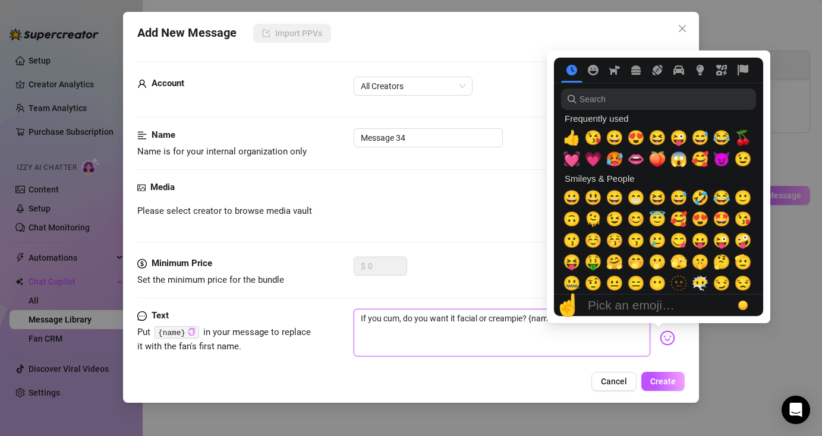
type textarea "If you cum, do you want it facial or creampie? {name}"
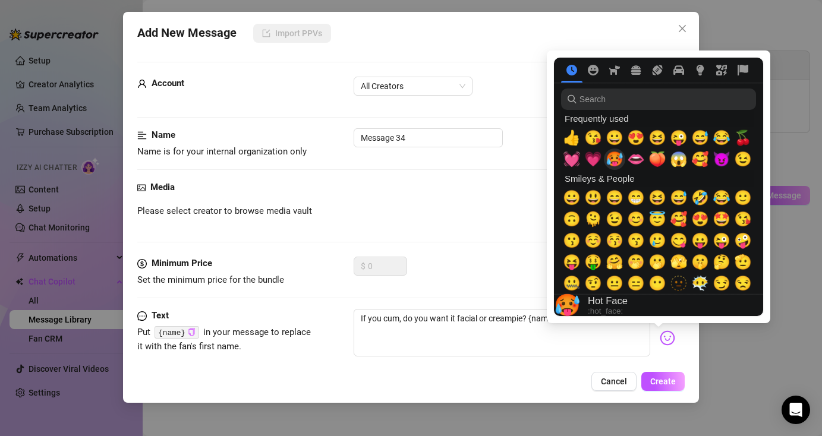
click at [613, 166] on span "🥵" at bounding box center [615, 159] width 18 height 17
type textarea "If you cum, do you want it facial or creampie? {name} 🥵"
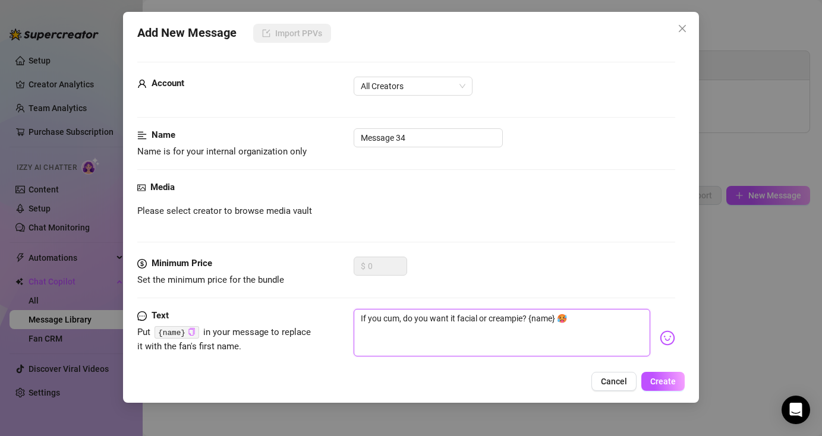
click at [597, 341] on textarea "If you cum, do you want it facial or creampie? {name} 🥵" at bounding box center [502, 333] width 296 height 48
type textarea "If you cum, do you want it facial or creampie? {name} 🥵"
click at [647, 382] on button "Create" at bounding box center [662, 381] width 43 height 19
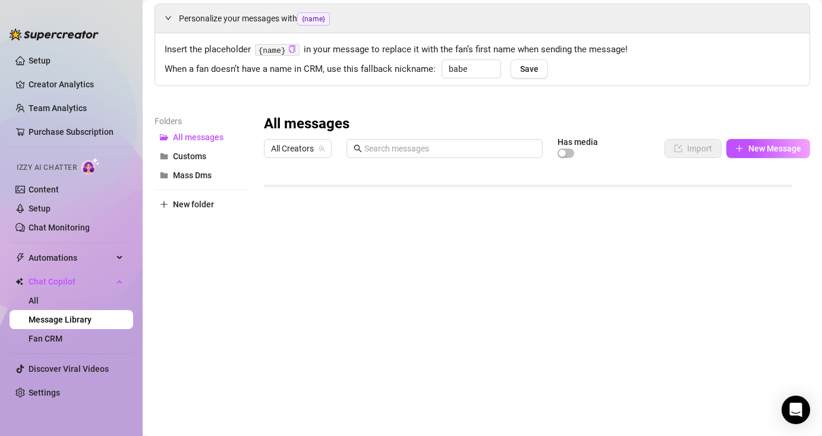
scroll to position [75, 0]
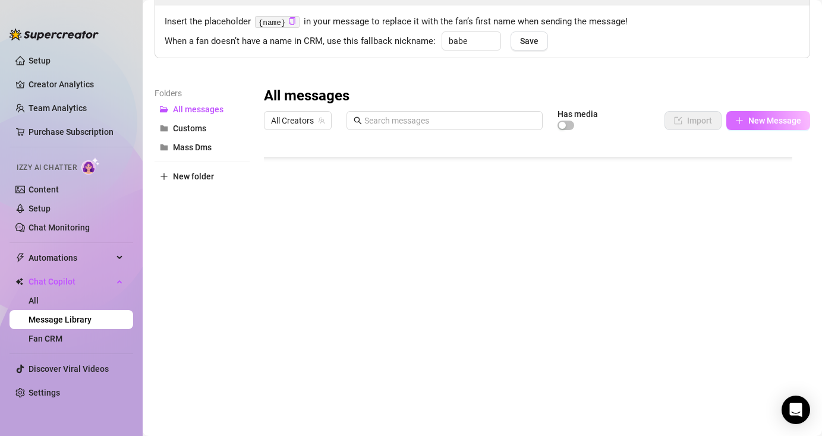
click at [755, 111] on button "New Message" at bounding box center [768, 120] width 84 height 19
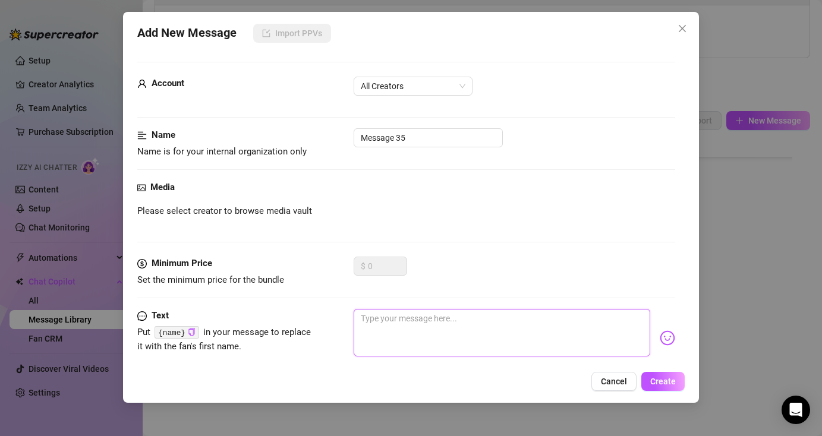
click at [419, 323] on textarea at bounding box center [502, 333] width 296 height 48
click at [504, 330] on textarea at bounding box center [502, 333] width 296 height 48
paste textarea "My nipples are pointing at you like they needed ur lips,... wanna see it rn?👄"
type textarea "My nipples are pointing at you like they needed ur lips,... wanna see it rn?👄"
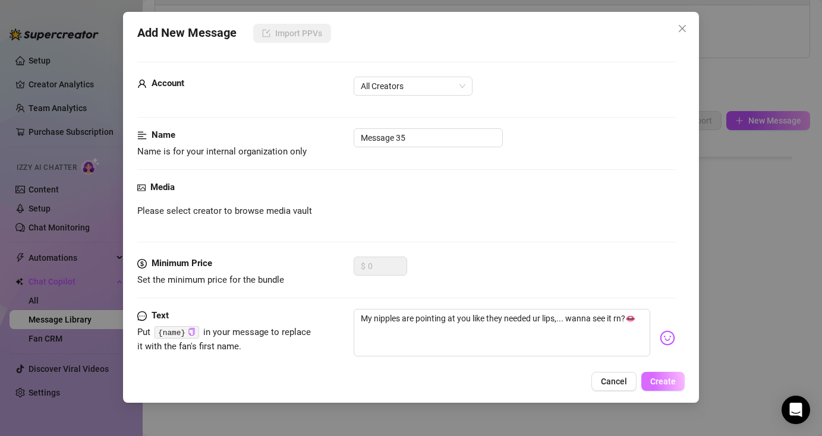
click at [648, 382] on button "Create" at bounding box center [662, 381] width 43 height 19
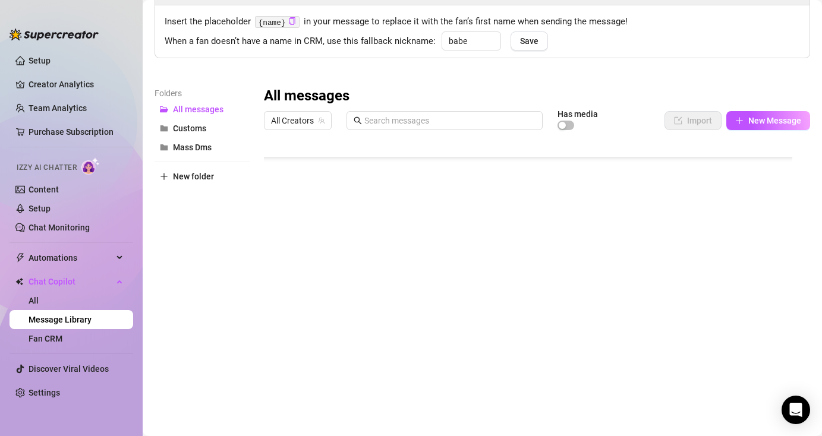
click at [754, 109] on div "All messages All Creators Has media Import New Message Title Text Media $ AI Pr…" at bounding box center [537, 244] width 546 height 314
click at [752, 119] on span "New Message" at bounding box center [774, 121] width 53 height 10
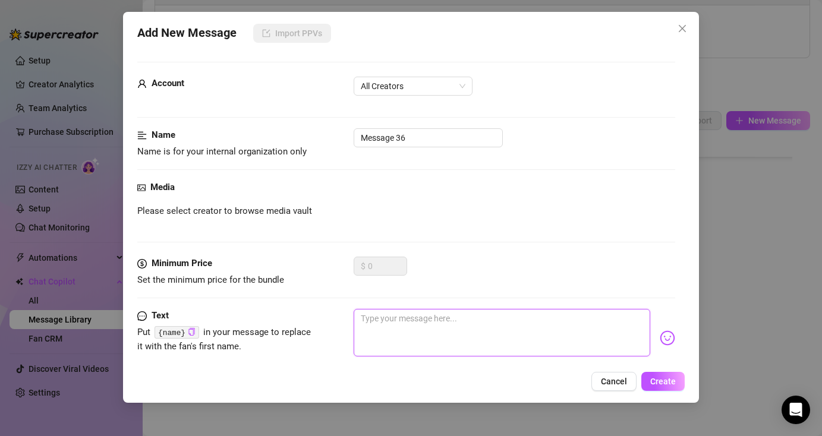
click at [407, 332] on textarea at bounding box center [502, 333] width 296 height 48
click at [502, 329] on textarea at bounding box center [502, 333] width 296 height 48
paste textarea "Too early for a breakfast. Eat me instead, will you?"
type textarea "Too early for a breakfast. Eat me instead, will you?"
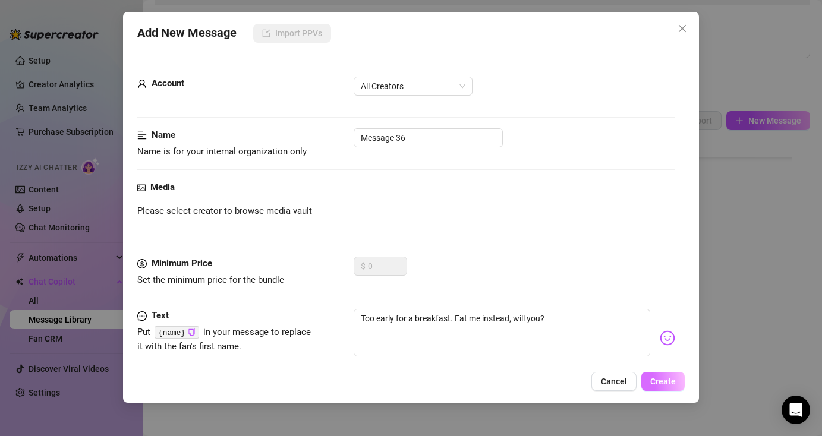
click at [645, 379] on button "Create" at bounding box center [662, 381] width 43 height 19
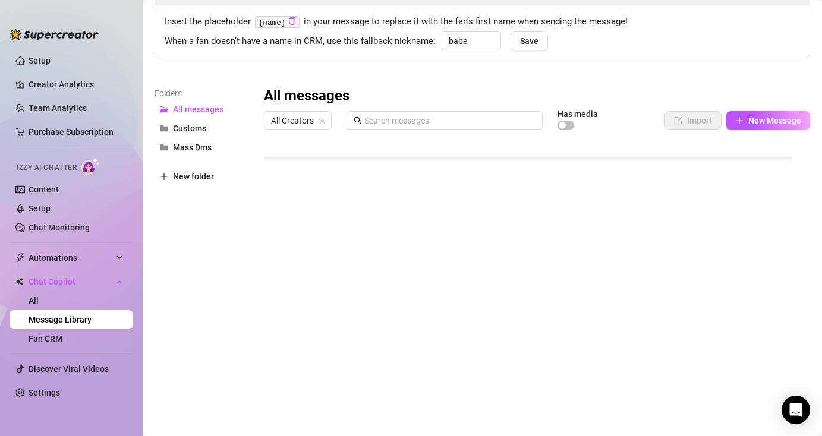
scroll to position [675, 0]
click at [751, 120] on span "New Message" at bounding box center [774, 121] width 53 height 10
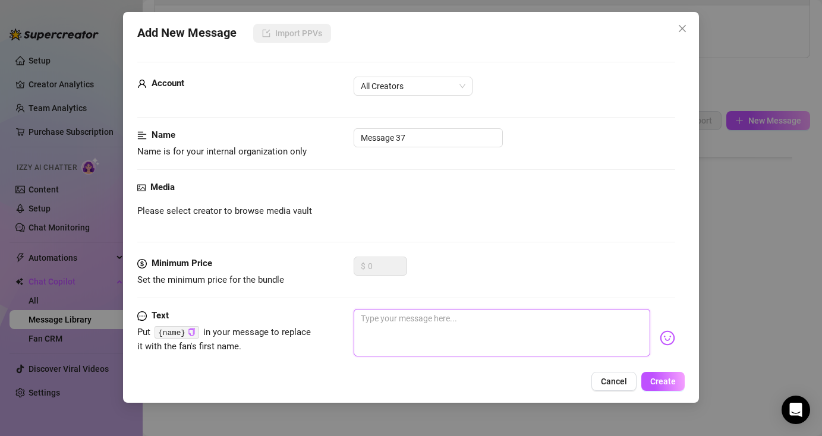
click at [472, 339] on textarea at bounding box center [502, 333] width 296 height 48
paste textarea "How was your day, baby?"
type textarea "How was your day, baby?"
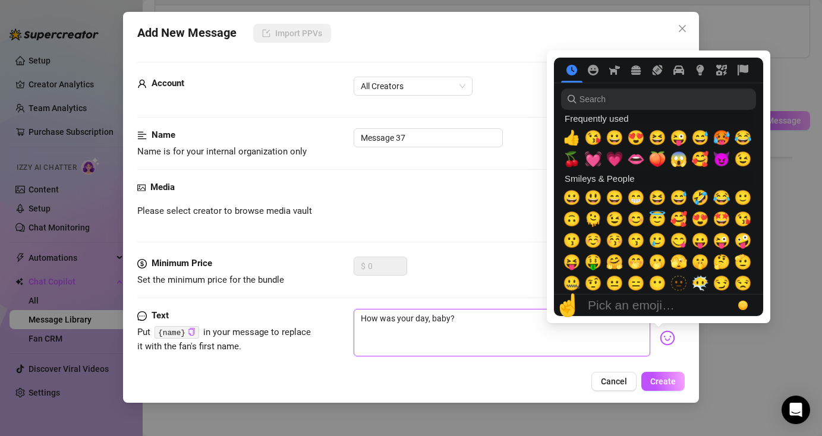
type textarea "How was your day, baby?"
click at [661, 336] on img at bounding box center [667, 337] width 15 height 15
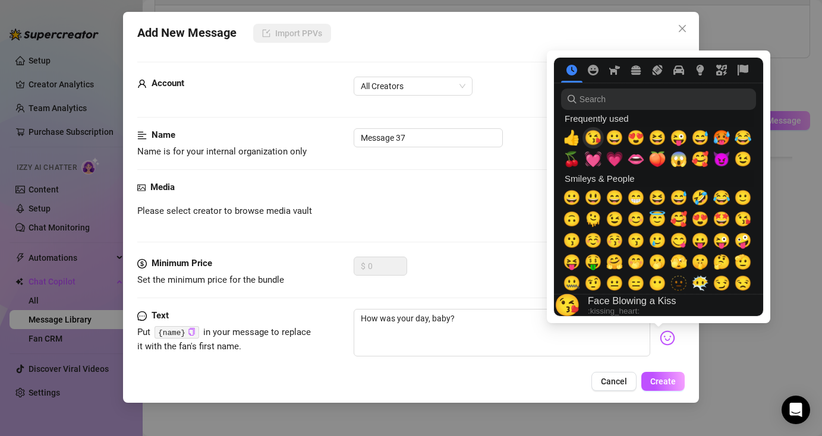
click at [599, 144] on span "😘" at bounding box center [593, 138] width 18 height 17
type textarea "How was your day, baby?😘"
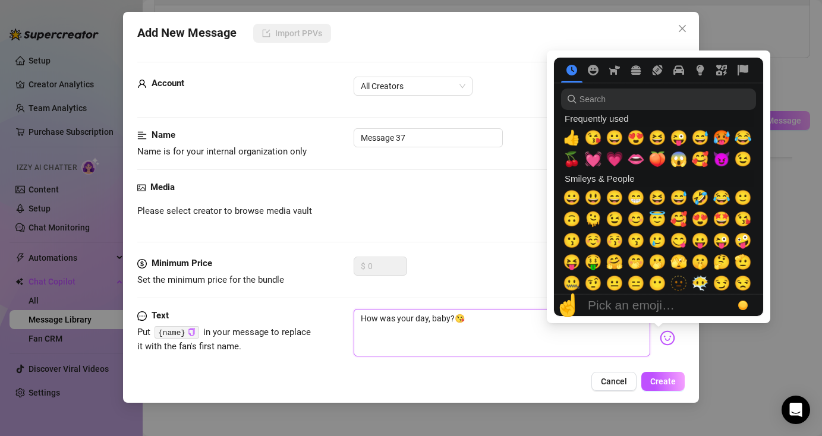
click at [540, 329] on textarea "How was your day, baby?😘" at bounding box center [502, 333] width 296 height 48
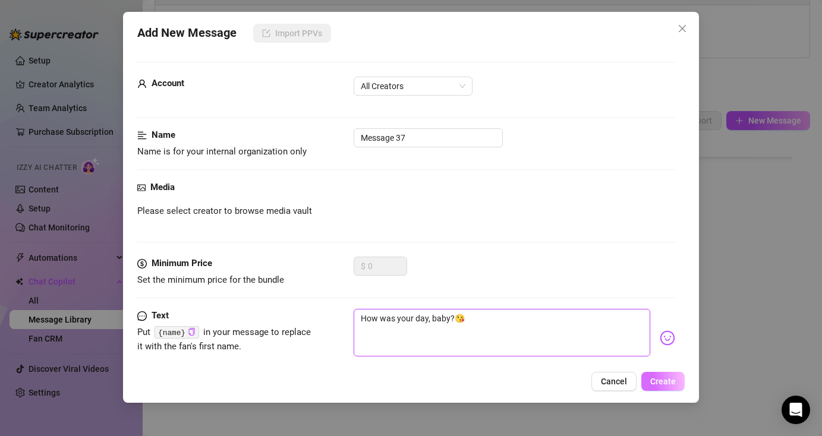
type textarea "How was your day, baby?😘"
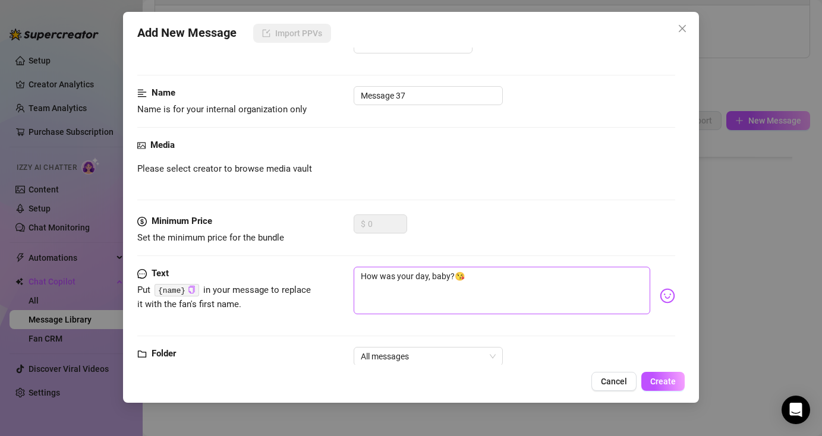
scroll to position [76, 0]
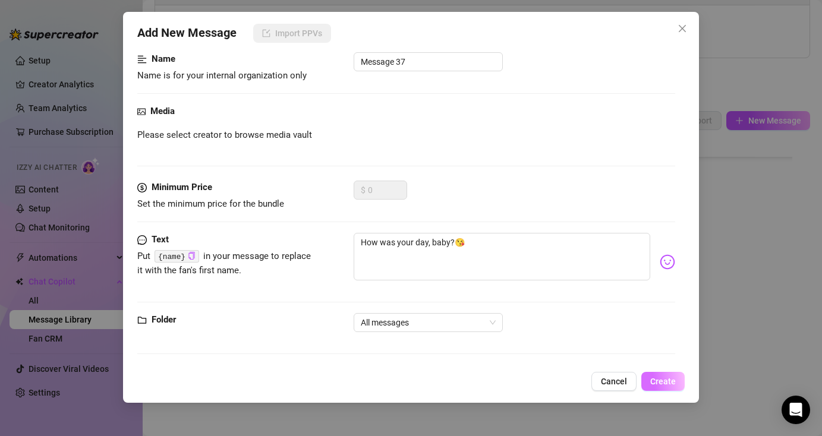
click at [644, 379] on button "Create" at bounding box center [662, 381] width 43 height 19
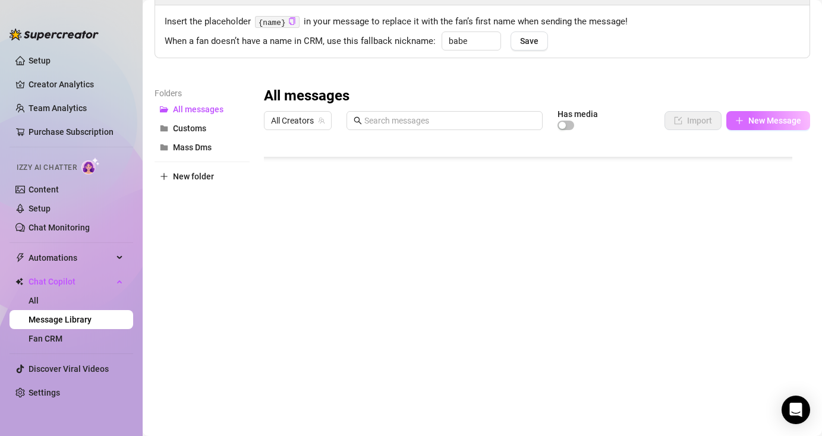
click at [735, 119] on button "New Message" at bounding box center [768, 120] width 84 height 19
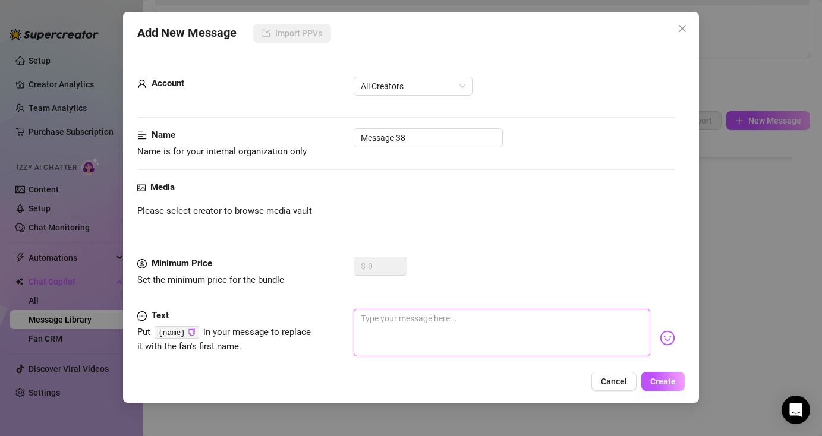
drag, startPoint x: 423, startPoint y: 336, endPoint x: 463, endPoint y: 357, distance: 45.5
click at [424, 336] on textarea at bounding box center [502, 333] width 296 height 48
click at [440, 341] on textarea at bounding box center [502, 333] width 296 height 48
paste textarea "Beg for more. Serve me in every way possible. Make me your Queen. 👑"
type textarea "Beg for more. Serve me in every way possible. Make me your Queen. 👑"
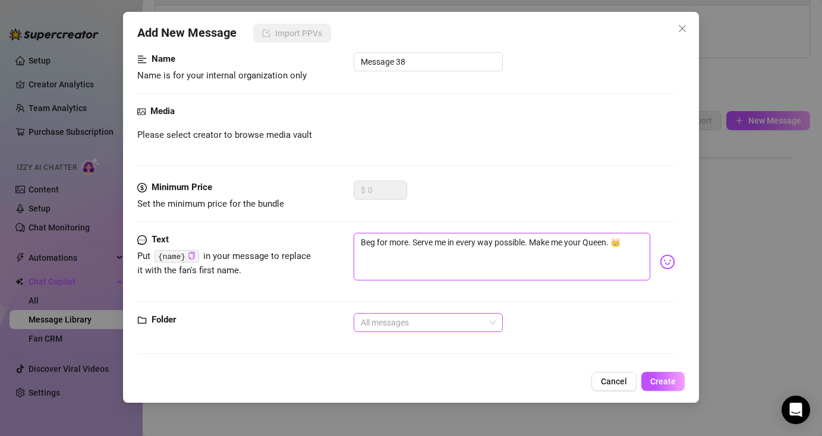
click at [397, 322] on span "All messages" at bounding box center [428, 323] width 135 height 18
type textarea "Beg for more. Serve me in every way possible. Make me your Queen. 👑"
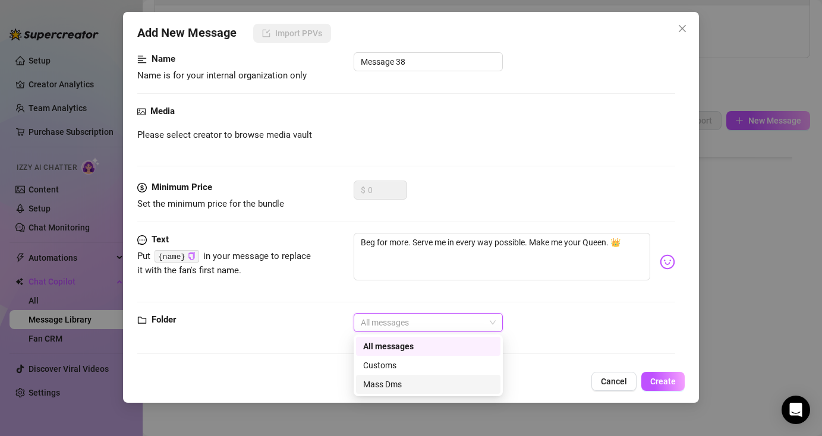
click at [393, 392] on div "Mass Dms" at bounding box center [428, 384] width 144 height 19
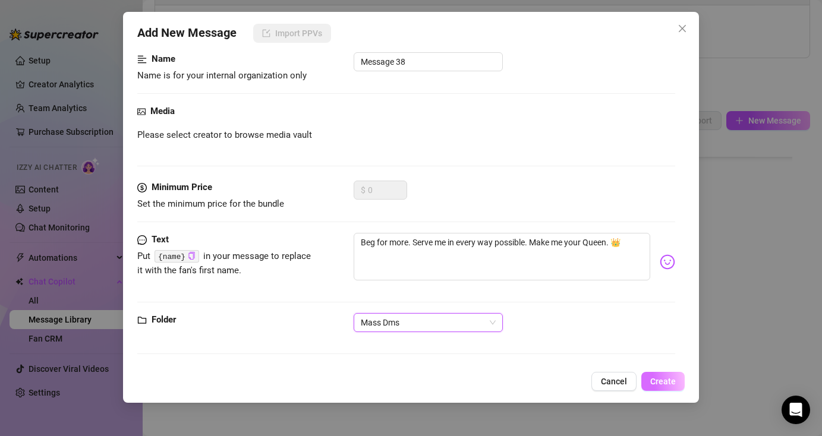
click at [648, 380] on button "Create" at bounding box center [662, 381] width 43 height 19
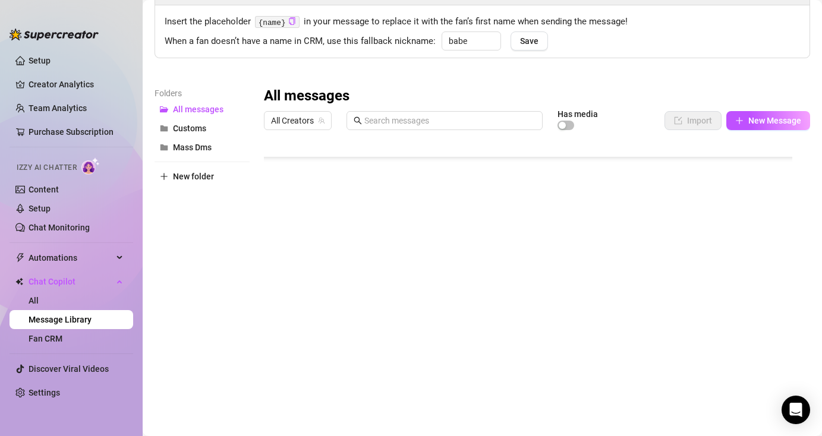
scroll to position [722, 0]
click at [751, 124] on span "New Message" at bounding box center [774, 121] width 53 height 10
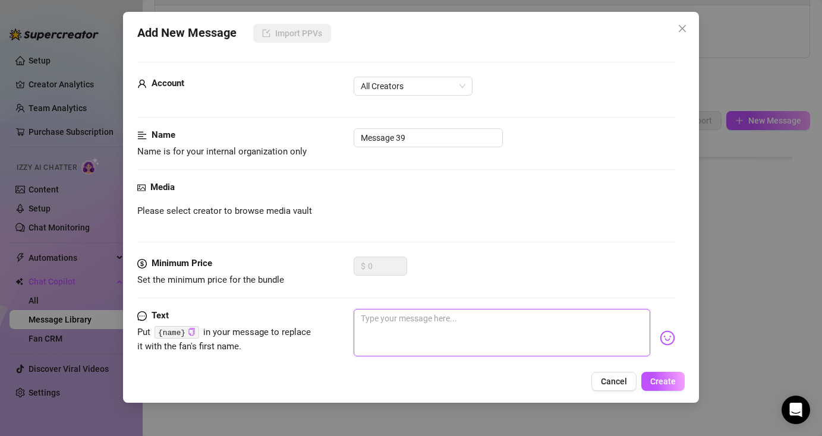
click at [538, 332] on textarea at bounding box center [502, 333] width 296 height 48
paste textarea "Lick my sweet pussy baby. It misses your tongue moisting my clit."
type textarea "Lick my sweet pussy baby. It misses your tongue moisting my clit."
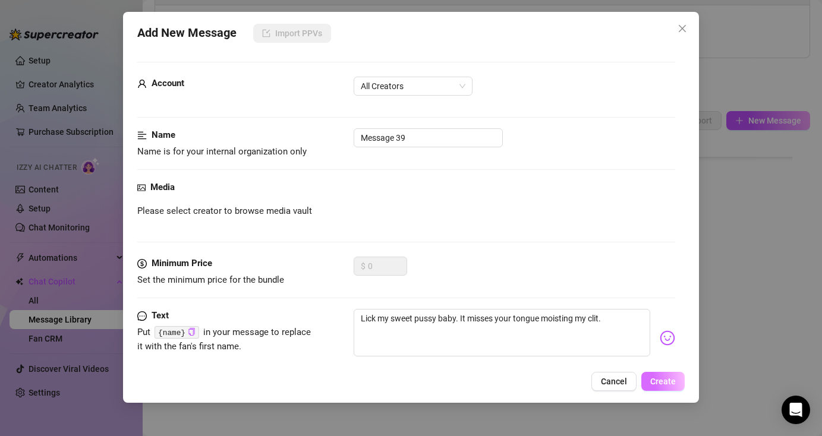
click at [661, 380] on span "Create" at bounding box center [663, 382] width 26 height 10
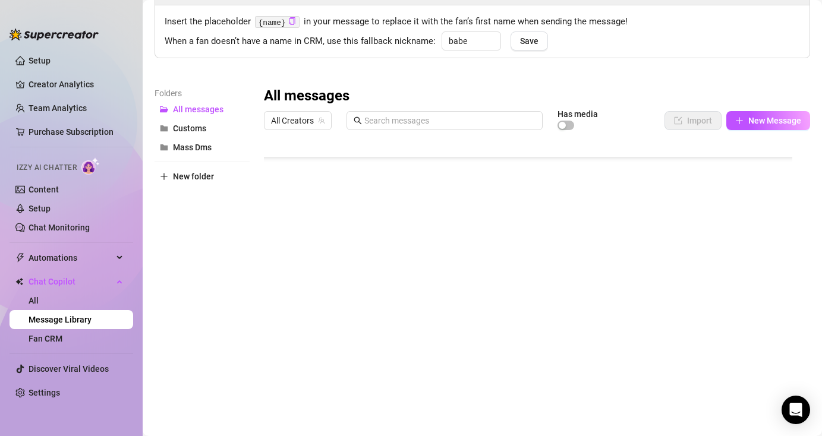
scroll to position [746, 0]
click at [760, 119] on span "New Message" at bounding box center [774, 121] width 53 height 10
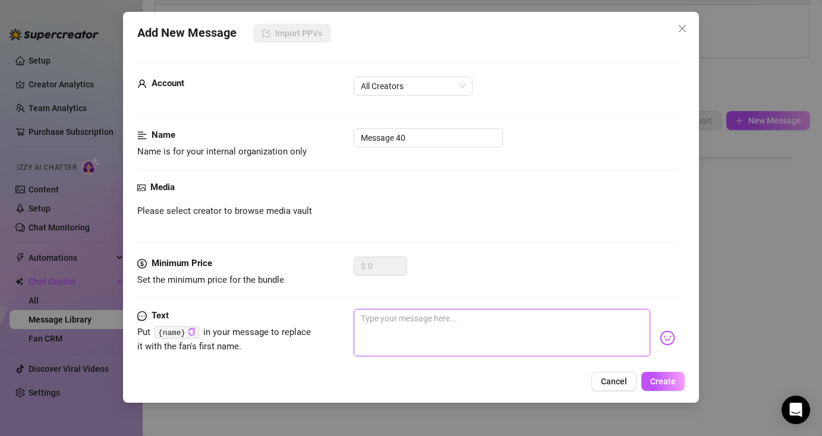
click at [559, 332] on textarea at bounding box center [502, 333] width 296 height 48
click at [474, 332] on textarea at bounding box center [502, 333] width 296 height 48
paste textarea "How's your cock doing? 🍆💦"
type textarea "How's your cock doing? 🍆💦"
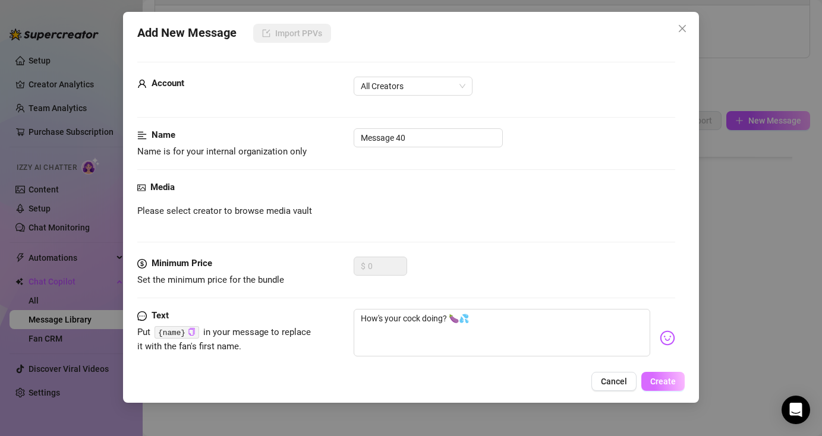
click at [664, 379] on span "Create" at bounding box center [663, 382] width 26 height 10
